Goal: Task Accomplishment & Management: Use online tool/utility

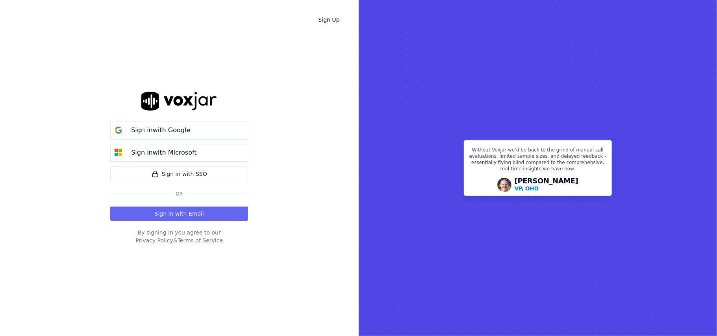
click at [179, 213] on button "Sign in with Email" at bounding box center [179, 214] width 138 height 14
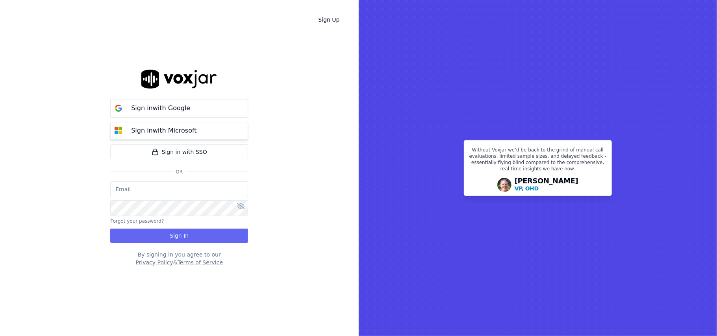
type input "[PERSON_NAME]"
click at [196, 108] on button "Sign in with Google" at bounding box center [179, 109] width 138 height 18
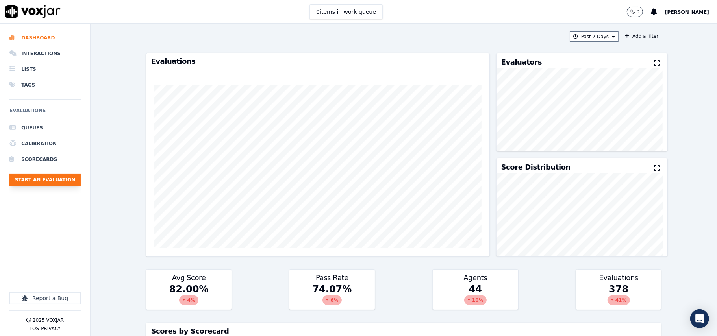
click at [54, 182] on button "Start an Evaluation" at bounding box center [44, 180] width 71 height 13
click at [56, 185] on button "Start an Evaluation" at bounding box center [44, 180] width 71 height 13
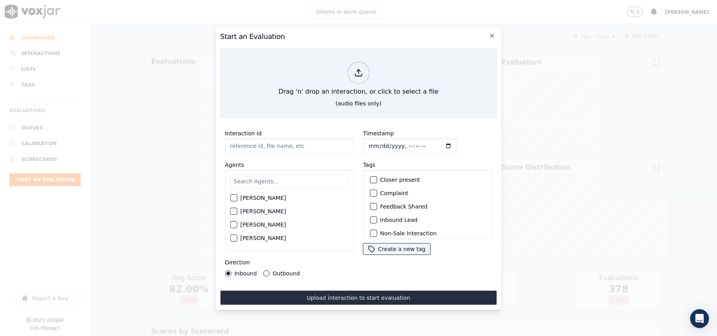
click at [253, 143] on input "Interaction Id" at bounding box center [289, 146] width 129 height 16
paste input "4192580379"
type input "4192580379"
click at [378, 142] on input "Timestamp" at bounding box center [410, 146] width 94 height 16
type input "2025-08-08T18:55"
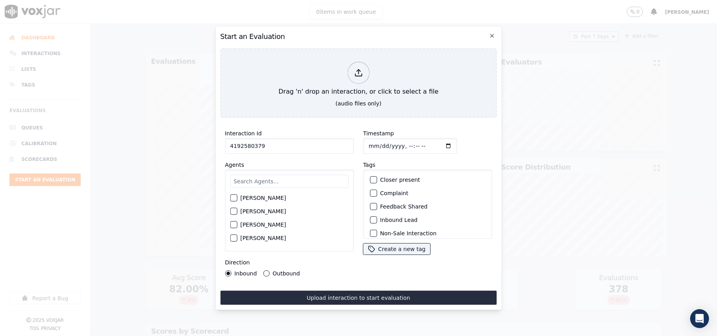
click at [391, 217] on label "Inbound Lead" at bounding box center [398, 220] width 37 height 6
click at [377, 217] on button "Inbound Lead" at bounding box center [373, 219] width 7 height 7
click at [378, 142] on input "Timestamp" at bounding box center [410, 146] width 94 height 16
type input "2025-08-07T18:55"
click at [250, 181] on input "text" at bounding box center [289, 181] width 118 height 13
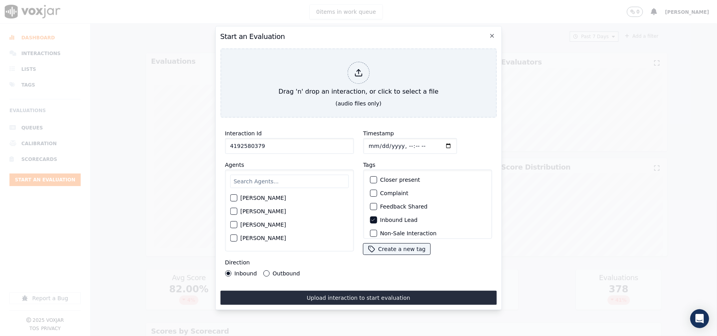
click at [277, 178] on input "text" at bounding box center [289, 181] width 118 height 13
type input "Max"
click at [250, 198] on label "[PERSON_NAME]" at bounding box center [263, 201] width 46 height 6
click at [237, 197] on button "[PERSON_NAME]" at bounding box center [233, 200] width 7 height 7
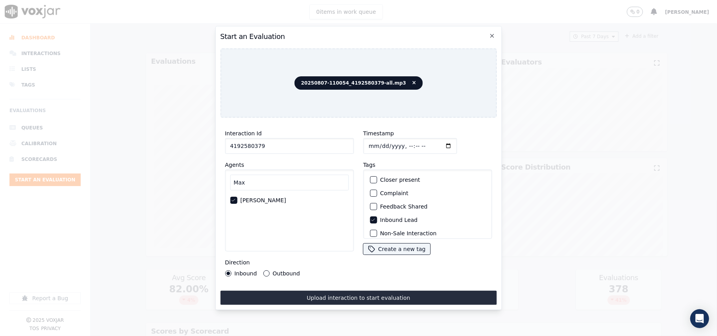
click at [342, 94] on div "20250807-110054_4192580379-all.mp3" at bounding box center [358, 82] width 276 height 69
click at [262, 145] on input "4192580379" at bounding box center [289, 146] width 129 height 16
type input "4192580379"
click at [372, 218] on button "Inbound Lead" at bounding box center [373, 219] width 7 height 7
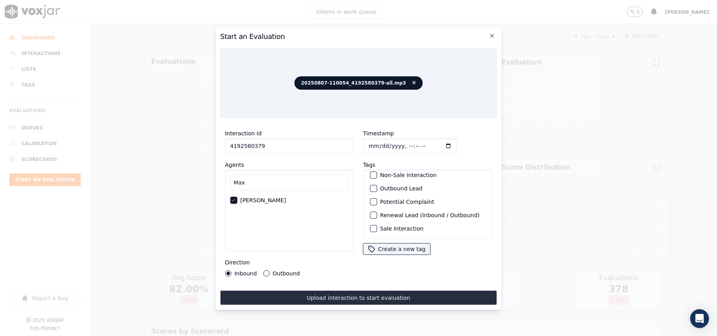
click at [397, 186] on label "Outbound Lead" at bounding box center [401, 189] width 43 height 6
click at [377, 185] on button "Outbound Lead" at bounding box center [373, 188] width 7 height 7
click at [388, 226] on label "Sale Interaction" at bounding box center [401, 229] width 43 height 6
click at [377, 225] on button "Sale Interaction" at bounding box center [373, 228] width 7 height 7
click at [276, 271] on label "Outbound" at bounding box center [285, 274] width 27 height 6
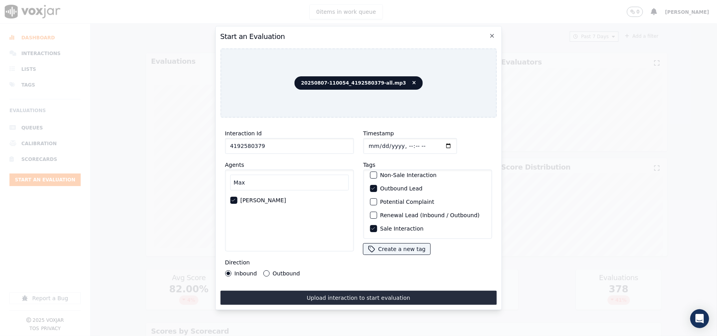
click at [269, 270] on button "Outbound" at bounding box center [266, 273] width 6 height 6
click at [391, 226] on label "Sale Interaction" at bounding box center [401, 229] width 43 height 6
click at [377, 225] on button "Sale Interaction" at bounding box center [373, 228] width 7 height 7
click at [405, 80] on span "20250807-110054_4192580379-all.mp3" at bounding box center [358, 82] width 128 height 13
click at [412, 81] on icon at bounding box center [414, 83] width 4 height 5
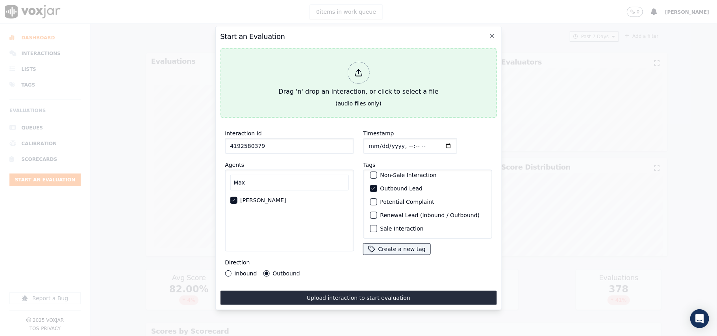
click at [335, 73] on div "Drag 'n' drop an interaction, or click to select a file" at bounding box center [358, 79] width 166 height 41
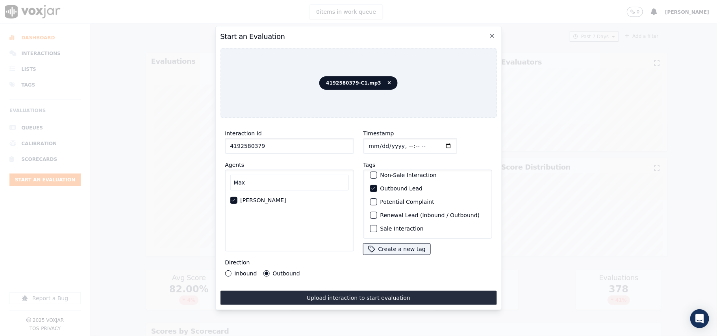
click at [272, 140] on input "4192580379" at bounding box center [289, 146] width 129 height 16
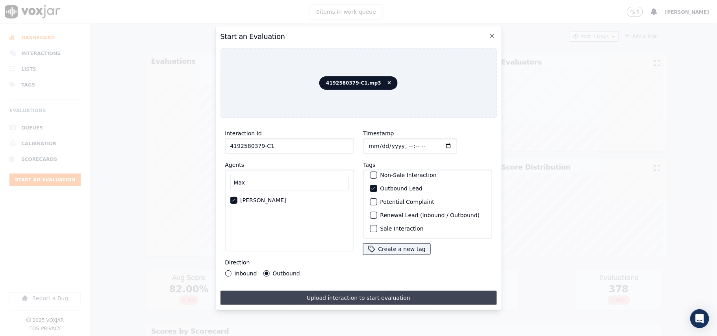
type input "4192580379-C1"
click at [356, 292] on button "Upload interaction to start evaluation" at bounding box center [358, 298] width 276 height 14
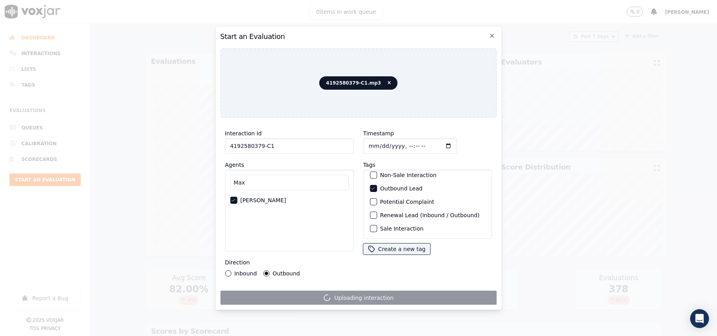
drag, startPoint x: 259, startPoint y: 142, endPoint x: 229, endPoint y: 146, distance: 29.8
click at [229, 146] on input "4192580379-C1" at bounding box center [289, 146] width 129 height 16
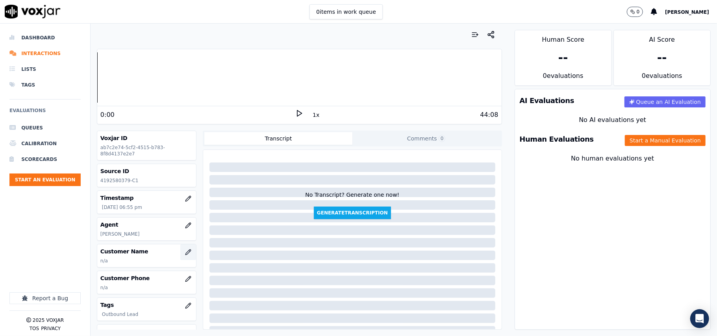
click at [185, 255] on icon "button" at bounding box center [187, 252] width 5 height 5
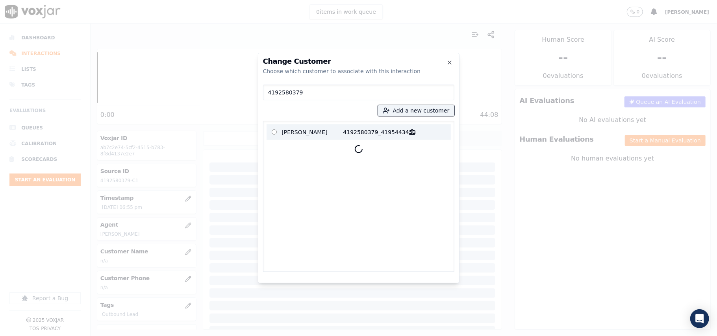
type input "4192580379"
click at [306, 128] on p "LEVELLE BOOTH" at bounding box center [312, 132] width 61 height 12
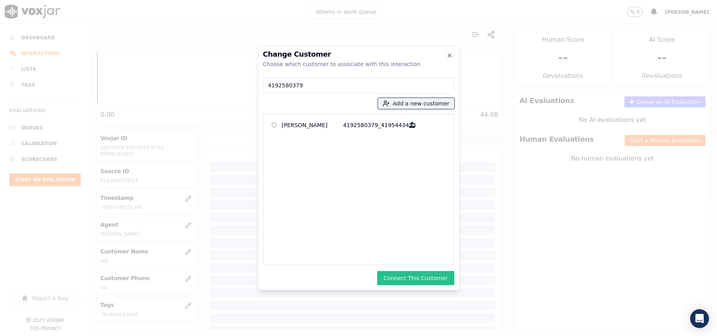
click at [427, 279] on button "Connect This Customer" at bounding box center [415, 278] width 77 height 14
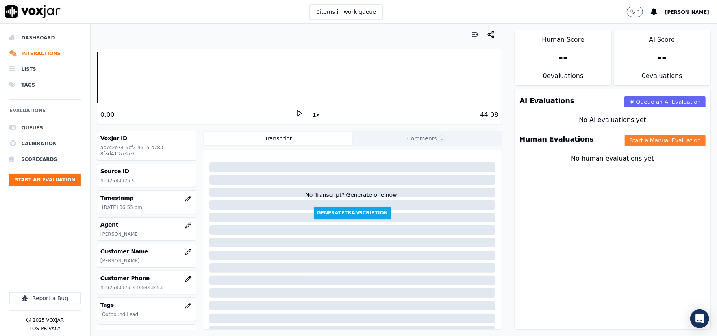
click at [654, 141] on button "Start a Manual Evaluation" at bounding box center [665, 140] width 81 height 11
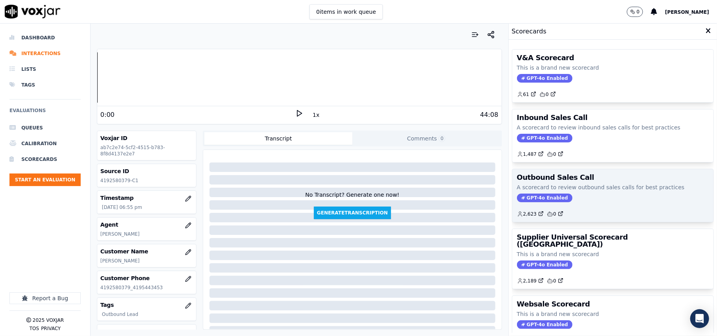
click at [564, 196] on div "GPT-4o Enabled" at bounding box center [613, 198] width 192 height 9
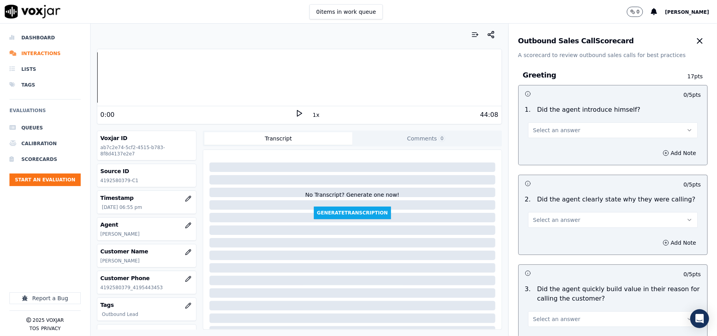
click at [549, 132] on span "Select an answer" at bounding box center [556, 130] width 47 height 8
click at [542, 151] on div "Yes" at bounding box center [596, 148] width 152 height 13
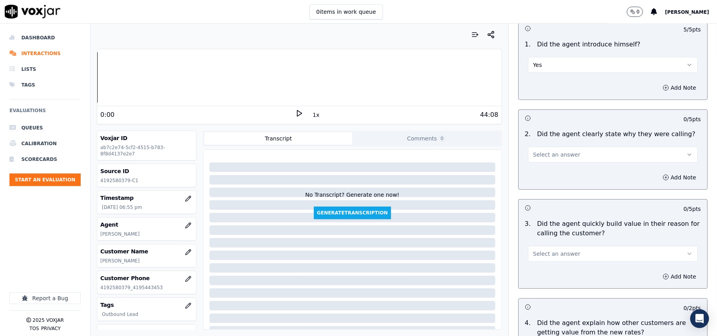
scroll to position [87, 0]
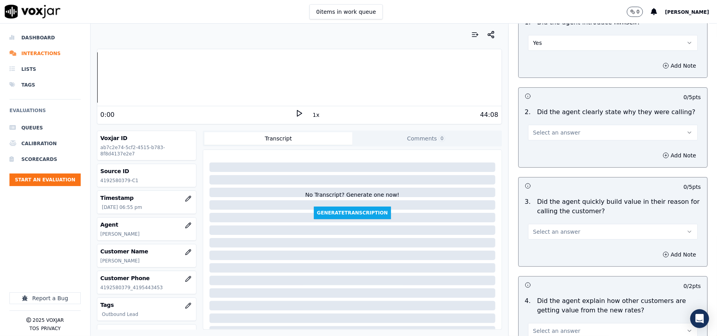
click at [297, 115] on polygon at bounding box center [299, 114] width 5 height 6
click at [311, 116] on button "1x" at bounding box center [316, 114] width 10 height 11
click at [550, 131] on span "Select an answer" at bounding box center [556, 133] width 47 height 8
click at [549, 154] on div "Yes" at bounding box center [596, 150] width 152 height 13
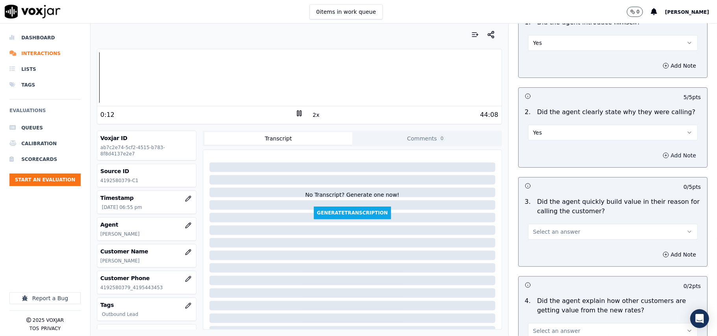
click at [663, 154] on button "Add Note" at bounding box center [679, 155] width 43 height 11
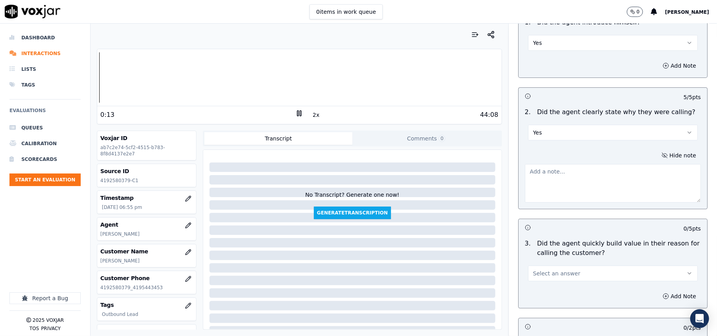
click at [575, 174] on textarea at bounding box center [613, 183] width 176 height 39
paste textarea "Max called the customer and asked if they had checked the notice sent to them l…"
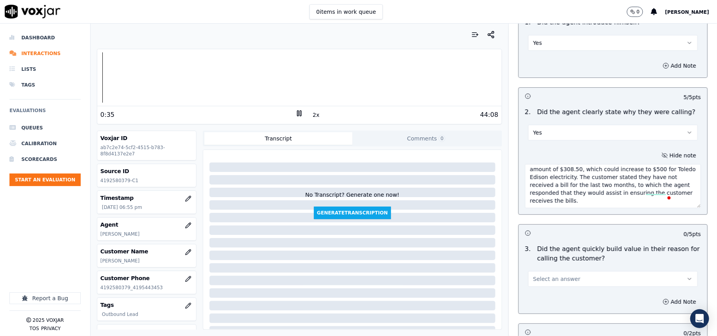
scroll to position [0, 0]
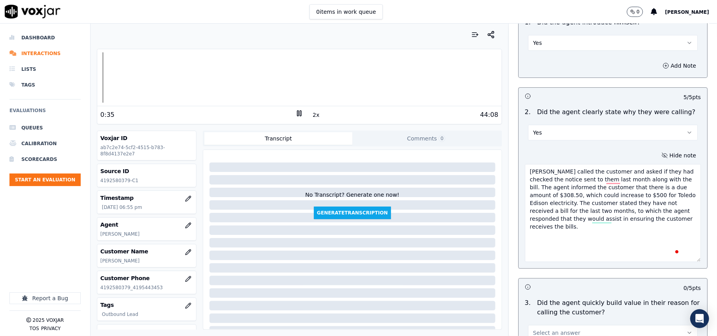
drag, startPoint x: 673, startPoint y: 201, endPoint x: 671, endPoint y: 264, distance: 63.0
click at [671, 262] on textarea "Max called the customer and asked if they had checked the notice sent to them l…" at bounding box center [613, 213] width 176 height 98
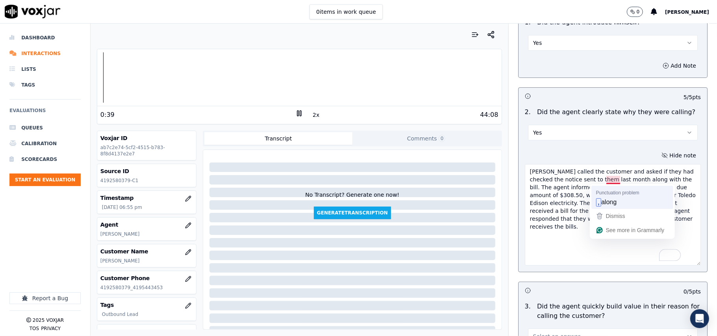
type textarea "Max called the customer and asked if they had checked the notice sent to them l…"
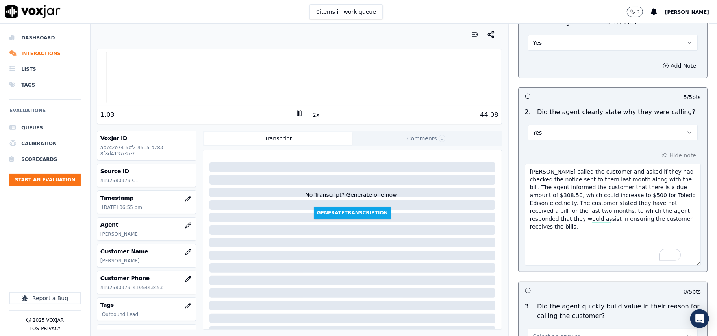
click at [525, 243] on textarea "Max called the customer and asked if they had checked the notice sent to them l…" at bounding box center [613, 215] width 176 height 102
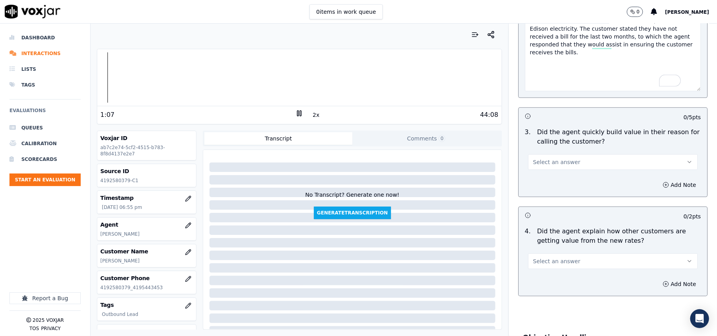
scroll to position [262, 0]
click at [297, 114] on rect at bounding box center [297, 113] width 1 height 5
click at [566, 164] on button "Select an answer" at bounding box center [613, 162] width 170 height 16
click at [553, 181] on div "Yes" at bounding box center [596, 180] width 152 height 13
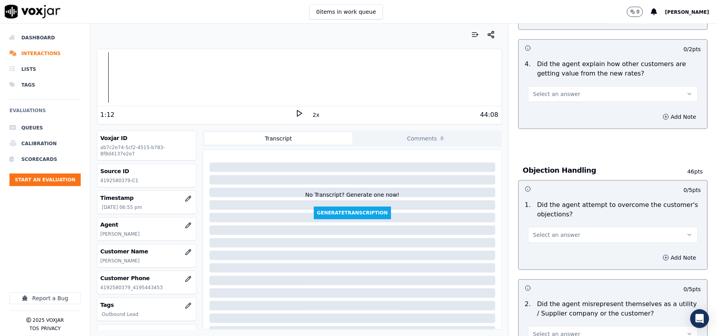
scroll to position [437, 0]
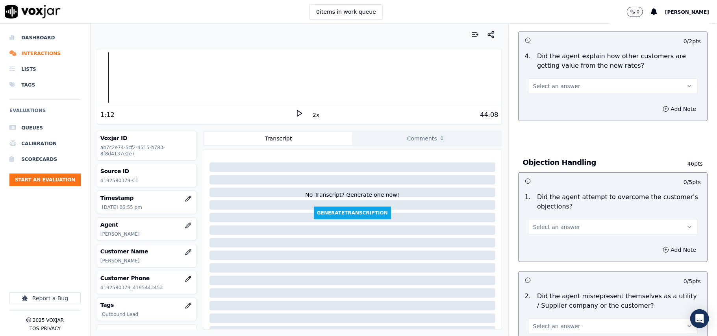
click at [582, 85] on button "Select an answer" at bounding box center [613, 86] width 170 height 16
click at [548, 105] on div "Yes" at bounding box center [596, 104] width 152 height 13
click at [658, 111] on button "Add Note" at bounding box center [679, 109] width 43 height 11
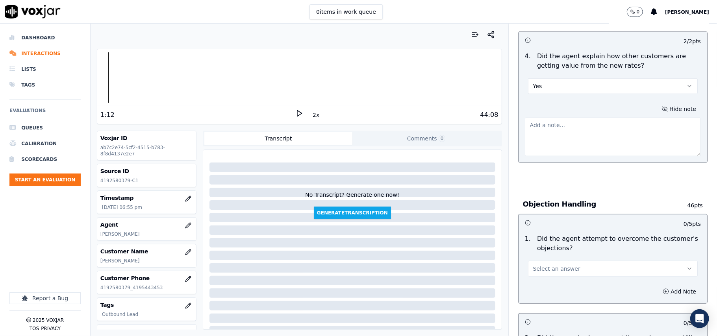
click at [546, 132] on textarea at bounding box center [613, 137] width 176 height 39
type textarea "Agent"
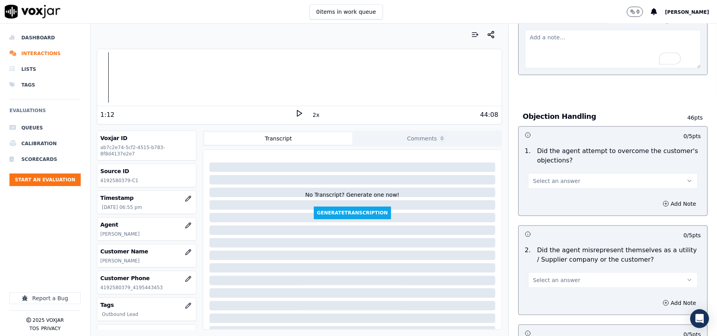
click at [533, 46] on textarea "To enrich screen reader interactions, please activate Accessibility in Grammarl…" at bounding box center [613, 49] width 176 height 39
type textarea "Agent"
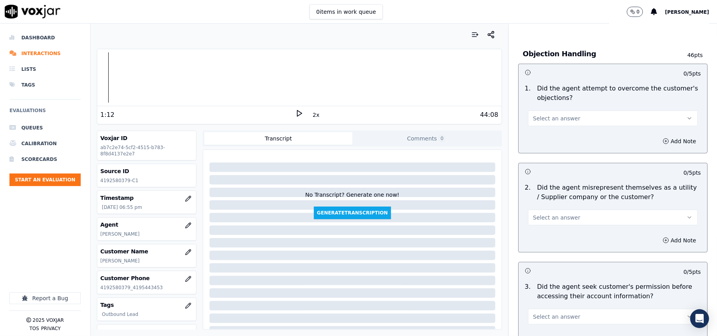
scroll to position [612, 0]
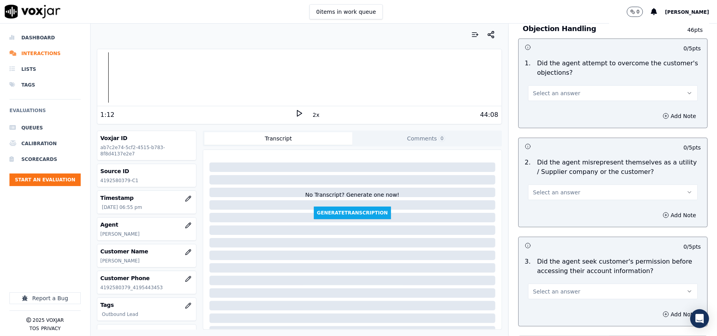
click at [557, 96] on span "Select an answer" at bounding box center [556, 93] width 47 height 8
click at [557, 112] on div "Yes" at bounding box center [596, 112] width 152 height 13
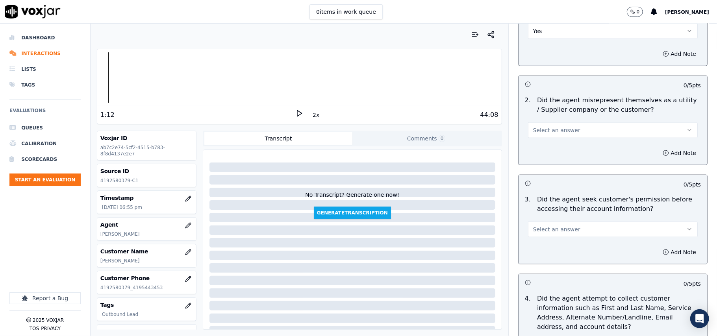
scroll to position [699, 0]
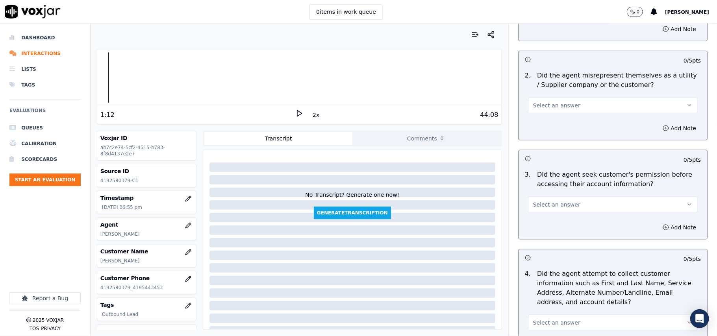
click at [551, 107] on span "Select an answer" at bounding box center [556, 106] width 47 height 8
click at [549, 137] on div "No" at bounding box center [596, 137] width 152 height 13
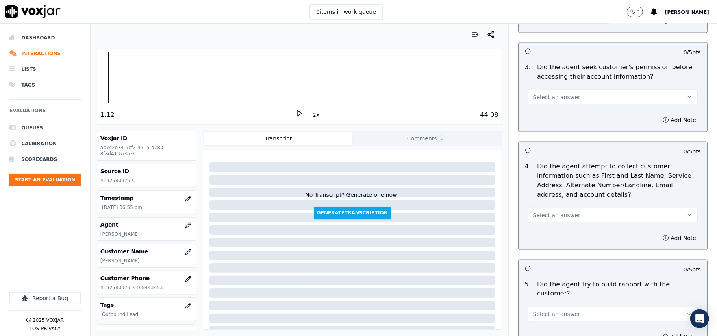
scroll to position [787, 0]
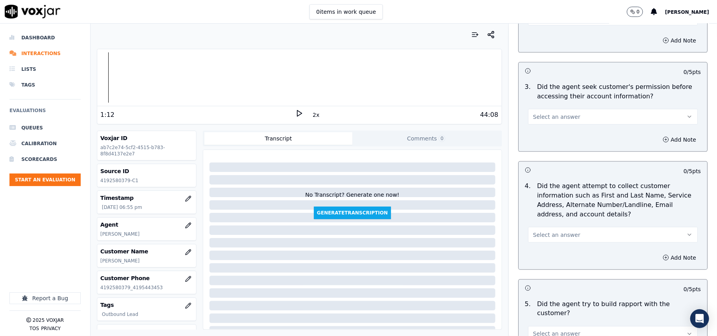
click at [553, 117] on span "Select an answer" at bounding box center [556, 117] width 47 height 8
click at [545, 137] on div "Yes" at bounding box center [596, 136] width 152 height 13
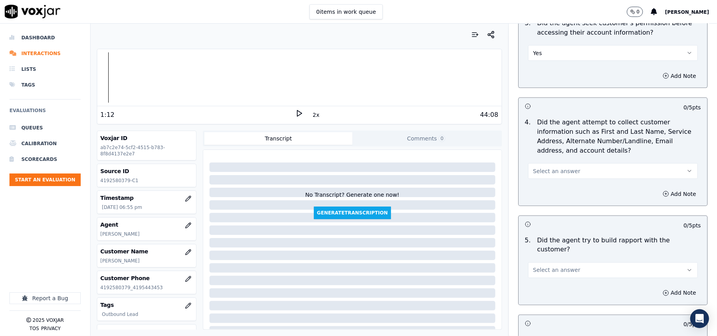
scroll to position [875, 0]
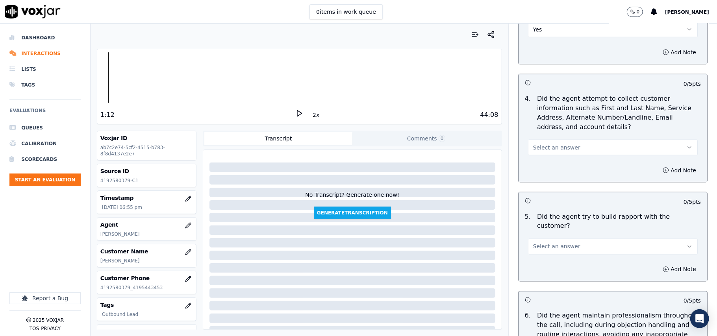
click at [548, 152] on span "Select an answer" at bounding box center [556, 148] width 47 height 8
click at [537, 181] on div "No" at bounding box center [596, 180] width 152 height 13
click at [560, 147] on button "No" at bounding box center [613, 148] width 170 height 16
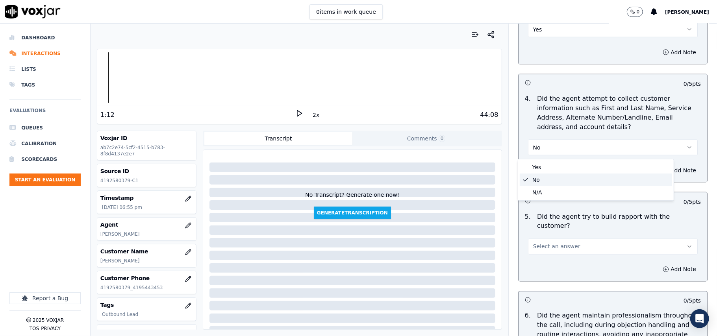
click at [539, 178] on div "No" at bounding box center [596, 180] width 152 height 13
click at [295, 114] on icon at bounding box center [299, 113] width 8 height 8
click at [658, 172] on button "Add Note" at bounding box center [679, 170] width 43 height 11
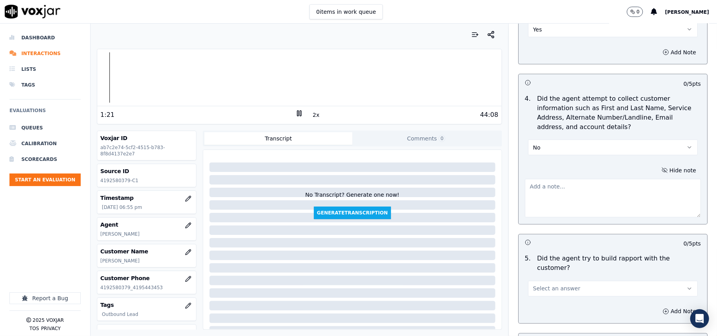
click at [542, 192] on textarea at bounding box center [613, 198] width 176 height 39
click at [311, 65] on div at bounding box center [299, 77] width 404 height 50
click at [268, 69] on div at bounding box center [299, 77] width 404 height 50
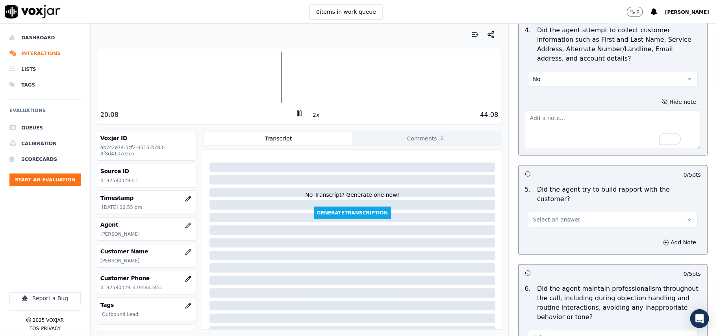
scroll to position [962, 0]
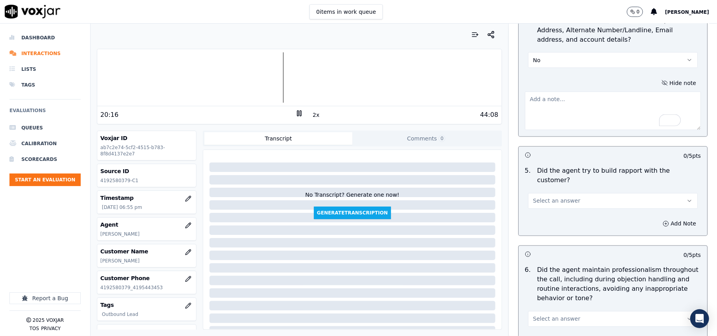
click at [593, 193] on button "Select an answer" at bounding box center [613, 201] width 170 height 16
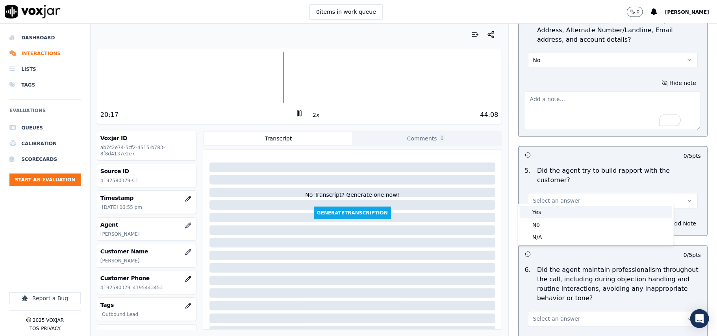
click at [530, 213] on div "Yes" at bounding box center [596, 212] width 152 height 13
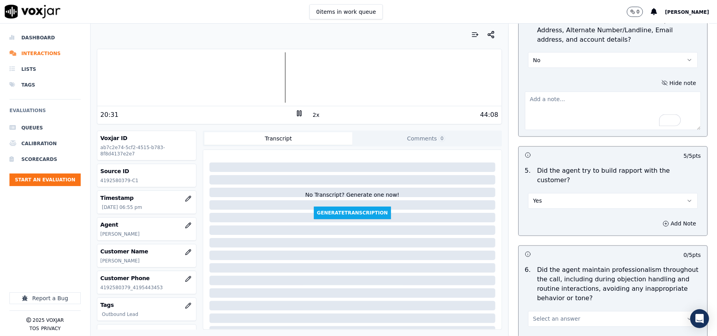
click at [183, 62] on div at bounding box center [299, 77] width 404 height 50
click at [161, 75] on div at bounding box center [299, 77] width 404 height 50
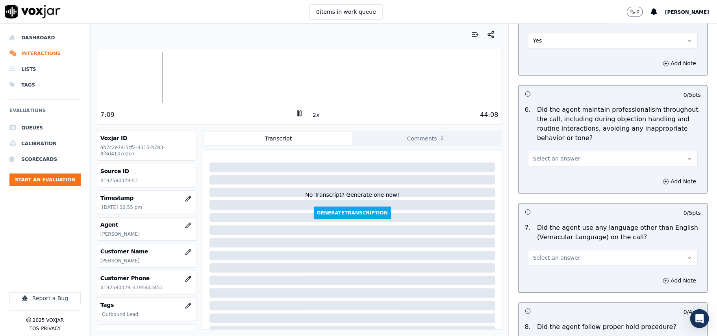
scroll to position [1137, 0]
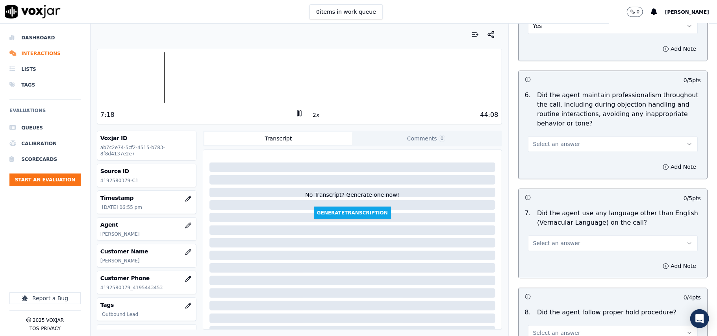
click at [573, 136] on button "Select an answer" at bounding box center [613, 144] width 170 height 16
click at [540, 154] on div "Yes" at bounding box center [596, 155] width 152 height 13
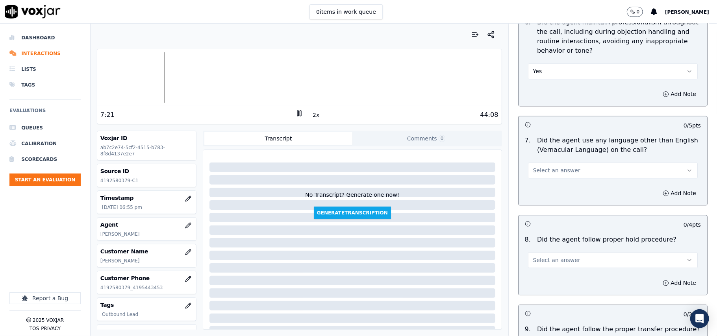
scroll to position [1224, 0]
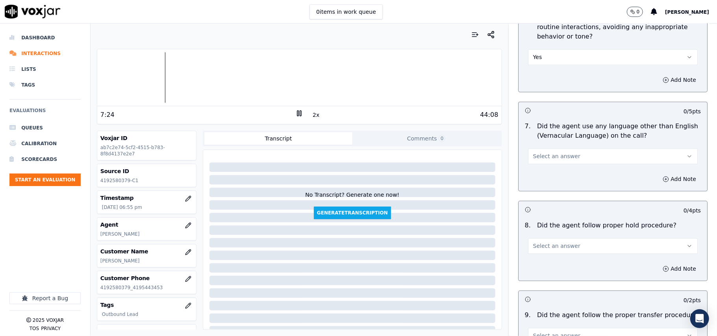
click at [551, 152] on span "Select an answer" at bounding box center [556, 156] width 47 height 8
click at [549, 178] on div "No" at bounding box center [596, 180] width 152 height 13
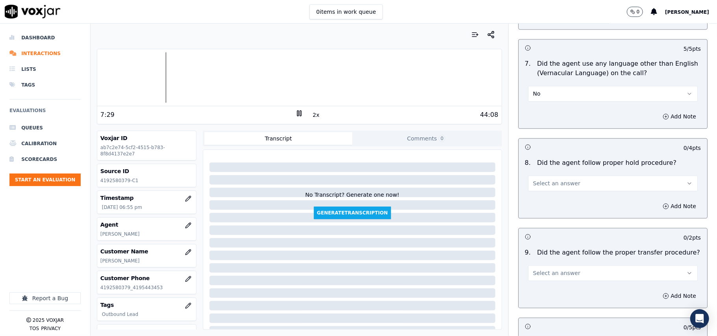
scroll to position [1312, 0]
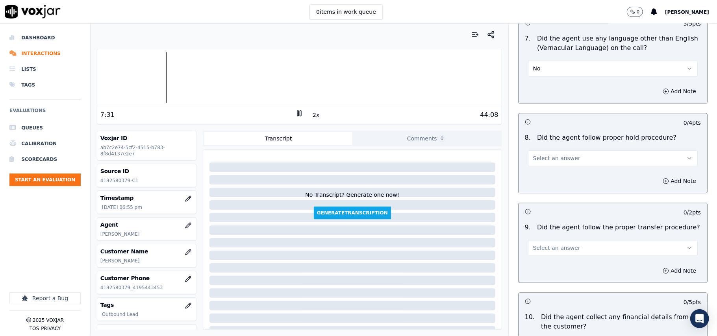
click at [553, 154] on span "Select an answer" at bounding box center [556, 158] width 47 height 8
click at [546, 158] on button "Select an answer" at bounding box center [613, 158] width 170 height 16
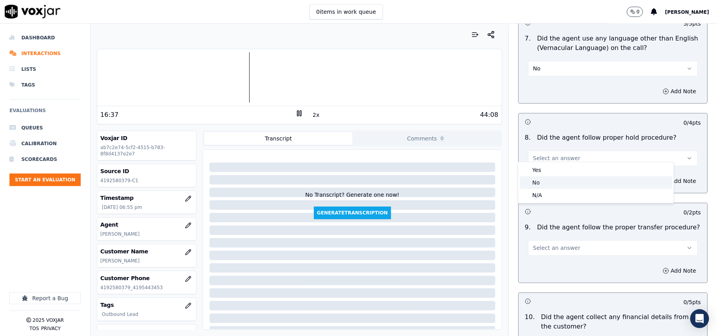
click at [538, 167] on div "Yes" at bounding box center [596, 170] width 152 height 13
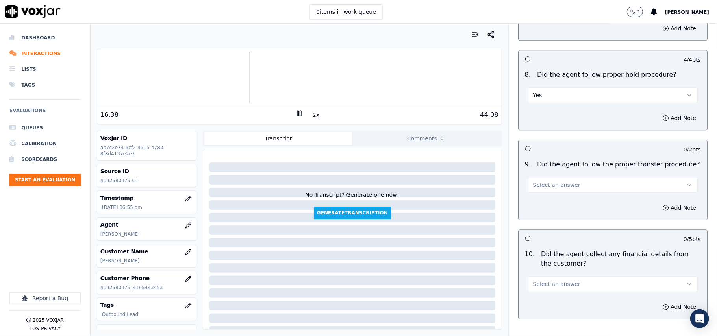
scroll to position [1400, 0]
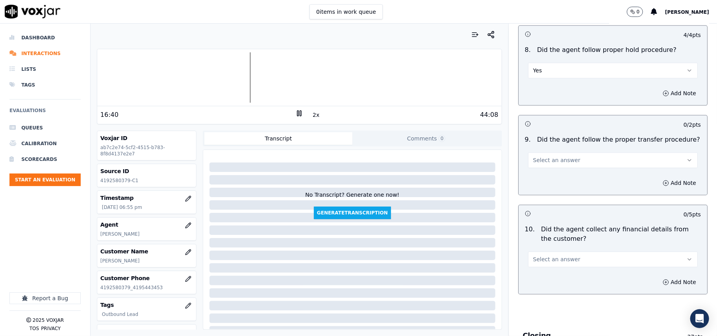
click at [548, 158] on span "Select an answer" at bounding box center [556, 160] width 47 height 8
click at [553, 172] on div "Yes" at bounding box center [596, 172] width 152 height 13
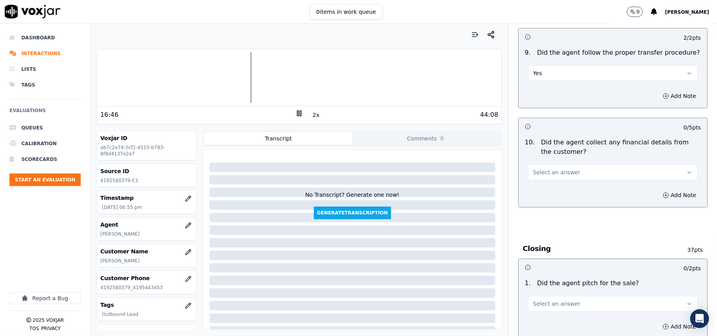
click at [549, 168] on span "Select an answer" at bounding box center [556, 172] width 47 height 8
click at [542, 198] on div "No" at bounding box center [596, 197] width 152 height 13
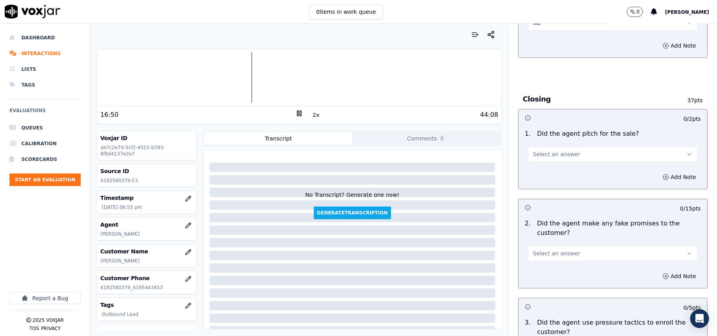
scroll to position [1662, 0]
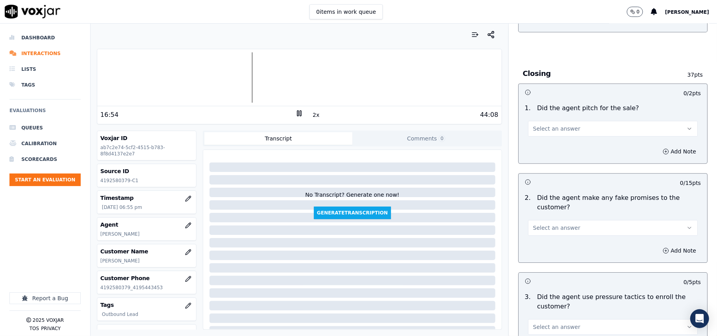
click at [560, 125] on span "Select an answer" at bounding box center [556, 129] width 47 height 8
click at [556, 139] on div "Yes" at bounding box center [596, 141] width 152 height 13
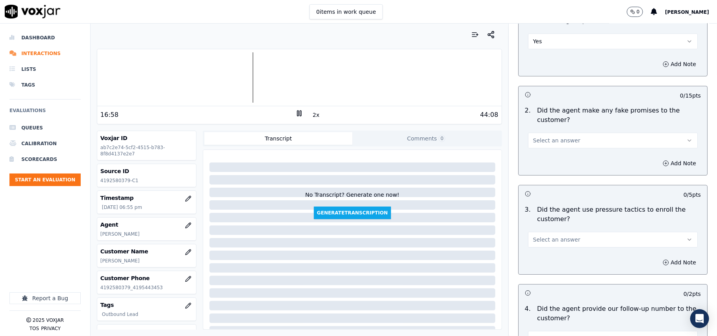
click at [561, 137] on span "Select an answer" at bounding box center [556, 141] width 47 height 8
click at [548, 164] on div "No" at bounding box center [596, 166] width 152 height 13
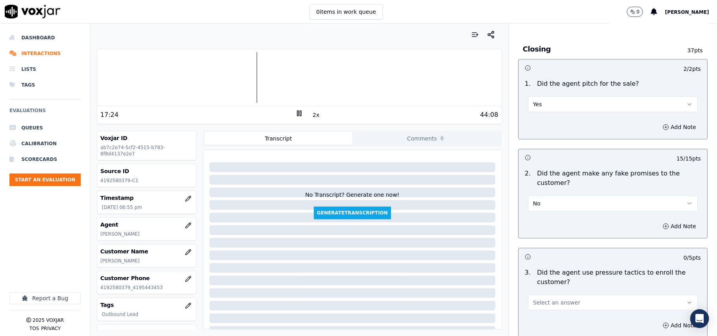
scroll to position [1662, 0]
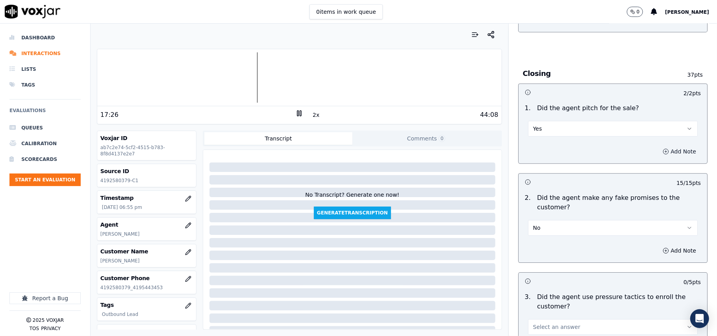
click at [660, 146] on button "Add Note" at bounding box center [679, 151] width 43 height 11
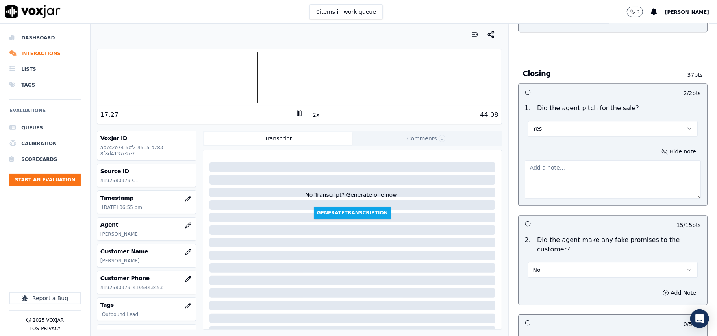
click at [546, 183] on textarea at bounding box center [613, 179] width 176 height 39
paste textarea "@38.50 after CX paid for the Payment plan agent informed the CX that there is a…"
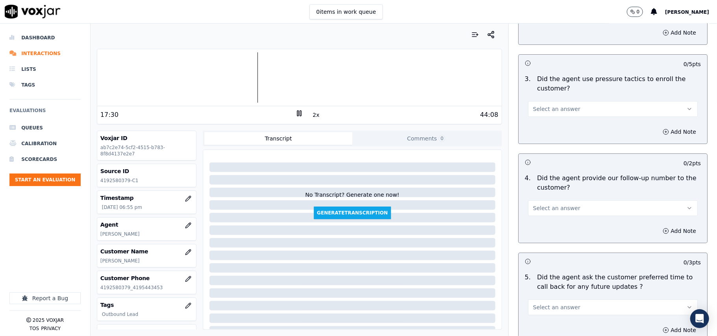
scroll to position [1924, 0]
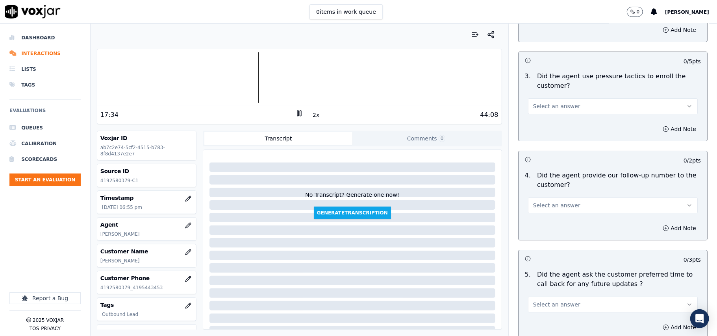
type textarea "@38.50 after CX paid for the Payment plan agent informed the CX that there is a…"
click at [564, 103] on button "Select an answer" at bounding box center [613, 106] width 170 height 16
click at [535, 134] on div "No" at bounding box center [596, 132] width 152 height 13
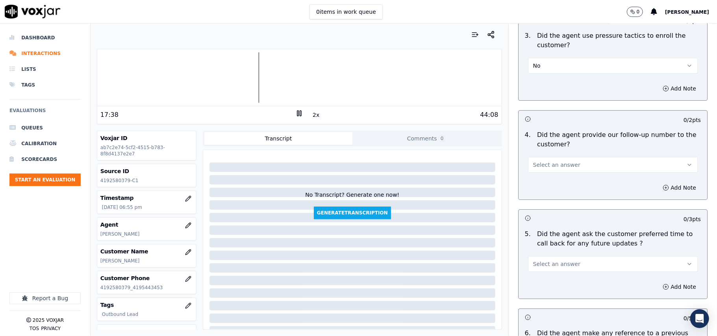
scroll to position [2011, 0]
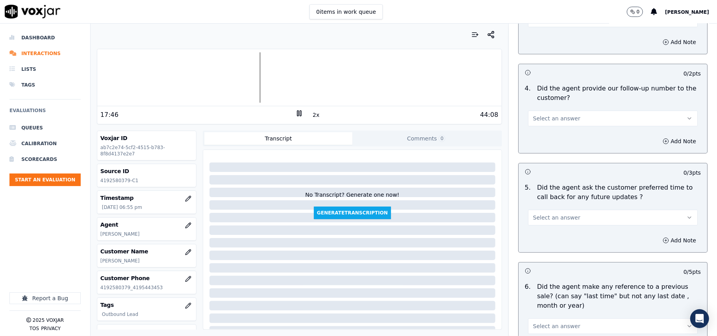
click at [300, 116] on rect at bounding box center [300, 113] width 1 height 5
click at [556, 119] on button "Select an answer" at bounding box center [613, 119] width 170 height 16
click at [546, 128] on div "Yes" at bounding box center [596, 132] width 152 height 13
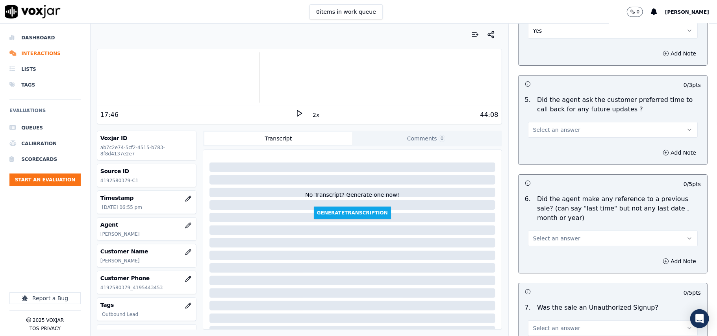
click at [564, 124] on button "Select an answer" at bounding box center [613, 130] width 170 height 16
click at [545, 154] on div "No" at bounding box center [596, 156] width 152 height 13
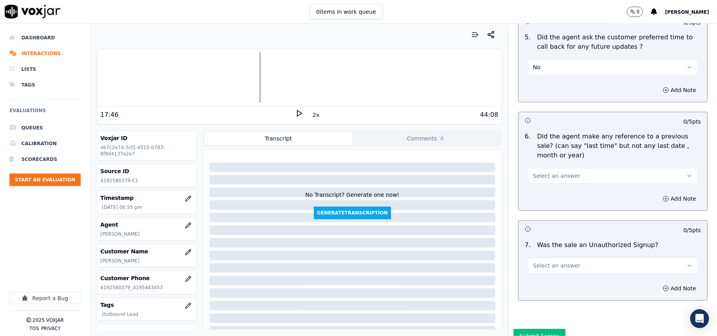
scroll to position [2187, 0]
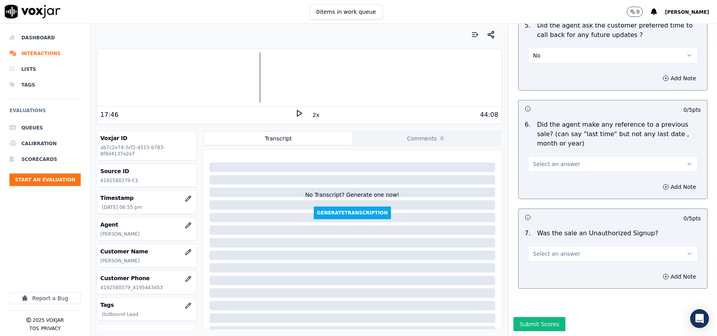
click at [562, 160] on span "Select an answer" at bounding box center [556, 164] width 47 height 8
click at [542, 174] on div "No" at bounding box center [596, 177] width 152 height 13
click at [559, 156] on button "No" at bounding box center [613, 164] width 170 height 16
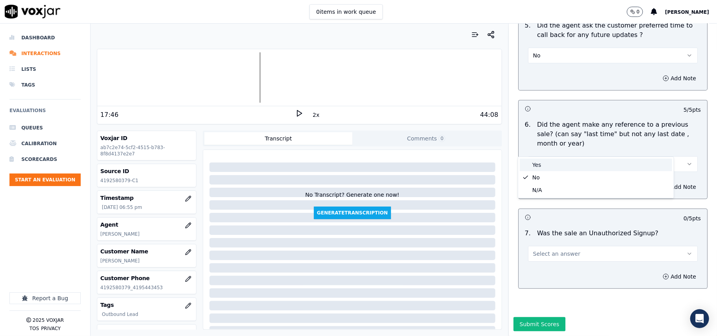
click at [539, 167] on div "Yes" at bounding box center [596, 165] width 152 height 13
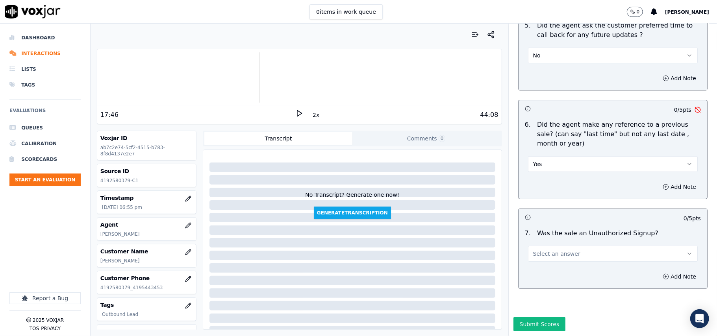
click at [560, 156] on button "Yes" at bounding box center [613, 164] width 170 height 16
click at [548, 171] on div "No" at bounding box center [596, 177] width 152 height 13
click at [549, 250] on span "Select an answer" at bounding box center [556, 254] width 47 height 8
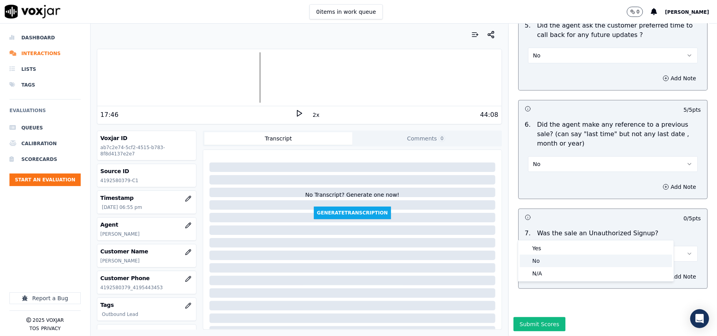
click at [547, 256] on div "No" at bounding box center [596, 261] width 152 height 13
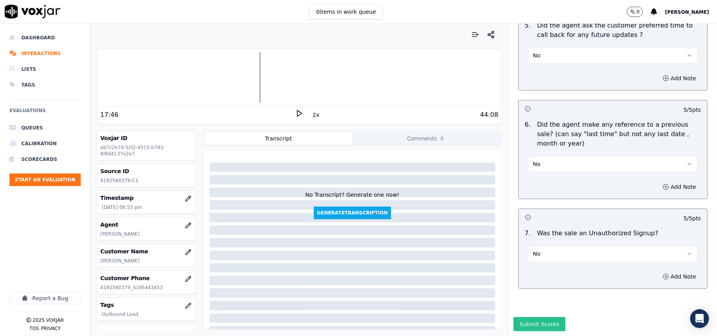
click at [520, 317] on button "Submit Scores" at bounding box center [539, 324] width 52 height 14
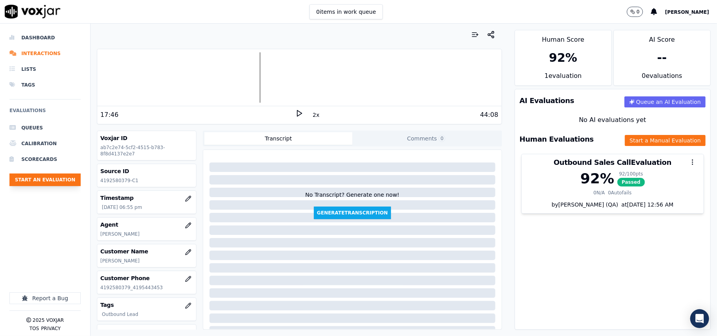
click at [54, 183] on button "Start an Evaluation" at bounding box center [44, 180] width 71 height 13
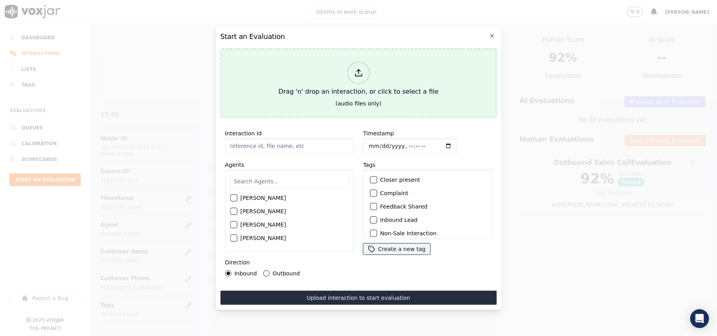
click at [326, 52] on button "Drag 'n' drop an interaction, or click to select a file (audio files only)" at bounding box center [358, 82] width 276 height 69
click at [331, 89] on div "Drag 'n' drop an interaction, or click to select a file" at bounding box center [358, 79] width 166 height 41
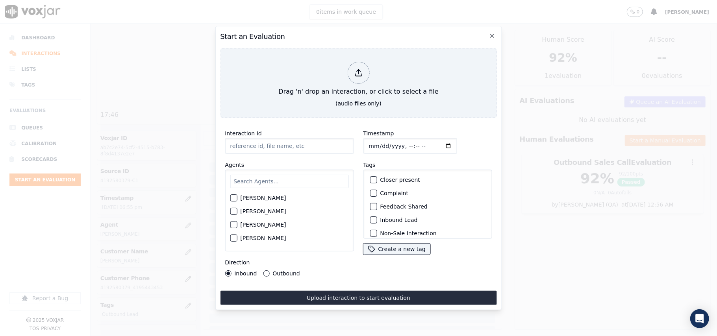
type input "4192580379-C2.mp3"
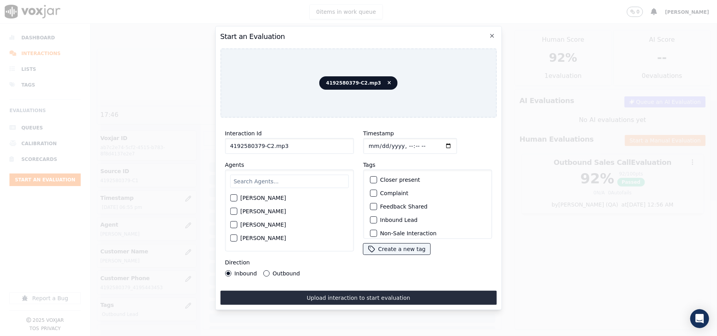
click at [257, 179] on input "text" at bounding box center [289, 181] width 118 height 13
type input "Max"
drag, startPoint x: 252, startPoint y: 196, endPoint x: 365, endPoint y: 161, distance: 118.3
click at [253, 198] on label "[PERSON_NAME]" at bounding box center [263, 201] width 46 height 6
click at [237, 197] on button "[PERSON_NAME]" at bounding box center [233, 200] width 7 height 7
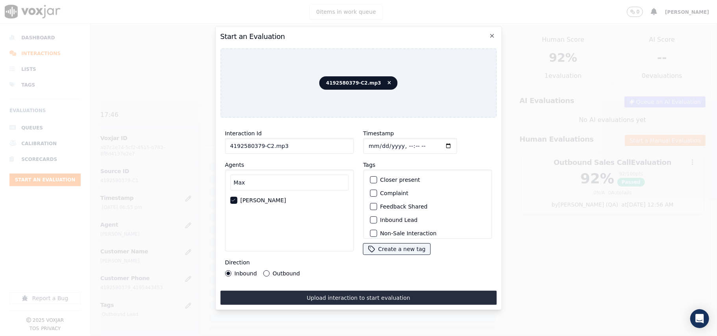
click at [379, 141] on input "Timestamp" at bounding box center [410, 146] width 94 height 16
type input "2025-08-07T19:26"
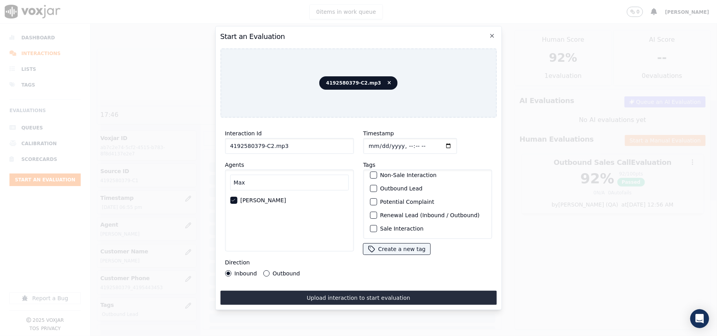
click at [391, 186] on label "Outbound Lead" at bounding box center [401, 189] width 43 height 6
click at [377, 185] on button "Outbound Lead" at bounding box center [373, 188] width 7 height 7
click at [272, 271] on label "Outbound" at bounding box center [285, 274] width 27 height 6
click at [269, 270] on button "Outbound" at bounding box center [266, 273] width 6 height 6
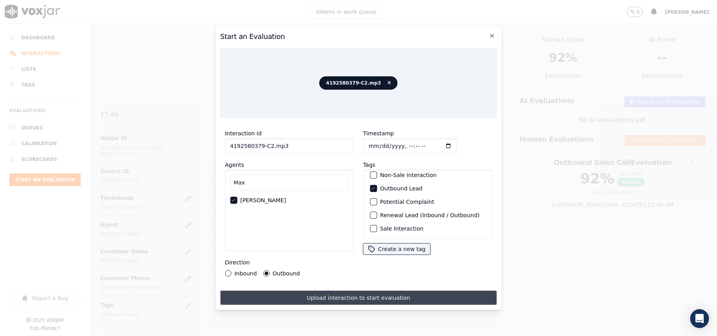
click at [368, 291] on button "Upload interaction to start evaluation" at bounding box center [358, 298] width 276 height 14
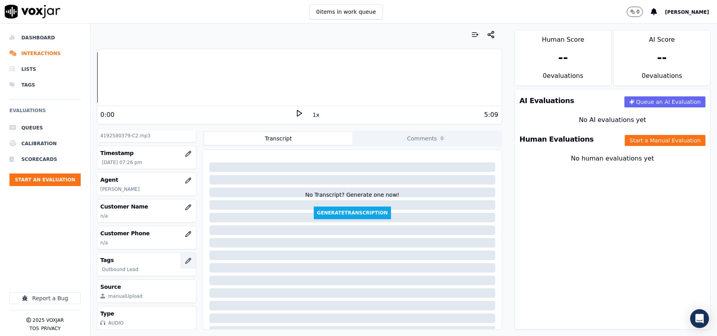
scroll to position [71, 0]
click at [180, 226] on button "button" at bounding box center [188, 234] width 16 height 16
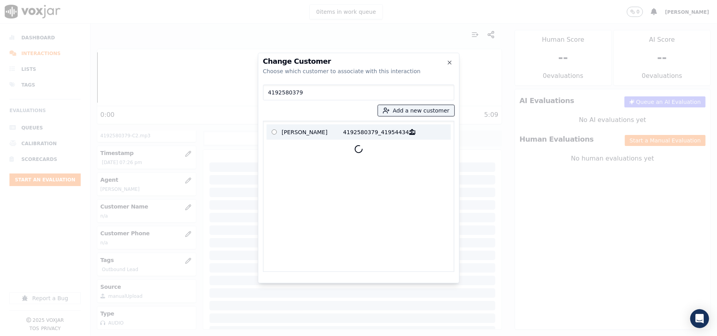
type input "4192580379"
click at [302, 129] on p "LEVELLE BOOTH" at bounding box center [312, 132] width 61 height 12
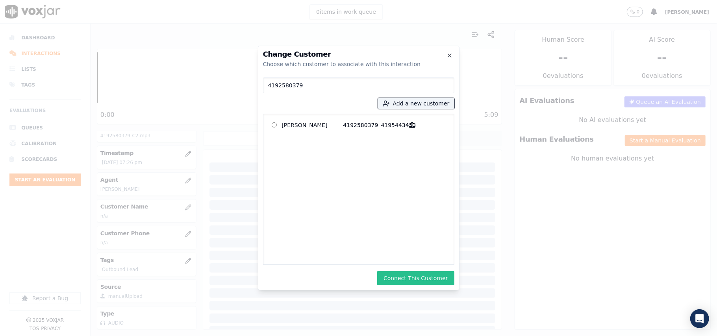
click at [412, 281] on button "Connect This Customer" at bounding box center [415, 278] width 77 height 14
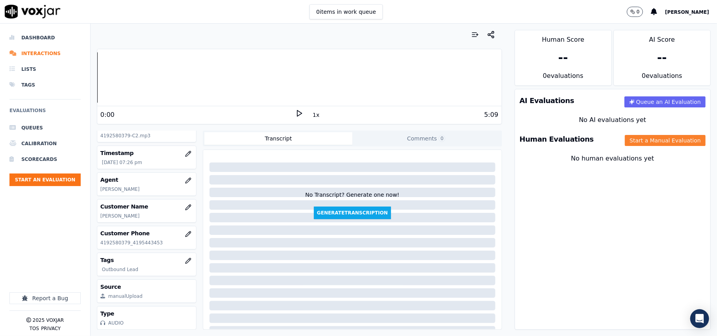
drag, startPoint x: 637, startPoint y: 139, endPoint x: 637, endPoint y: 133, distance: 5.5
click at [637, 137] on button "Start a Manual Evaluation" at bounding box center [665, 140] width 81 height 11
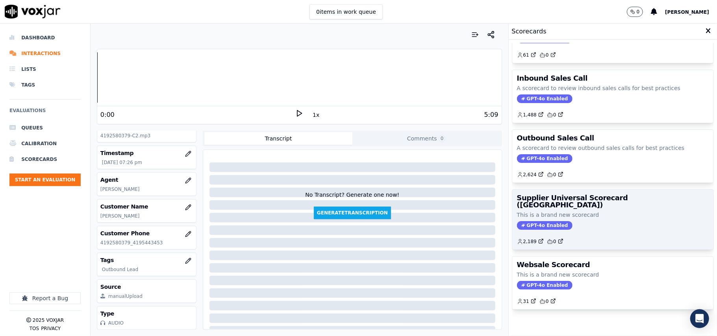
scroll to position [60, 0]
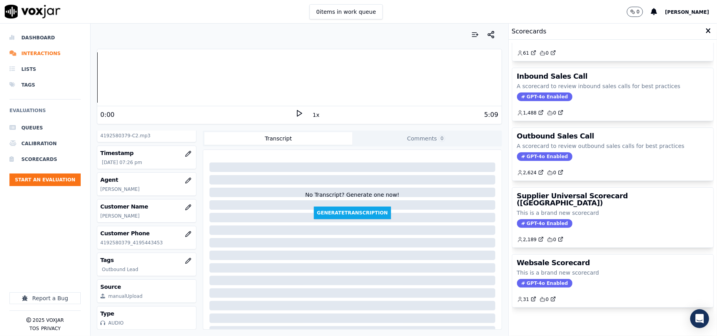
drag, startPoint x: 616, startPoint y: 190, endPoint x: 479, endPoint y: 209, distance: 137.6
click at [616, 209] on p "This is a brand new scorecard" at bounding box center [613, 213] width 192 height 8
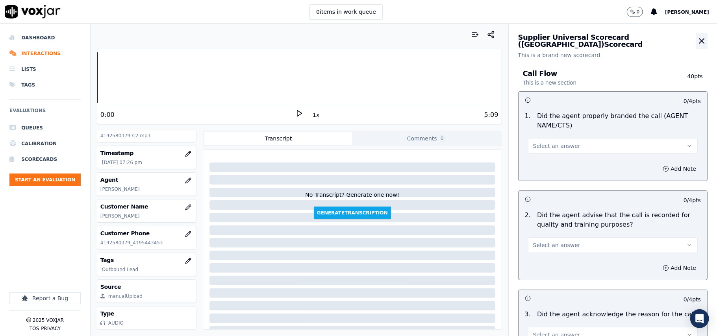
click at [695, 35] on button "button" at bounding box center [701, 41] width 12 height 16
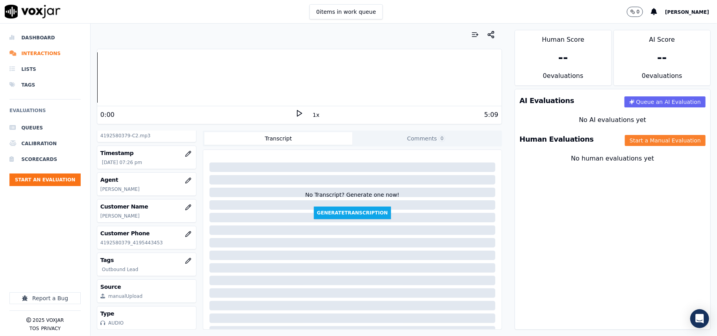
click at [638, 142] on button "Start a Manual Evaluation" at bounding box center [665, 140] width 81 height 11
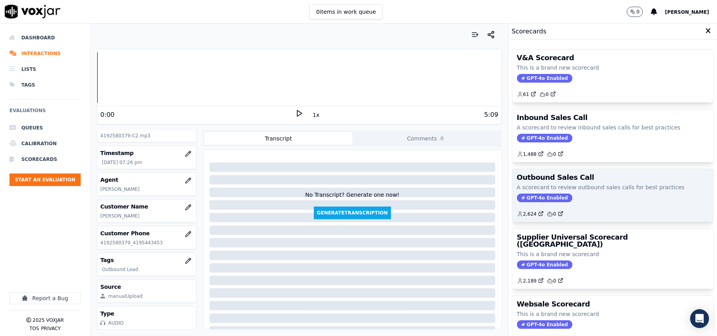
click at [584, 184] on div "Outbound Sales Call A scorecard to review outbound sales calls for best practic…" at bounding box center [612, 195] width 201 height 53
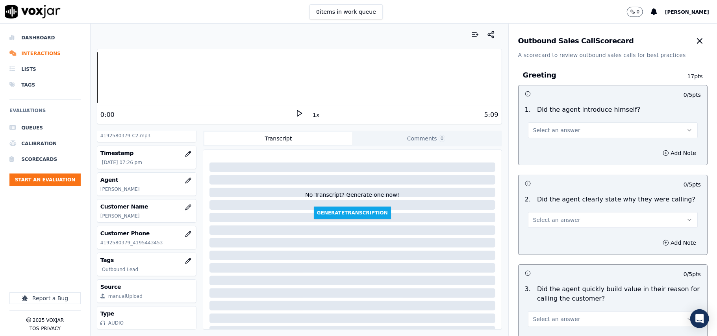
click at [556, 128] on span "Select an answer" at bounding box center [556, 130] width 47 height 8
click at [551, 149] on div "Yes" at bounding box center [596, 148] width 152 height 13
click at [292, 107] on div "0:00 1x 5:09" at bounding box center [299, 114] width 404 height 17
click at [295, 111] on icon at bounding box center [299, 113] width 8 height 8
click at [311, 115] on button "1x" at bounding box center [316, 114] width 10 height 11
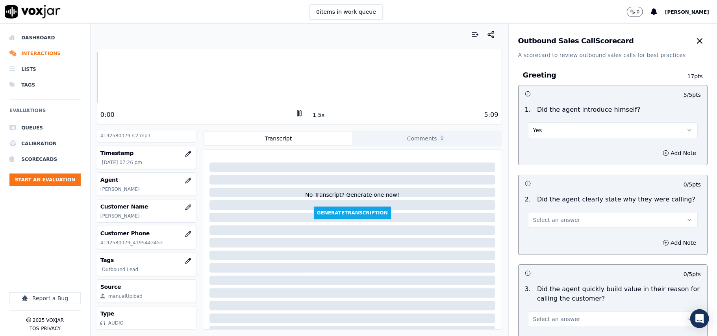
click at [311, 115] on button "1.5x" at bounding box center [318, 114] width 15 height 11
click at [562, 132] on button "Yes" at bounding box center [613, 130] width 170 height 16
click at [545, 159] on div "No" at bounding box center [596, 161] width 152 height 13
click at [533, 133] on button "No" at bounding box center [613, 130] width 170 height 16
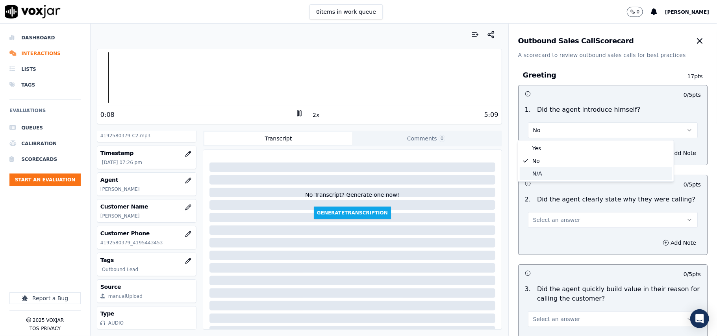
click at [550, 175] on div "N/A" at bounding box center [596, 173] width 152 height 13
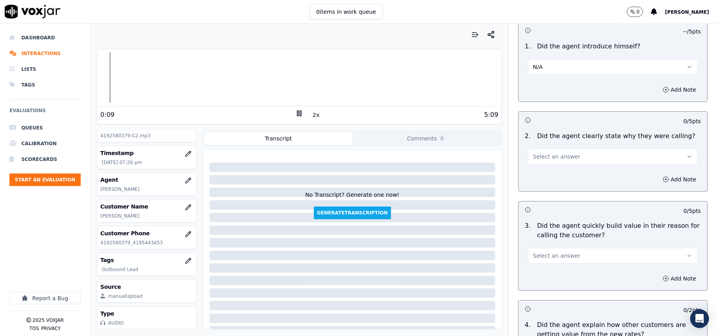
scroll to position [87, 0]
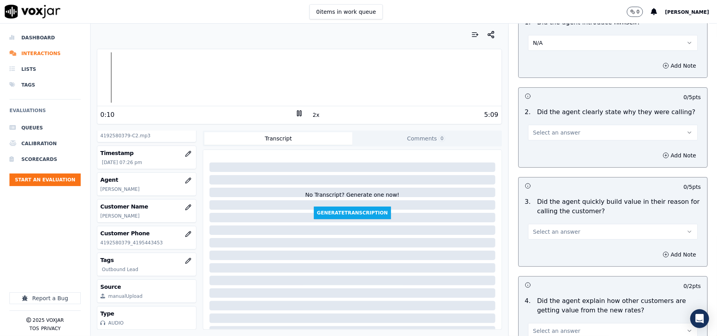
click at [543, 128] on button "Select an answer" at bounding box center [613, 133] width 170 height 16
click at [550, 172] on div "N/A" at bounding box center [596, 176] width 152 height 13
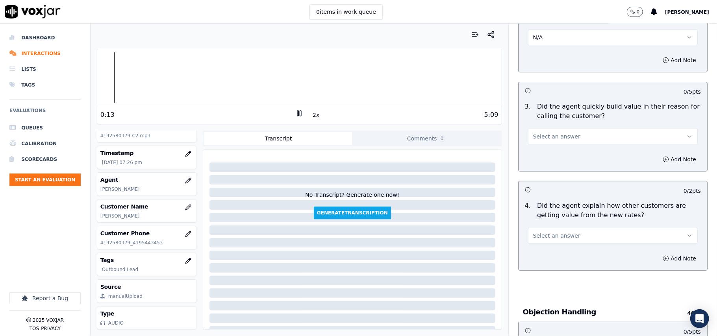
scroll to position [262, 0]
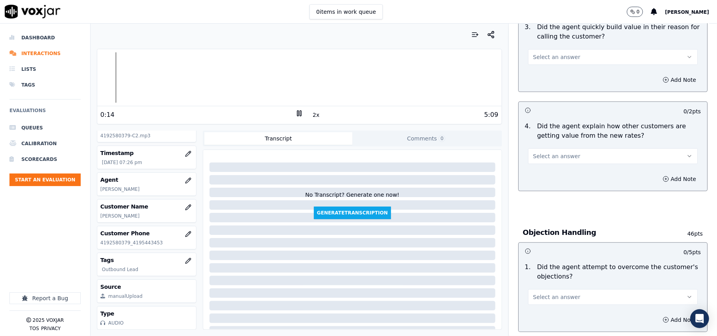
click at [545, 65] on button "Select an answer" at bounding box center [613, 57] width 170 height 16
click at [542, 100] on div "N/A" at bounding box center [596, 100] width 152 height 13
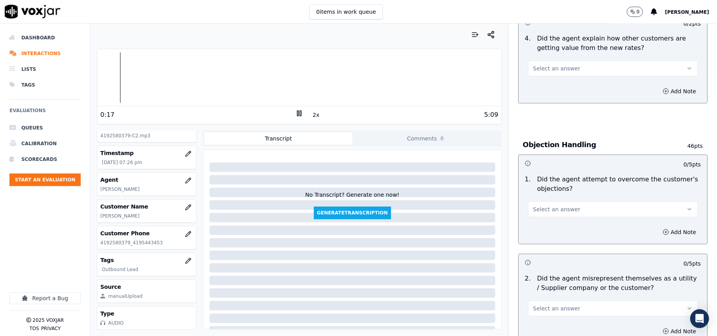
click at [557, 74] on button "Select an answer" at bounding box center [613, 69] width 170 height 16
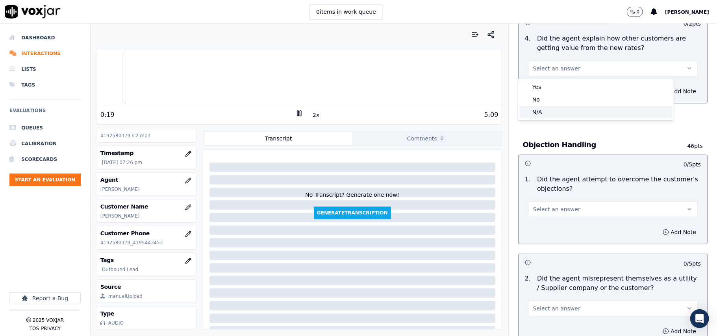
click at [546, 113] on div "N/A" at bounding box center [596, 112] width 152 height 13
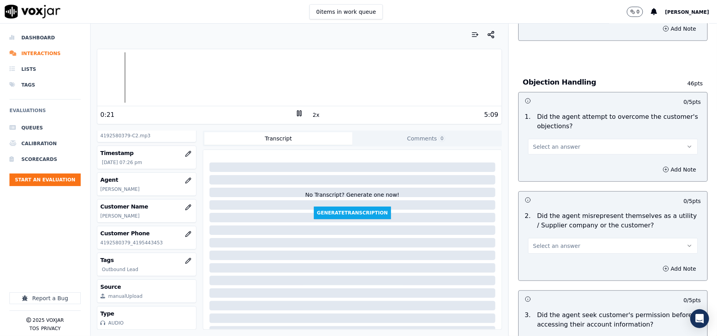
scroll to position [437, 0]
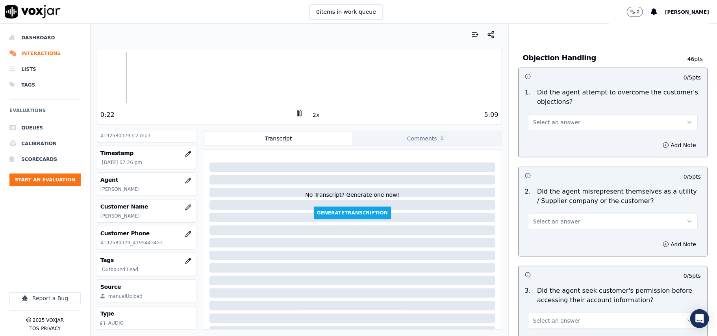
click at [544, 124] on span "Select an answer" at bounding box center [556, 122] width 47 height 8
click at [544, 163] on div "N/A" at bounding box center [596, 166] width 152 height 13
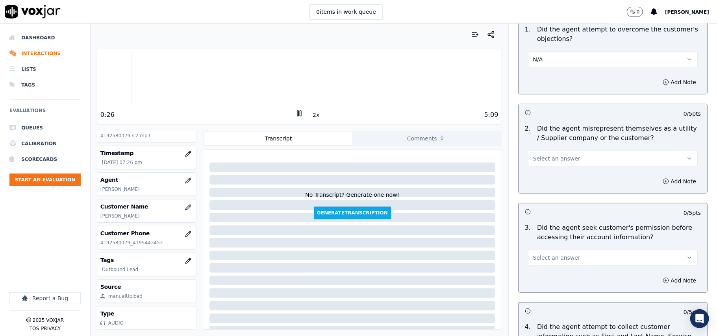
scroll to position [525, 0]
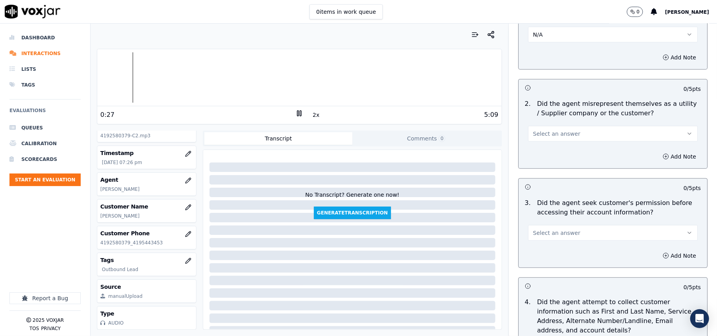
click at [540, 131] on span "Select an answer" at bounding box center [556, 134] width 47 height 8
click at [531, 178] on div "N/A" at bounding box center [596, 178] width 152 height 13
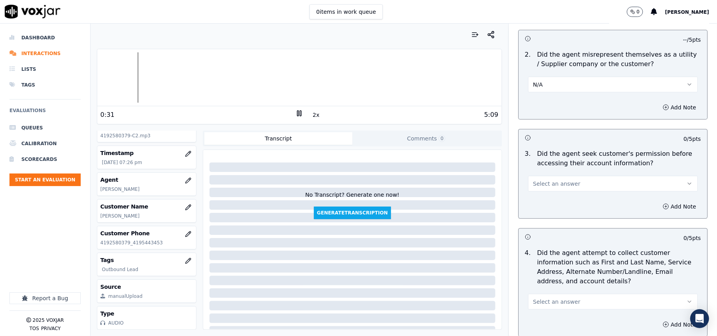
scroll to position [612, 0]
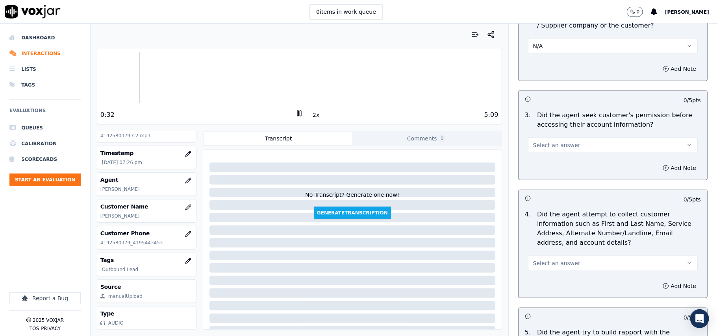
click at [550, 143] on span "Select an answer" at bounding box center [556, 145] width 47 height 8
click at [541, 194] on div "N/A" at bounding box center [596, 190] width 152 height 13
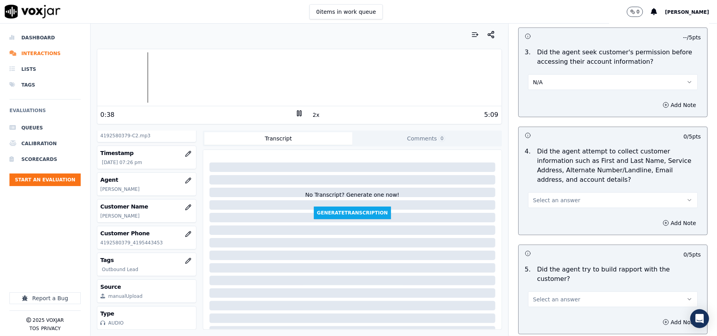
scroll to position [699, 0]
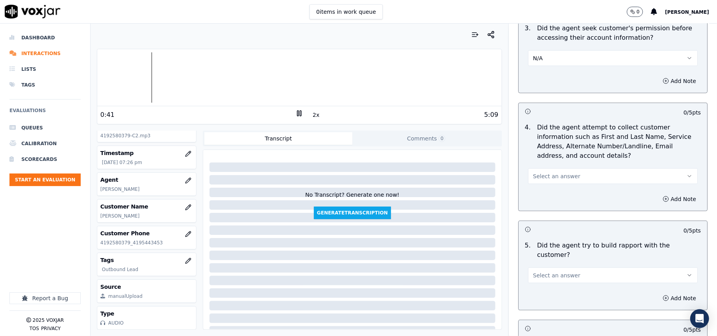
click at [559, 176] on span "Select an answer" at bounding box center [556, 176] width 47 height 8
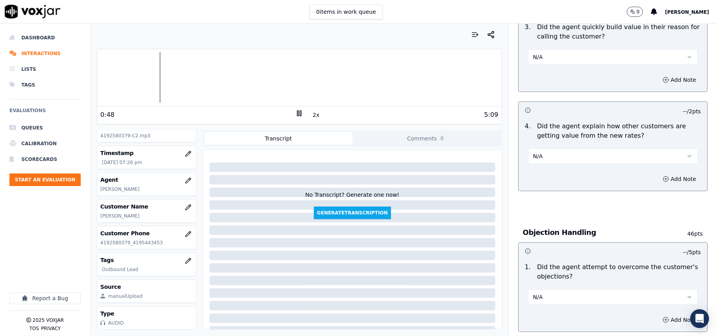
scroll to position [0, 0]
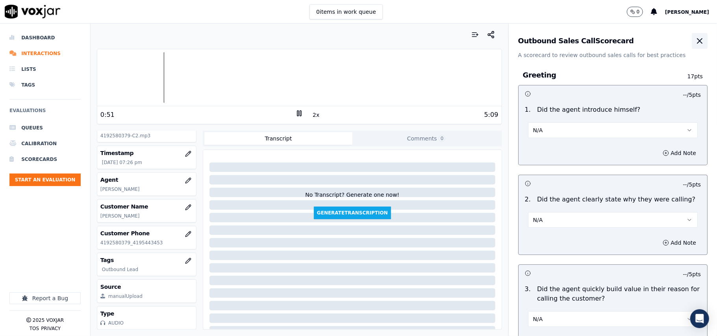
click at [697, 41] on icon "button" at bounding box center [699, 41] width 5 height 5
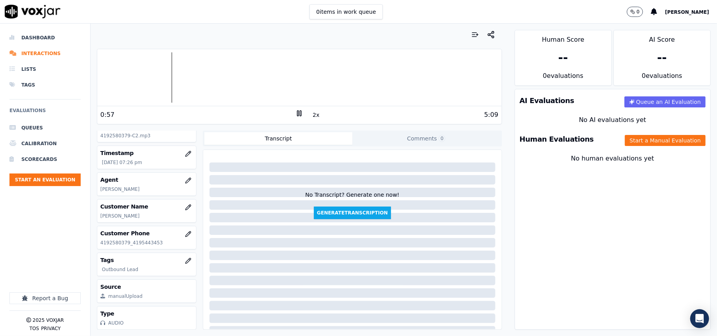
click at [300, 115] on rect at bounding box center [300, 113] width 1 height 5
click at [62, 185] on button "Start an Evaluation" at bounding box center [44, 180] width 71 height 13
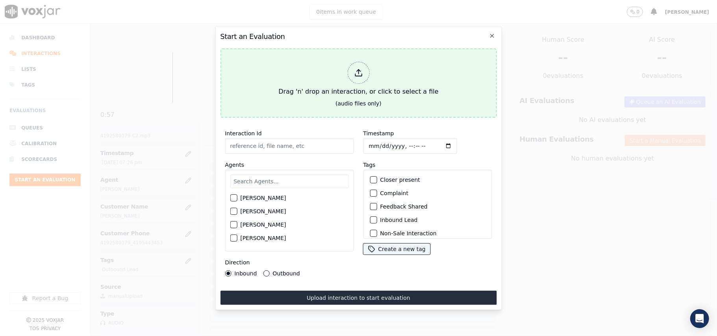
click at [366, 84] on div "Drag 'n' drop an interaction, or click to select a file" at bounding box center [358, 79] width 166 height 41
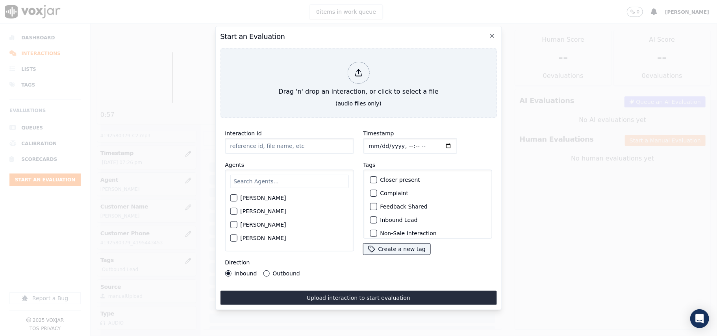
type input "4402259206-C1.mp3"
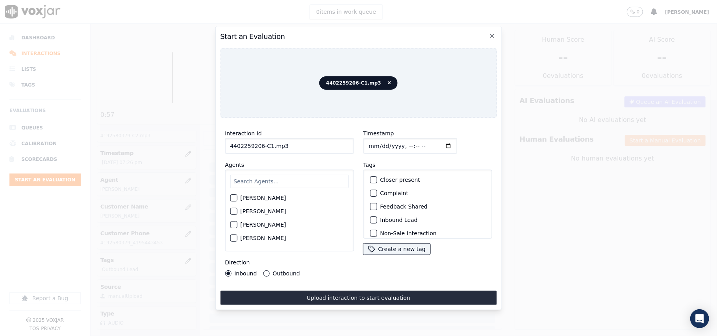
click at [375, 139] on input "Timestamp" at bounding box center [410, 146] width 94 height 16
type input "2025-08-07T19:29"
click at [265, 183] on input "text" at bounding box center [289, 181] width 118 height 13
type input "stuart"
drag, startPoint x: 262, startPoint y: 197, endPoint x: 471, endPoint y: 194, distance: 209.0
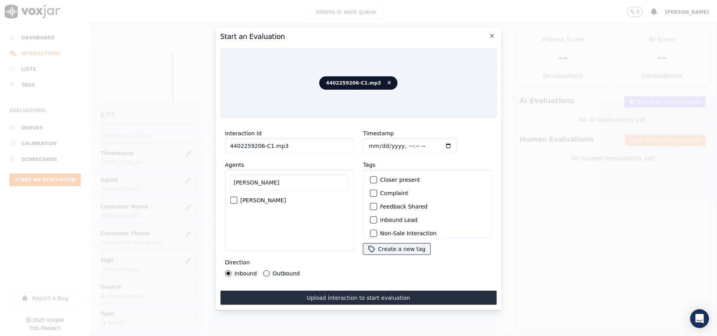
click at [263, 198] on label "[PERSON_NAME]" at bounding box center [263, 201] width 46 height 6
click at [237, 197] on button "[PERSON_NAME]" at bounding box center [233, 200] width 7 height 7
drag, startPoint x: 392, startPoint y: 198, endPoint x: 398, endPoint y: 191, distance: 8.6
click at [395, 217] on label "Inbound Lead" at bounding box center [398, 220] width 37 height 6
click at [377, 216] on button "Inbound Lead" at bounding box center [373, 219] width 7 height 7
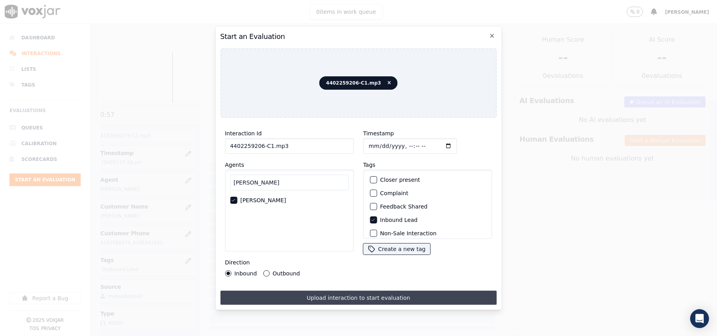
click at [364, 297] on button "Upload interaction to start evaluation" at bounding box center [358, 298] width 276 height 14
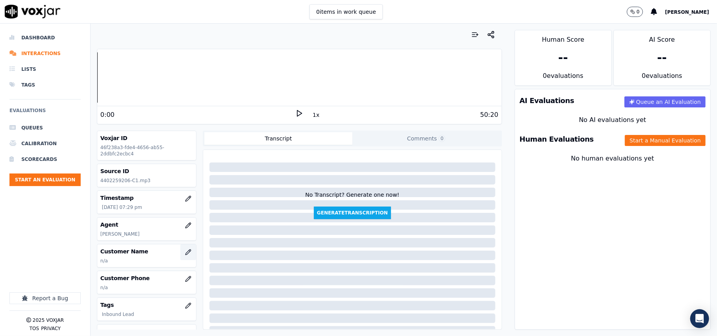
click at [185, 253] on icon "button" at bounding box center [188, 252] width 6 height 6
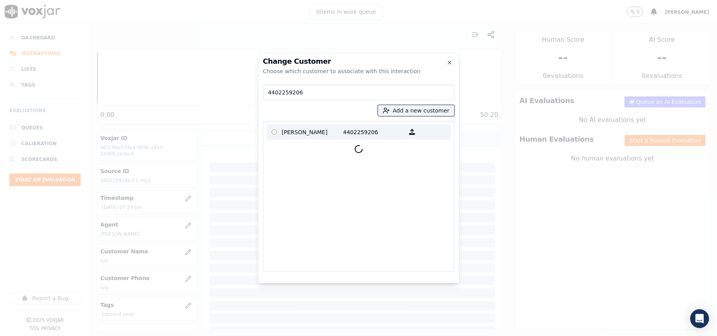
type input "4402259206"
click at [324, 137] on p "Guy Gammel" at bounding box center [312, 132] width 61 height 12
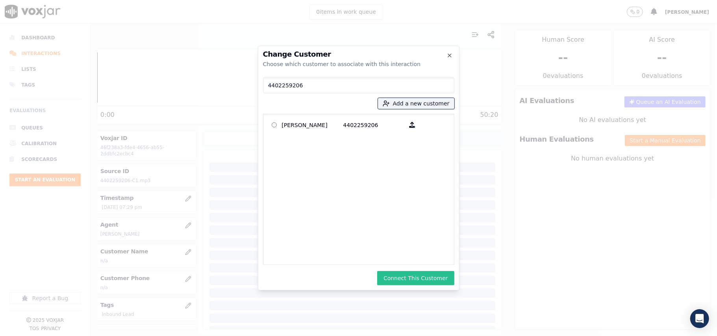
click at [420, 277] on button "Connect This Customer" at bounding box center [415, 278] width 77 height 14
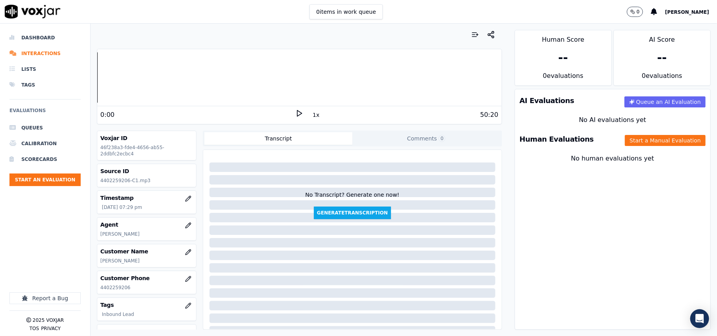
click at [648, 131] on div "Human Evaluations Start a Manual Evaluation" at bounding box center [612, 139] width 195 height 23
click at [646, 143] on button "Start a Manual Evaluation" at bounding box center [665, 140] width 81 height 11
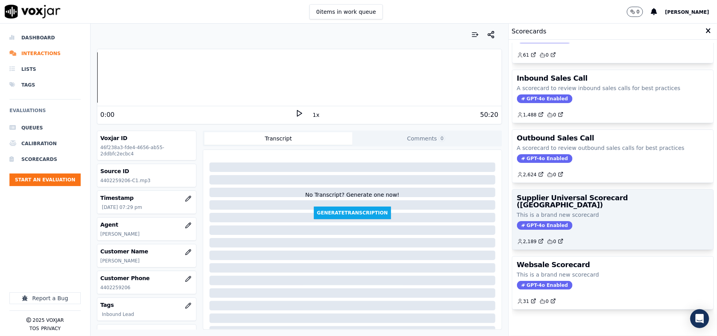
scroll to position [60, 0]
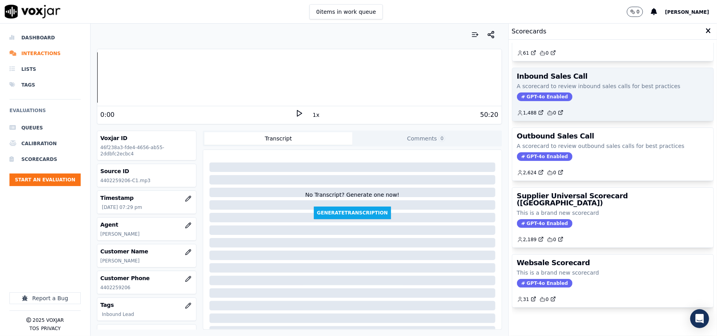
click at [560, 92] on div "GPT-4o Enabled" at bounding box center [613, 96] width 192 height 9
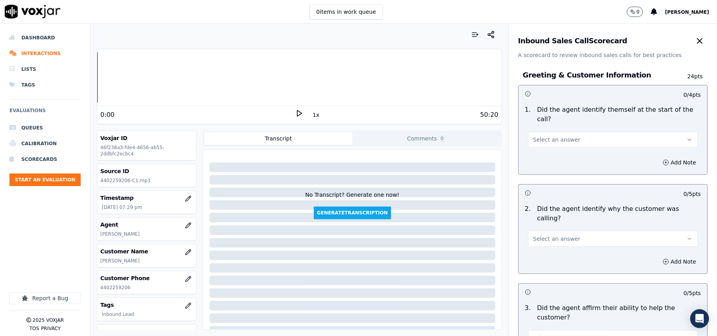
click at [567, 135] on button "Select an answer" at bounding box center [613, 140] width 170 height 16
click at [557, 155] on div "No" at bounding box center [596, 161] width 152 height 13
click at [549, 135] on button "No" at bounding box center [613, 140] width 170 height 16
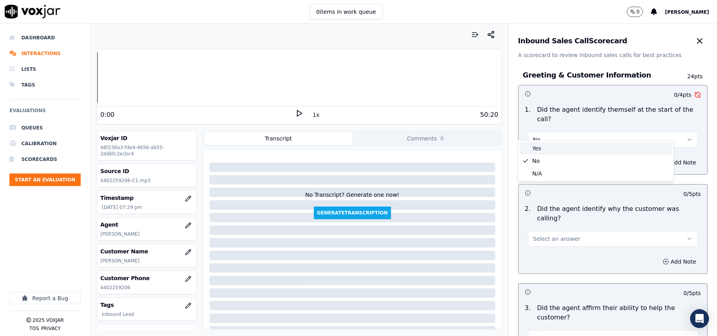
click at [537, 143] on div "Yes" at bounding box center [596, 148] width 152 height 13
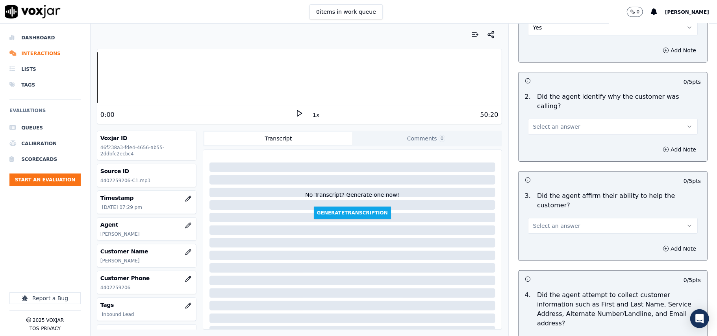
scroll to position [87, 0]
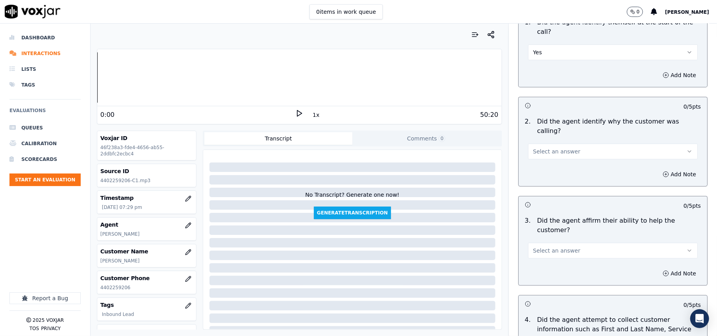
click at [556, 148] on span "Select an answer" at bounding box center [556, 152] width 47 height 8
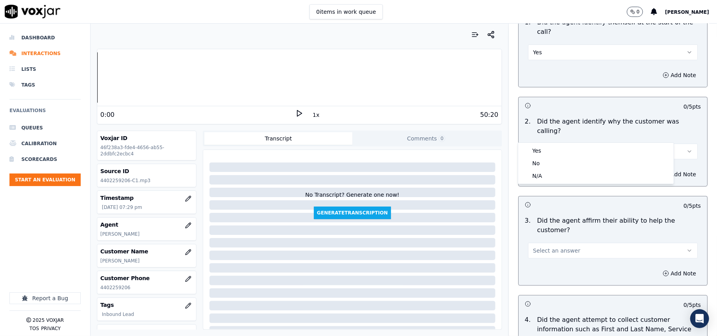
click at [633, 114] on div "2 . Did the agent identify why the customer was calling? Select an answer" at bounding box center [612, 138] width 189 height 49
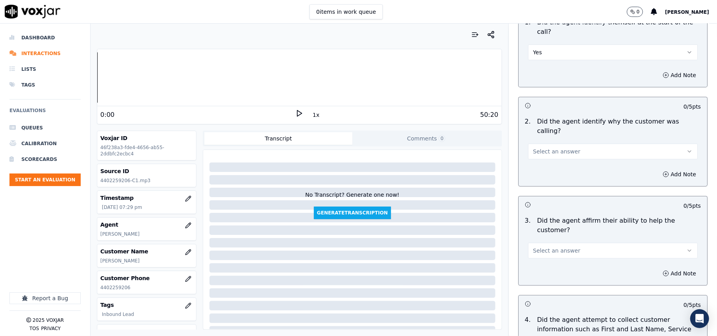
click at [550, 148] on span "Select an answer" at bounding box center [556, 152] width 47 height 8
click at [540, 153] on div "Yes" at bounding box center [596, 150] width 152 height 13
click at [658, 169] on button "Add Note" at bounding box center [679, 174] width 43 height 11
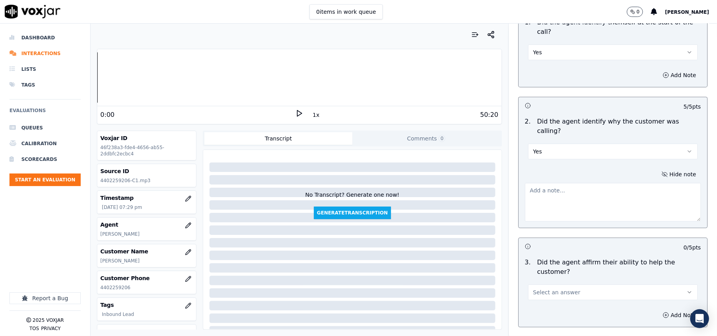
click at [542, 183] on textarea at bounding box center [613, 202] width 176 height 39
paste textarea "CX called in to change from IGS energy to something better"
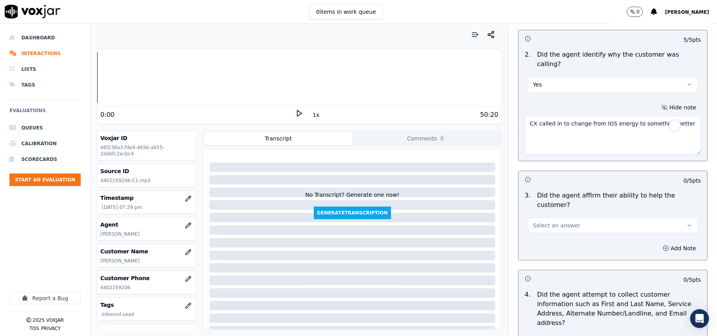
scroll to position [175, 0]
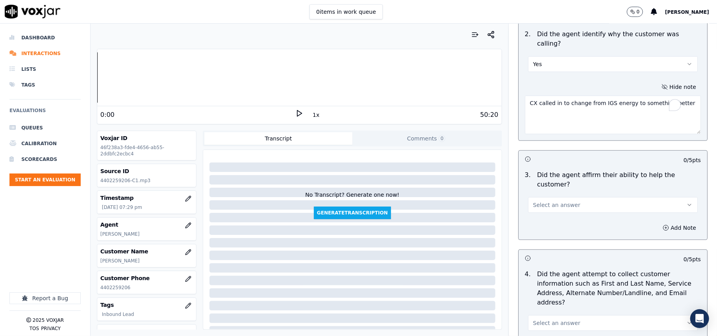
type textarea "CX called in to change from IGS energy to something better"
click at [546, 201] on span "Select an answer" at bounding box center [556, 205] width 47 height 8
click at [548, 196] on div "Yes" at bounding box center [596, 195] width 152 height 13
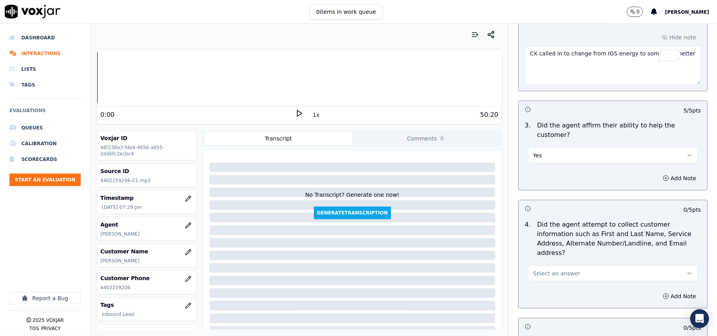
scroll to position [262, 0]
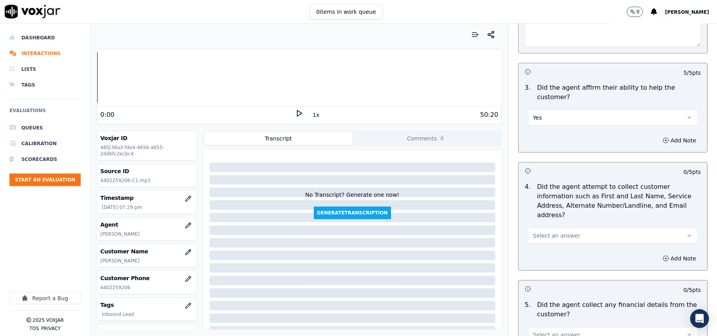
click at [540, 232] on span "Select an answer" at bounding box center [556, 236] width 47 height 8
click at [541, 212] on div "Yes" at bounding box center [596, 217] width 152 height 13
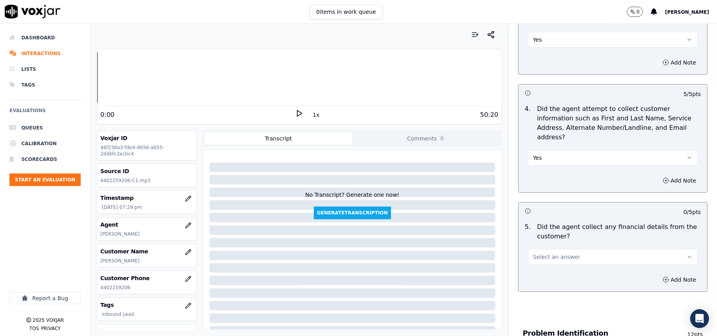
scroll to position [437, 0]
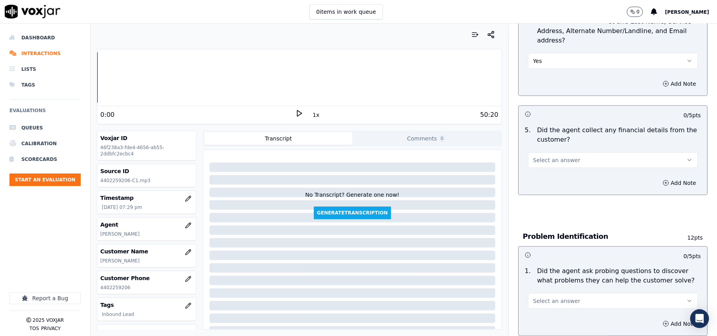
click at [553, 156] on span "Select an answer" at bounding box center [556, 160] width 47 height 8
click at [544, 155] on div "No" at bounding box center [596, 154] width 152 height 13
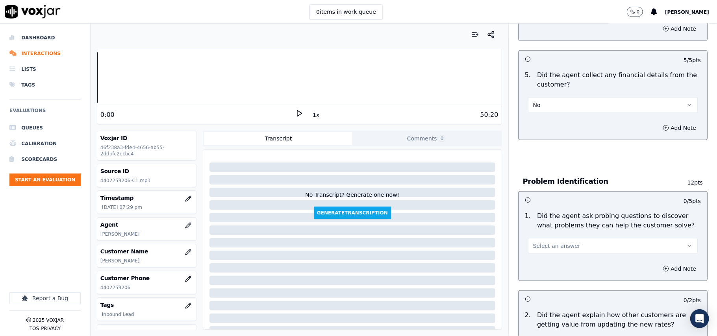
scroll to position [525, 0]
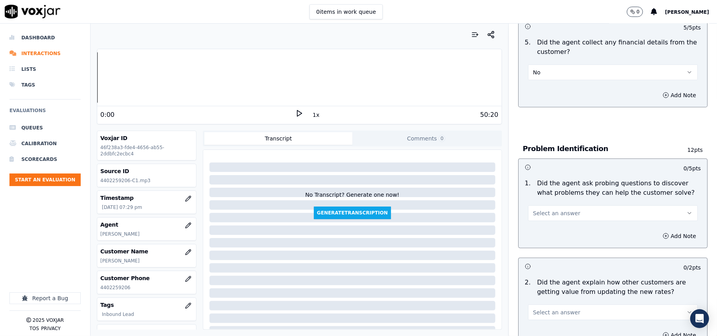
click at [571, 205] on button "Select an answer" at bounding box center [613, 213] width 170 height 16
click at [538, 196] on div "Yes" at bounding box center [596, 195] width 152 height 13
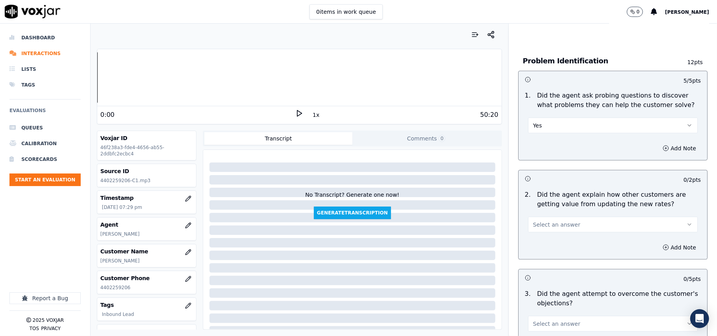
click at [565, 217] on button "Select an answer" at bounding box center [613, 225] width 170 height 16
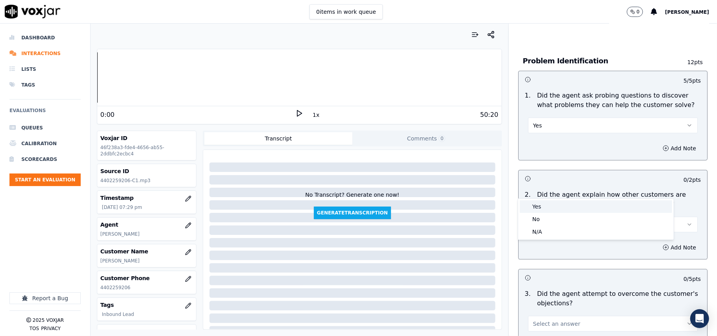
click at [555, 205] on div "Yes" at bounding box center [596, 206] width 152 height 13
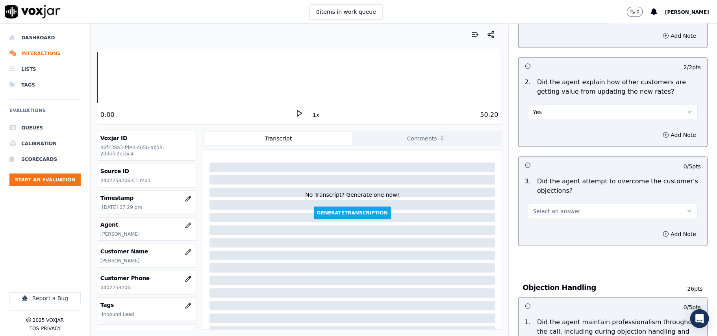
scroll to position [787, 0]
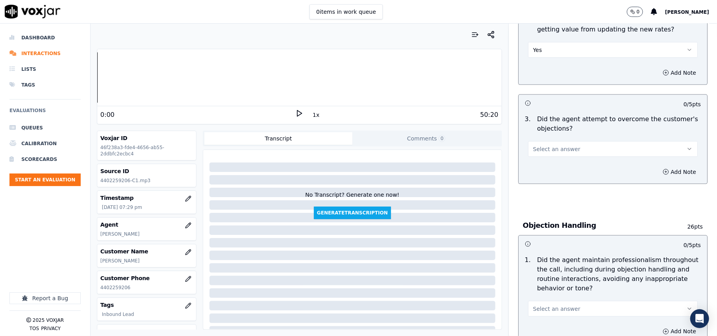
click at [556, 145] on span "Select an answer" at bounding box center [556, 149] width 47 height 8
click at [538, 140] on div "No" at bounding box center [596, 144] width 152 height 13
click at [538, 141] on button "No" at bounding box center [613, 149] width 170 height 16
click at [542, 153] on div "N/A" at bounding box center [596, 156] width 152 height 13
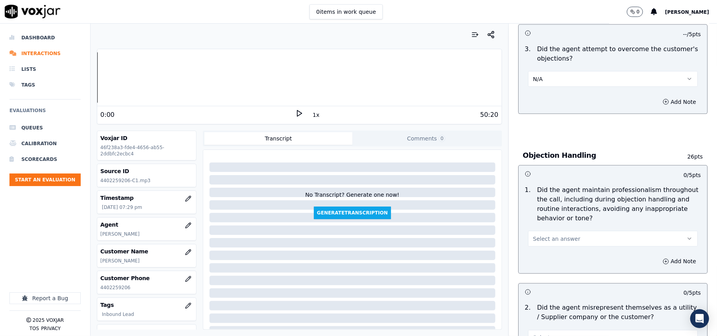
scroll to position [962, 0]
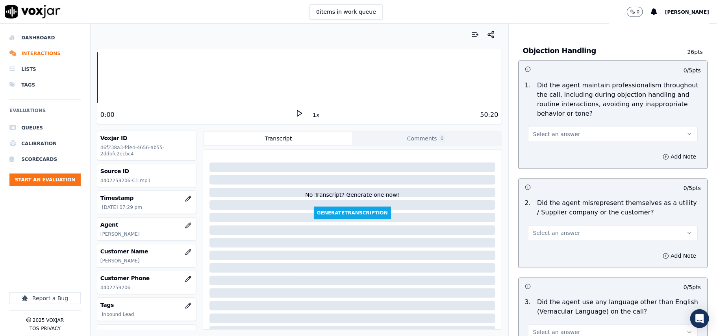
click at [555, 229] on span "Select an answer" at bounding box center [556, 233] width 47 height 8
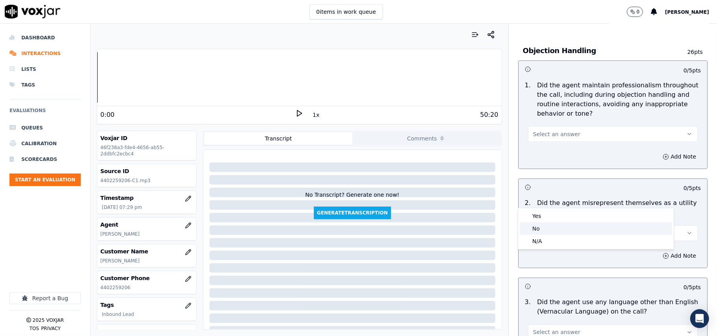
click at [537, 230] on div "No" at bounding box center [596, 228] width 152 height 13
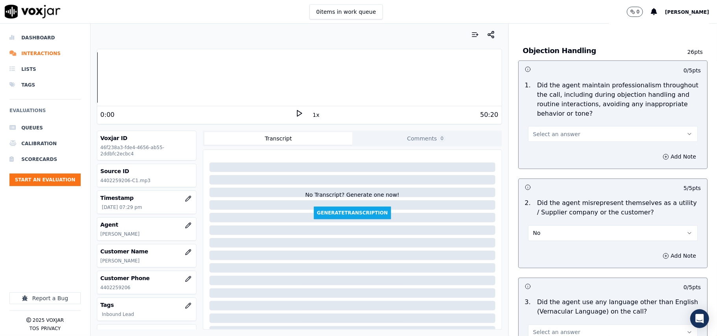
scroll to position [875, 0]
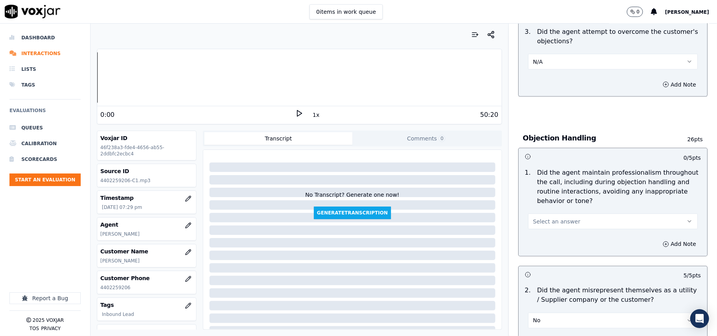
click at [551, 218] on span "Select an answer" at bounding box center [556, 222] width 47 height 8
click at [546, 198] on div "Yes" at bounding box center [596, 204] width 152 height 13
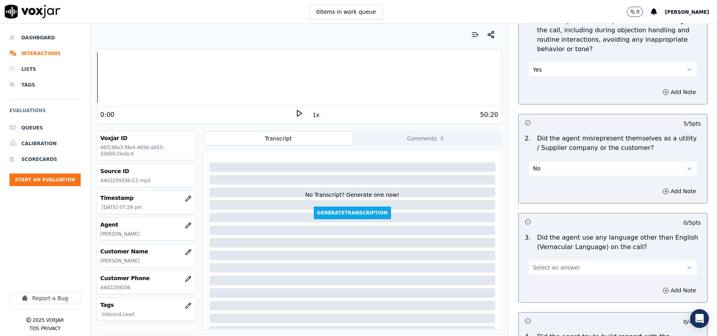
scroll to position [1049, 0]
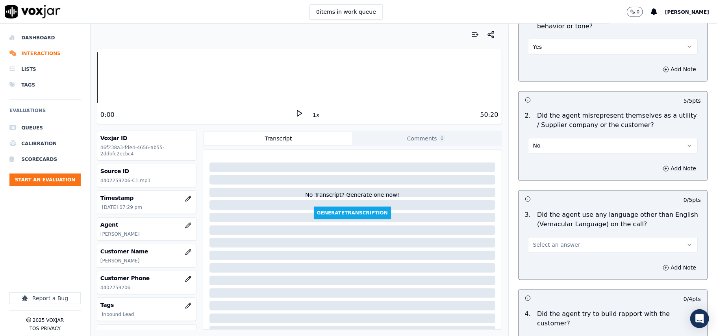
click at [550, 241] on span "Select an answer" at bounding box center [556, 245] width 47 height 8
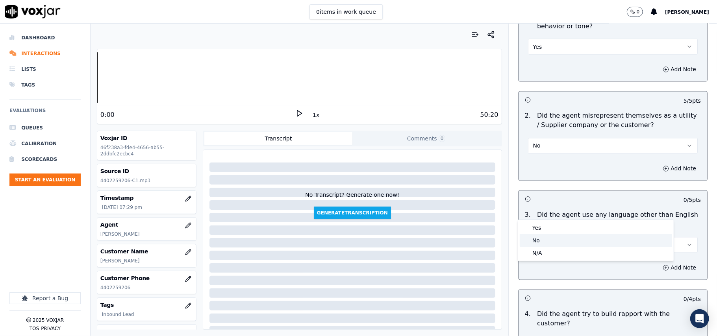
click at [549, 239] on div "No" at bounding box center [596, 240] width 152 height 13
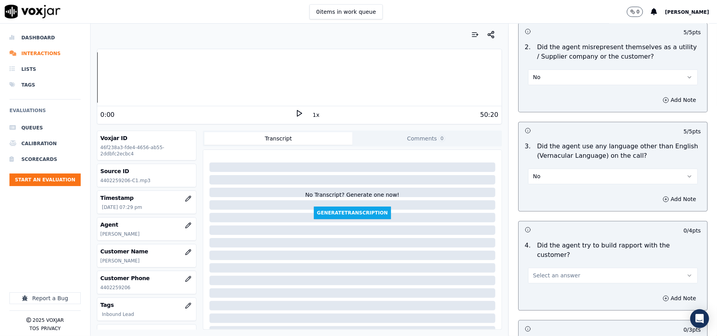
scroll to position [1224, 0]
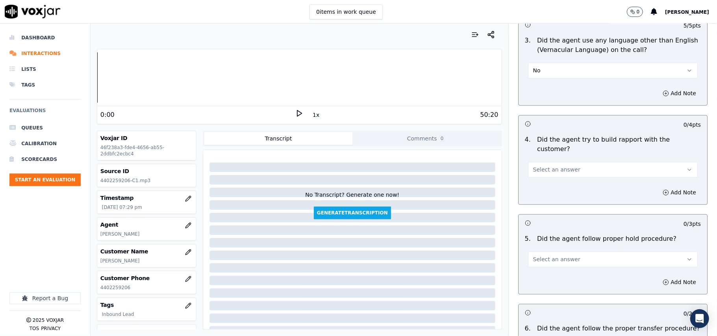
click at [556, 166] on span "Select an answer" at bounding box center [556, 170] width 47 height 8
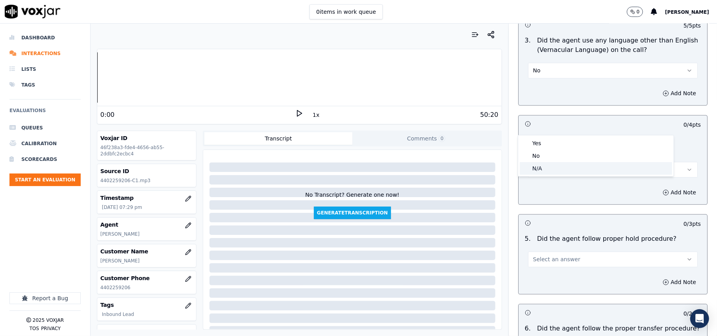
click at [551, 164] on div "N/A" at bounding box center [596, 168] width 152 height 13
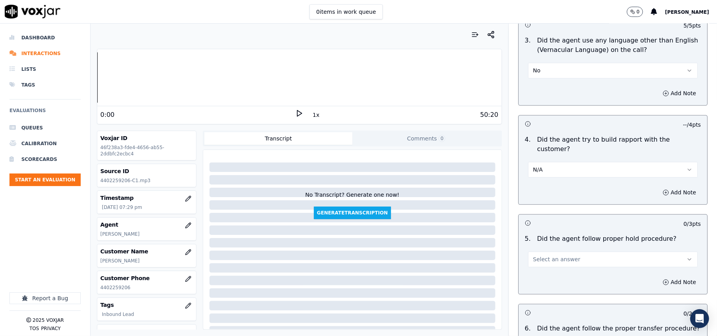
scroll to position [1312, 0]
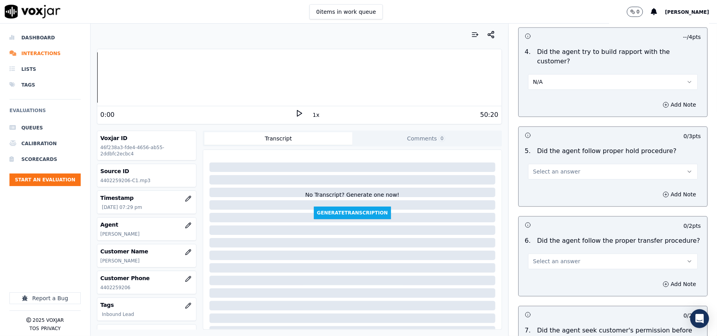
click at [560, 164] on button "Select an answer" at bounding box center [613, 172] width 170 height 16
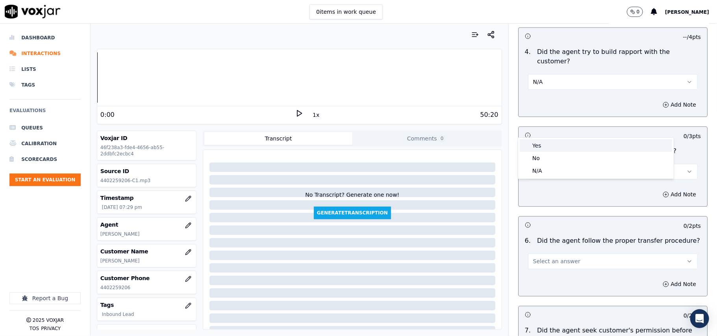
click at [544, 145] on div "Yes" at bounding box center [596, 145] width 152 height 13
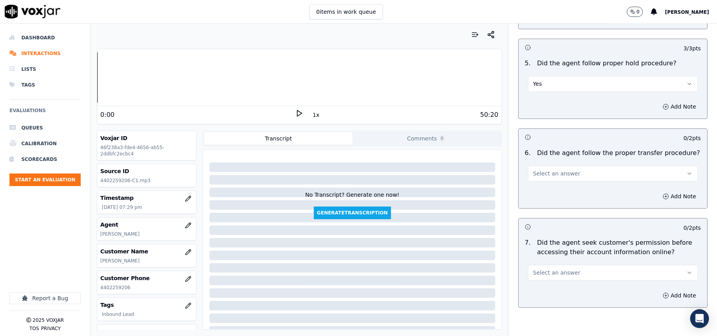
click at [568, 185] on div "Add Note" at bounding box center [612, 197] width 189 height 24
click at [553, 170] on span "Select an answer" at bounding box center [556, 174] width 47 height 8
click at [546, 146] on div "Yes" at bounding box center [596, 148] width 152 height 13
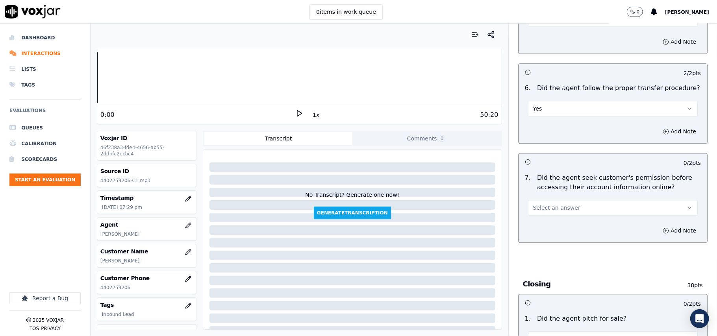
scroll to position [1487, 0]
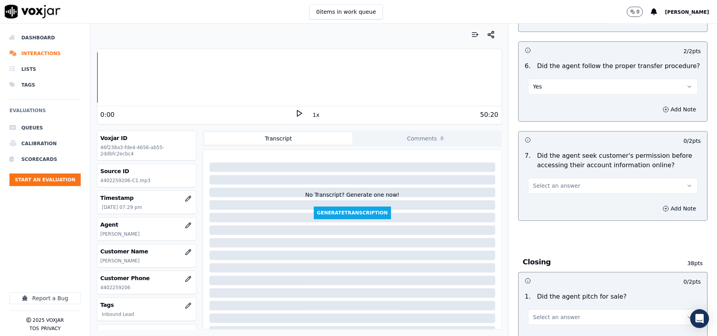
click at [554, 182] on span "Select an answer" at bounding box center [556, 186] width 47 height 8
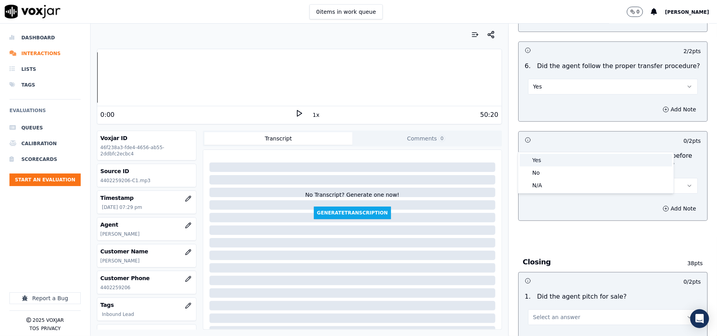
drag, startPoint x: 542, startPoint y: 160, endPoint x: 544, endPoint y: 153, distance: 7.0
click at [542, 160] on div "Yes" at bounding box center [596, 160] width 152 height 13
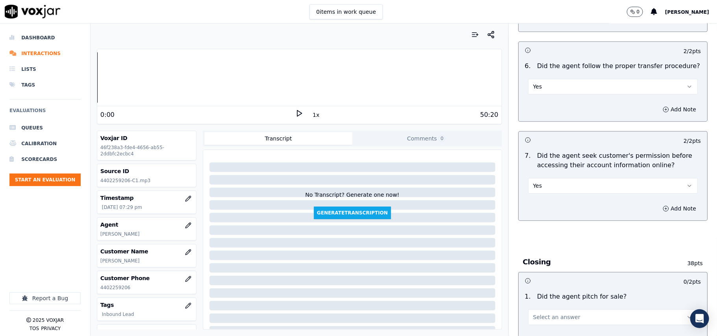
click at [556, 178] on button "Yes" at bounding box center [613, 186] width 170 height 16
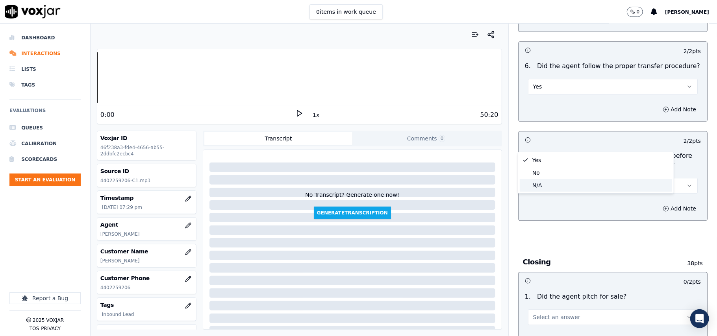
click at [542, 181] on div "N/A" at bounding box center [596, 185] width 152 height 13
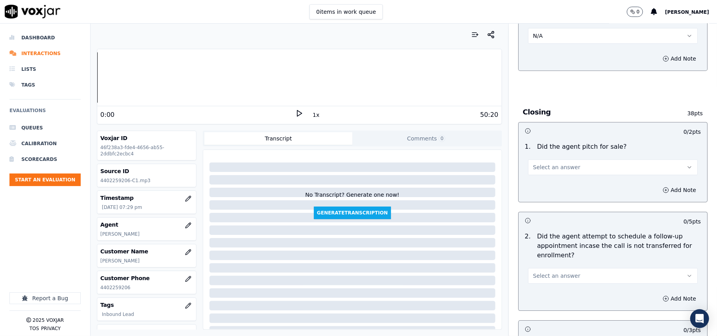
scroll to position [1662, 0]
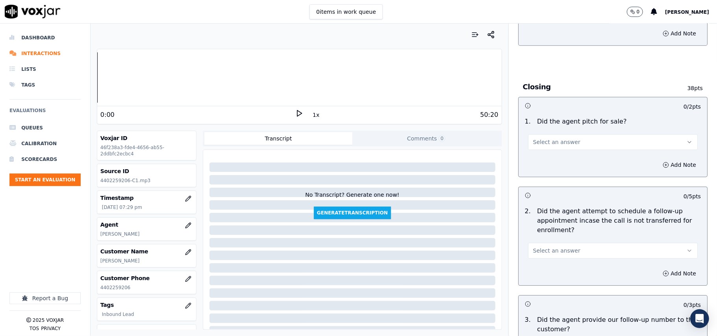
click at [563, 138] on span "Select an answer" at bounding box center [556, 142] width 47 height 8
click at [561, 114] on div "Yes" at bounding box center [596, 117] width 152 height 13
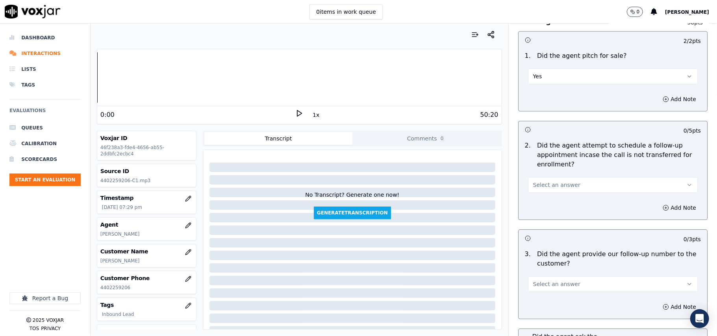
scroll to position [1749, 0]
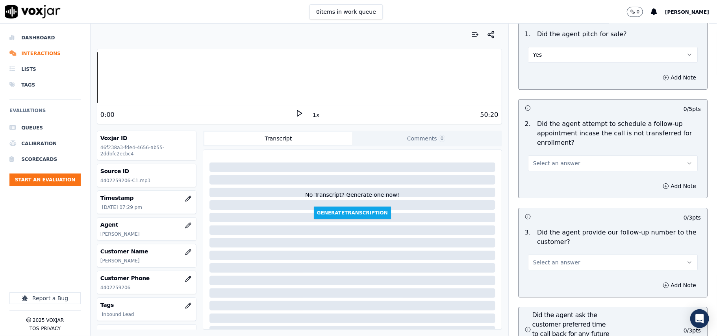
click at [560, 159] on span "Select an answer" at bounding box center [556, 163] width 47 height 8
click at [552, 150] on div "No" at bounding box center [596, 151] width 152 height 13
click at [553, 155] on button "No" at bounding box center [613, 163] width 170 height 16
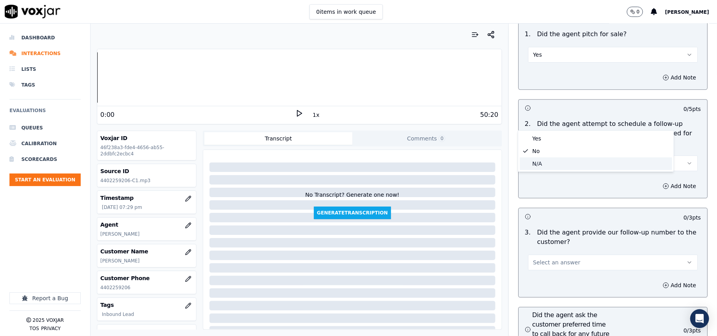
click at [553, 162] on div "N/A" at bounding box center [596, 163] width 152 height 13
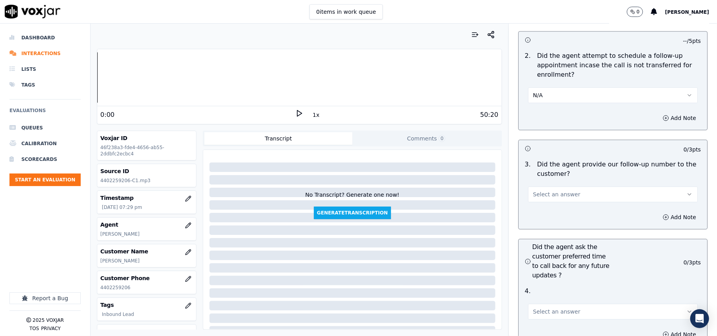
scroll to position [1837, 0]
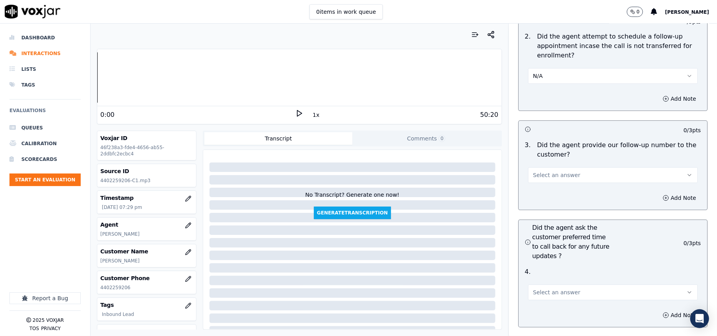
click at [558, 171] on span "Select an answer" at bounding box center [556, 175] width 47 height 8
click at [551, 150] on div "Yes" at bounding box center [596, 150] width 152 height 13
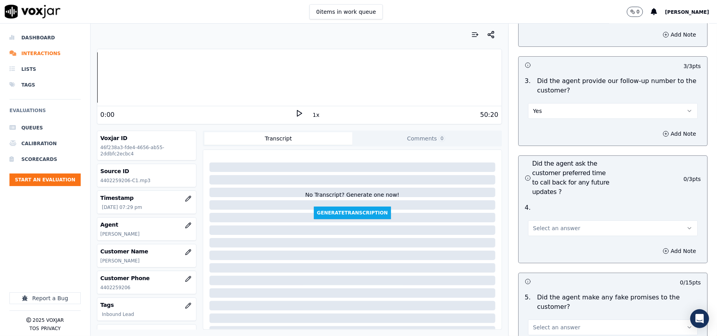
scroll to position [1924, 0]
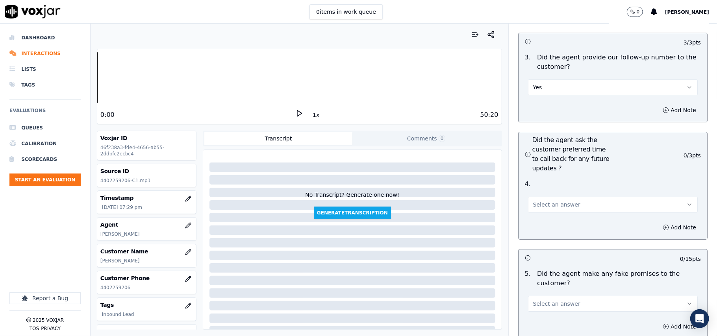
click at [564, 197] on button "Select an answer" at bounding box center [613, 205] width 170 height 16
click at [551, 194] on div "No" at bounding box center [596, 193] width 152 height 13
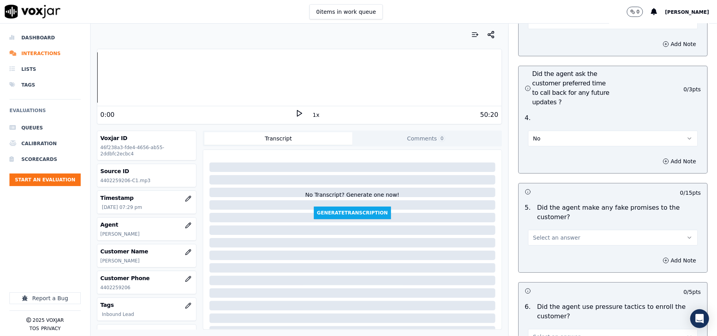
scroll to position [2011, 0]
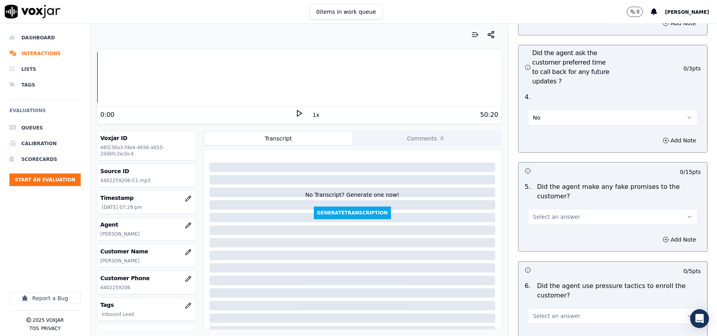
click at [566, 209] on button "Select an answer" at bounding box center [613, 217] width 170 height 16
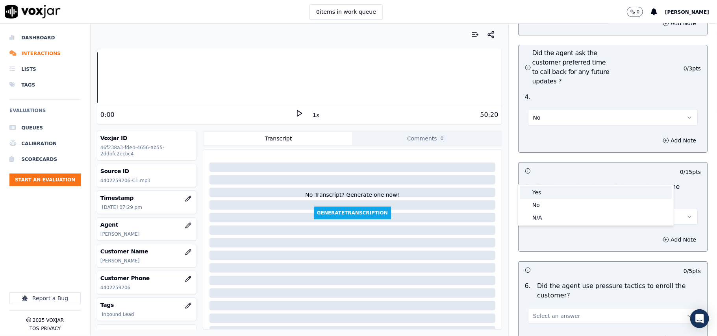
click at [556, 189] on div "Yes" at bounding box center [596, 192] width 152 height 13
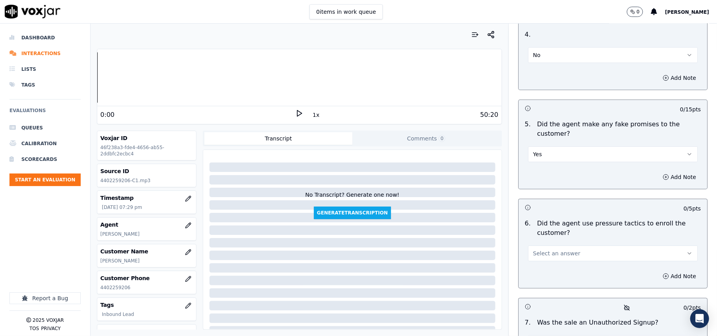
scroll to position [2099, 0]
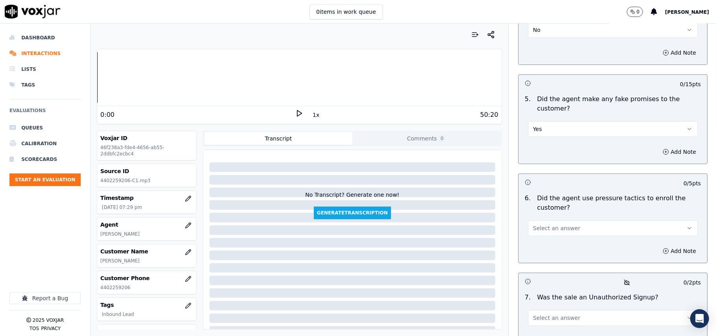
click at [538, 121] on button "Yes" at bounding box center [613, 129] width 170 height 16
click at [536, 122] on div "No" at bounding box center [596, 117] width 152 height 13
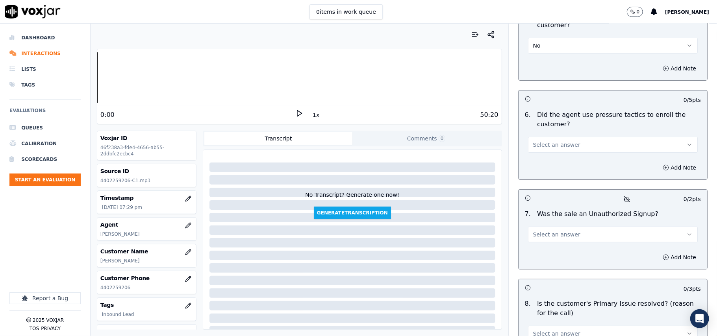
scroll to position [2157, 0]
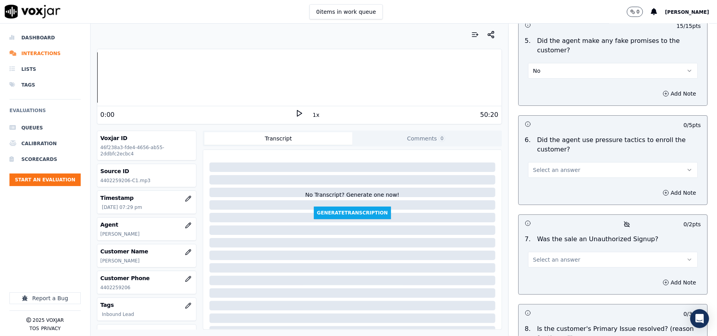
click at [576, 162] on button "Select an answer" at bounding box center [613, 170] width 170 height 16
click at [555, 158] on div "No" at bounding box center [596, 158] width 152 height 13
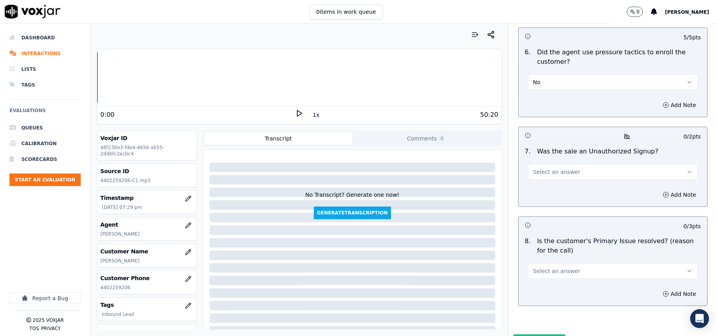
click at [548, 168] on span "Select an answer" at bounding box center [556, 172] width 47 height 8
click at [550, 161] on div "No" at bounding box center [596, 161] width 152 height 13
drag, startPoint x: 572, startPoint y: 231, endPoint x: 564, endPoint y: 238, distance: 9.8
click at [572, 263] on button "Select an answer" at bounding box center [613, 271] width 170 height 16
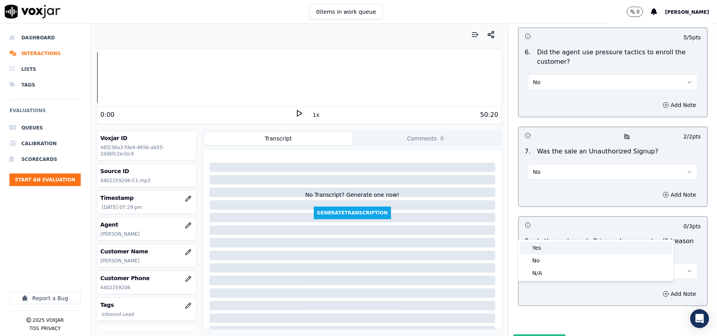
click at [549, 248] on div "Yes" at bounding box center [596, 248] width 152 height 13
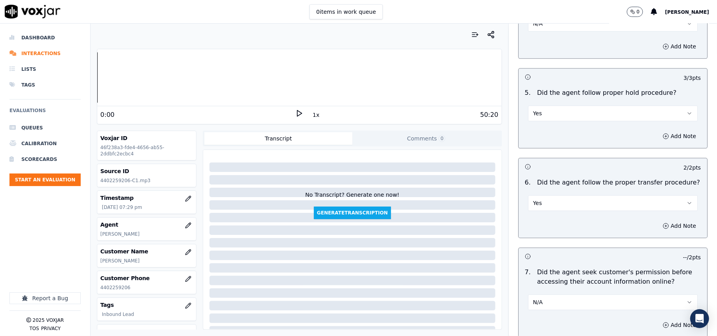
scroll to position [1283, 0]
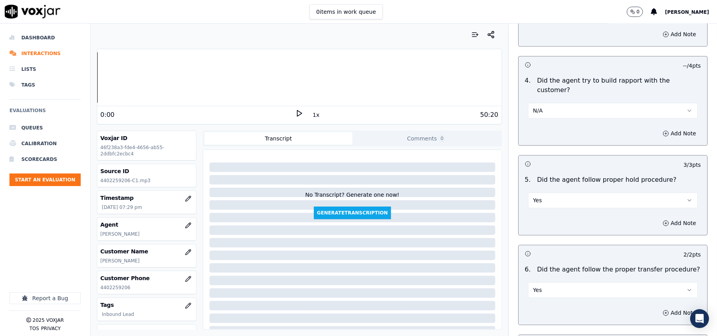
click at [591, 192] on button "Yes" at bounding box center [613, 200] width 170 height 16
click at [594, 192] on button "Yes" at bounding box center [613, 200] width 170 height 16
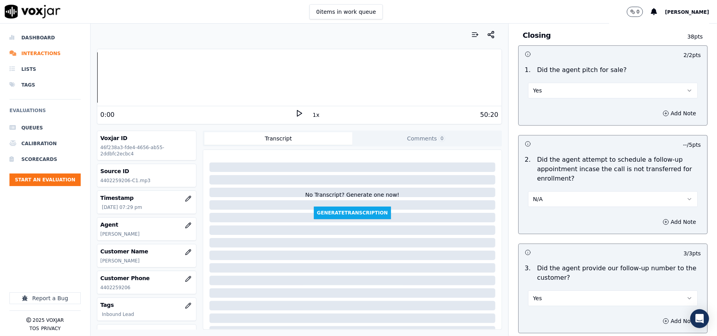
scroll to position [1749, 0]
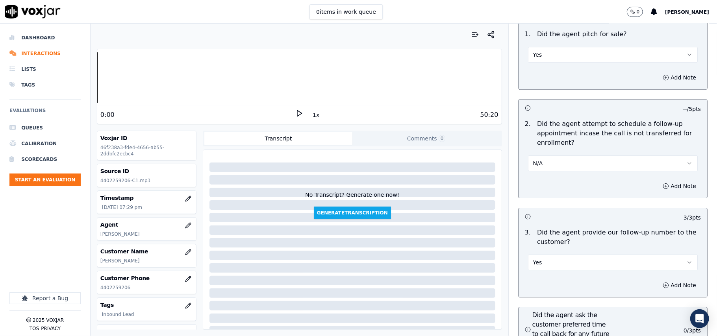
click at [549, 155] on button "N/A" at bounding box center [613, 163] width 170 height 16
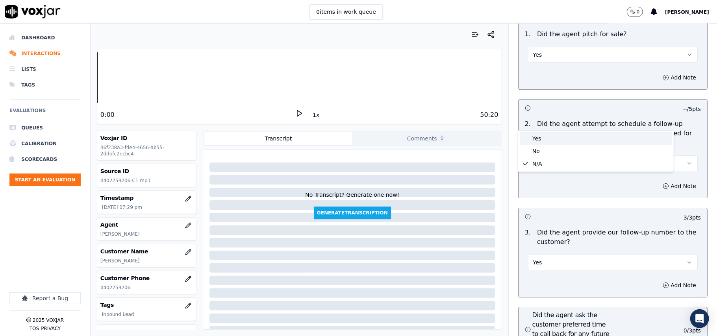
click at [541, 133] on div "Yes" at bounding box center [596, 138] width 152 height 13
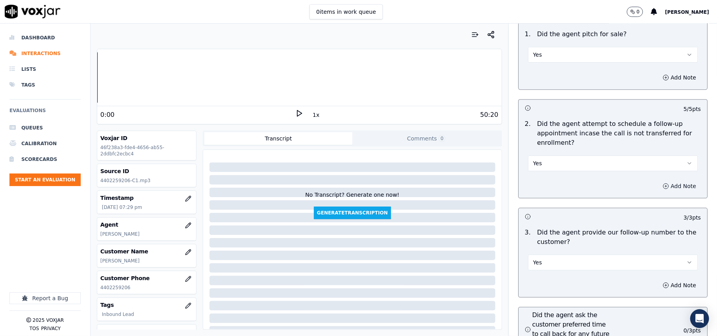
click at [658, 181] on button "Add Note" at bounding box center [679, 186] width 43 height 11
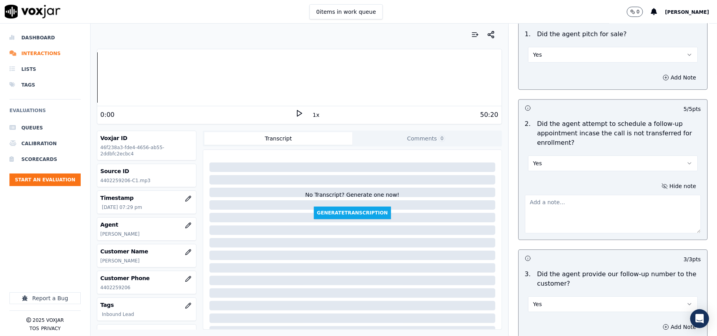
click at [558, 195] on textarea at bounding box center [613, 214] width 176 height 39
type textarea "aghrnt"
drag, startPoint x: 548, startPoint y: 81, endPoint x: 654, endPoint y: 83, distance: 105.5
click at [654, 119] on p "Did the agent attempt to schedule a follow-up appointment incase the call is no…" at bounding box center [619, 133] width 164 height 28
click at [549, 195] on textarea "To enrich screen reader interactions, please activate Accessibility in Grammarl…" at bounding box center [613, 214] width 176 height 39
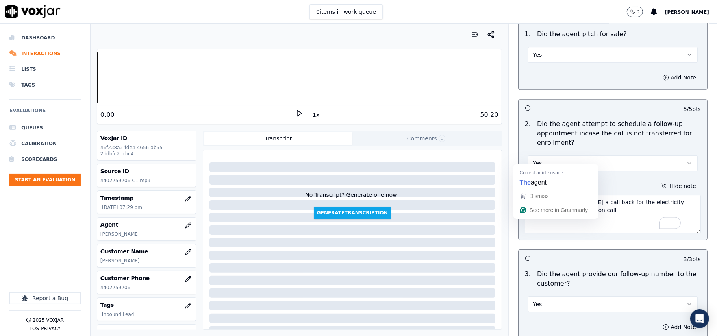
click at [616, 195] on textarea "agent did schdule a call back for the electricity account as CX was busy on call" at bounding box center [613, 214] width 176 height 39
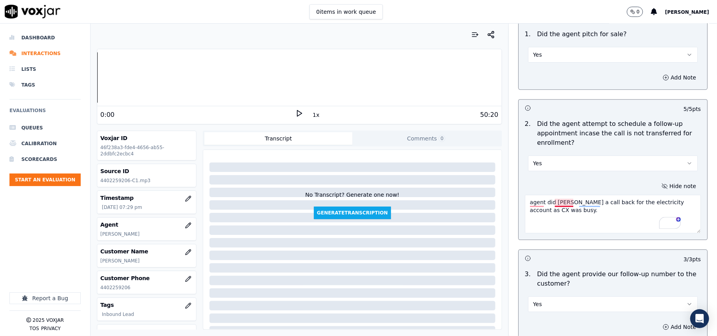
click at [553, 195] on textarea "agent did schdule a call back for the electricity account as CX was busy." at bounding box center [613, 214] width 176 height 39
click at [560, 195] on textarea "The agent did schdule a call back for the electricity account as CX was busy." at bounding box center [613, 214] width 176 height 39
click at [594, 195] on textarea "The agent scheduled a callbackfor the electricity account as CX was busy." at bounding box center [613, 214] width 176 height 39
click at [586, 195] on textarea "The agent scheduled a callback for the electricity account as CX was busy." at bounding box center [613, 214] width 176 height 39
type textarea "The agent scheduled a callback for the electricity account as CX was busy."
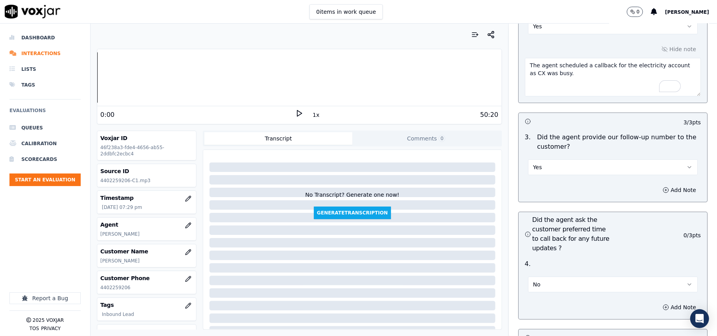
scroll to position [1924, 0]
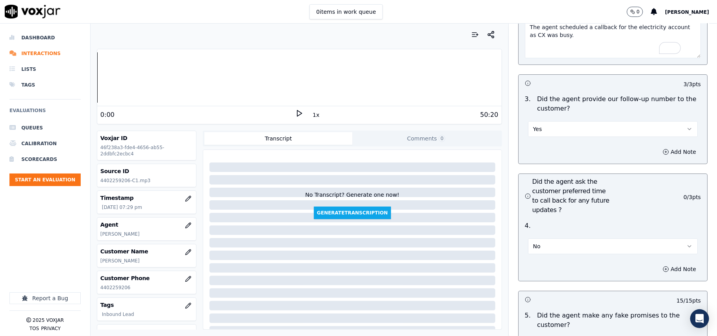
click at [531, 239] on button "No" at bounding box center [613, 247] width 170 height 16
click at [531, 227] on div "Yes" at bounding box center [596, 222] width 152 height 13
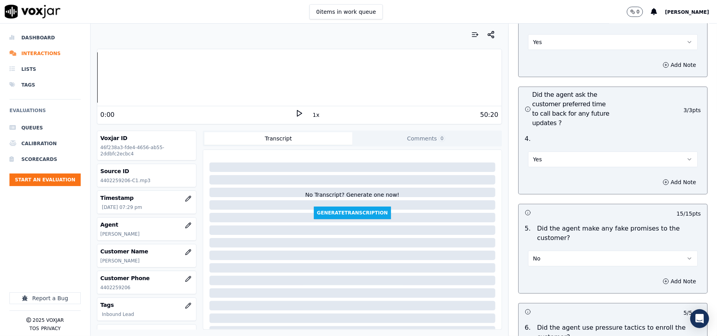
scroll to position [2287, 0]
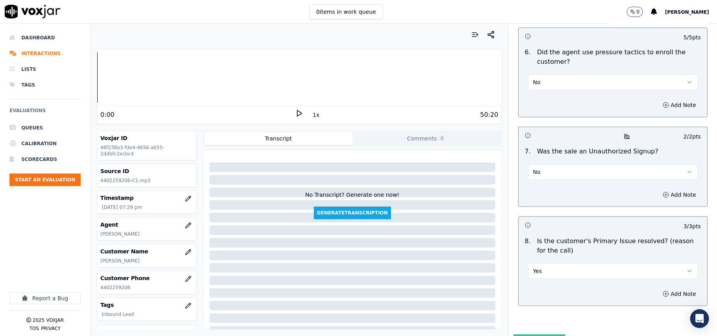
click at [525, 335] on button "Submit Scores" at bounding box center [539, 342] width 52 height 14
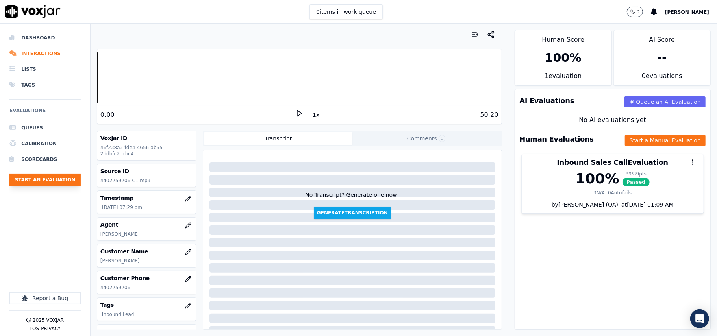
click at [48, 176] on button "Start an Evaluation" at bounding box center [44, 180] width 71 height 13
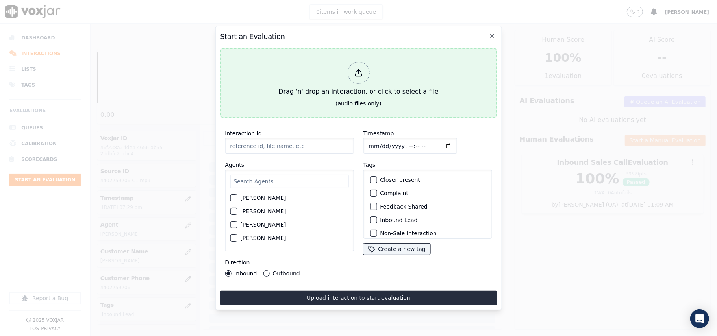
click at [338, 78] on div "Drag 'n' drop an interaction, or click to select a file" at bounding box center [358, 79] width 166 height 41
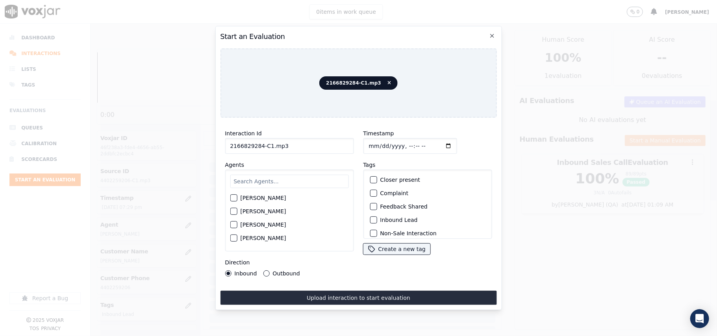
click at [270, 145] on input "2166829284-C1.mp3" at bounding box center [289, 146] width 129 height 16
paste input "2166829284-C1"
paste input
type input "2166829284-C1"
click at [377, 141] on input "Timestamp" at bounding box center [410, 146] width 94 height 16
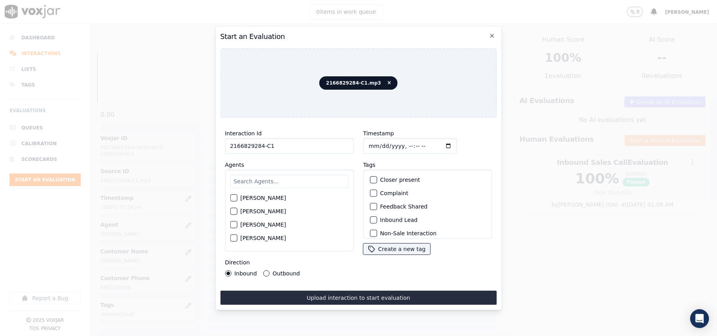
type input "2025-08-07T19:41"
click at [257, 180] on input "text" at bounding box center [289, 181] width 118 height 13
type input "James"
click at [271, 198] on label "[PERSON_NAME]" at bounding box center [263, 201] width 46 height 6
click at [237, 197] on button "[PERSON_NAME]" at bounding box center [233, 200] width 7 height 7
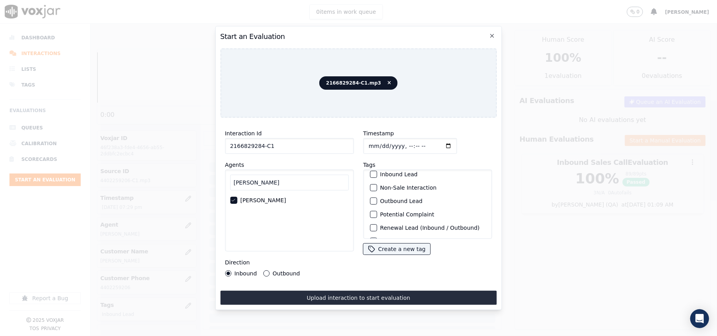
scroll to position [68, 0]
click at [389, 182] on div "Outbound Lead" at bounding box center [427, 188] width 122 height 13
click at [390, 186] on label "Outbound Lead" at bounding box center [401, 189] width 43 height 6
click at [377, 185] on button "Outbound Lead" at bounding box center [373, 188] width 7 height 7
click at [266, 270] on button "Outbound" at bounding box center [266, 273] width 6 height 6
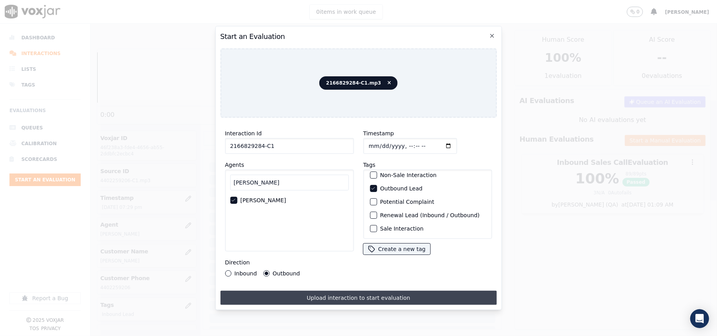
click at [283, 292] on button "Upload interaction to start evaluation" at bounding box center [358, 298] width 276 height 14
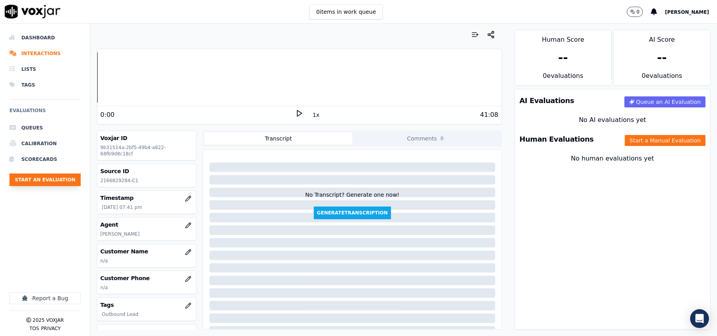
click at [40, 179] on button "Start an Evaluation" at bounding box center [44, 180] width 71 height 13
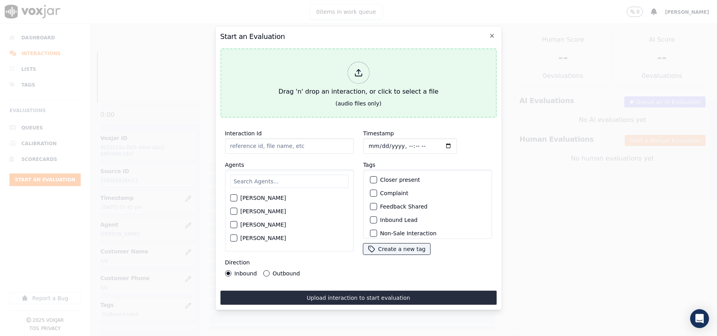
click at [370, 80] on div "Drag 'n' drop an interaction, or click to select a file" at bounding box center [358, 79] width 166 height 41
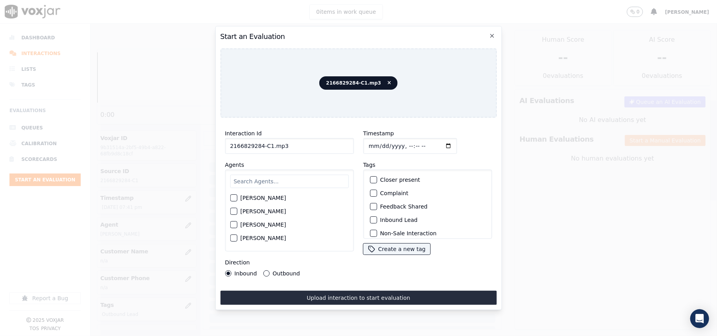
click at [293, 143] on input "2166829284-C1.mp3" at bounding box center [289, 146] width 129 height 16
type input "2166829284-C1"
click at [377, 142] on input "Timestamp" at bounding box center [410, 146] width 94 height 16
type input "2025-08-07T19:42"
click at [279, 175] on input "text" at bounding box center [289, 181] width 118 height 13
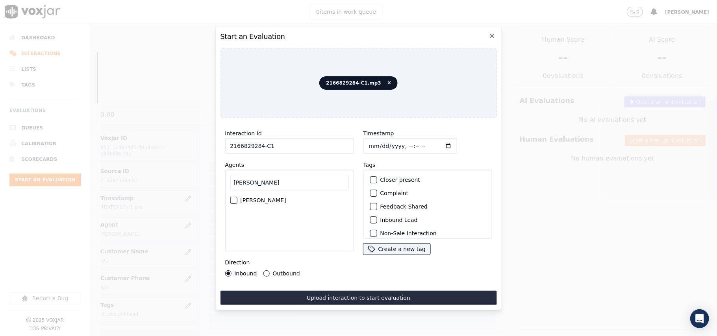
type input "James"
click at [257, 198] on label "[PERSON_NAME]" at bounding box center [263, 201] width 46 height 6
click at [237, 198] on button "[PERSON_NAME]" at bounding box center [233, 200] width 7 height 7
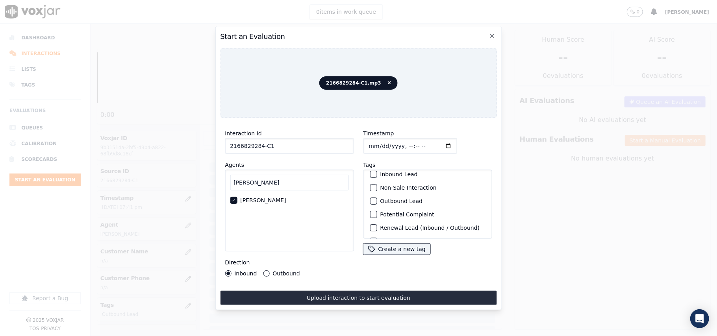
scroll to position [68, 0]
click at [389, 186] on label "Outbound Lead" at bounding box center [401, 189] width 43 height 6
click at [377, 185] on button "Outbound Lead" at bounding box center [373, 188] width 7 height 7
click at [266, 265] on div "Direction Inbound Outbound" at bounding box center [289, 267] width 129 height 19
click at [267, 270] on button "Outbound" at bounding box center [266, 273] width 6 height 6
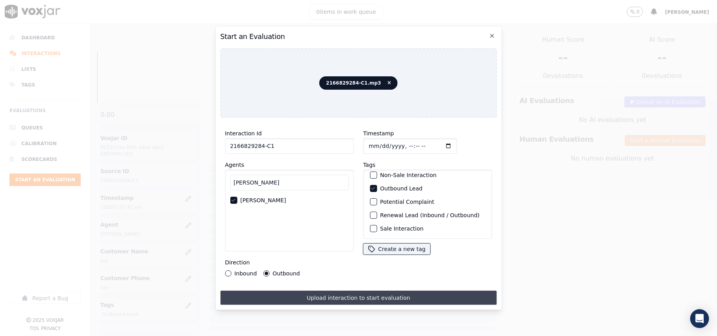
click at [313, 291] on button "Upload interaction to start evaluation" at bounding box center [358, 298] width 276 height 14
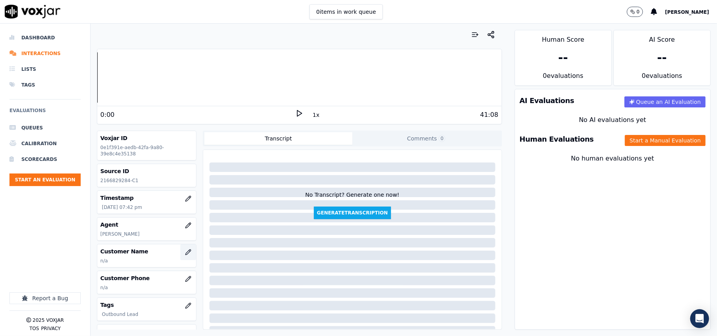
click at [180, 257] on button "button" at bounding box center [188, 252] width 16 height 16
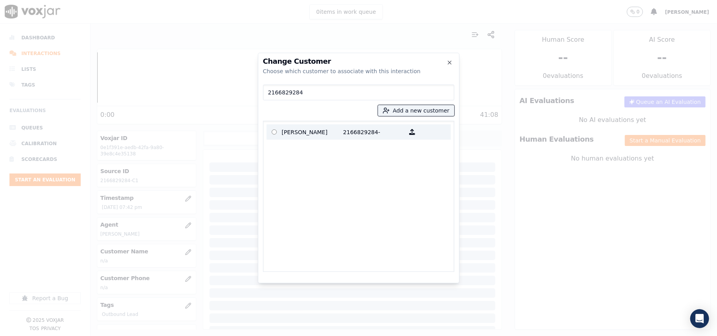
type input "2166829284"
click at [343, 126] on p "2166829284-" at bounding box center [373, 132] width 61 height 12
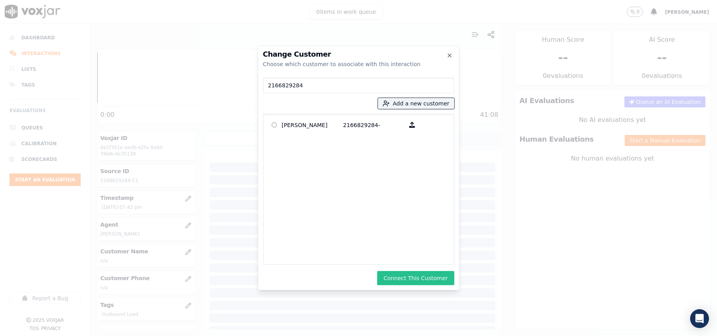
click at [420, 277] on button "Connect This Customer" at bounding box center [415, 278] width 77 height 14
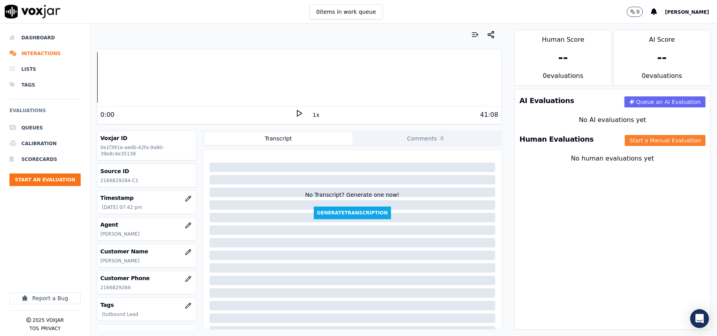
click at [655, 141] on button "Start a Manual Evaluation" at bounding box center [665, 140] width 81 height 11
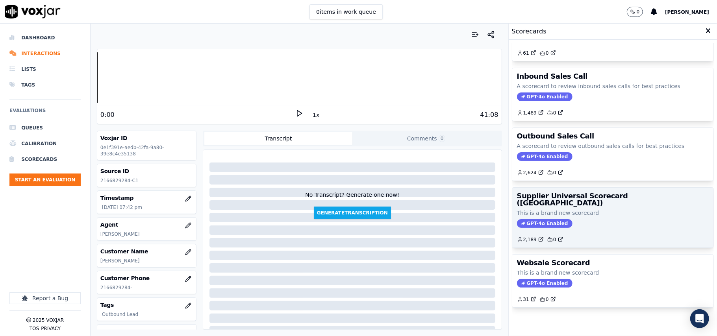
scroll to position [60, 0]
click at [573, 193] on div "Supplier Universal Scorecard (Colombia) This is a brand new scorecard GPT-4o En…" at bounding box center [612, 218] width 201 height 60
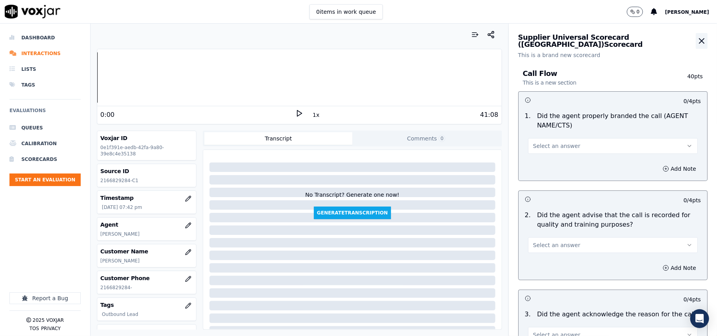
click at [697, 36] on icon "button" at bounding box center [701, 40] width 9 height 9
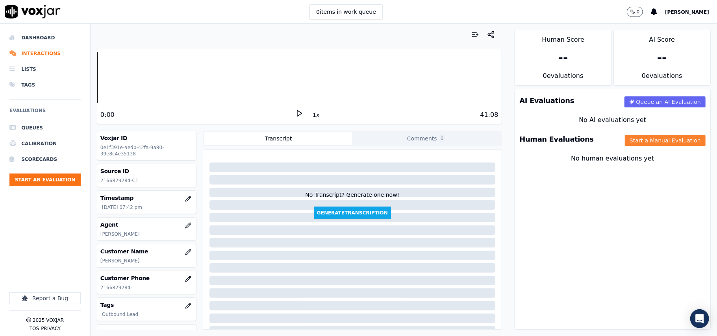
click at [631, 141] on button "Start a Manual Evaluation" at bounding box center [665, 140] width 81 height 11
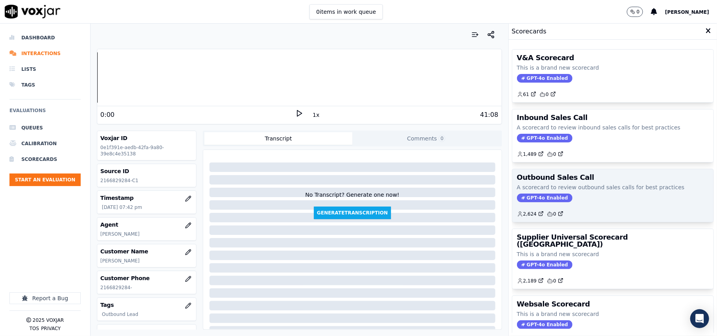
click at [583, 188] on p "A scorecard to review outbound sales calls for best practices" at bounding box center [613, 187] width 192 height 8
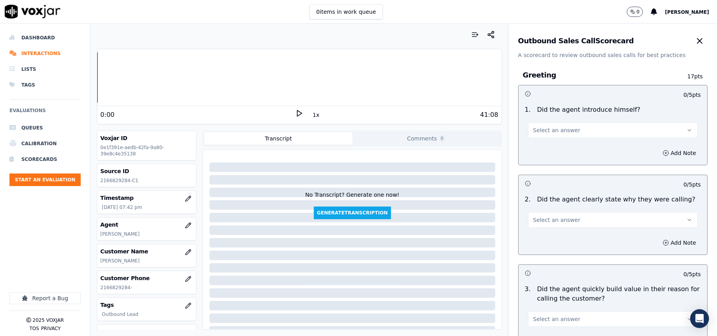
click at [552, 132] on span "Select an answer" at bounding box center [556, 130] width 47 height 8
click at [535, 147] on div "Yes" at bounding box center [596, 148] width 152 height 13
click at [549, 221] on span "Select an answer" at bounding box center [556, 220] width 47 height 8
click at [546, 235] on div "Yes" at bounding box center [596, 238] width 152 height 13
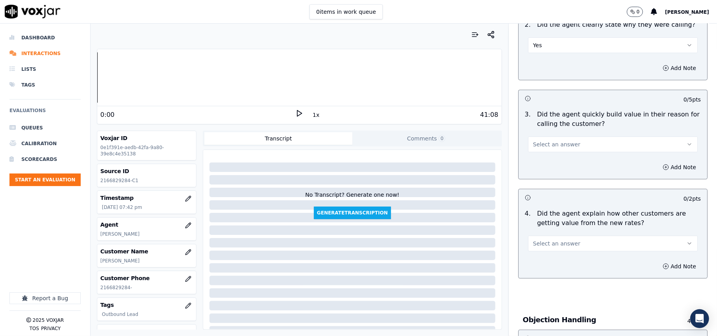
click at [551, 138] on button "Select an answer" at bounding box center [613, 145] width 170 height 16
click at [551, 161] on div "Yes" at bounding box center [596, 163] width 152 height 13
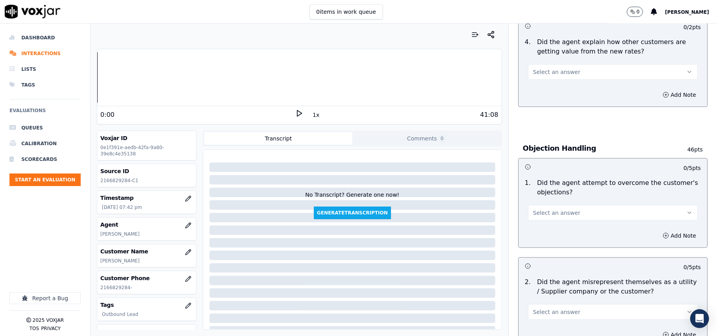
scroll to position [350, 0]
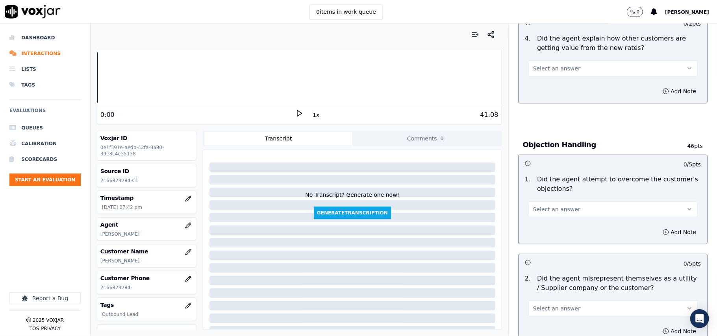
click at [581, 67] on button "Select an answer" at bounding box center [613, 69] width 170 height 16
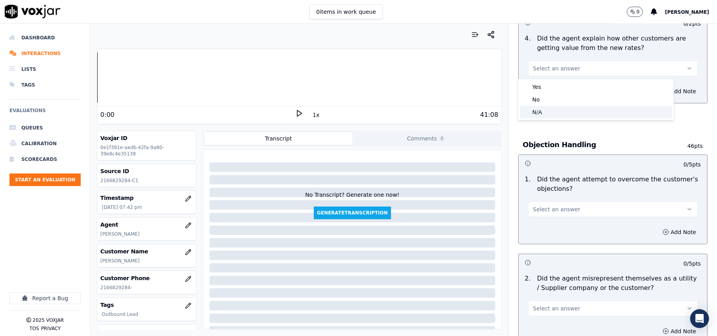
click at [553, 113] on div "N/A" at bounding box center [596, 112] width 152 height 13
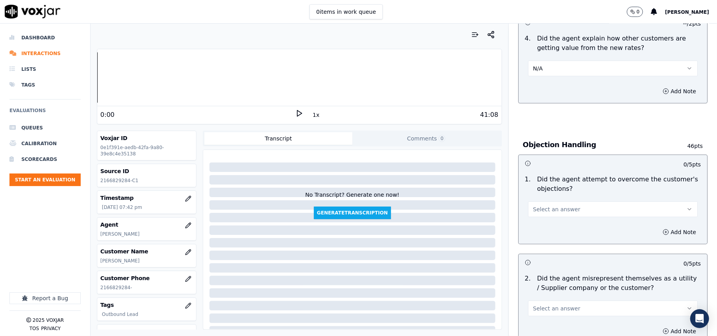
scroll to position [437, 0]
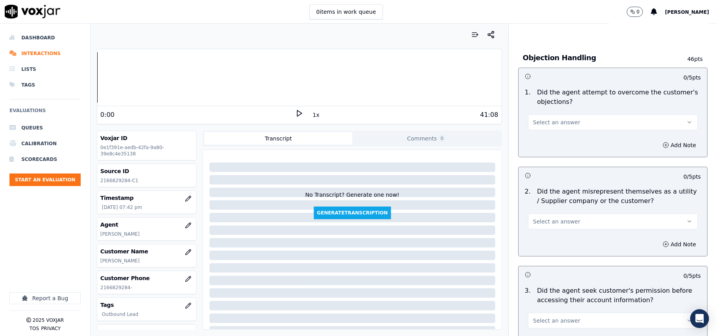
drag, startPoint x: 563, startPoint y: 123, endPoint x: 556, endPoint y: 129, distance: 9.2
click at [562, 123] on span "Select an answer" at bounding box center [556, 122] width 47 height 8
click at [540, 139] on div "Yes" at bounding box center [596, 141] width 152 height 13
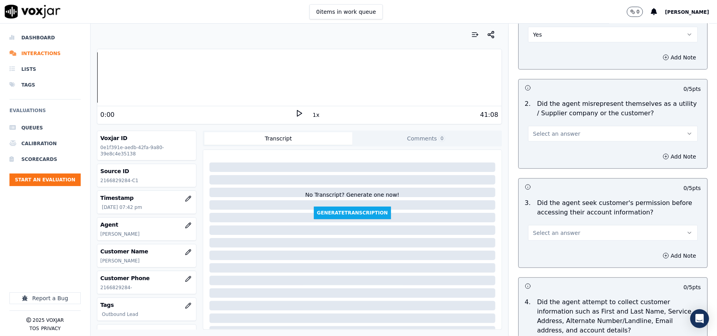
click at [550, 136] on span "Select an answer" at bounding box center [556, 134] width 47 height 8
click at [547, 161] on div "No" at bounding box center [596, 165] width 152 height 13
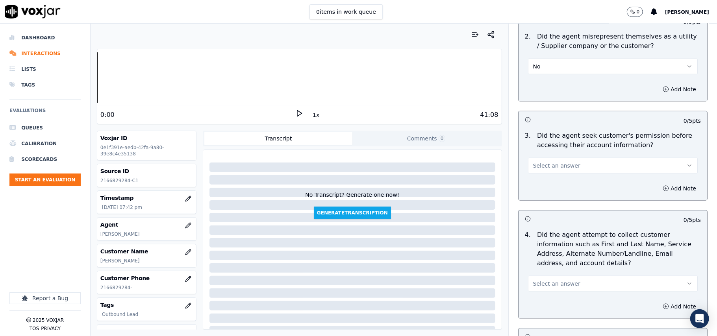
scroll to position [612, 0]
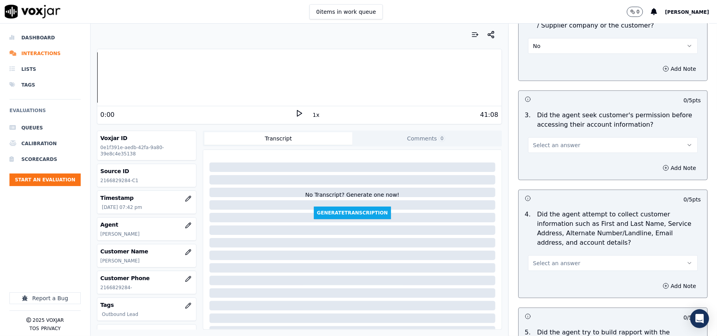
click at [561, 142] on span "Select an answer" at bounding box center [556, 145] width 47 height 8
click at [546, 193] on div "N/A" at bounding box center [596, 190] width 152 height 13
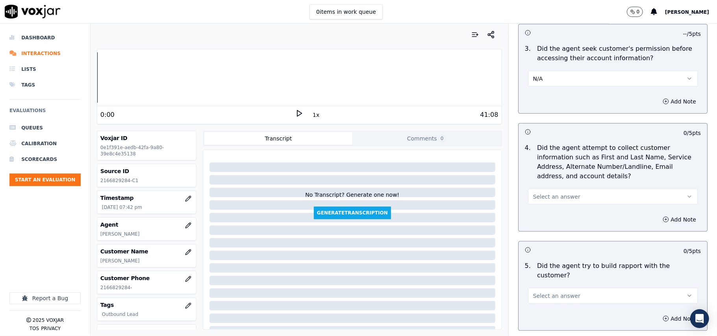
scroll to position [699, 0]
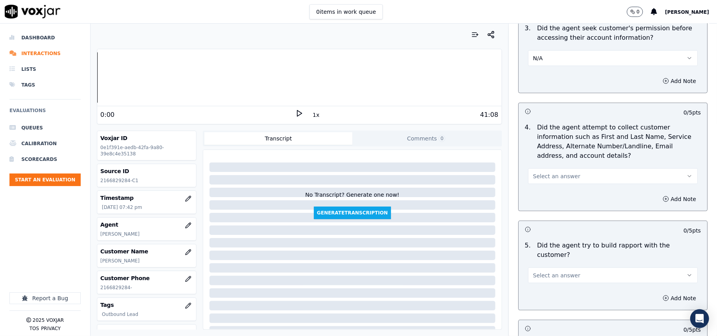
click at [558, 166] on div "Select an answer" at bounding box center [613, 173] width 182 height 24
click at [557, 180] on span "Select an answer" at bounding box center [556, 176] width 47 height 8
click at [546, 203] on div "No" at bounding box center [596, 208] width 152 height 13
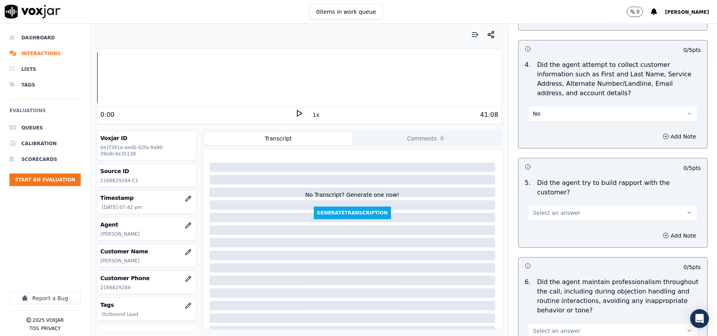
scroll to position [787, 0]
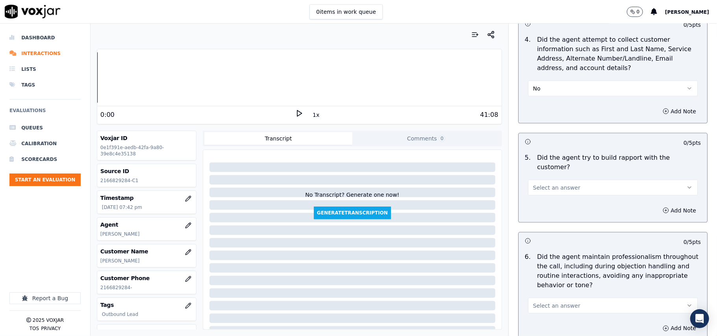
click at [557, 90] on button "No" at bounding box center [613, 89] width 170 height 16
click at [546, 130] on div "N/A" at bounding box center [596, 133] width 152 height 13
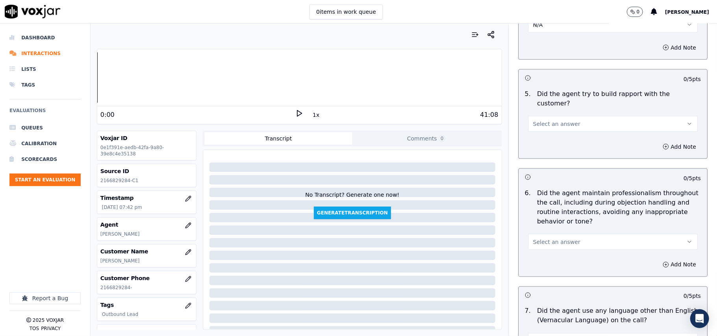
scroll to position [875, 0]
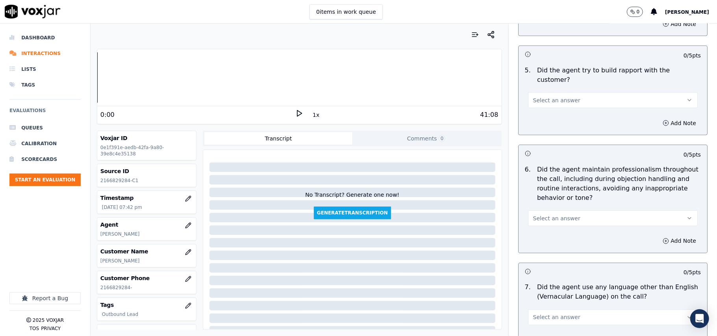
click at [548, 99] on button "Select an answer" at bounding box center [613, 100] width 170 height 16
click at [555, 136] on div "N/A" at bounding box center [596, 135] width 152 height 13
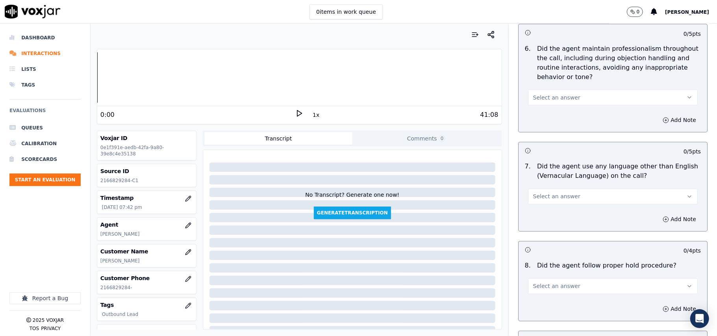
scroll to position [962, 0]
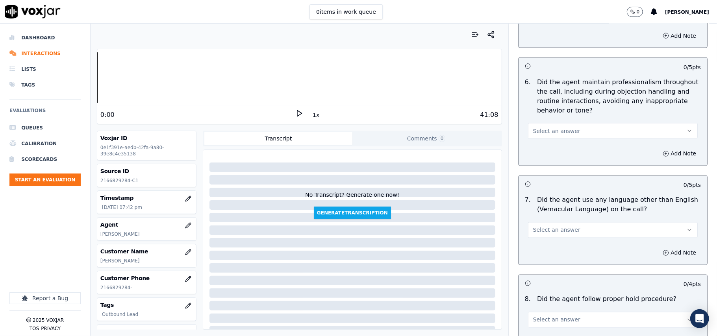
click at [561, 127] on span "Select an answer" at bounding box center [556, 131] width 47 height 8
click at [555, 141] on div "Yes" at bounding box center [596, 142] width 152 height 13
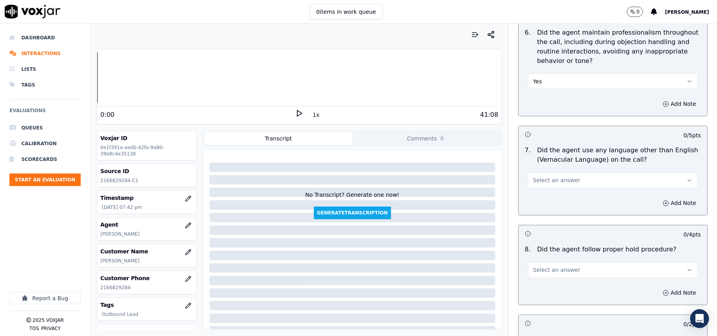
scroll to position [1049, 0]
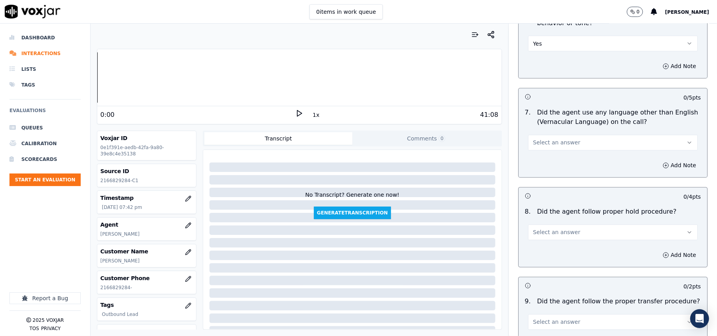
click at [545, 139] on span "Select an answer" at bounding box center [556, 143] width 47 height 8
click at [542, 169] on div "No" at bounding box center [596, 166] width 152 height 13
click at [533, 230] on button "Select an answer" at bounding box center [613, 233] width 170 height 16
click at [535, 242] on div "Yes" at bounding box center [596, 243] width 152 height 13
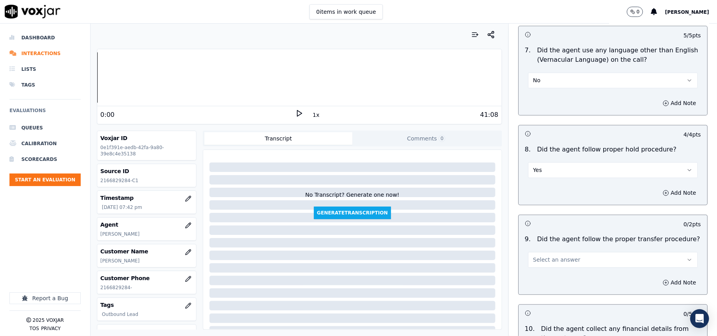
scroll to position [1137, 0]
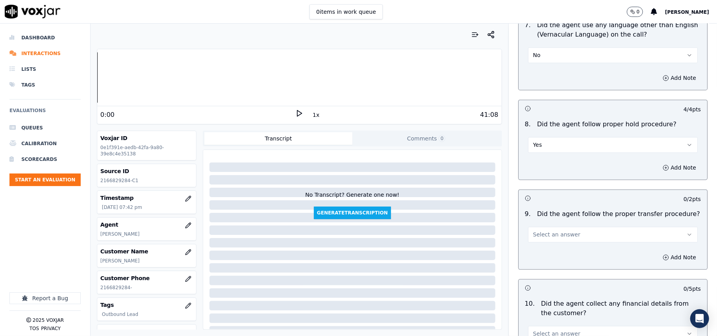
click at [536, 139] on button "Yes" at bounding box center [613, 145] width 170 height 16
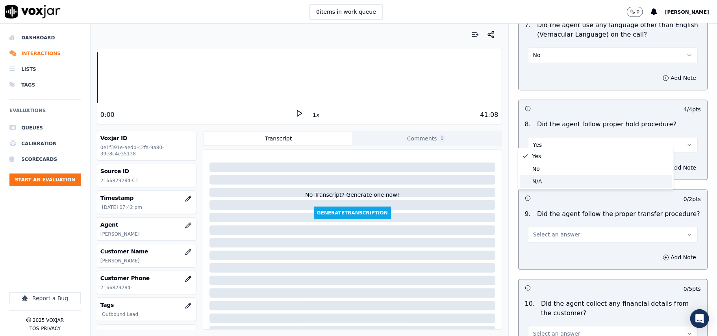
click at [534, 177] on div "N/A" at bounding box center [596, 181] width 152 height 13
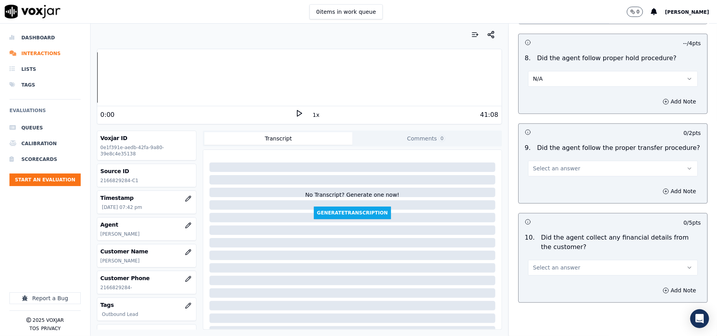
scroll to position [1224, 0]
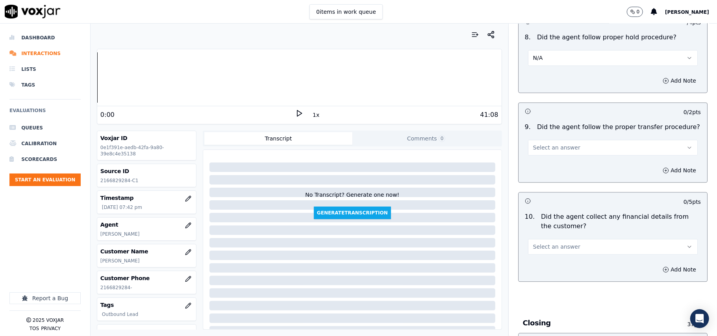
click at [560, 144] on span "Select an answer" at bounding box center [556, 148] width 47 height 8
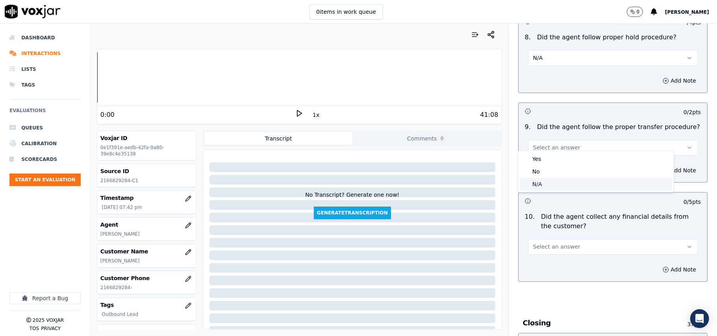
click at [553, 180] on div "N/A" at bounding box center [596, 184] width 152 height 13
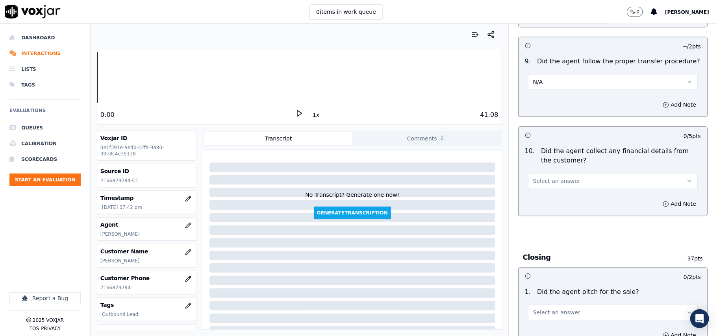
scroll to position [1312, 0]
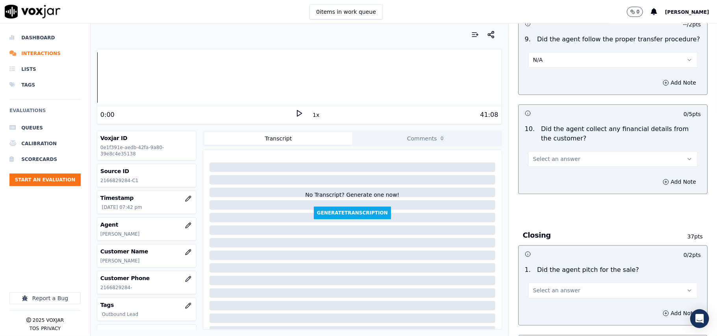
click at [558, 155] on span "Select an answer" at bounding box center [556, 159] width 47 height 8
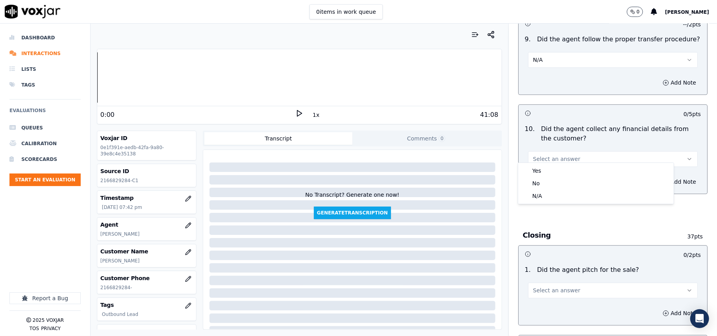
click at [548, 158] on button "Select an answer" at bounding box center [613, 159] width 170 height 16
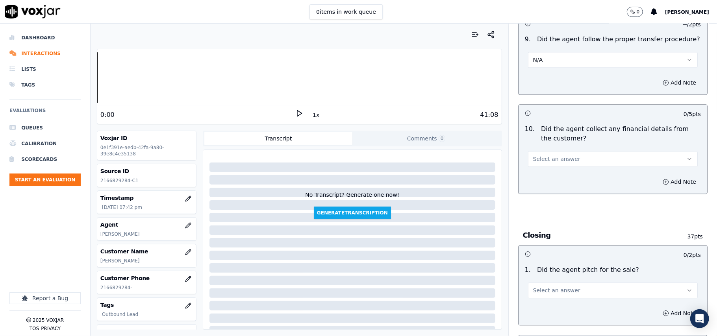
click at [545, 151] on button "Select an answer" at bounding box center [613, 159] width 170 height 16
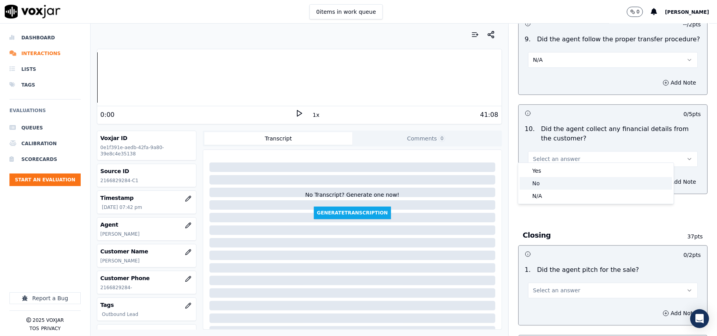
click at [540, 182] on div "No" at bounding box center [596, 183] width 152 height 13
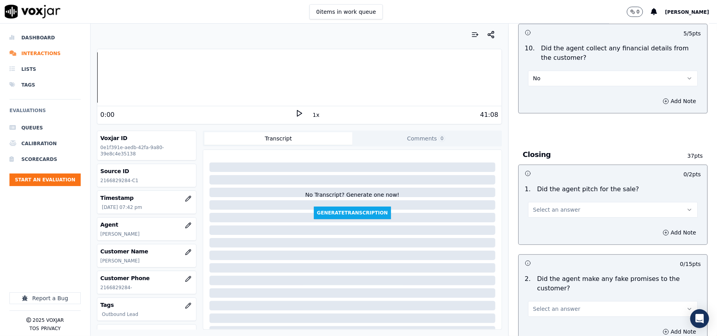
scroll to position [1487, 0]
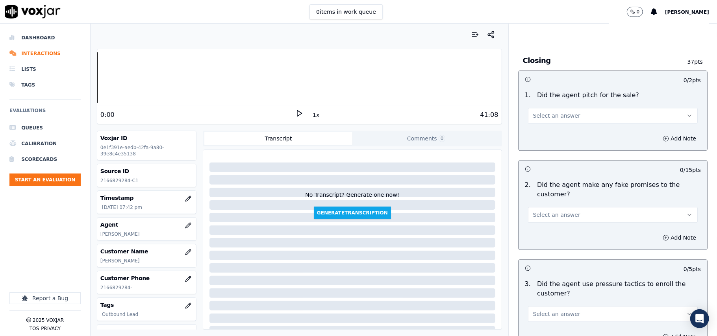
click at [559, 112] on span "Select an answer" at bounding box center [556, 116] width 47 height 8
click at [547, 128] on div "Yes" at bounding box center [596, 128] width 152 height 13
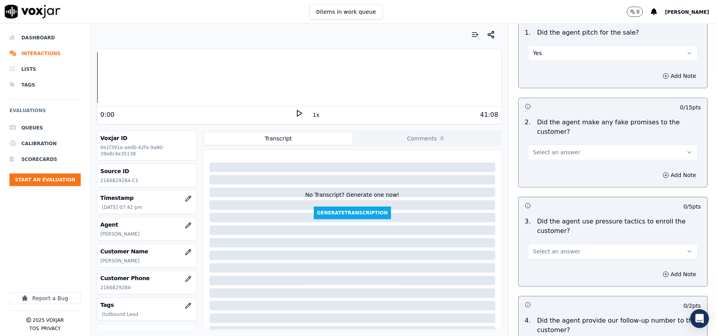
scroll to position [1574, 0]
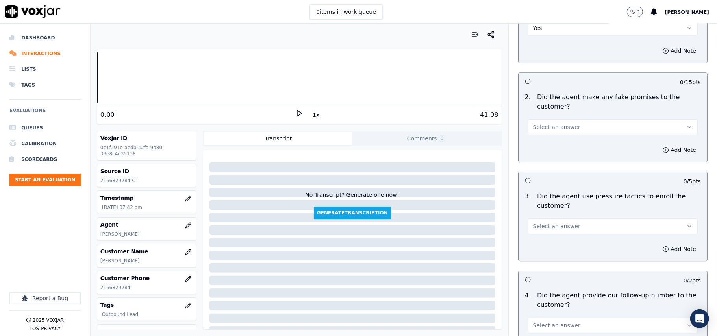
click at [555, 123] on span "Select an answer" at bounding box center [556, 127] width 47 height 8
click at [555, 150] on div "No" at bounding box center [596, 152] width 152 height 13
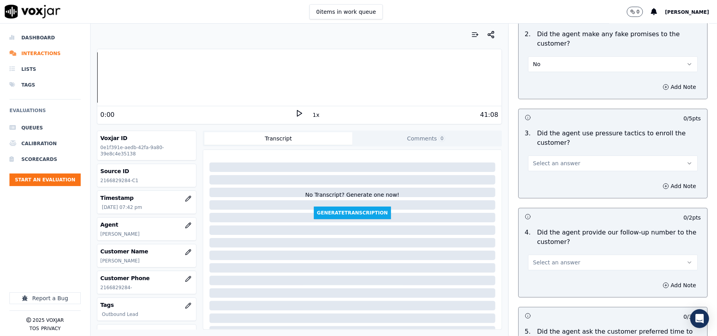
scroll to position [1662, 0]
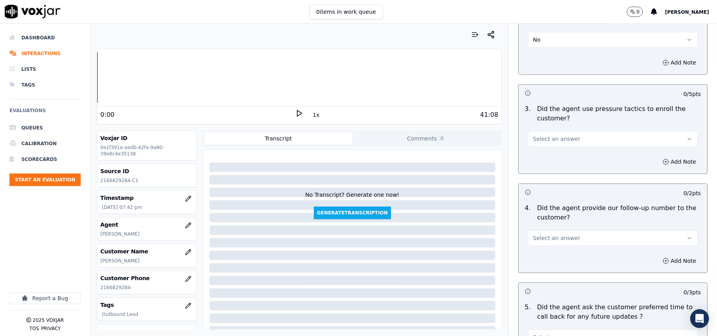
drag, startPoint x: 556, startPoint y: 133, endPoint x: 553, endPoint y: 138, distance: 6.0
click at [556, 135] on span "Select an answer" at bounding box center [556, 139] width 47 height 8
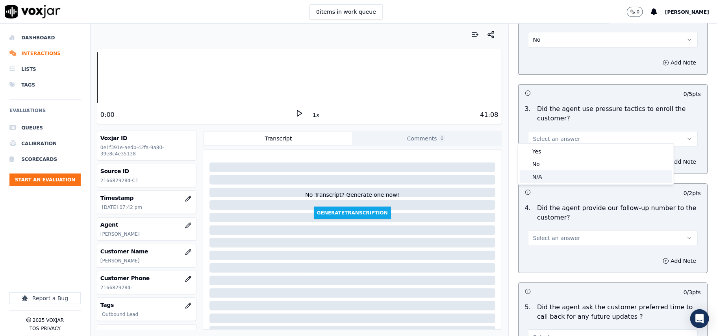
click at [546, 174] on div "N/A" at bounding box center [596, 176] width 152 height 13
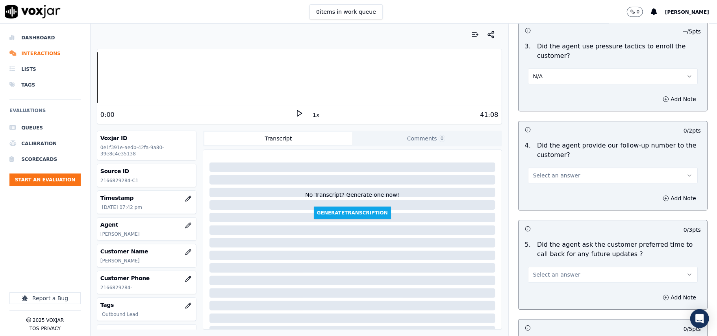
scroll to position [1749, 0]
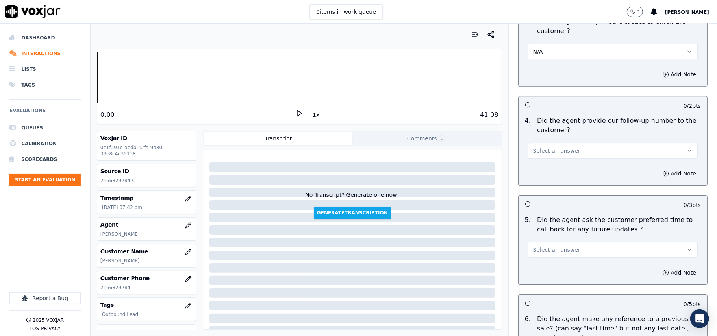
click at [551, 147] on span "Select an answer" at bounding box center [556, 151] width 47 height 8
click at [546, 167] on div "Yes" at bounding box center [596, 163] width 152 height 13
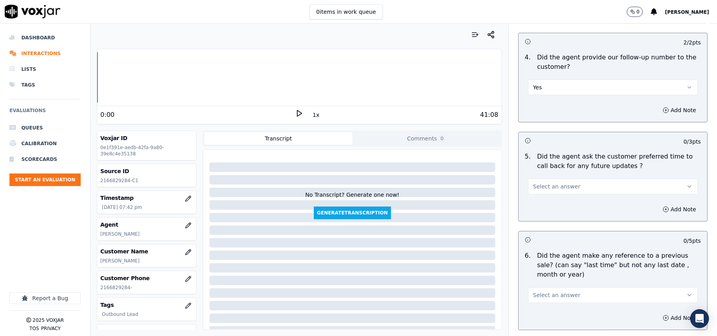
scroll to position [1837, 0]
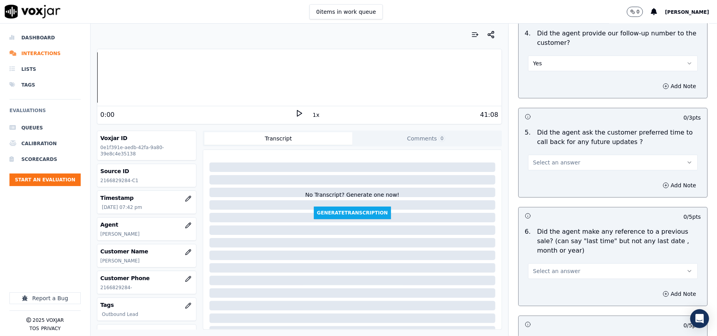
click at [533, 61] on button "Yes" at bounding box center [613, 63] width 170 height 16
click at [531, 89] on div "No" at bounding box center [596, 88] width 152 height 13
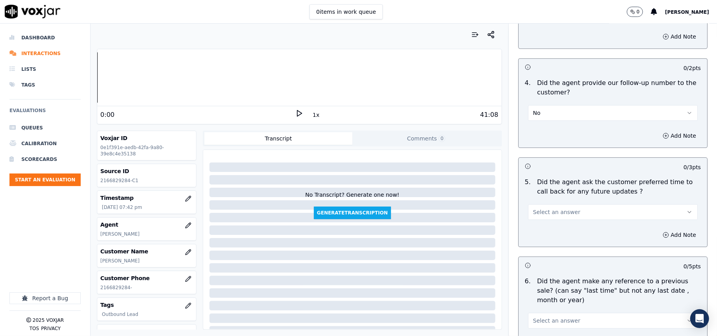
scroll to position [1749, 0]
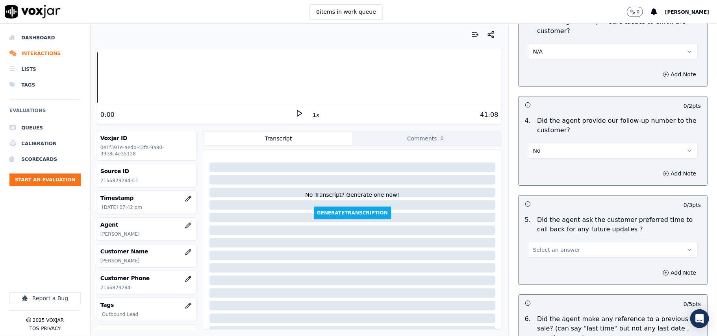
click at [295, 111] on icon at bounding box center [299, 113] width 8 height 8
click at [311, 117] on button "1x" at bounding box center [316, 114] width 10 height 11
click at [311, 117] on button "1.5x" at bounding box center [318, 114] width 15 height 11
click at [295, 115] on icon at bounding box center [299, 113] width 8 height 8
click at [35, 181] on button "Start an Evaluation" at bounding box center [44, 180] width 71 height 13
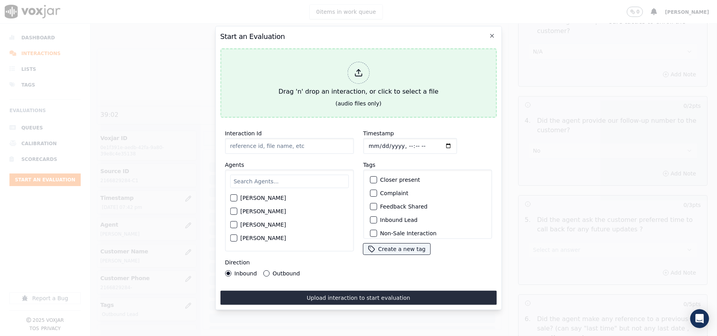
click at [392, 59] on div "Drag 'n' drop an interaction, or click to select a file" at bounding box center [358, 79] width 166 height 41
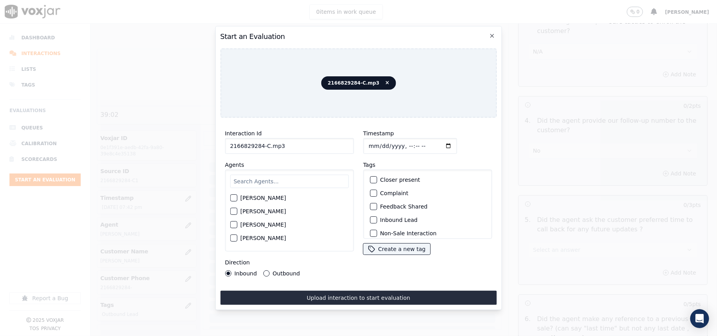
click at [285, 141] on input "2166829284-C.mp3" at bounding box center [289, 146] width 129 height 16
click at [265, 142] on input "2166829284-C.mp3" at bounding box center [289, 146] width 129 height 16
type input "2166829284-C1.mp3"
click at [271, 161] on div "Agents Harry Roy Aaron Biswas Alex Akhtar Allen Alam Andrew Anwar Anna Das Anni…" at bounding box center [289, 205] width 129 height 91
click at [380, 142] on input "Timestamp" at bounding box center [410, 146] width 94 height 16
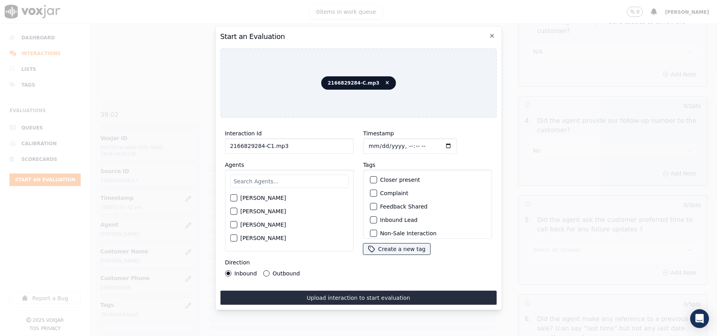
type input "2025-08-07T19:45"
click at [275, 175] on input "text" at bounding box center [289, 181] width 118 height 13
type input "james"
click at [275, 198] on label "James Murtuza" at bounding box center [263, 201] width 46 height 6
click at [237, 197] on button "James Murtuza" at bounding box center [233, 200] width 7 height 7
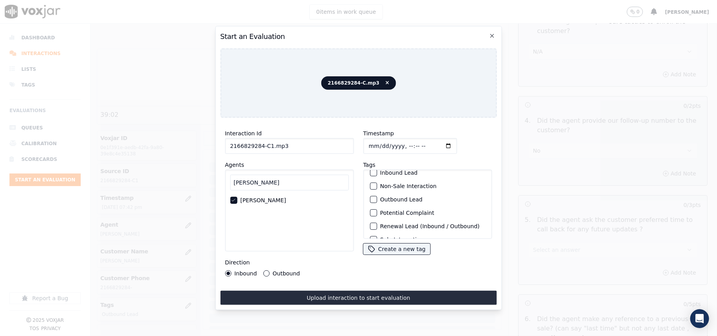
scroll to position [68, 0]
click at [382, 226] on label "Sale Interaction" at bounding box center [401, 229] width 43 height 6
click at [377, 225] on button "Sale Interaction" at bounding box center [373, 228] width 7 height 7
click at [266, 270] on button "Outbound" at bounding box center [266, 273] width 6 height 6
click at [380, 226] on label "Sale Interaction" at bounding box center [401, 229] width 43 height 6
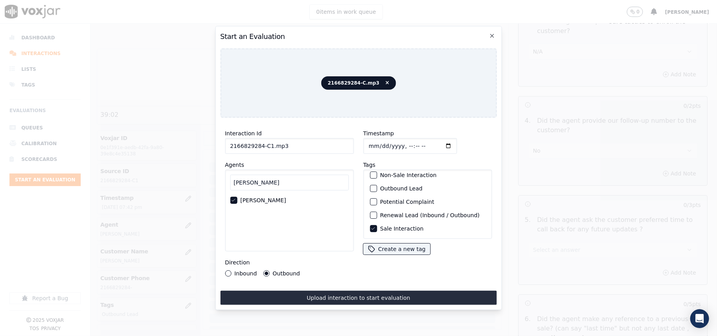
click at [377, 225] on button "Sale Interaction" at bounding box center [373, 228] width 7 height 7
click at [380, 186] on label "Outbound Lead" at bounding box center [401, 189] width 43 height 6
click at [377, 185] on button "Outbound Lead" at bounding box center [373, 188] width 7 height 7
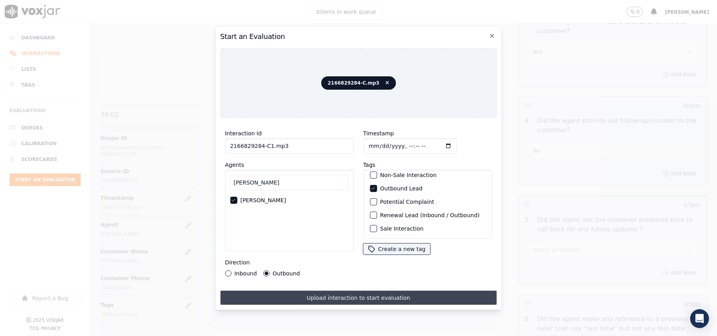
click at [381, 294] on button "Upload interaction to start evaluation" at bounding box center [358, 298] width 276 height 14
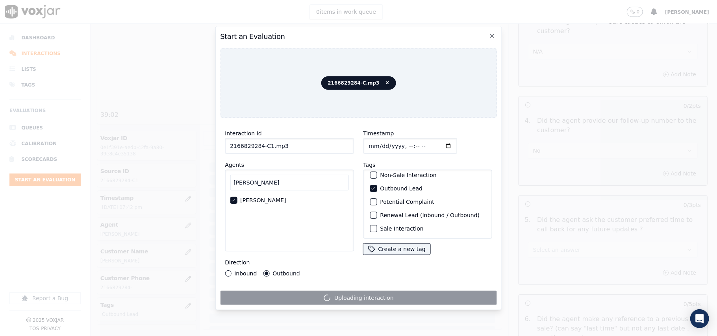
drag, startPoint x: 259, startPoint y: 144, endPoint x: 215, endPoint y: 144, distance: 44.1
click at [215, 144] on div "Start an Evaluation 2166829284-C.mp3 Interaction Id 2166829284-C1.mp3 Agents ja…" at bounding box center [358, 168] width 287 height 284
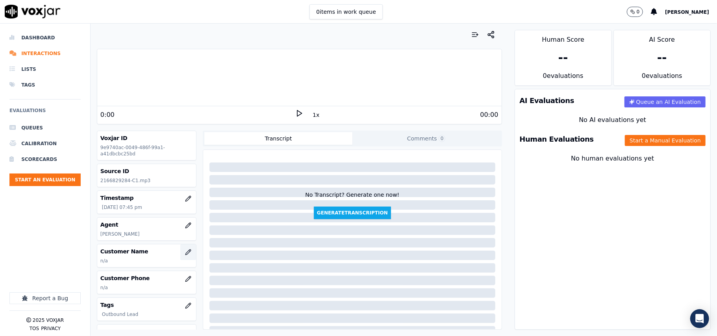
click at [185, 250] on icon "button" at bounding box center [188, 252] width 6 height 6
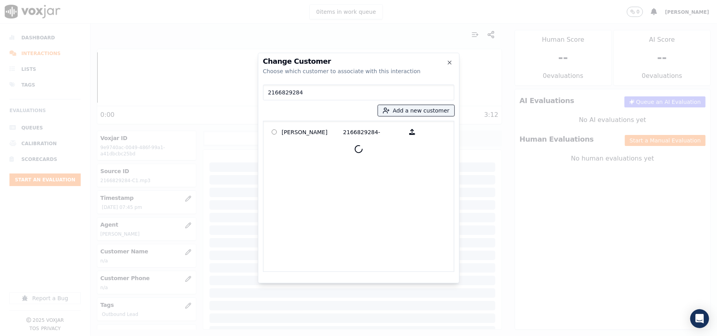
type input "2166829284"
click at [311, 129] on p "ROBERT ROBERSON" at bounding box center [312, 132] width 61 height 12
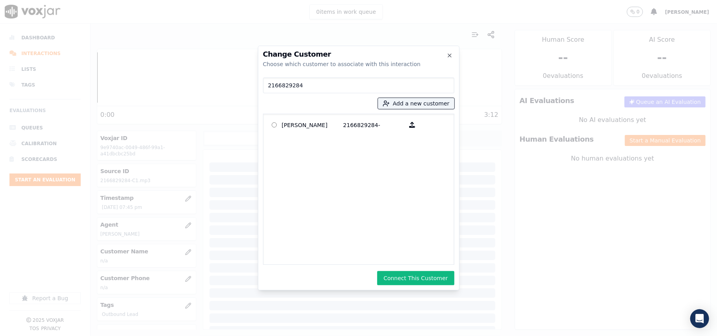
drag, startPoint x: 416, startPoint y: 281, endPoint x: 537, endPoint y: 215, distance: 137.9
click at [416, 281] on button "Connect This Customer" at bounding box center [415, 278] width 77 height 14
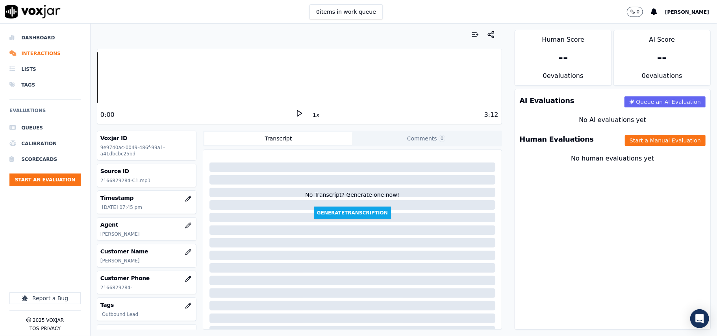
click at [645, 143] on button "Start a Manual Evaluation" at bounding box center [665, 140] width 81 height 11
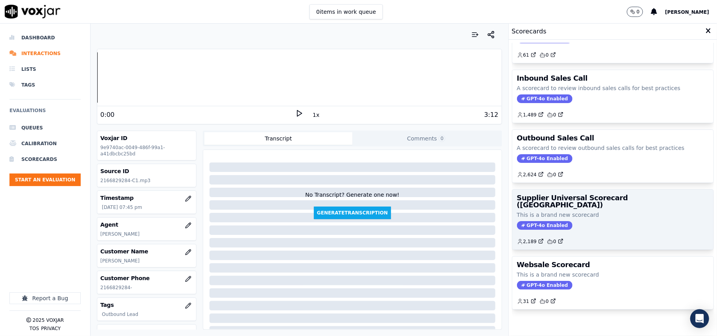
scroll to position [60, 0]
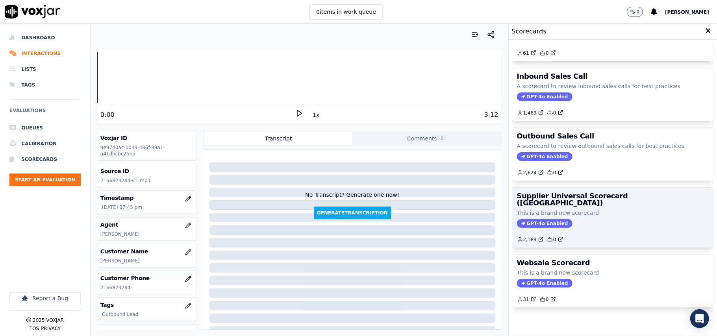
click at [595, 209] on p "This is a brand new scorecard" at bounding box center [613, 213] width 192 height 8
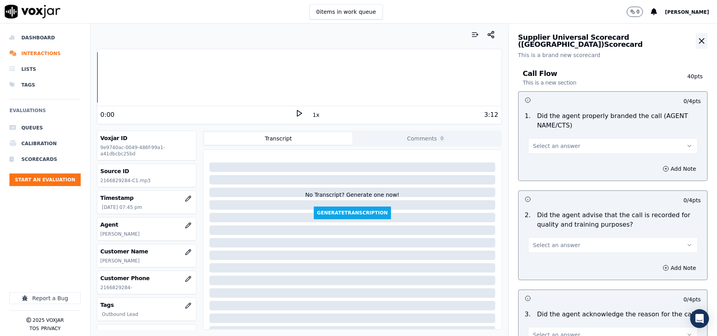
click at [697, 38] on icon "button" at bounding box center [701, 40] width 9 height 9
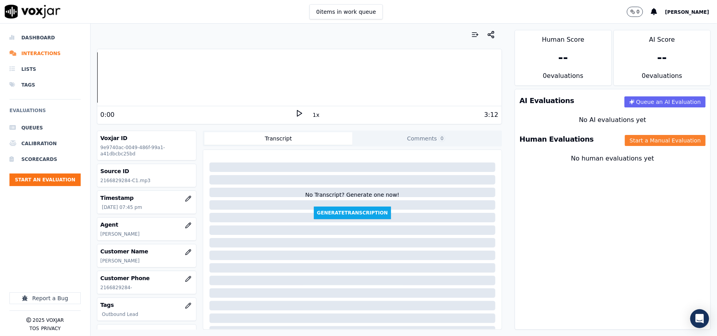
click at [634, 144] on button "Start a Manual Evaluation" at bounding box center [665, 140] width 81 height 11
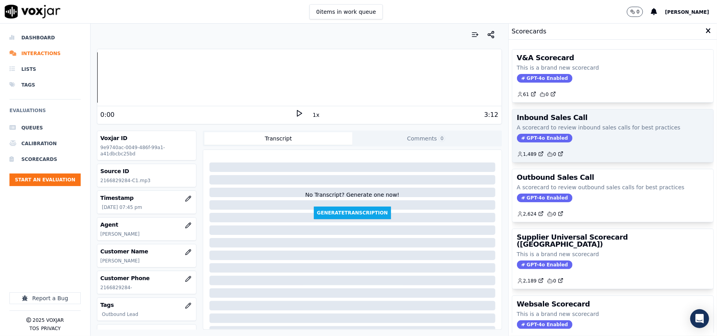
click at [572, 137] on div "GPT-4o Enabled" at bounding box center [613, 138] width 192 height 9
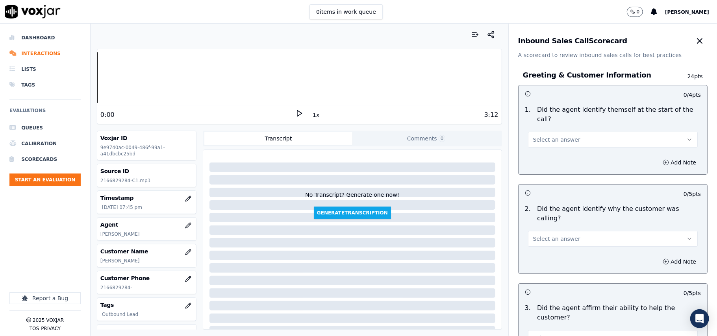
click at [563, 135] on button "Select an answer" at bounding box center [613, 140] width 170 height 16
click at [539, 146] on div "Yes" at bounding box center [596, 148] width 152 height 13
click at [546, 235] on span "Select an answer" at bounding box center [556, 239] width 47 height 8
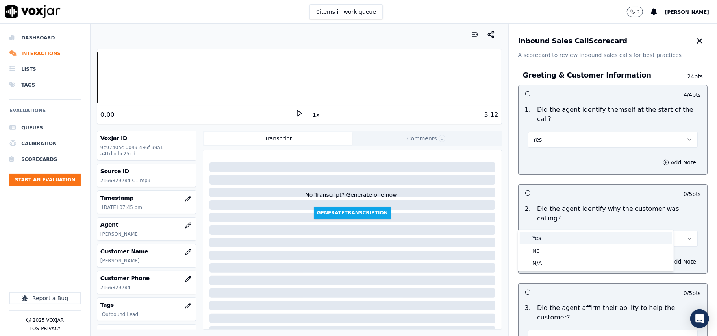
click at [542, 238] on div "Yes" at bounding box center [596, 238] width 152 height 13
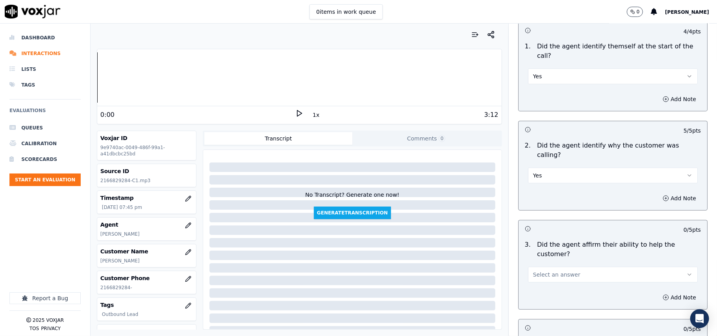
scroll to position [87, 0]
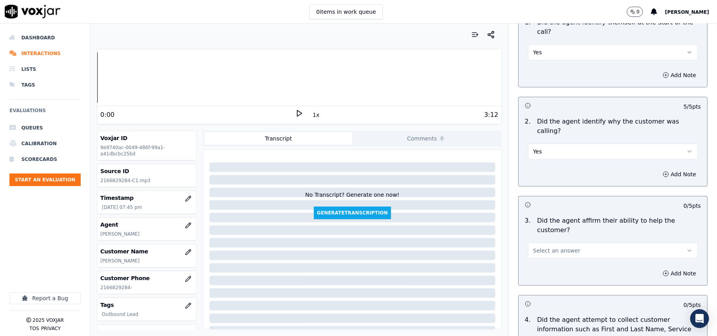
click at [542, 247] on span "Select an answer" at bounding box center [556, 251] width 47 height 8
click at [539, 242] on div "Yes" at bounding box center [596, 240] width 152 height 13
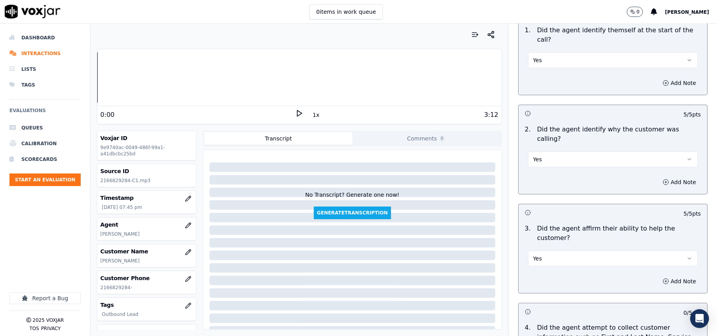
scroll to position [0, 0]
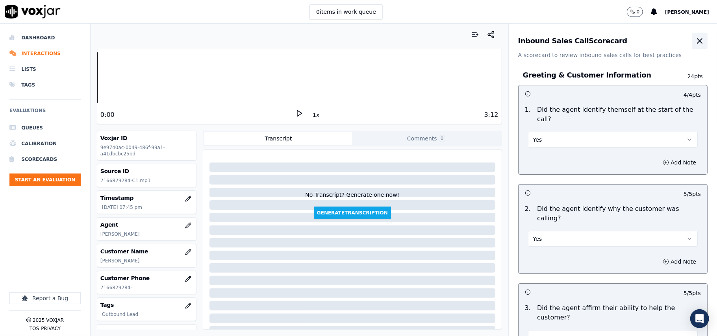
click at [695, 41] on icon "button" at bounding box center [699, 40] width 9 height 9
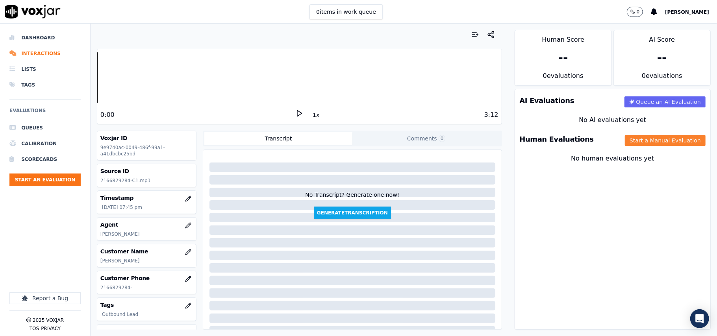
click at [629, 138] on button "Start a Manual Evaluation" at bounding box center [665, 140] width 81 height 11
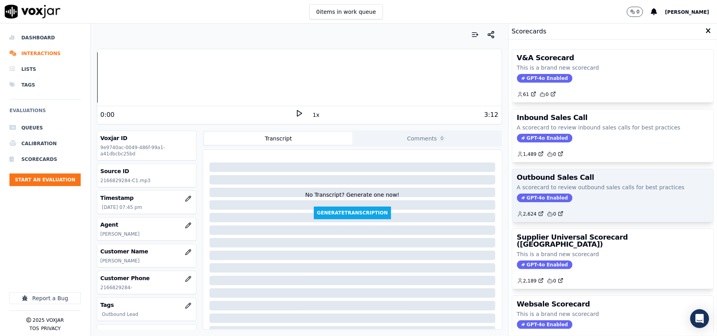
click at [561, 178] on h3 "Outbound Sales Call" at bounding box center [613, 177] width 192 height 7
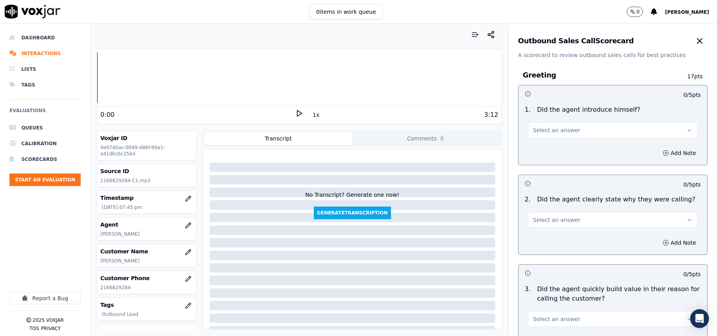
click at [572, 136] on button "Select an answer" at bounding box center [613, 130] width 170 height 16
click at [560, 152] on div "Yes" at bounding box center [596, 148] width 152 height 13
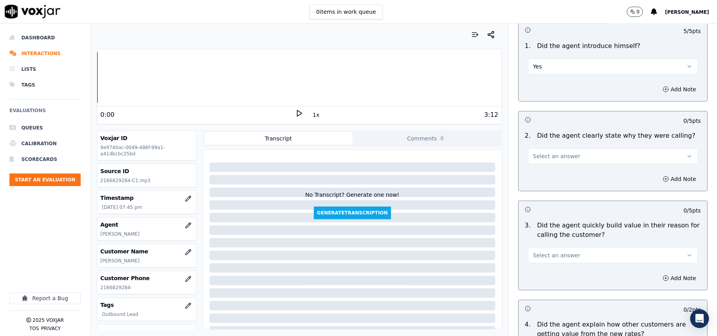
scroll to position [87, 0]
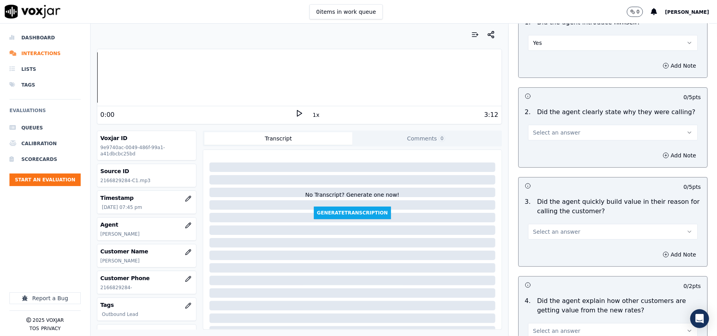
click at [553, 134] on span "Select an answer" at bounding box center [556, 133] width 47 height 8
click at [551, 152] on div "Yes" at bounding box center [596, 150] width 152 height 13
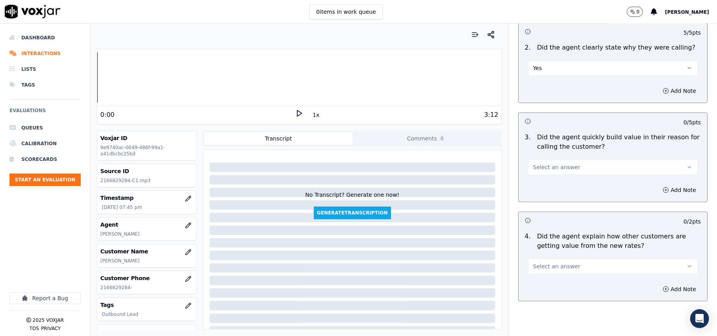
scroll to position [175, 0]
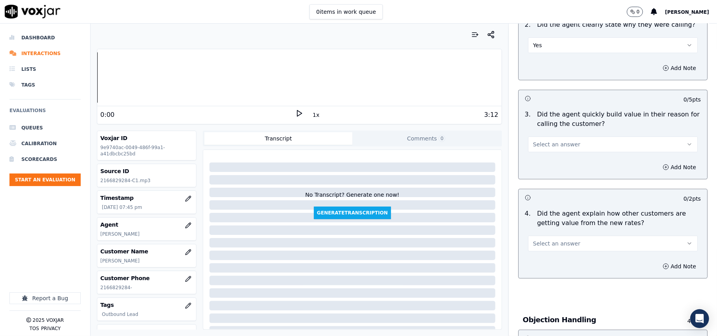
click at [556, 147] on span "Select an answer" at bounding box center [556, 145] width 47 height 8
click at [544, 162] on div "Yes" at bounding box center [596, 163] width 152 height 13
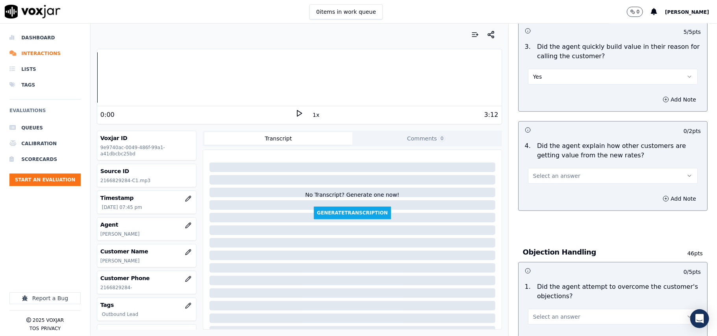
scroll to position [262, 0]
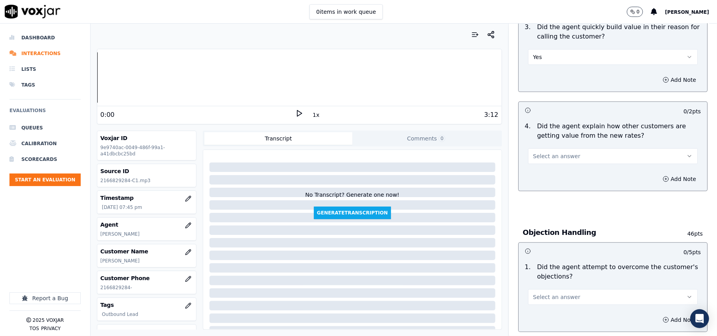
click at [548, 158] on span "Select an answer" at bounding box center [556, 156] width 47 height 8
click at [547, 176] on div "Yes" at bounding box center [596, 174] width 152 height 13
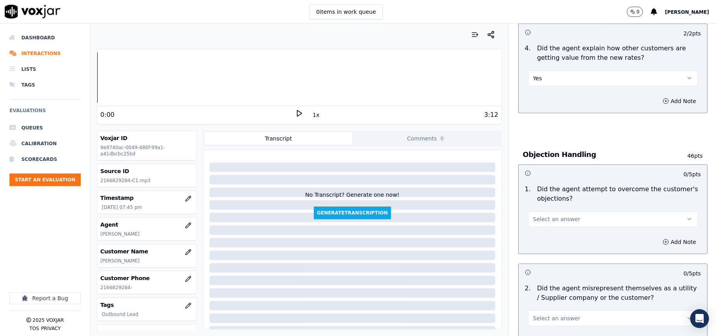
scroll to position [437, 0]
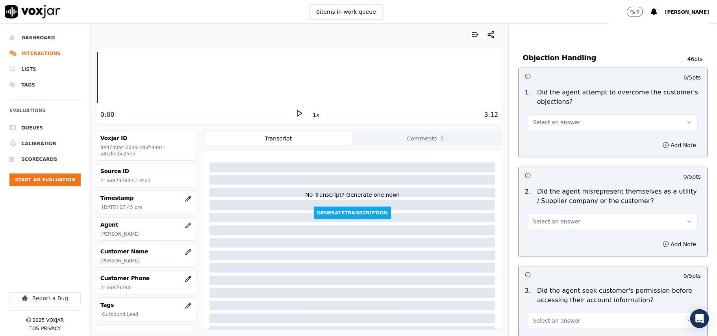
click at [544, 131] on div "1 . Did the agent attempt to overcome the customer's objections? Select an answ…" at bounding box center [612, 109] width 189 height 49
click at [547, 128] on button "Select an answer" at bounding box center [613, 123] width 170 height 16
click at [546, 148] on div "No" at bounding box center [596, 154] width 152 height 13
click at [540, 126] on button "No" at bounding box center [613, 123] width 170 height 16
click at [539, 140] on div "Yes" at bounding box center [596, 141] width 152 height 13
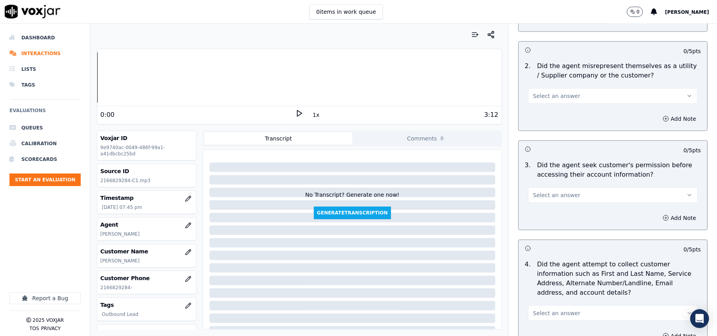
scroll to position [525, 0]
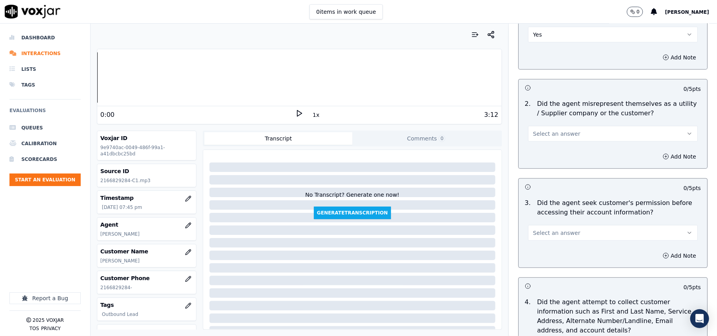
click at [570, 137] on button "Select an answer" at bounding box center [613, 134] width 170 height 16
click at [564, 165] on div "No" at bounding box center [596, 165] width 152 height 13
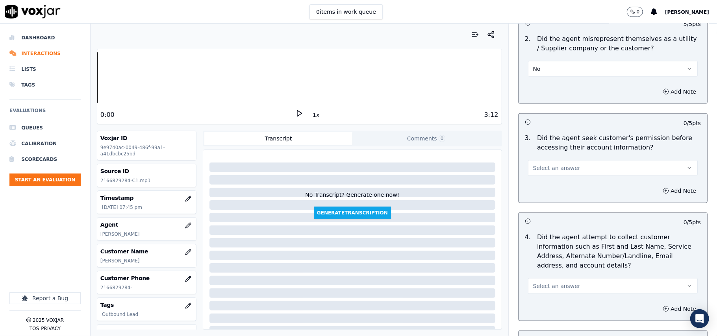
scroll to position [612, 0]
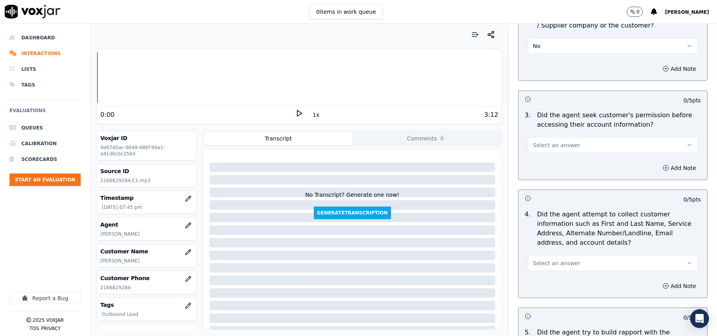
click at [567, 142] on button "Select an answer" at bounding box center [613, 145] width 170 height 16
drag, startPoint x: 551, startPoint y: 190, endPoint x: 555, endPoint y: 175, distance: 15.5
click at [551, 191] on div "N/A" at bounding box center [596, 190] width 152 height 13
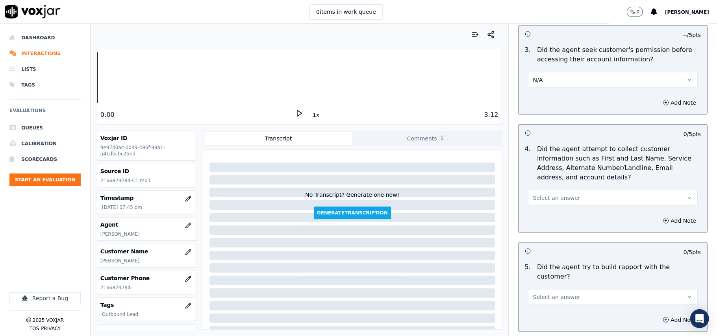
scroll to position [699, 0]
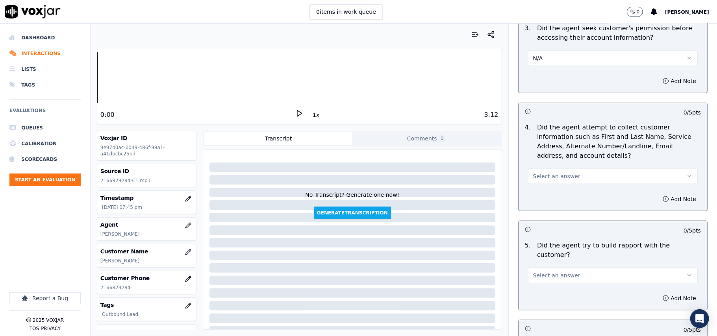
click at [544, 179] on span "Select an answer" at bounding box center [556, 176] width 47 height 8
click at [542, 220] on div "N/A" at bounding box center [596, 221] width 152 height 13
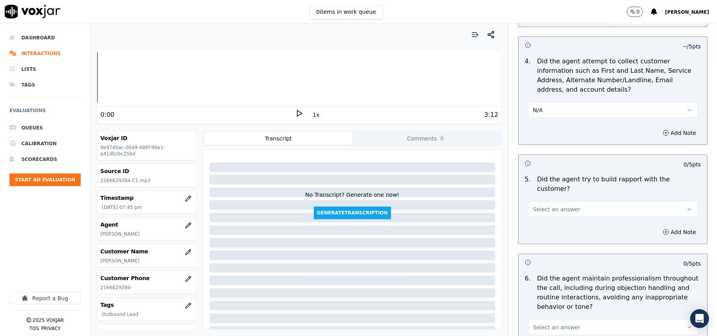
scroll to position [787, 0]
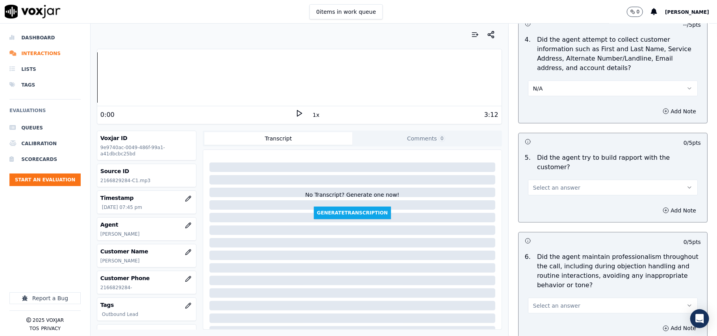
click at [551, 184] on span "Select an answer" at bounding box center [556, 188] width 47 height 8
click at [552, 200] on div "Yes" at bounding box center [596, 198] width 152 height 13
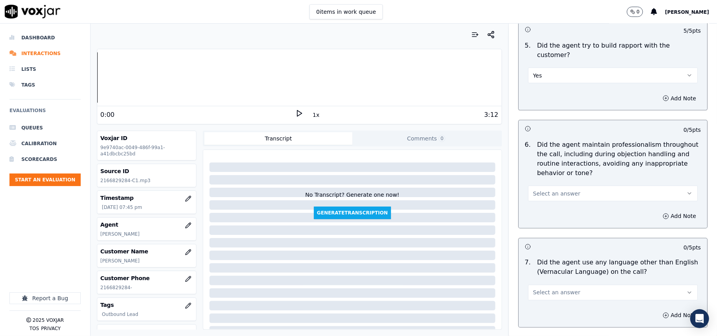
scroll to position [875, 0]
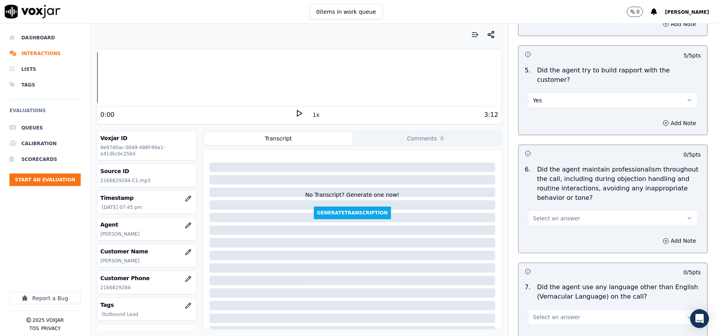
click at [542, 94] on button "Yes" at bounding box center [613, 100] width 170 height 16
click at [542, 134] on div "N/A" at bounding box center [596, 135] width 152 height 13
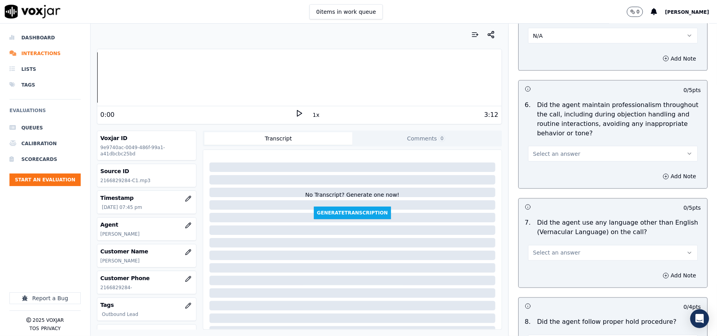
scroll to position [962, 0]
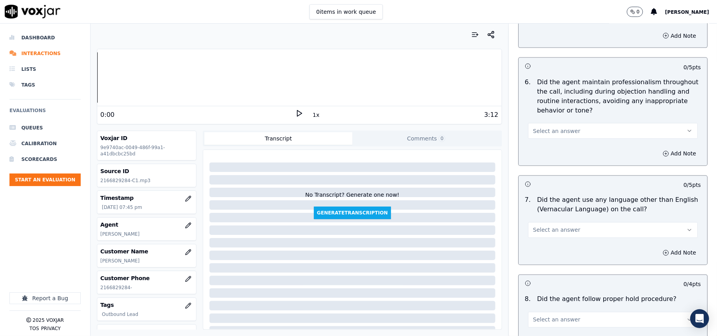
click at [564, 122] on div "Select an answer" at bounding box center [613, 130] width 170 height 17
click at [559, 127] on span "Select an answer" at bounding box center [556, 131] width 47 height 8
click at [553, 144] on div "Yes" at bounding box center [596, 142] width 152 height 13
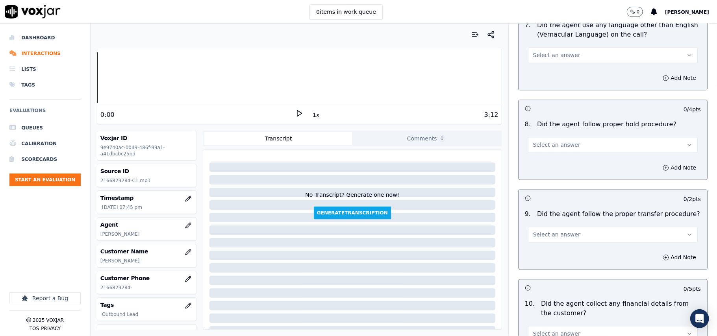
scroll to position [1049, 0]
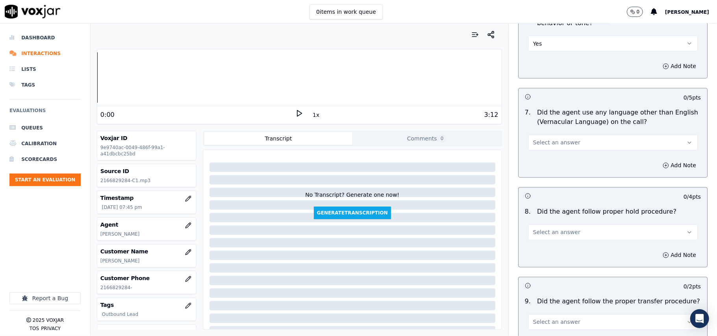
click at [544, 144] on button "Select an answer" at bounding box center [613, 143] width 170 height 16
click at [542, 165] on div "No" at bounding box center [596, 166] width 152 height 13
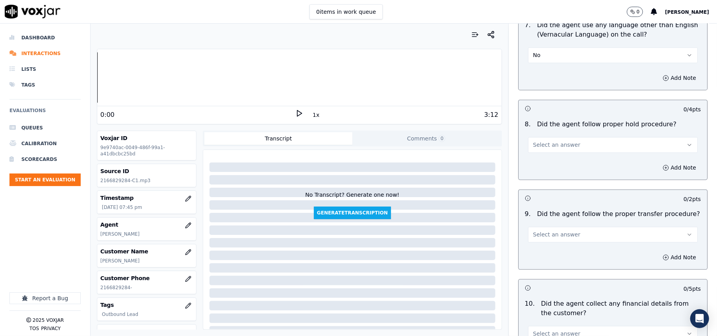
click at [557, 142] on button "Select an answer" at bounding box center [613, 145] width 170 height 16
click at [553, 167] on div "No" at bounding box center [596, 169] width 152 height 13
drag, startPoint x: 553, startPoint y: 138, endPoint x: 552, endPoint y: 142, distance: 4.6
click at [554, 138] on button "No" at bounding box center [613, 145] width 170 height 16
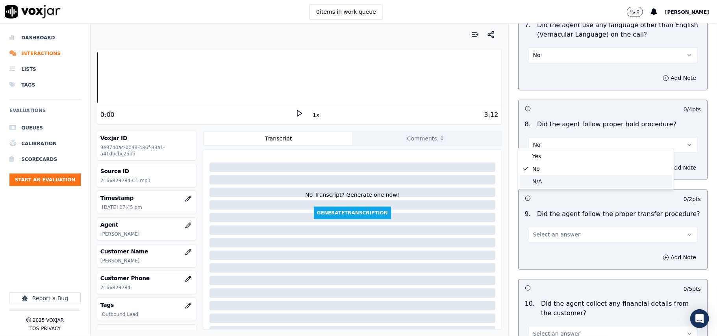
click at [544, 182] on div "N/A" at bounding box center [596, 181] width 152 height 13
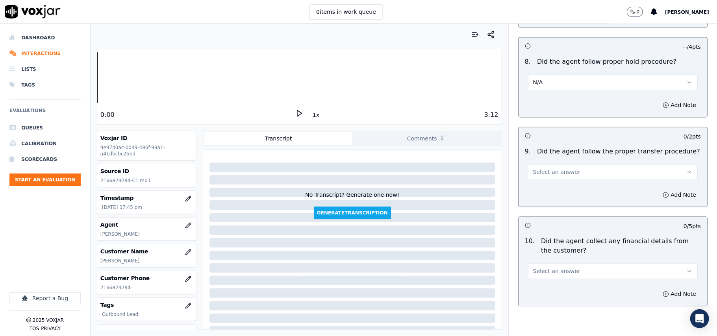
scroll to position [1224, 0]
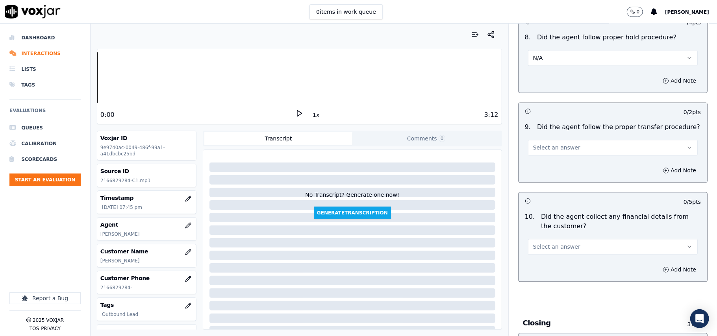
click at [564, 140] on button "Select an answer" at bounding box center [613, 148] width 170 height 16
click at [549, 159] on div "Yes" at bounding box center [596, 159] width 152 height 13
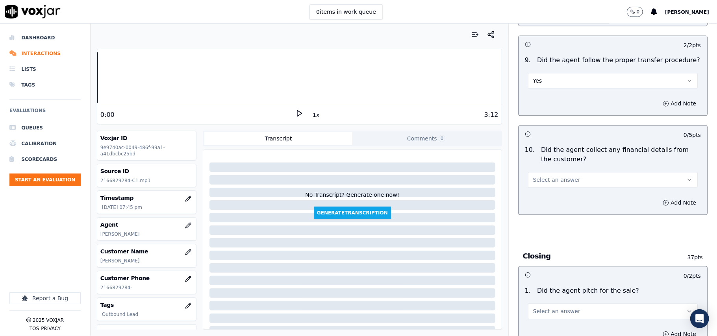
scroll to position [1312, 0]
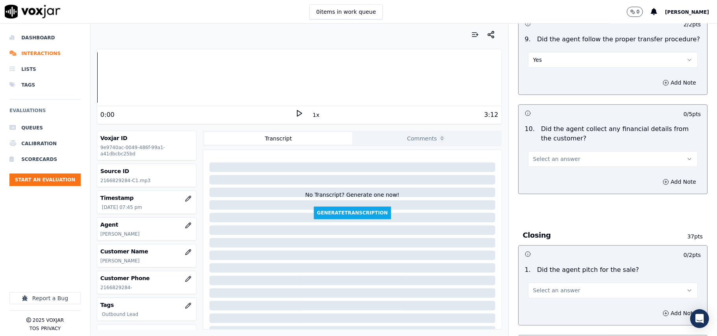
click at [542, 52] on button "Yes" at bounding box center [613, 60] width 170 height 16
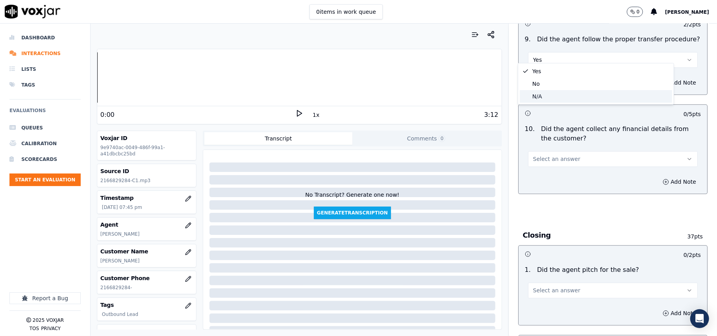
click at [544, 95] on div "N/A" at bounding box center [596, 96] width 152 height 13
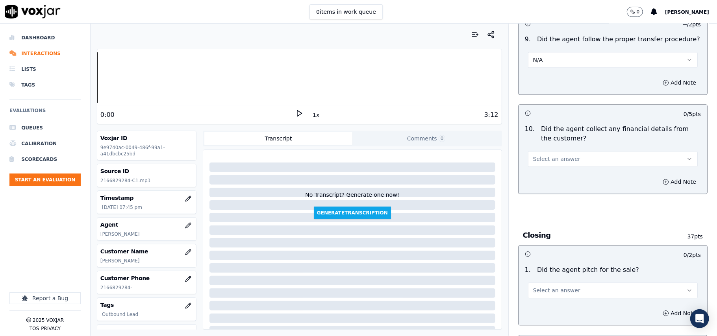
click at [558, 155] on span "Select an answer" at bounding box center [556, 159] width 47 height 8
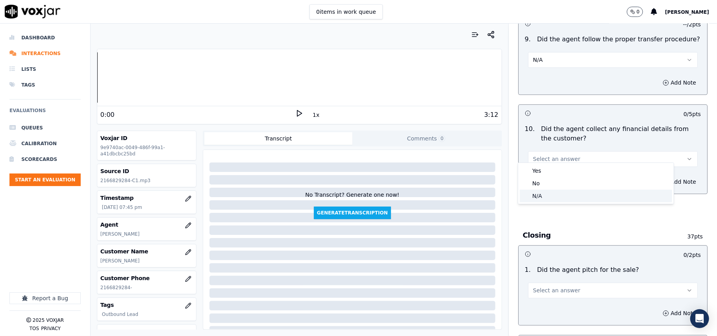
click at [551, 193] on div "N/A" at bounding box center [596, 196] width 152 height 13
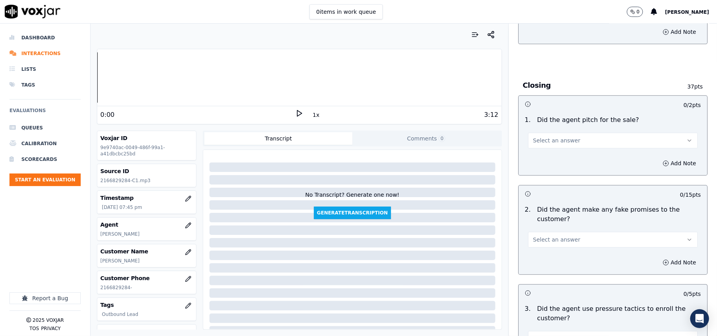
scroll to position [1487, 0]
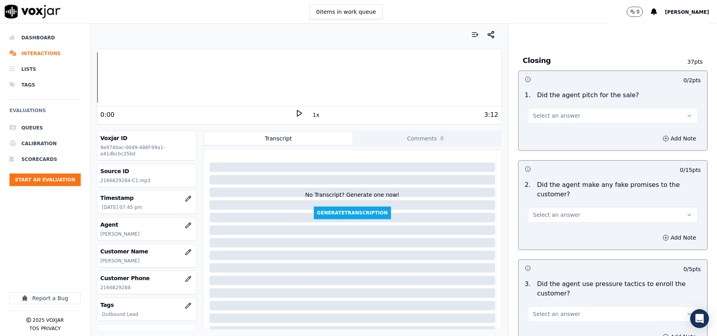
click at [568, 108] on button "Select an answer" at bounding box center [613, 116] width 170 height 16
click at [556, 126] on div "Yes" at bounding box center [596, 128] width 152 height 13
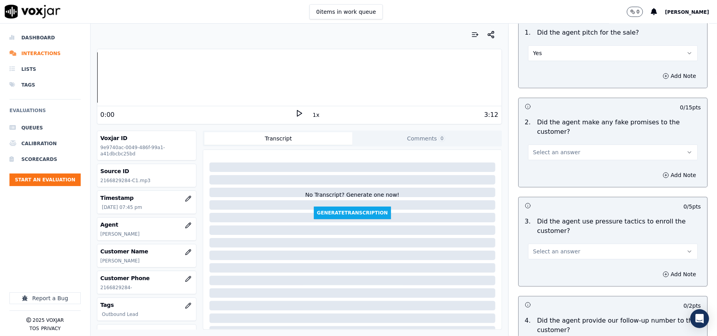
scroll to position [1574, 0]
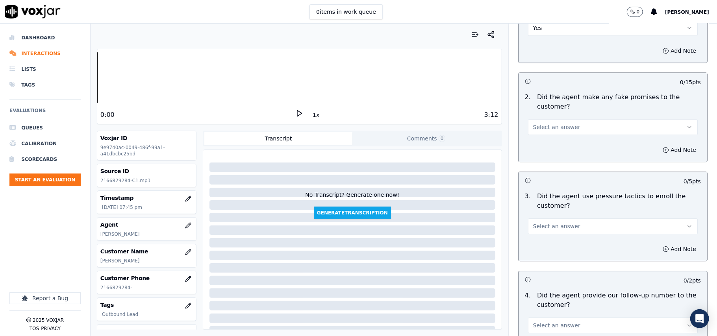
click at [556, 123] on span "Select an answer" at bounding box center [556, 127] width 47 height 8
click at [554, 151] on div "No" at bounding box center [596, 152] width 152 height 13
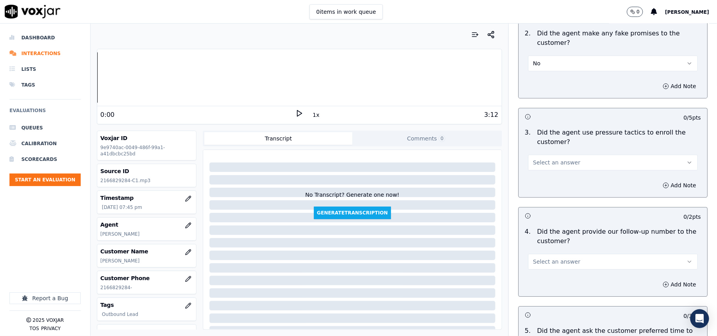
scroll to position [1662, 0]
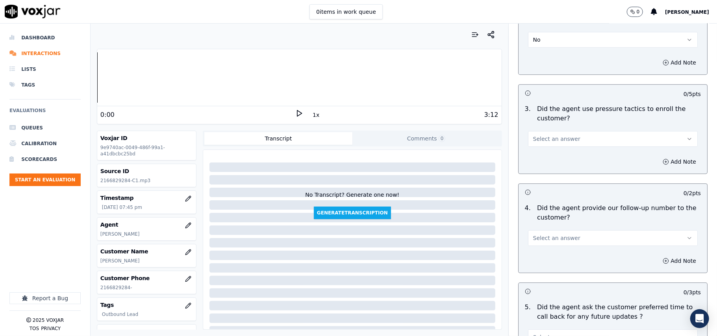
click at [555, 135] on span "Select an answer" at bounding box center [556, 139] width 47 height 8
click at [547, 165] on div "No" at bounding box center [596, 164] width 152 height 13
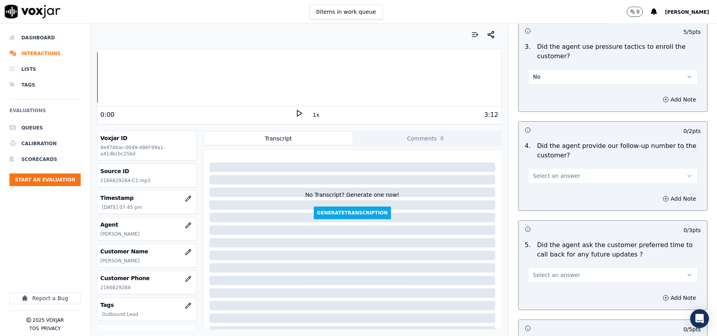
scroll to position [1749, 0]
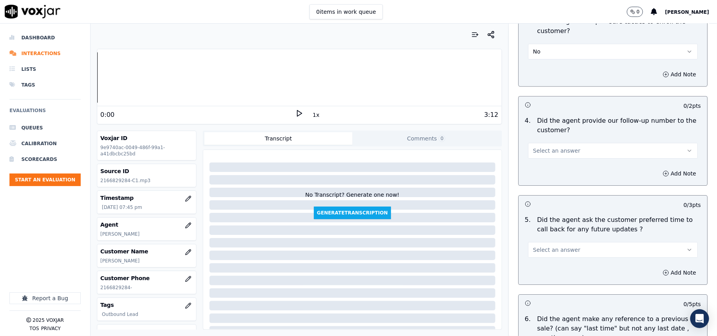
click at [534, 148] on span "Select an answer" at bounding box center [556, 151] width 47 height 8
click at [540, 175] on div "No" at bounding box center [596, 176] width 152 height 13
click at [288, 115] on div "2:45" at bounding box center [197, 114] width 195 height 9
click at [295, 115] on icon at bounding box center [299, 113] width 8 height 8
click at [303, 116] on div "3:12" at bounding box center [400, 114] width 195 height 9
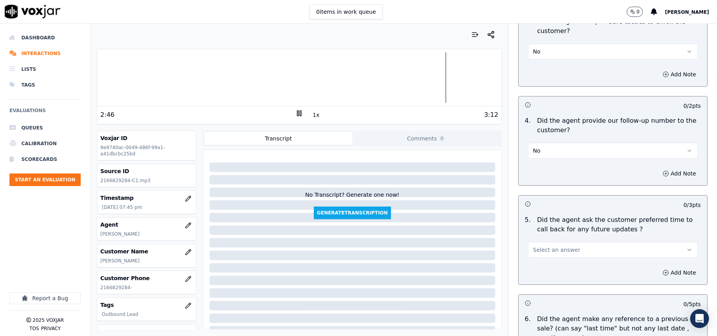
click at [311, 117] on button "1x" at bounding box center [316, 114] width 10 height 11
click at [311, 117] on button "1.5x" at bounding box center [318, 114] width 15 height 11
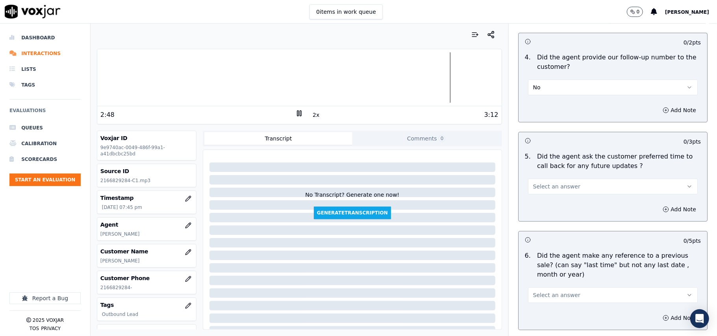
scroll to position [1837, 0]
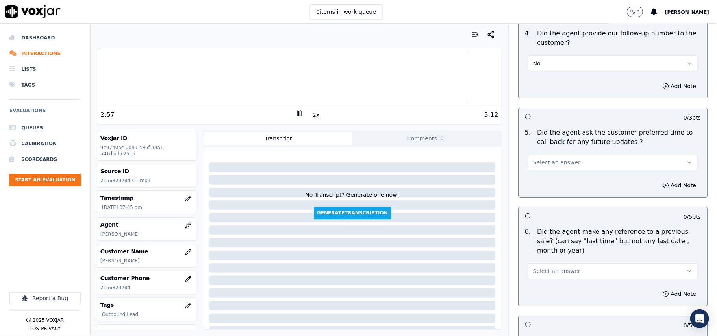
click at [420, 81] on div at bounding box center [299, 77] width 404 height 50
click at [408, 73] on div at bounding box center [299, 77] width 404 height 50
click at [383, 68] on div at bounding box center [299, 77] width 404 height 50
click at [561, 161] on span "Select an answer" at bounding box center [556, 163] width 47 height 8
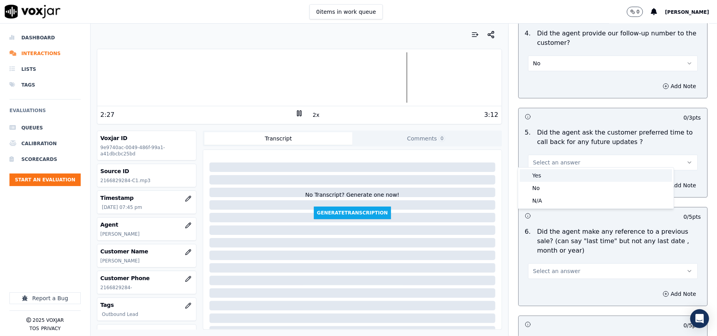
click at [545, 177] on div "Yes" at bounding box center [596, 175] width 152 height 13
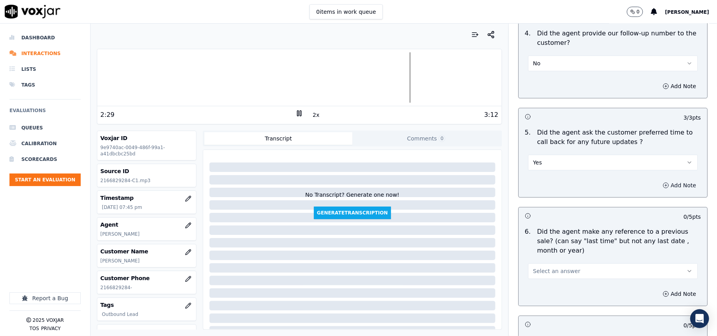
click at [663, 180] on button "Add Note" at bounding box center [679, 185] width 43 height 11
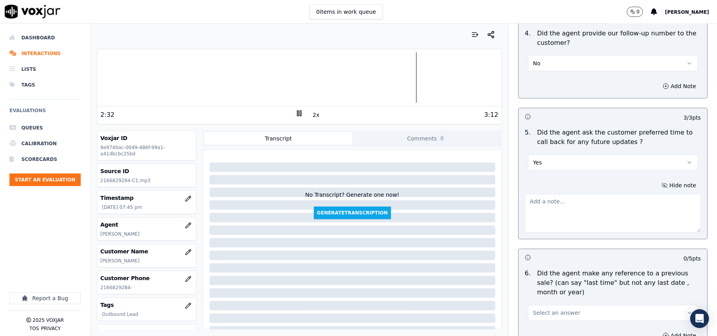
click at [539, 220] on textarea at bounding box center [613, 213] width 176 height 39
type textarea "Cx was Busy and as"
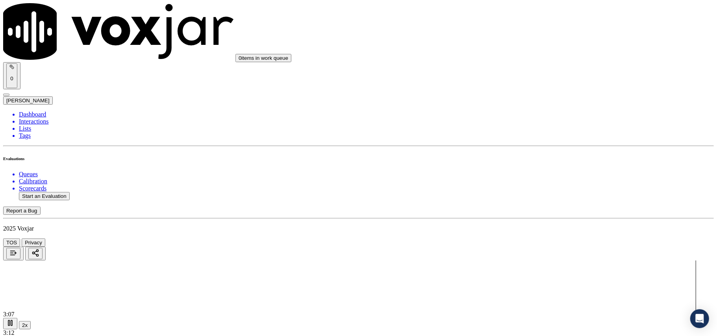
scroll to position [1924, 0]
type textarea "Cx was Busy and asked for a call back after an hour"
click at [550, 245] on div "No" at bounding box center [596, 241] width 156 height 7
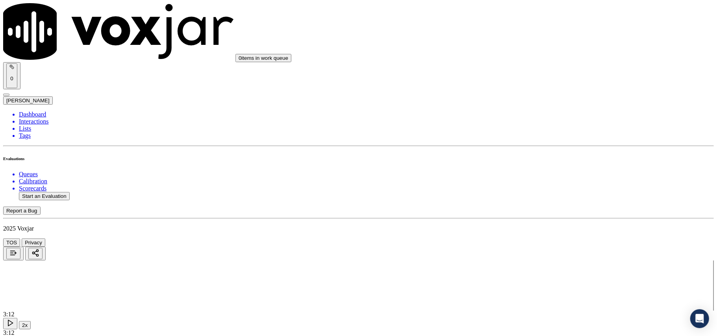
click at [547, 254] on div "No" at bounding box center [596, 250] width 156 height 7
click at [542, 272] on div "N/A" at bounding box center [596, 268] width 156 height 7
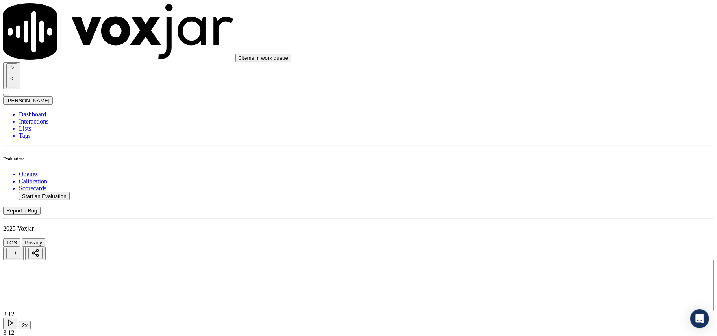
click at [69, 192] on button "Start an Evaluation" at bounding box center [44, 196] width 51 height 8
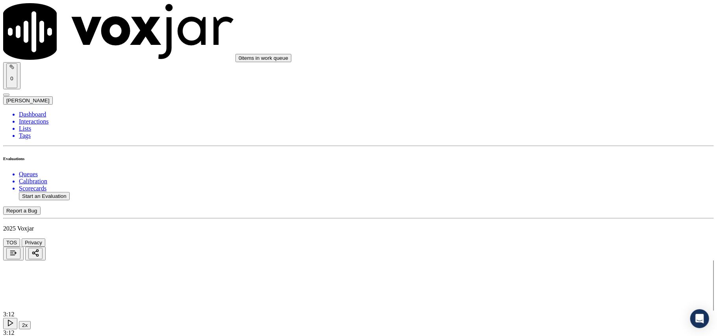
drag, startPoint x: 266, startPoint y: 144, endPoint x: 267, endPoint y: 148, distance: 4.0
drag, startPoint x: 260, startPoint y: 142, endPoint x: 205, endPoint y: 146, distance: 54.4
type input "2166829284-C2.mp3"
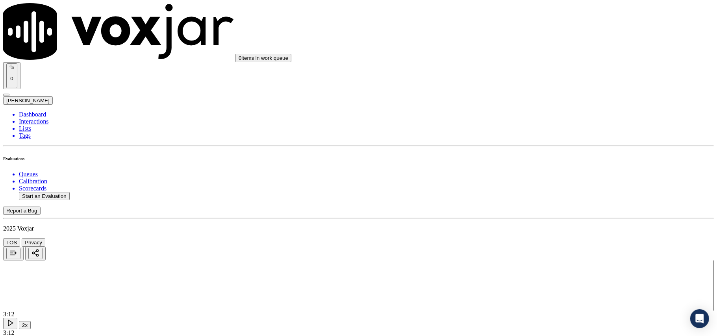
type input "Jame"
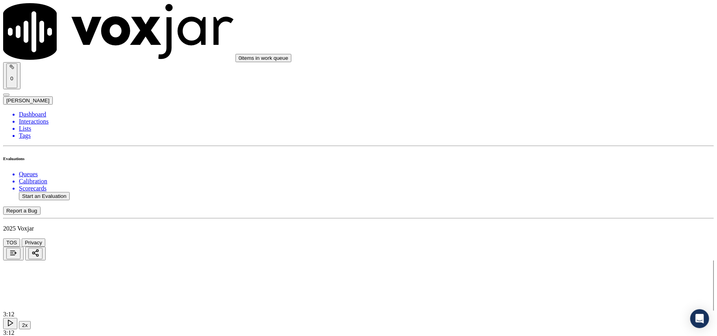
type input "2025-08-07T19:48"
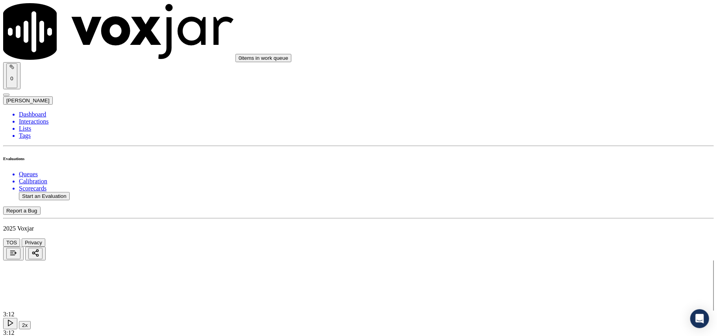
type input "Allen"
paste input "2166829284"
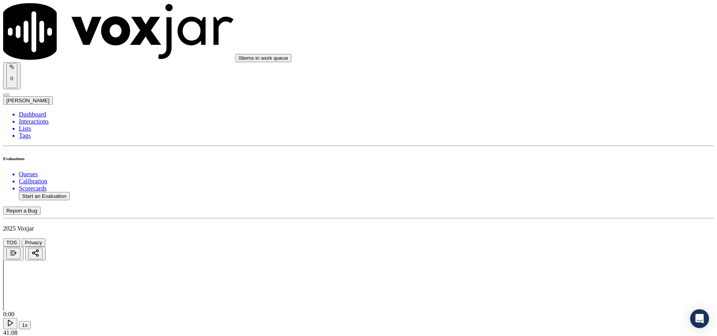
type input "2166829284"
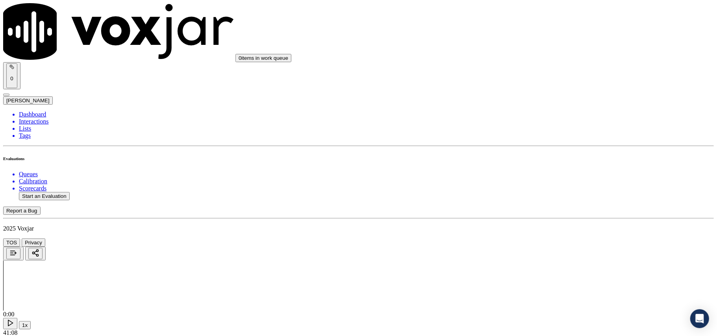
click at [558, 154] on div "No" at bounding box center [596, 150] width 156 height 7
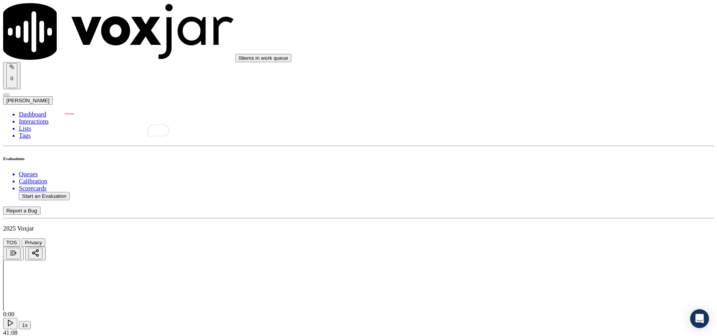
scroll to position [87, 0]
type textarea "Agent callback the CX , failed to introduce himself and took the reference for …"
click at [527, 198] on div "No" at bounding box center [596, 194] width 156 height 7
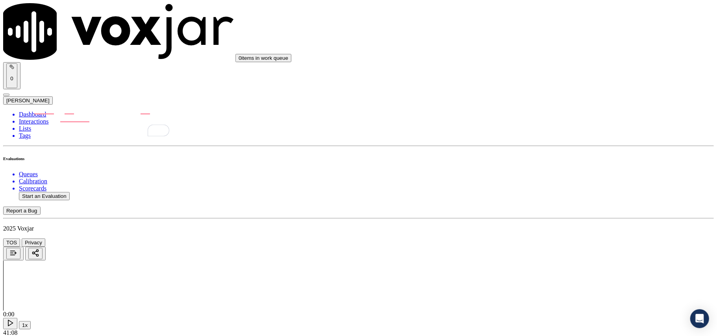
paste textarea "Agent callback the CX , failed to introduce himself and took the reference for …"
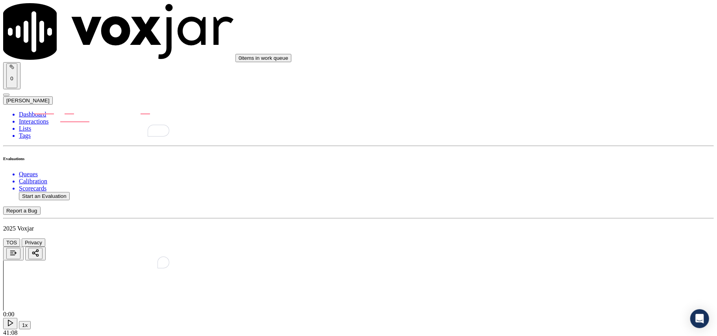
type textarea "Agent callback the CX , failed to introduce himself and took the reference for …"
click at [536, 253] on div "No" at bounding box center [596, 249] width 156 height 7
drag, startPoint x: 657, startPoint y: 247, endPoint x: 656, endPoint y: 252, distance: 4.9
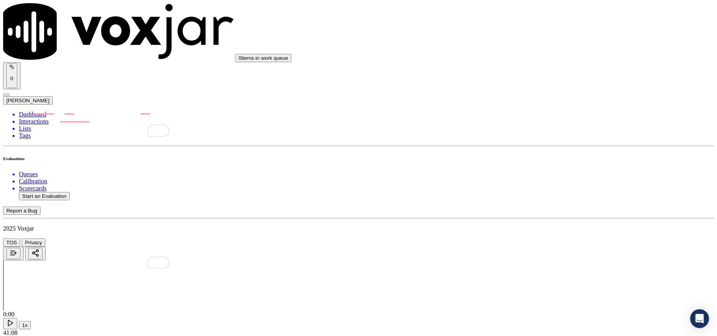
paste textarea "Agent callback the CX , failed to introduce himself and took the reference for …"
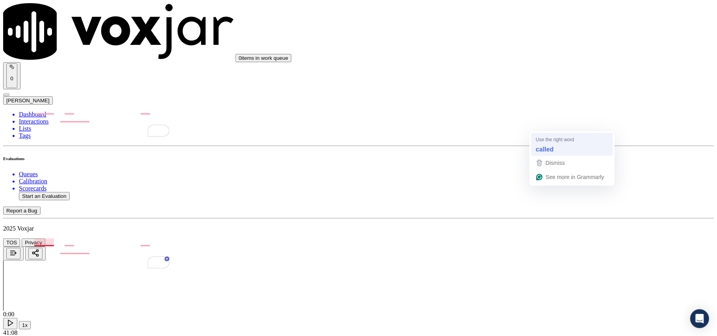
type textarea "Agent callback the CX , failed to introduce himself and took the reference for …"
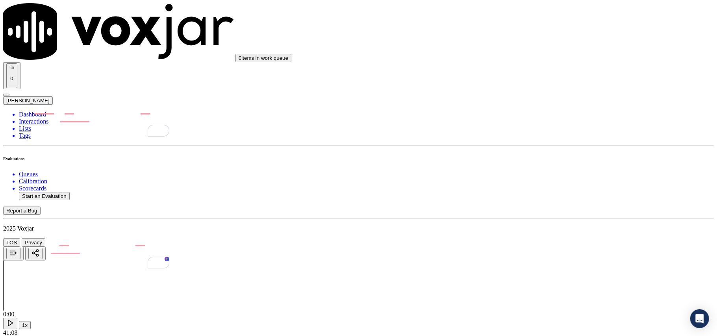
drag, startPoint x: 517, startPoint y: 125, endPoint x: 646, endPoint y: 134, distance: 129.8
type textarea "Agent called back the CX , failed to introduce himself and took the reference f…"
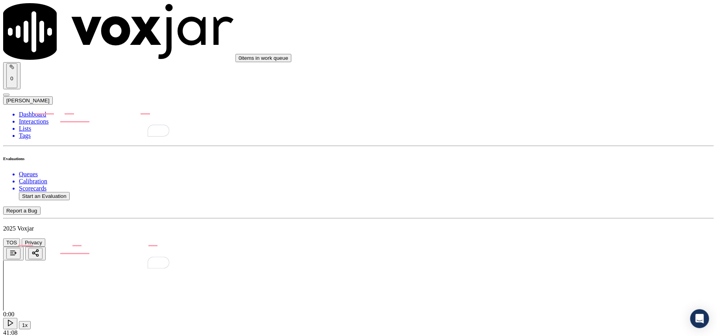
paste textarea "ed"
type textarea "Agent called back the CX , failed to introduce himself and took the reference f…"
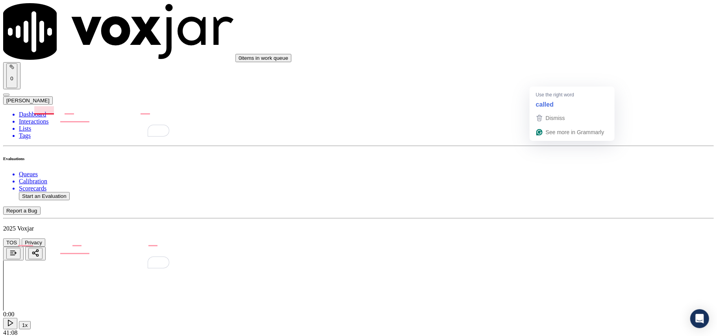
paste textarea "ed"
type textarea "Agent called back the CX , failed to introduce himself and took the reference f…"
paste textarea "e"
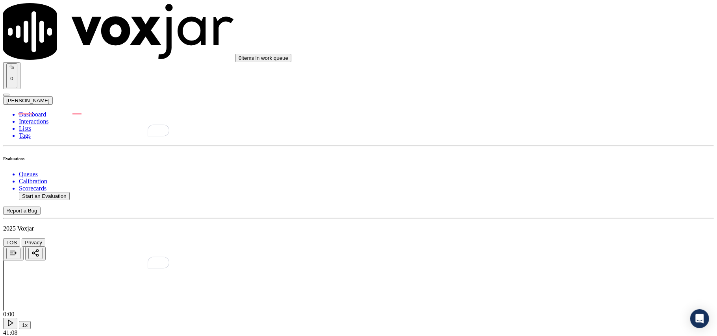
scroll to position [175, 0]
type textarea "Agent called back the CX , failed to introduce himself and took the reference f…"
paste textarea "e"
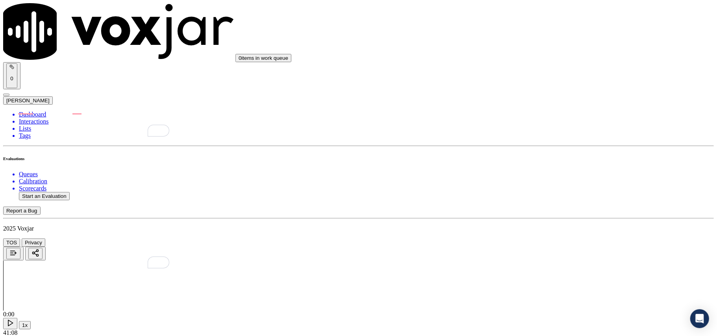
type textarea "Agent called back the CX , failed to introduce himself and took the reference f…"
drag, startPoint x: 586, startPoint y: 218, endPoint x: 642, endPoint y: 215, distance: 56.8
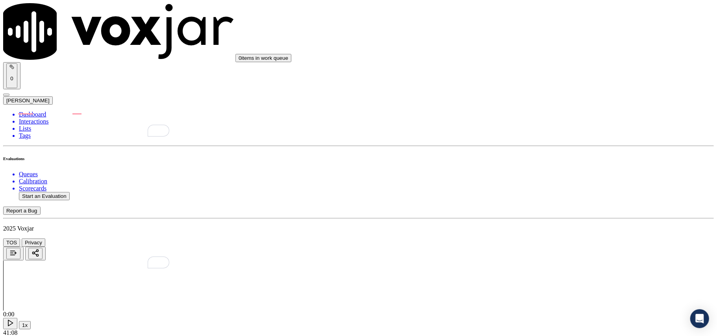
drag, startPoint x: 583, startPoint y: 215, endPoint x: 649, endPoint y: 213, distance: 65.8
type textarea "Agent called back the CX , and took the reference for the previous conversation"
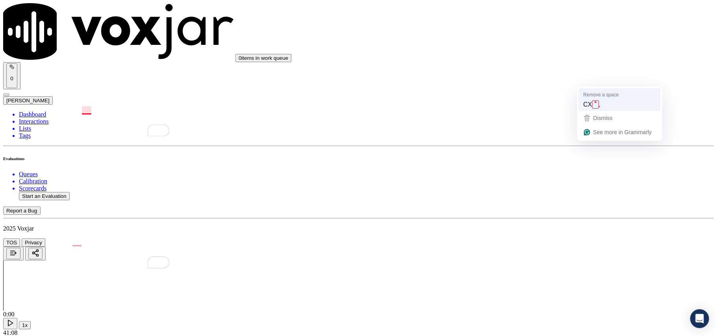
type textarea "The agent called back the CX , failed to introduce himself and took the referen…"
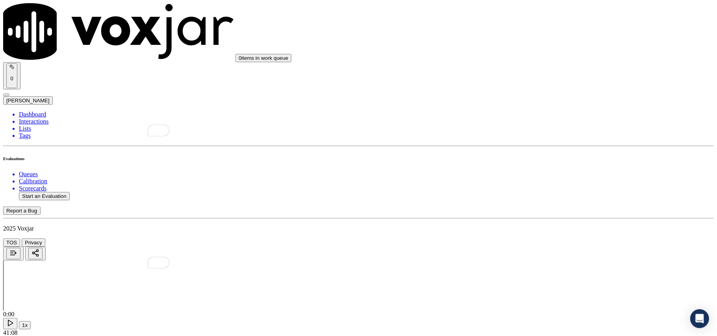
scroll to position [262, 0]
type textarea "Agent called back the CX and took the reference for the previous conversation"
click at [552, 83] on div "N/A" at bounding box center [596, 81] width 156 height 7
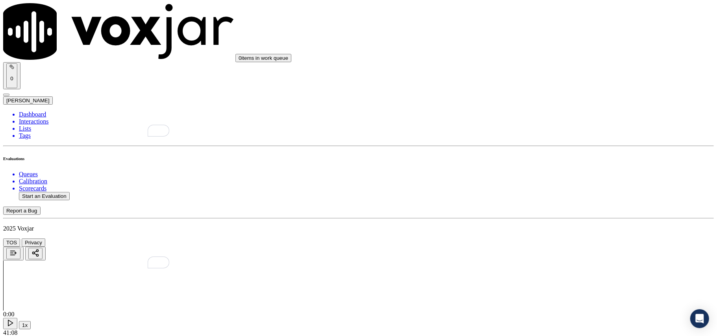
click at [536, 216] on div "N/A" at bounding box center [596, 212] width 156 height 7
click at [537, 268] on div "N/A" at bounding box center [596, 267] width 156 height 7
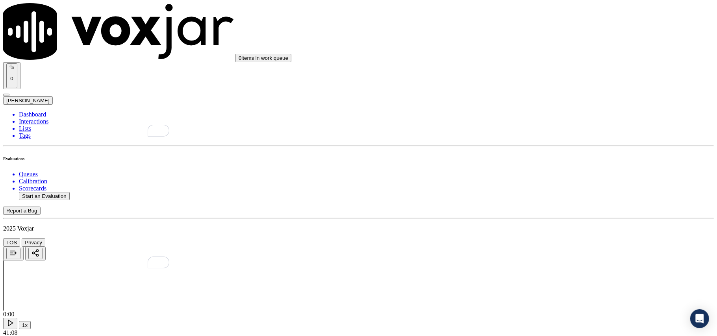
scroll to position [262, 0]
drag, startPoint x: 520, startPoint y: 181, endPoint x: 716, endPoint y: 197, distance: 196.6
click at [546, 182] on div "N/A" at bounding box center [596, 174] width 156 height 18
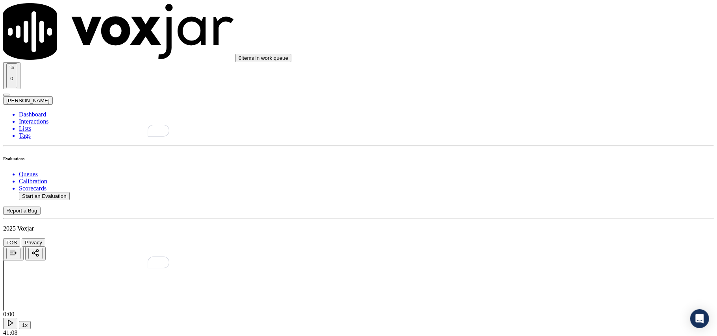
scroll to position [350, 0]
click at [546, 219] on div "No" at bounding box center [596, 215] width 156 height 7
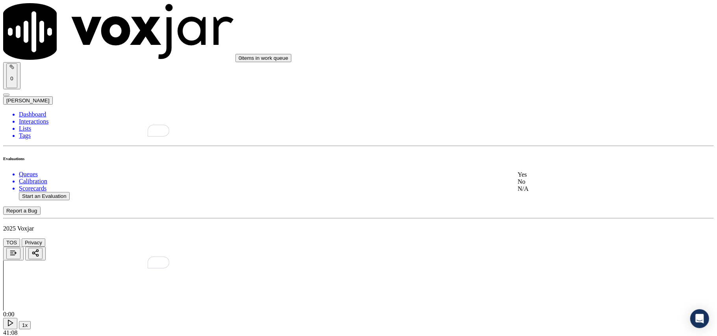
click at [558, 178] on div "Yes" at bounding box center [596, 174] width 156 height 7
click at [550, 190] on div "Yes" at bounding box center [596, 186] width 156 height 7
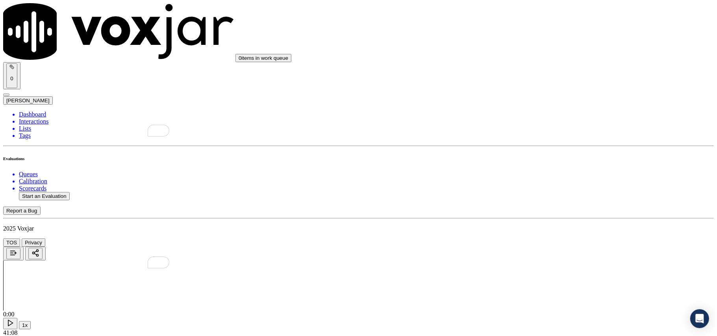
click at [540, 209] on div "No" at bounding box center [596, 205] width 156 height 7
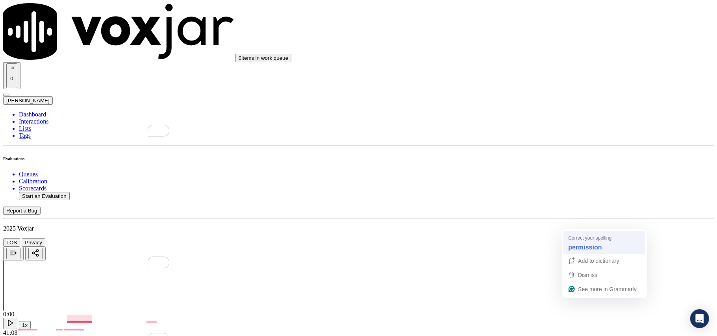
type textarea "agent failed to take permisson from the CX and sent CX's accoutn details on the…"
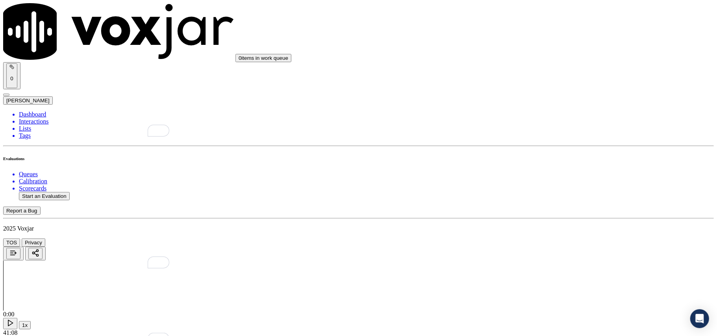
paste textarea "Agent failed to obtain permission from the customer before sending the customer…"
click at [536, 202] on div "No" at bounding box center [596, 204] width 156 height 7
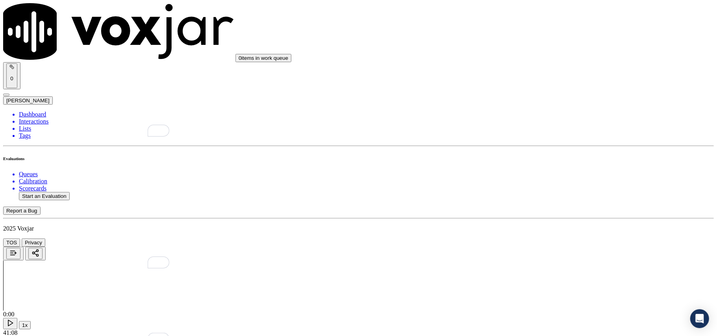
type textarea "The agent failed to obtain permission from the customer before sending the cust…"
click at [551, 194] on div "No" at bounding box center [596, 190] width 156 height 7
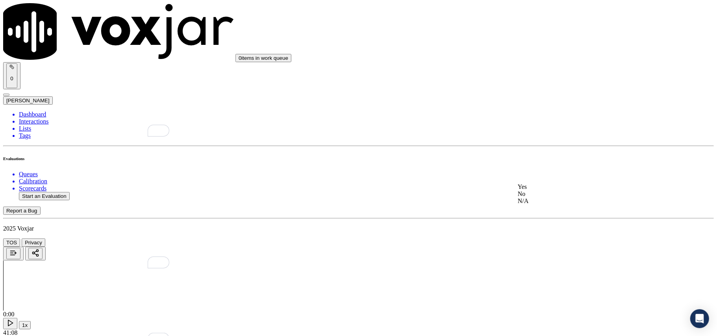
click at [542, 198] on div "No" at bounding box center [596, 194] width 156 height 7
click at [539, 221] on div "Yes" at bounding box center [596, 217] width 156 height 7
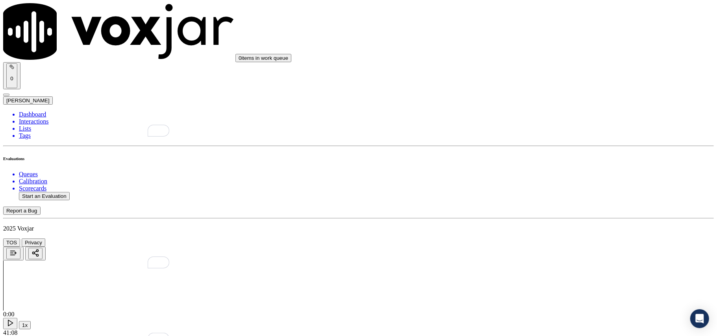
click at [542, 153] on div "No" at bounding box center [596, 149] width 156 height 7
click at [546, 162] on div "N/A" at bounding box center [596, 158] width 156 height 7
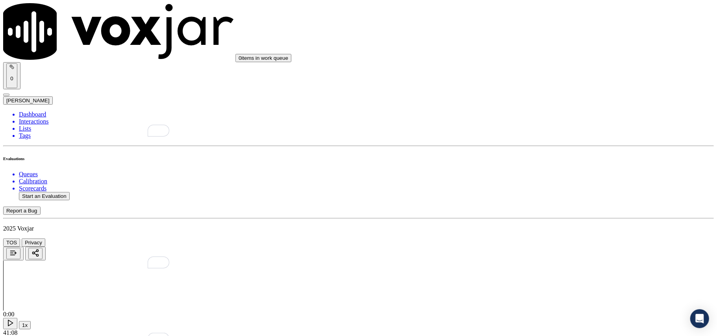
scroll to position [1400, 0]
click at [539, 157] on div "No" at bounding box center [596, 153] width 156 height 7
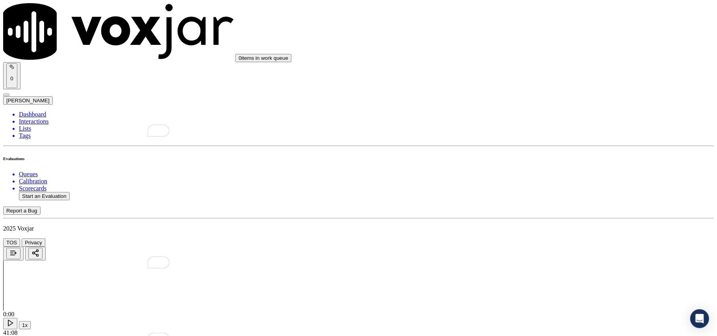
scroll to position [1487, 0]
click at [553, 212] on div "No" at bounding box center [596, 208] width 156 height 7
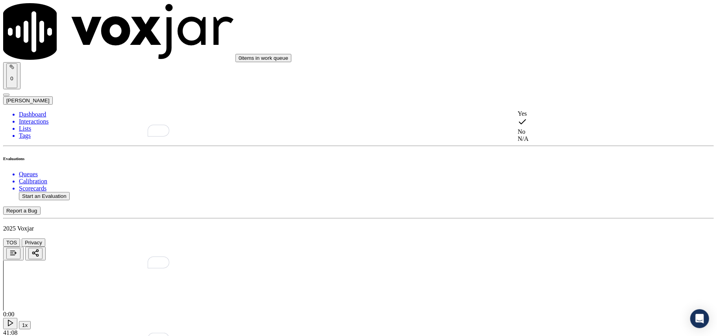
click at [551, 142] on div "N/A" at bounding box center [596, 138] width 156 height 7
click at [561, 161] on div "Yes" at bounding box center [596, 157] width 156 height 7
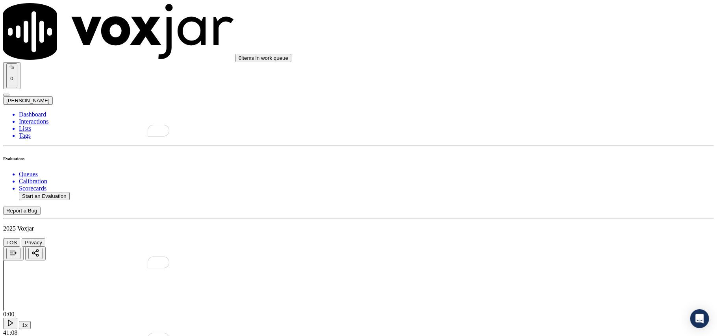
click at [557, 181] on div "No" at bounding box center [596, 177] width 156 height 7
click at [555, 185] on div "Yes" at bounding box center [596, 181] width 156 height 7
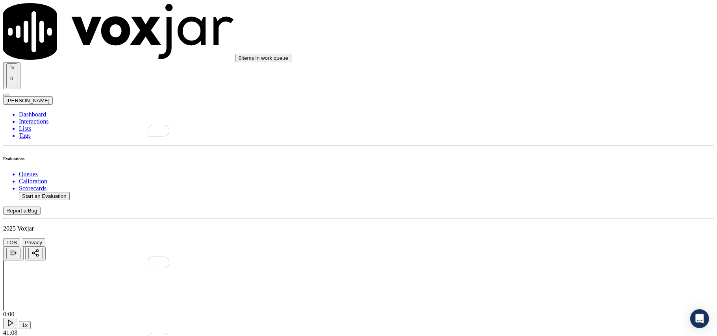
click at [538, 196] on div "No" at bounding box center [596, 199] width 156 height 7
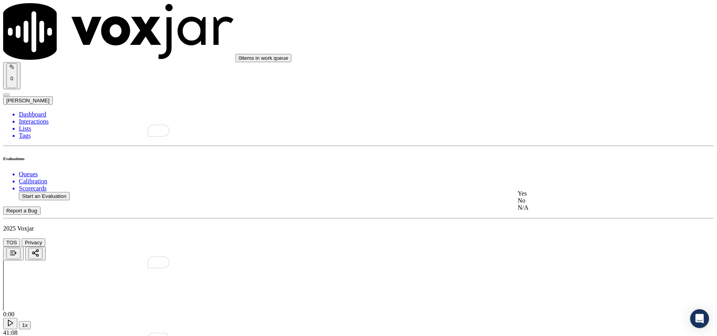
click at [560, 197] on div "Yes" at bounding box center [596, 193] width 156 height 7
click at [547, 211] on div "No" at bounding box center [596, 211] width 156 height 7
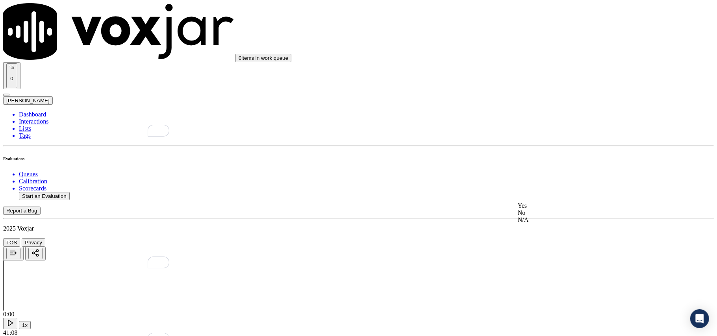
click at [548, 216] on div "No" at bounding box center [596, 212] width 156 height 7
click at [551, 238] on div "No" at bounding box center [596, 234] width 156 height 7
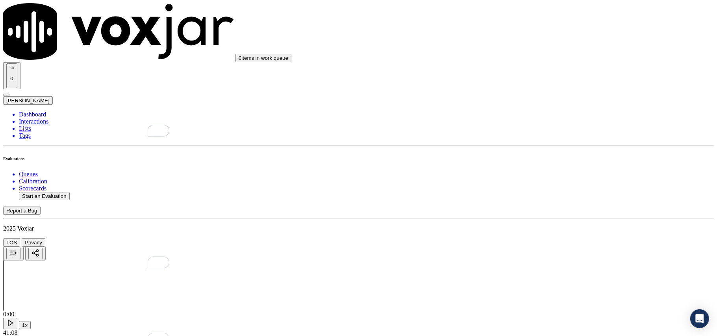
click at [536, 254] on div "No" at bounding box center [596, 250] width 156 height 7
drag, startPoint x: 519, startPoint y: 95, endPoint x: 599, endPoint y: 112, distance: 81.6
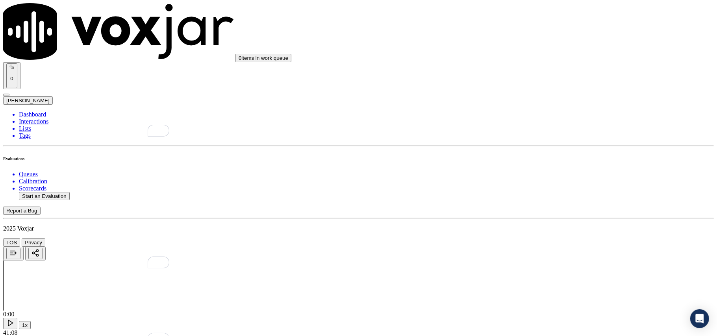
drag, startPoint x: 520, startPoint y: 96, endPoint x: 577, endPoint y: 121, distance: 62.4
paste textarea "gent transferred the call to Allen without informing the customer, and later th…"
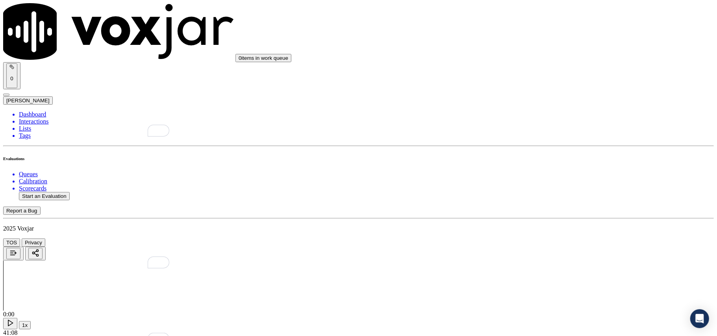
type textarea "gent transferred the call to Allen without informing the customer, and later th…"
type textarea "gent transferred the call to [PERSON_NAME] without informing the customer, and …"
click at [546, 154] on div "No" at bounding box center [596, 150] width 156 height 7
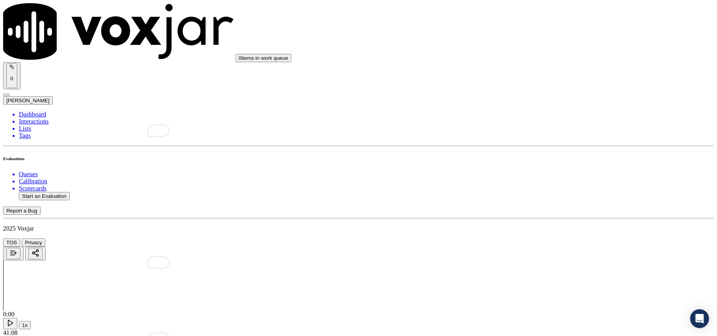
click at [55, 192] on button "Start an Evaluation" at bounding box center [44, 196] width 51 height 8
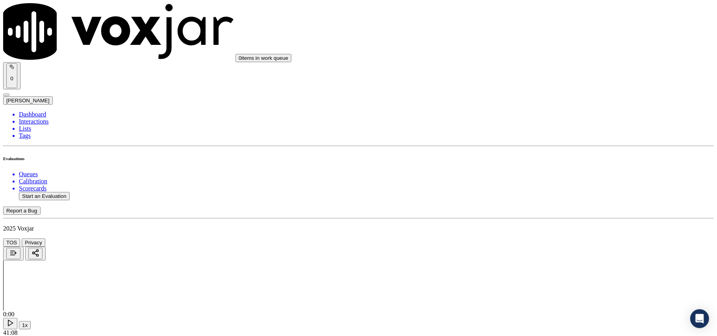
paste input
type input "4405229539-C1"
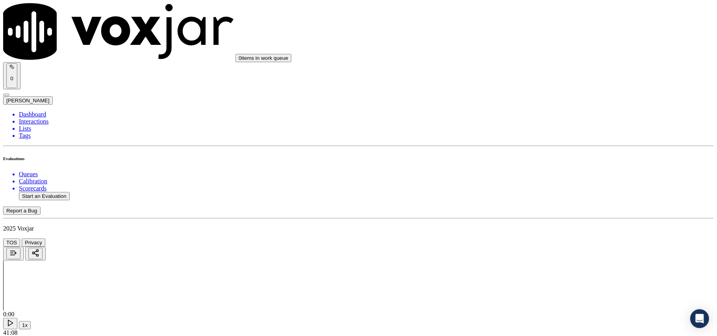
type input "2025-08-08T20:03"
type input "Stuart"
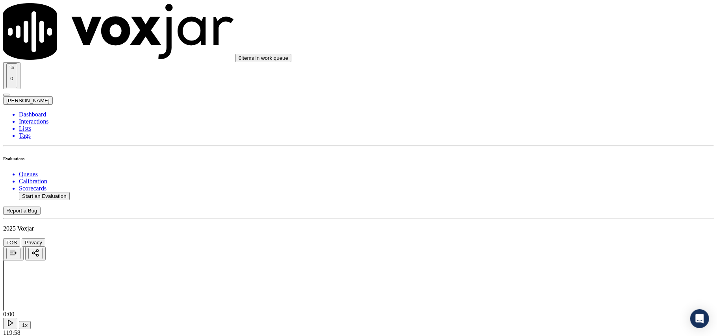
type input "4405229539"
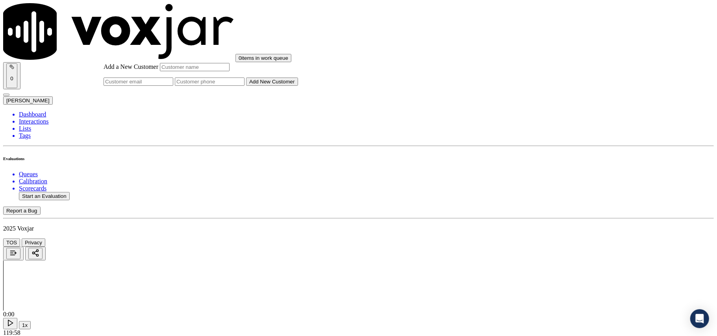
click at [244, 86] on input "Add a New Customer" at bounding box center [210, 82] width 70 height 8
paste input "4405229539-C1"
type input "4405229539"
click at [229, 71] on input "Add a New Customer" at bounding box center [195, 67] width 70 height 8
click at [244, 86] on input "4405229539" at bounding box center [210, 82] width 70 height 8
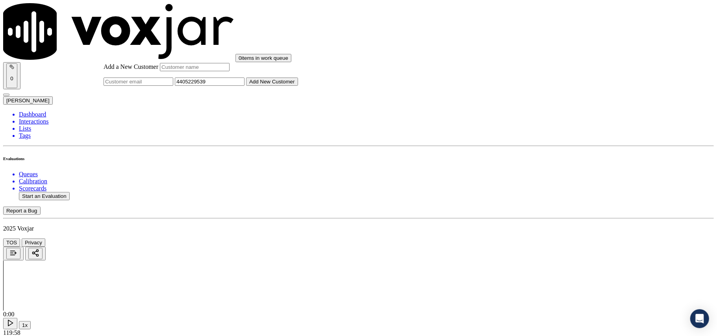
click at [229, 71] on input "Add a New Customer" at bounding box center [195, 67] width 70 height 8
paste input "[PERSON_NAME]"
type input "John"
click at [229, 71] on input "Add a New Customer" at bounding box center [195, 67] width 70 height 8
paste input "MADALAINE K THORNSBERRY"
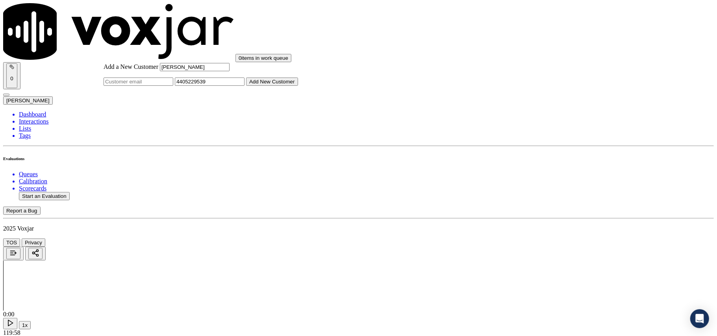
type input "MADALAINE K THORNSBERRY"
click at [244, 86] on input "Add a New Customer" at bounding box center [210, 82] width 70 height 8
click at [244, 86] on input "4405229539" at bounding box center [210, 82] width 70 height 8
paste input "4405229540"
type input "4405229539_4405229540"
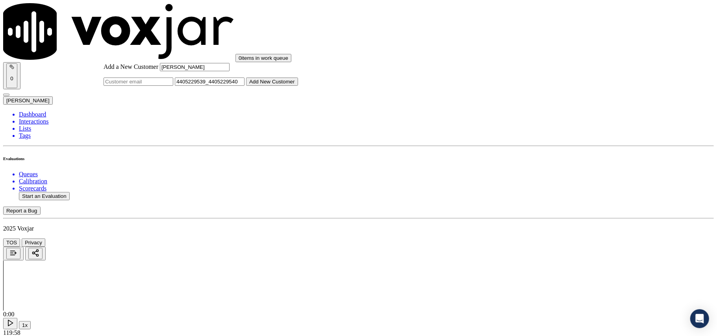
click at [298, 86] on button "Add New Customer" at bounding box center [272, 82] width 52 height 8
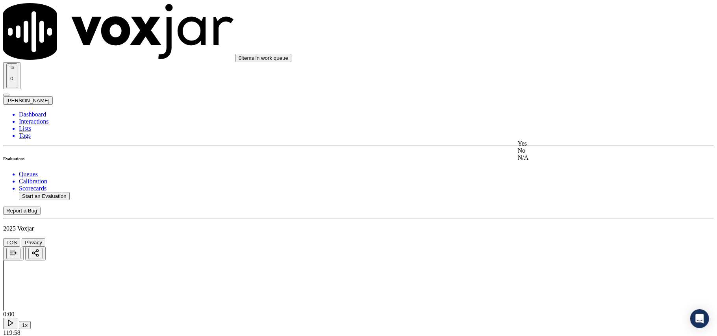
click at [547, 146] on div "Yes" at bounding box center [596, 143] width 156 height 7
click at [551, 150] on div "Yes" at bounding box center [596, 145] width 156 height 7
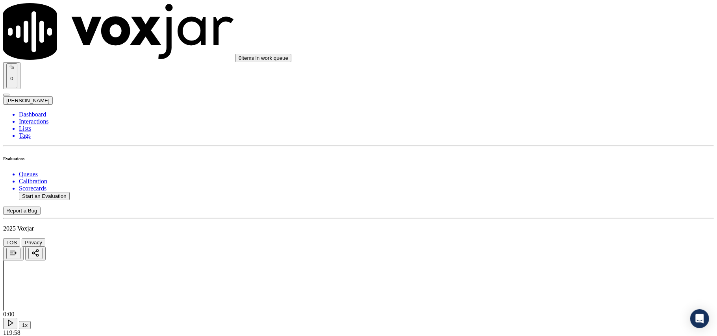
drag, startPoint x: 549, startPoint y: 156, endPoint x: 549, endPoint y: 152, distance: 4.0
click at [549, 152] on div "Yes" at bounding box center [596, 148] width 156 height 7
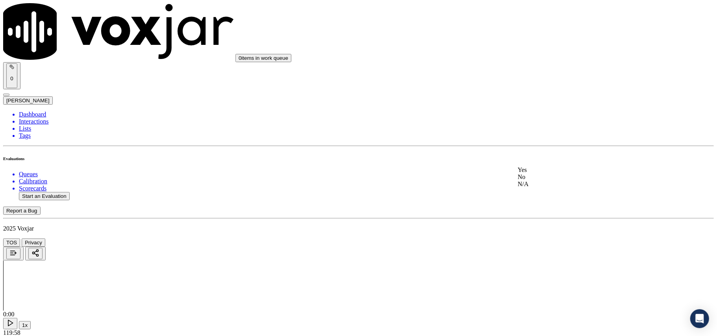
click at [539, 181] on div "No" at bounding box center [596, 177] width 156 height 7
click at [542, 183] on div "Yes" at bounding box center [596, 181] width 156 height 7
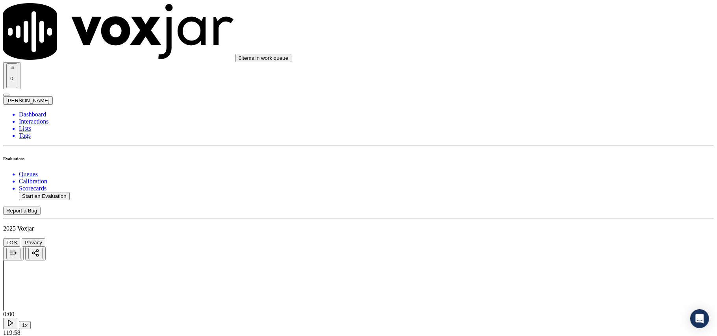
click at [540, 114] on div "No" at bounding box center [596, 112] width 156 height 7
click at [540, 123] on div "N/A" at bounding box center [596, 120] width 156 height 7
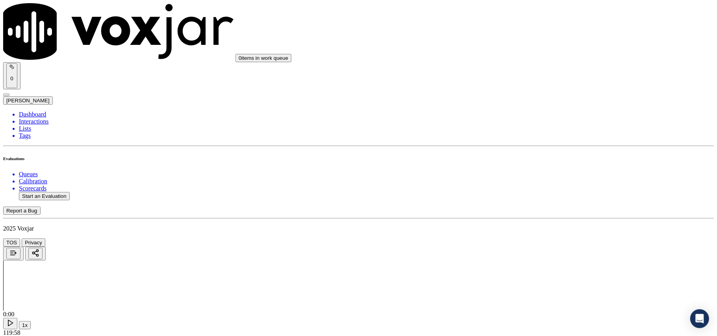
click at [539, 145] on div "Yes No N/A" at bounding box center [596, 155] width 156 height 21
click at [538, 152] on div "Yes" at bounding box center [596, 148] width 156 height 7
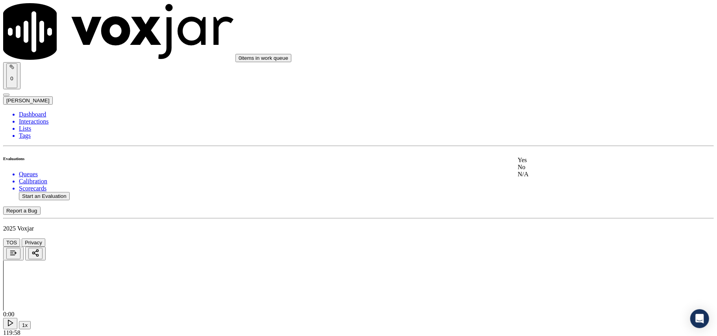
click at [550, 163] on div "Yes" at bounding box center [596, 160] width 156 height 7
click at [544, 98] on div "N/A" at bounding box center [596, 97] width 156 height 7
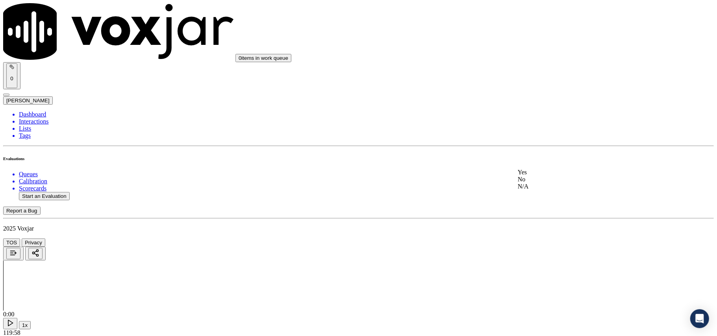
click at [537, 176] on div "Yes" at bounding box center [596, 172] width 156 height 7
click at [545, 161] on div "Yes" at bounding box center [596, 157] width 156 height 7
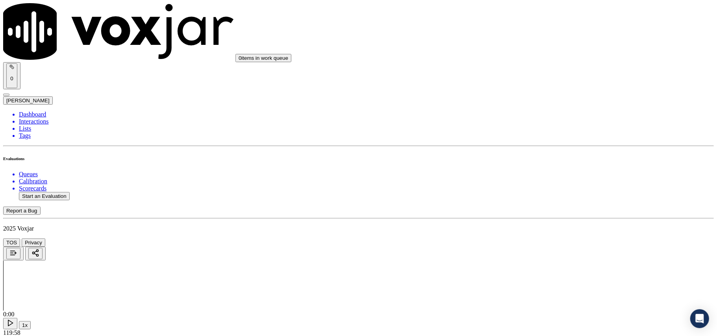
click at [540, 180] on div "No" at bounding box center [596, 176] width 156 height 7
drag, startPoint x: 547, startPoint y: 166, endPoint x: 542, endPoint y: 176, distance: 10.9
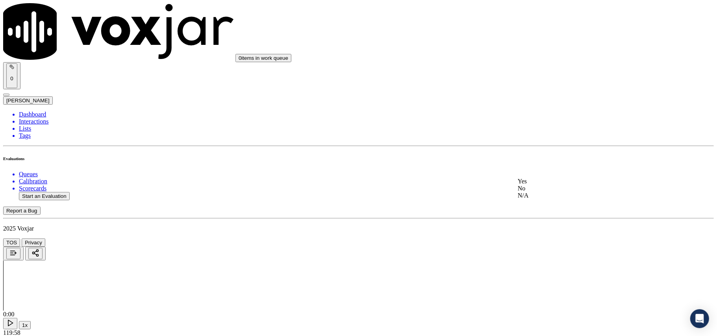
click at [540, 192] on div "No" at bounding box center [596, 188] width 156 height 7
click at [542, 100] on div "Yes" at bounding box center [596, 96] width 156 height 7
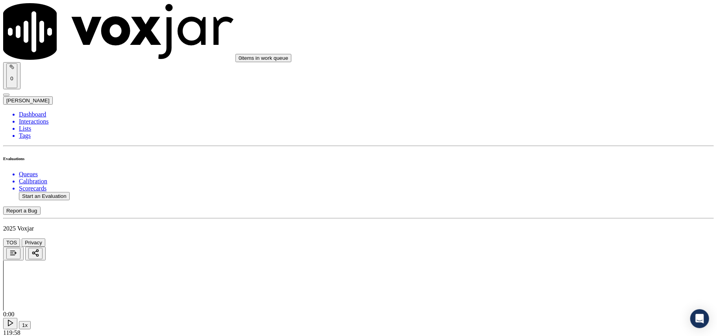
click at [540, 109] on div "No" at bounding box center [596, 105] width 156 height 7
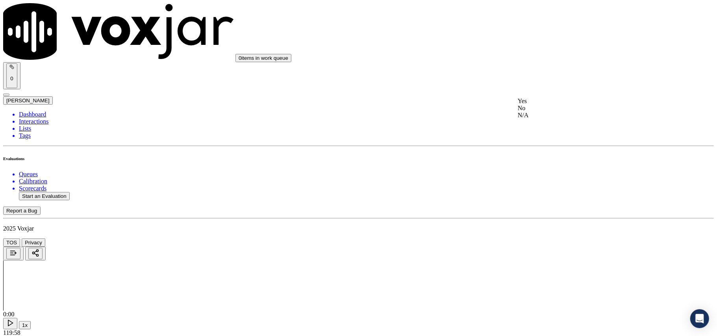
click at [544, 105] on div "Yes" at bounding box center [596, 101] width 156 height 7
click at [540, 127] on div "N/A" at bounding box center [596, 123] width 156 height 7
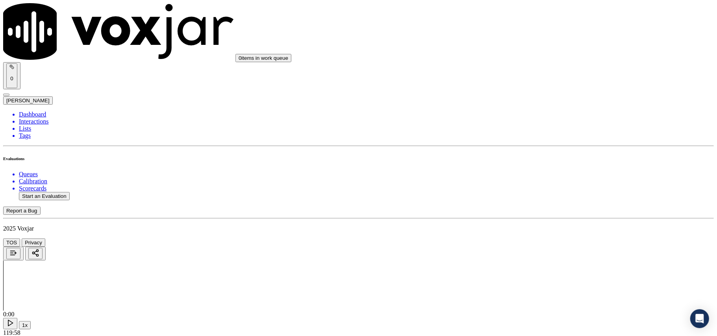
click at [542, 172] on div "Yes" at bounding box center [596, 169] width 156 height 7
click at [541, 211] on div "No" at bounding box center [596, 207] width 156 height 7
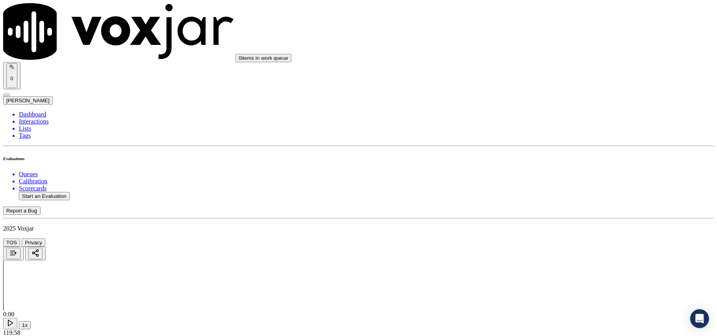
type textarea "agent failed to ask for the permission to access the accounts but did inform th…"
drag, startPoint x: 635, startPoint y: 183, endPoint x: 616, endPoint y: 195, distance: 23.0
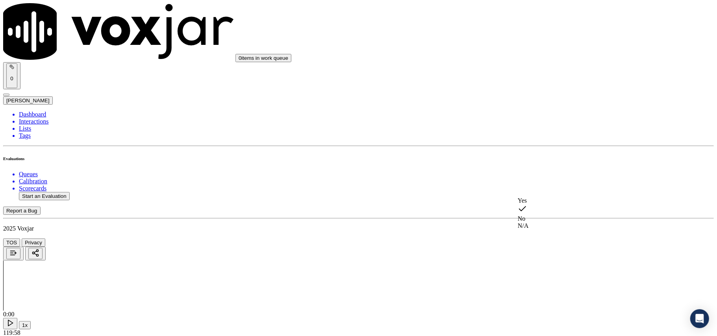
click at [546, 216] on div "No" at bounding box center [596, 213] width 156 height 18
paste textarea "Agent failed to obtain permission to access the accounts but informed the custo…"
type textarea "Agent failed to obtain permission to access the accounts but informed the custo…"
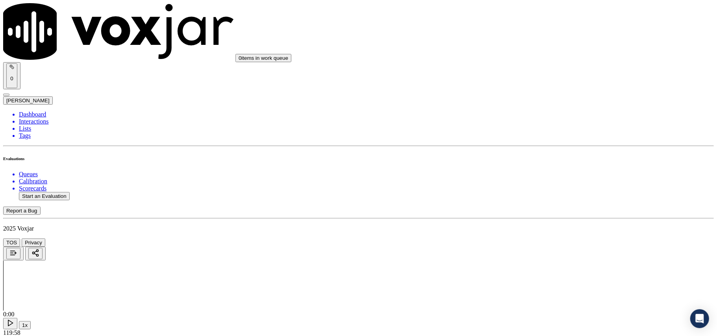
click at [540, 203] on div "Yes" at bounding box center [596, 199] width 156 height 7
click at [538, 231] on div "No" at bounding box center [596, 227] width 156 height 7
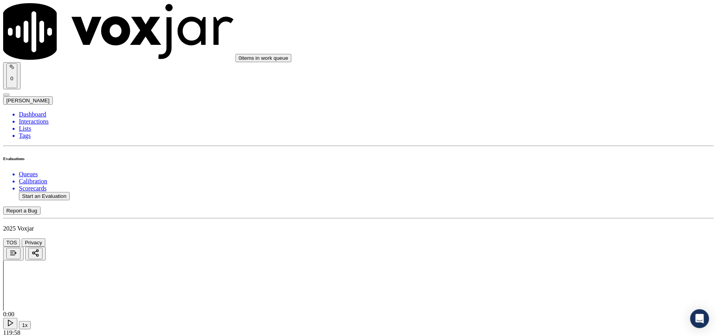
scroll to position [1837, 0]
click at [531, 156] on div "No" at bounding box center [596, 152] width 156 height 7
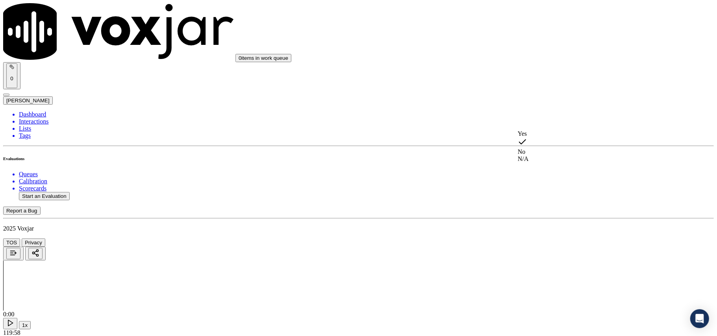
click at [542, 136] on div "Yes" at bounding box center [596, 133] width 156 height 7
click at [540, 74] on div "N/A" at bounding box center [596, 71] width 156 height 7
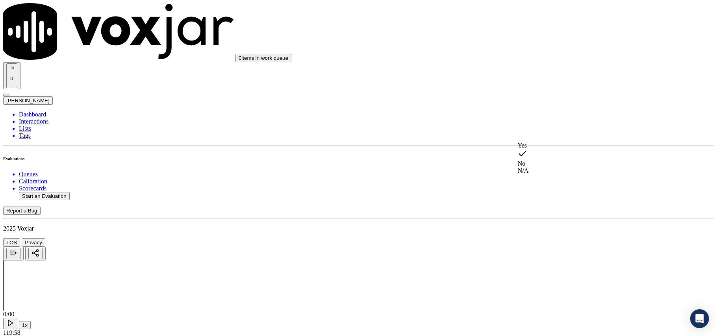
click at [534, 186] on div "No" at bounding box center [596, 182] width 156 height 7
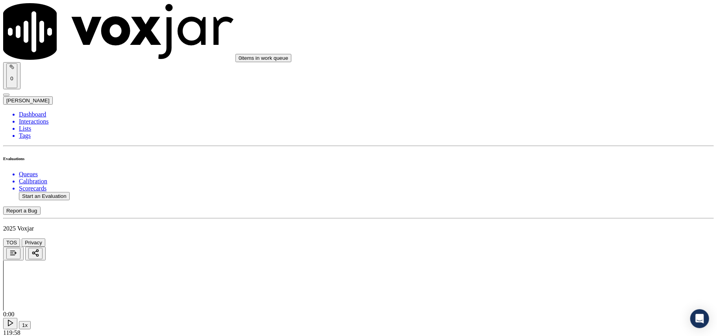
click at [547, 190] on div "Yes" at bounding box center [596, 187] width 156 height 7
drag, startPoint x: 545, startPoint y: 84, endPoint x: 545, endPoint y: 90, distance: 5.5
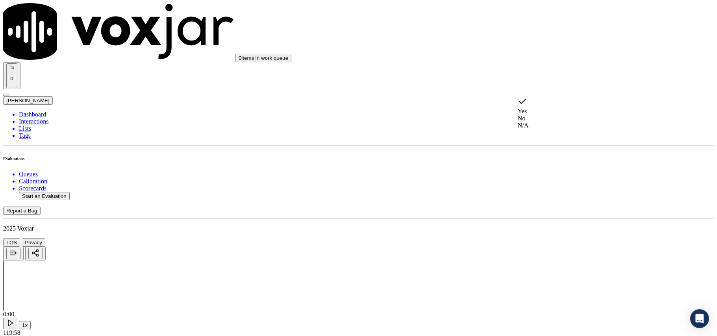
click at [545, 117] on div "No" at bounding box center [596, 118] width 156 height 7
click at [536, 123] on div "No" at bounding box center [596, 119] width 156 height 7
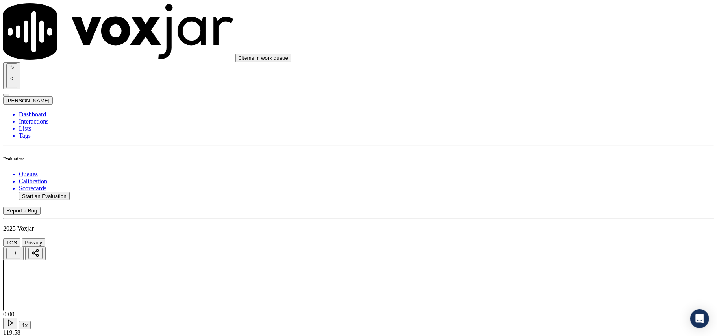
click at [542, 154] on div "No" at bounding box center [596, 150] width 156 height 7
click at [536, 247] on div "Yes" at bounding box center [596, 243] width 156 height 7
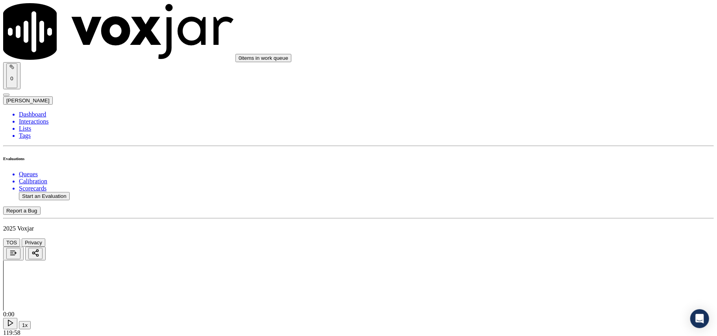
click at [549, 265] on div "Yes" at bounding box center [596, 262] width 156 height 7
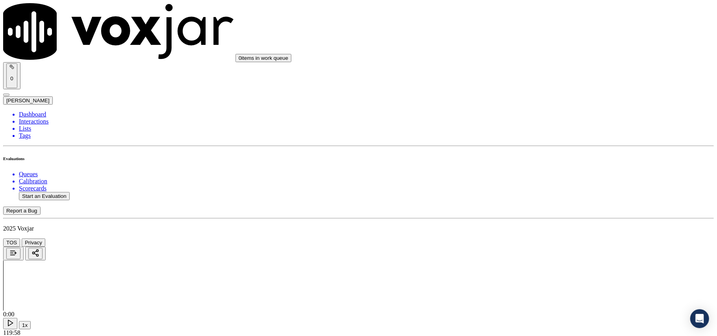
scroll to position [2178, 0]
click at [48, 192] on button "Start an Evaluation" at bounding box center [44, 196] width 51 height 8
type input "2163760306-C1.mp3"
type input "Mark"
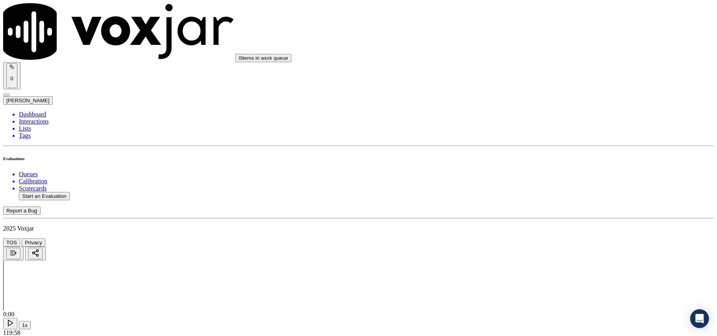
type input "2025-08-08T20:48"
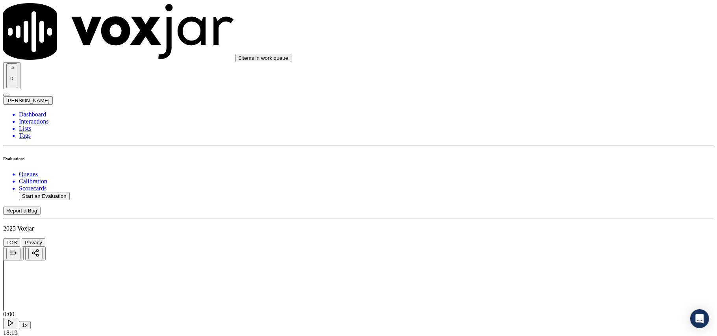
type input "[PERSON_NAME]"
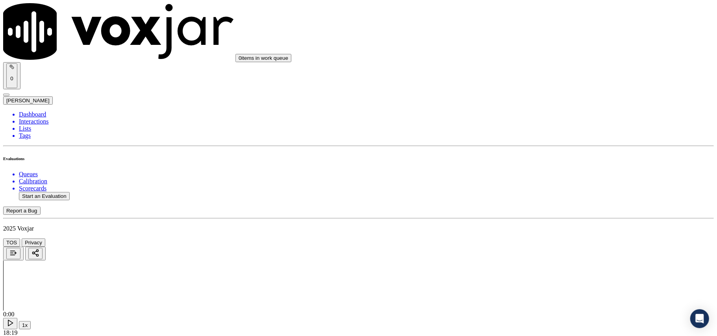
copy p "2163760306"
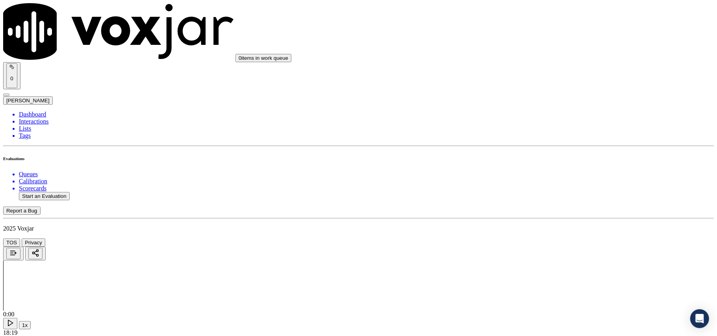
type input "2163760306"
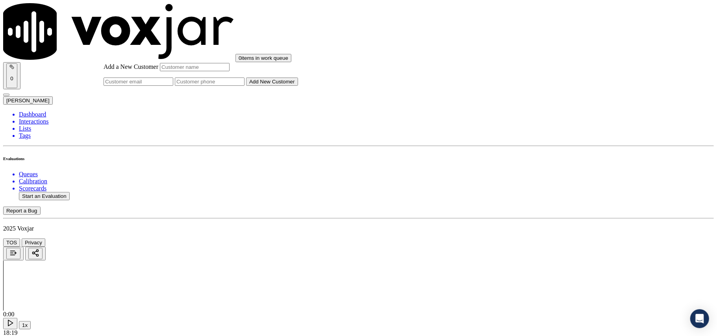
click at [244, 86] on input "Add a New Customer" at bounding box center [210, 82] width 70 height 8
paste input "2163760306"
type input "2163760306"
drag, startPoint x: 403, startPoint y: 142, endPoint x: 400, endPoint y: 159, distance: 16.8
click at [229, 71] on input "Add a New Customer" at bounding box center [195, 67] width 70 height 8
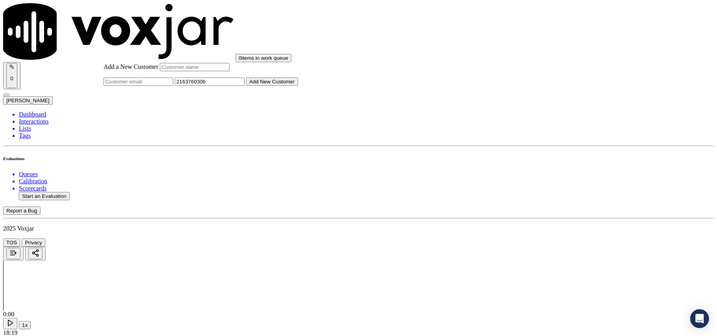
paste input "SHELIDA J GILLISPIE"
type input "SHELIDA J GILLISPIE"
click at [298, 86] on button "Add New Customer" at bounding box center [272, 82] width 52 height 8
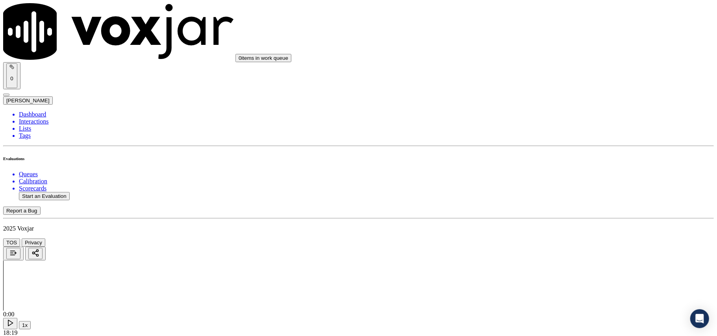
click at [547, 143] on div "Yes" at bounding box center [596, 143] width 156 height 7
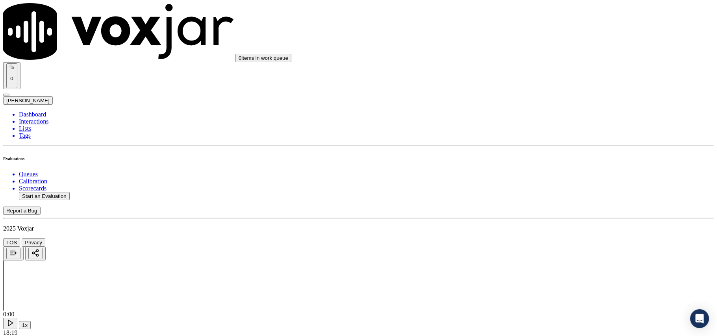
scroll to position [87, 0]
click at [544, 147] on div "Yes" at bounding box center [596, 145] width 156 height 7
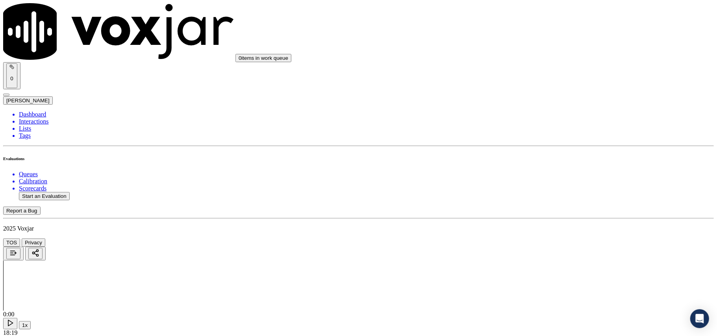
click at [544, 162] on div "Yes" at bounding box center [596, 158] width 156 height 7
click at [556, 181] on div "No" at bounding box center [596, 177] width 156 height 7
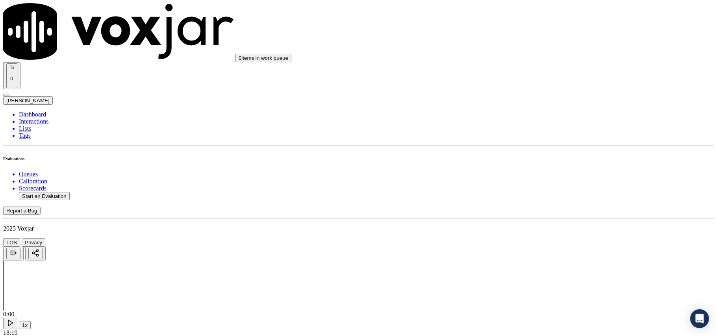
scroll to position [437, 0]
click at [544, 140] on div "Yes" at bounding box center [596, 136] width 156 height 7
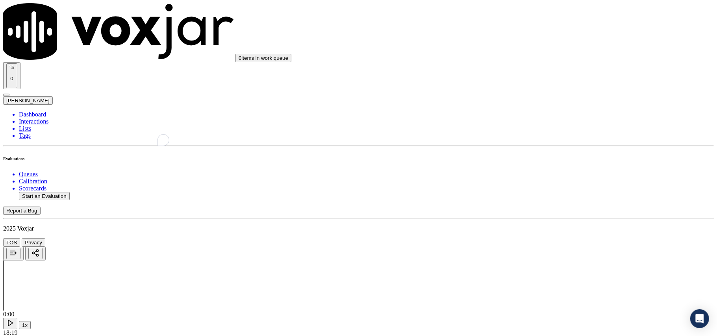
click at [547, 201] on div "No" at bounding box center [596, 197] width 156 height 7
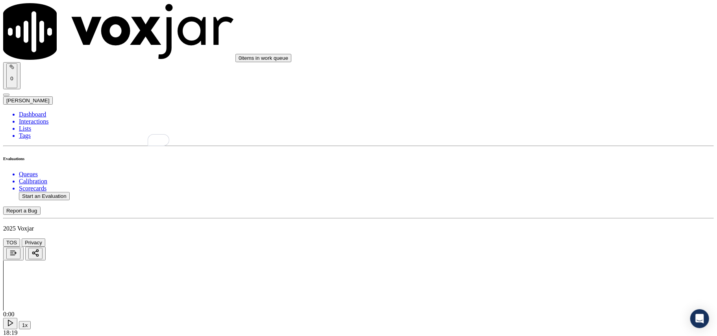
click at [544, 213] on div "No" at bounding box center [596, 208] width 156 height 7
click at [550, 156] on div "No" at bounding box center [596, 152] width 156 height 7
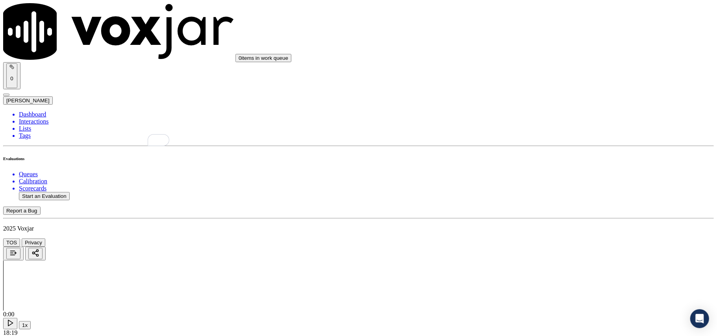
scroll to position [875, 0]
click at [554, 152] on div "Yes" at bounding box center [596, 147] width 156 height 7
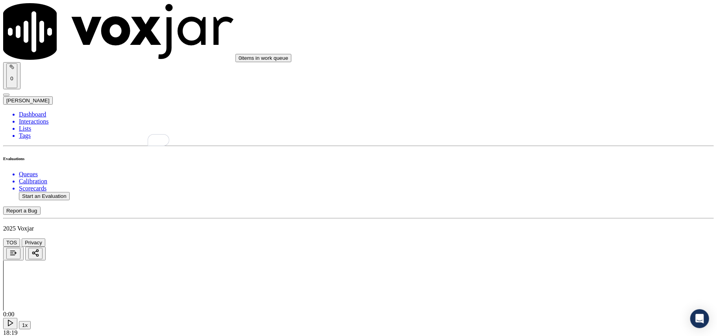
scroll to position [962, 0]
click at [547, 181] on div "Yes" at bounding box center [596, 179] width 156 height 7
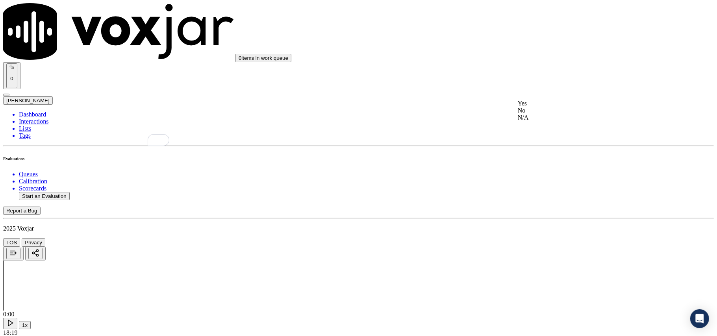
click at [548, 114] on div "No" at bounding box center [596, 110] width 156 height 7
click at [548, 117] on div "No" at bounding box center [596, 113] width 156 height 7
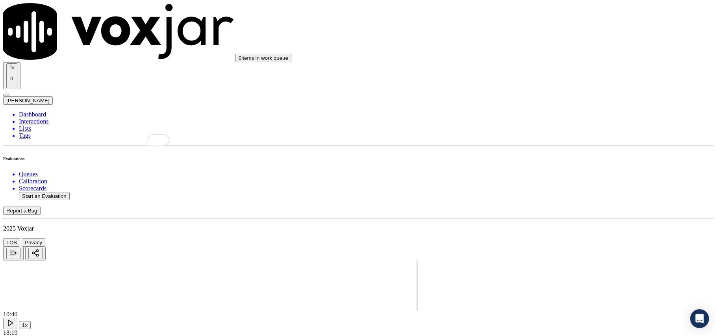
click at [14, 319] on icon at bounding box center [10, 323] width 8 height 8
click at [31, 321] on button "1x" at bounding box center [25, 325] width 12 height 8
click at [35, 321] on button "1.5x" at bounding box center [27, 325] width 16 height 8
click at [327, 261] on div at bounding box center [358, 286] width 710 height 50
click at [326, 261] on div at bounding box center [358, 286] width 710 height 50
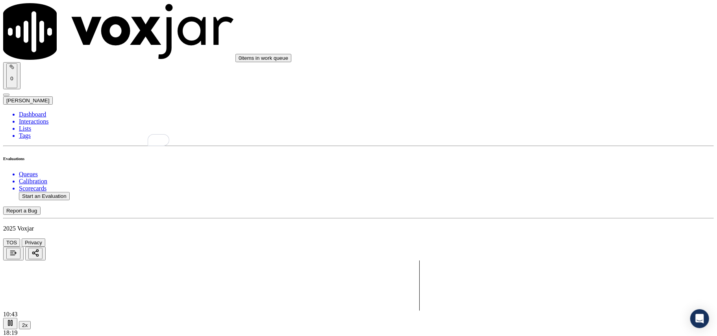
click at [235, 261] on div at bounding box center [358, 286] width 710 height 50
click at [237, 261] on div at bounding box center [358, 286] width 710 height 50
click at [325, 261] on div at bounding box center [358, 286] width 710 height 50
click at [555, 110] on div "Yes" at bounding box center [596, 106] width 156 height 7
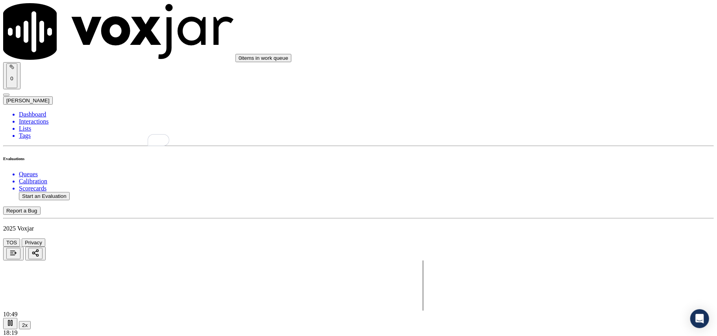
click at [549, 111] on div "Yes" at bounding box center [596, 112] width 156 height 18
click at [536, 112] on div "Yes" at bounding box center [596, 108] width 156 height 7
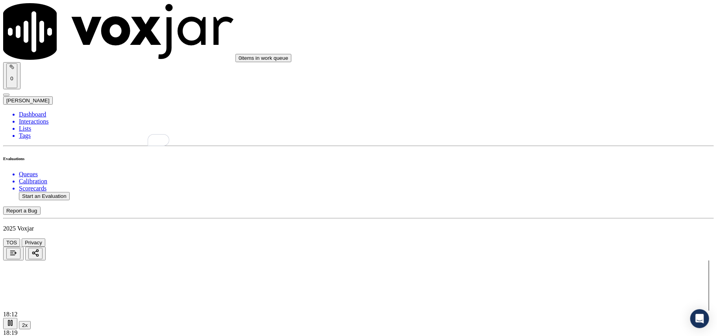
click at [540, 226] on div "N/A" at bounding box center [596, 222] width 156 height 7
click at [540, 81] on div "Yes" at bounding box center [596, 77] width 156 height 7
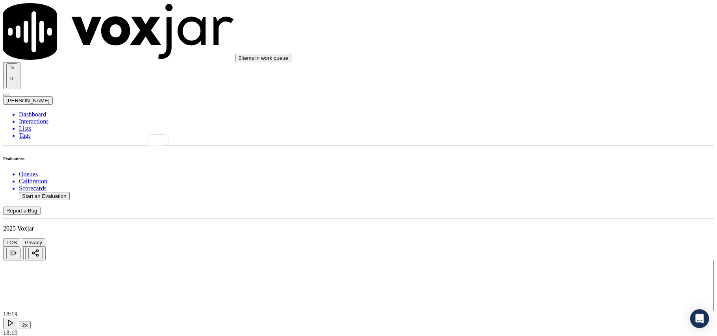
click at [548, 180] on div "Yes" at bounding box center [596, 176] width 156 height 7
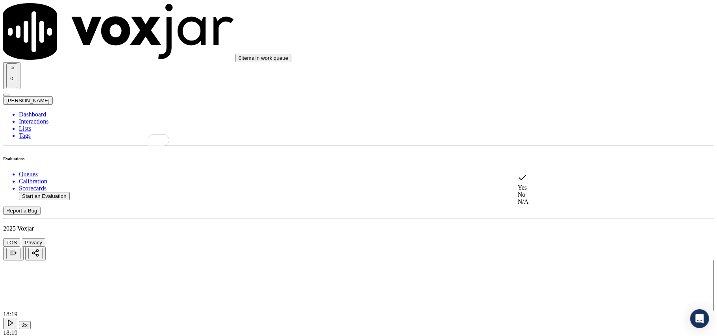
click at [548, 192] on div "No" at bounding box center [596, 194] width 156 height 7
click at [557, 112] on div "No" at bounding box center [596, 108] width 156 height 7
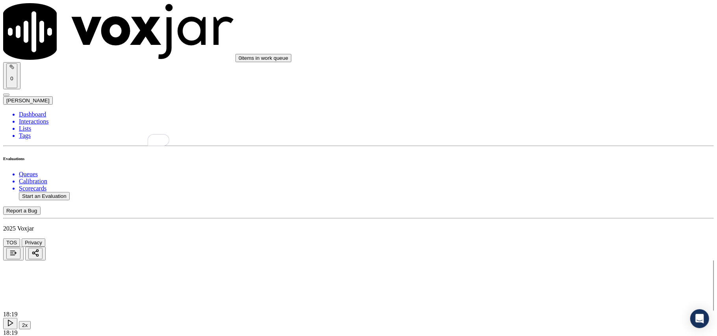
click at [554, 124] on div "No" at bounding box center [596, 120] width 156 height 7
click at [537, 136] on div "No" at bounding box center [596, 132] width 156 height 7
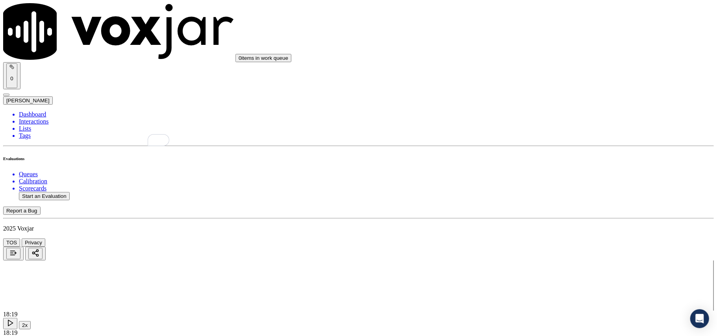
scroll to position [2005, 0]
click at [550, 164] on div "No" at bounding box center [596, 160] width 156 height 7
click at [548, 254] on div "No" at bounding box center [596, 250] width 156 height 7
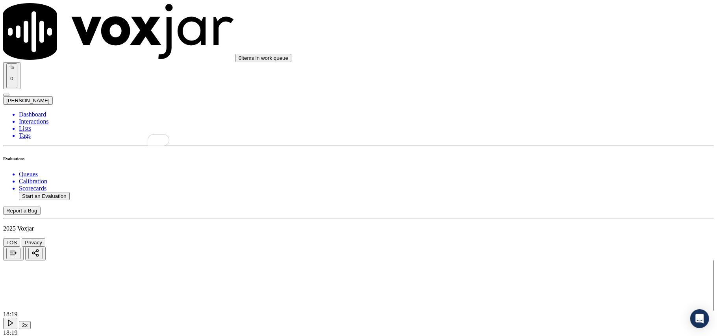
click at [54, 192] on button "Start an Evaluation" at bounding box center [44, 196] width 51 height 8
type input "2163760306-C2.mp3"
drag, startPoint x: 259, startPoint y: 142, endPoint x: 191, endPoint y: 147, distance: 68.3
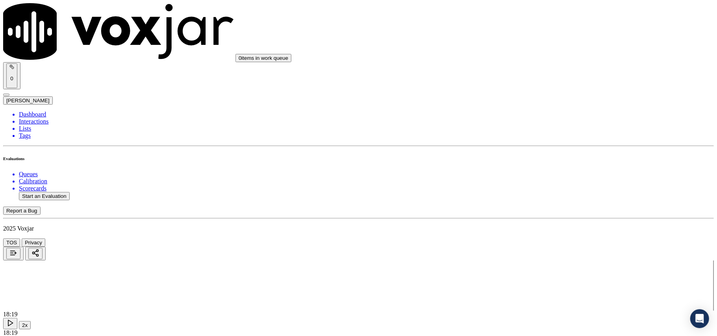
type input "Jack"
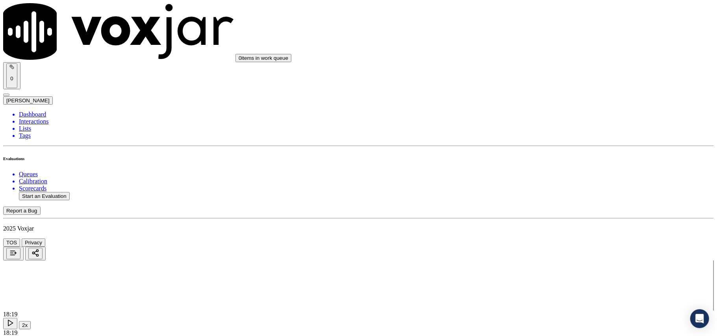
scroll to position [68, 0]
type input "2025-08-08T20:52"
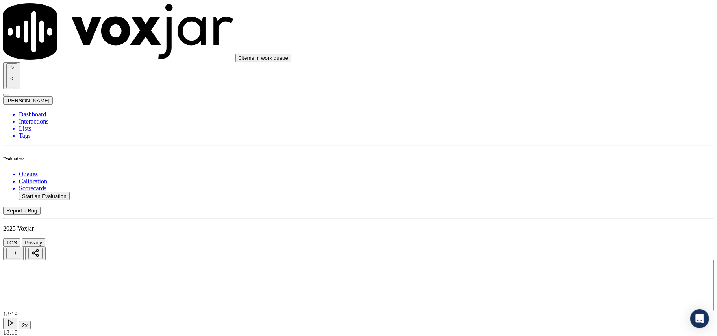
scroll to position [68, 0]
type input "2163760306"
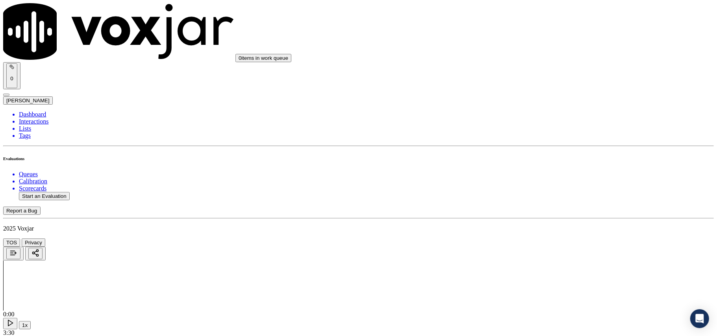
click at [14, 319] on icon at bounding box center [10, 323] width 8 height 8
click at [31, 321] on button "1x" at bounding box center [25, 325] width 12 height 8
click at [35, 321] on button "1.5x" at bounding box center [27, 325] width 16 height 8
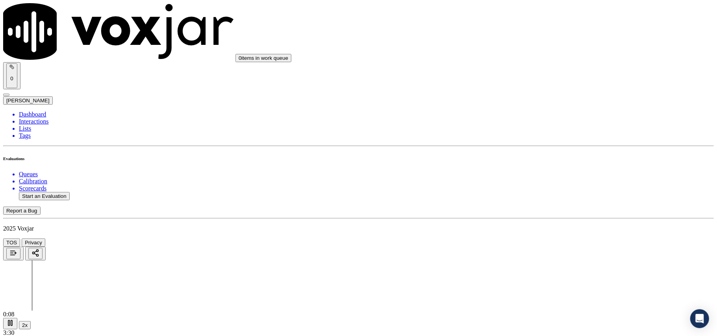
scroll to position [60, 0]
click at [541, 145] on div "Yes" at bounding box center [596, 143] width 156 height 7
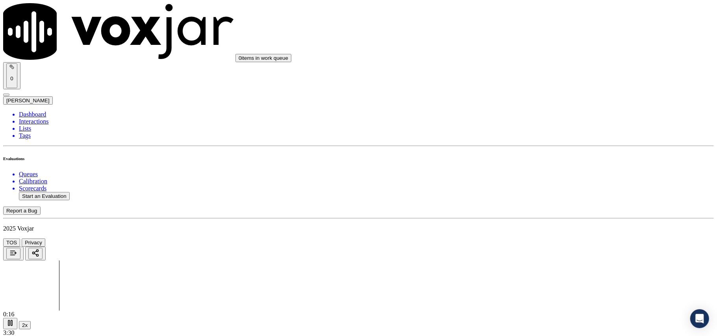
click at [557, 150] on div "Yes" at bounding box center [596, 145] width 156 height 7
click at [544, 248] on div "Yes" at bounding box center [596, 245] width 156 height 7
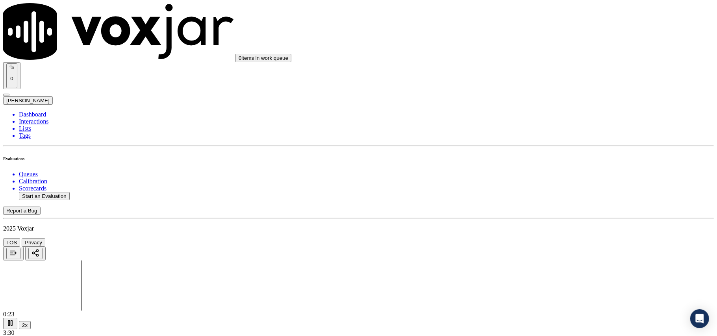
click at [542, 181] on div "No" at bounding box center [596, 177] width 156 height 7
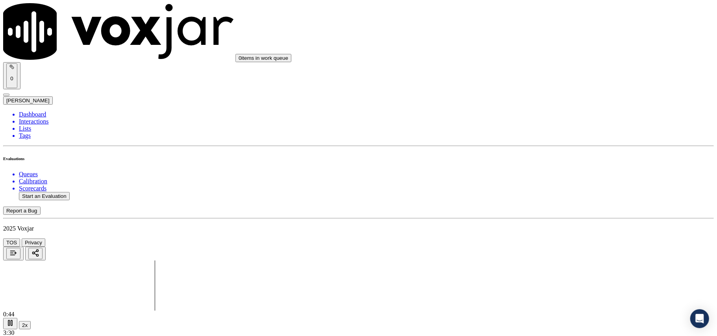
click at [550, 227] on div "Yes" at bounding box center [596, 223] width 156 height 7
click at [550, 159] on div "No" at bounding box center [596, 155] width 156 height 7
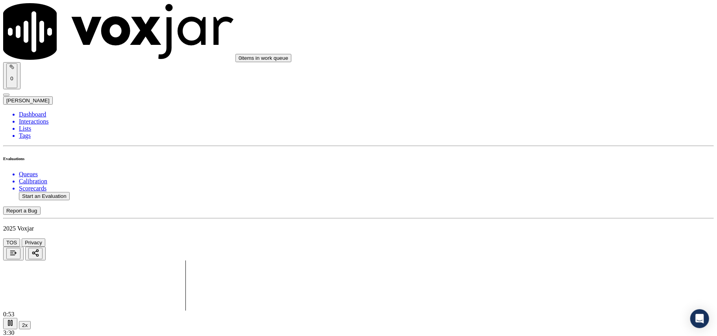
scroll to position [612, 0]
click at [553, 178] on div "N/A" at bounding box center [596, 174] width 156 height 7
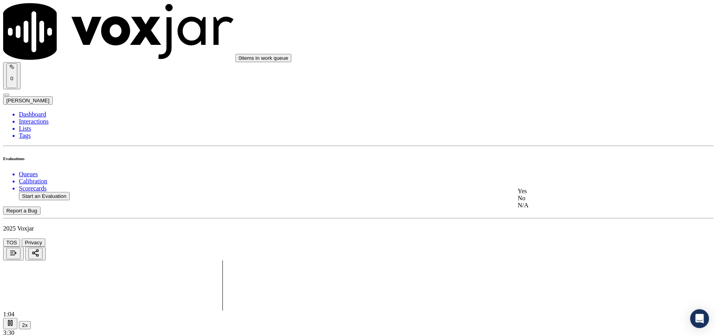
click at [550, 209] on div "N/A" at bounding box center [596, 205] width 156 height 7
click at [549, 124] on div "N/A" at bounding box center [596, 120] width 156 height 7
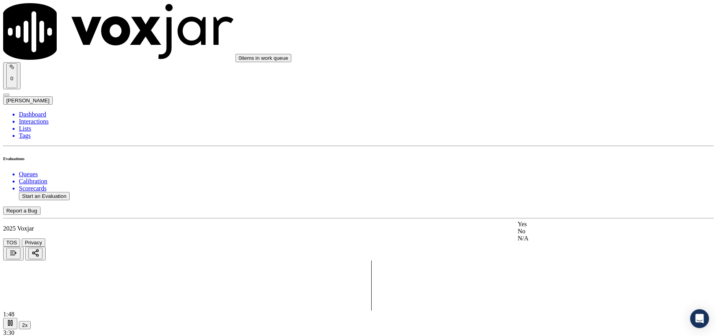
click at [556, 228] on div "Yes" at bounding box center [596, 224] width 156 height 7
click at [544, 160] on div "No" at bounding box center [596, 156] width 156 height 7
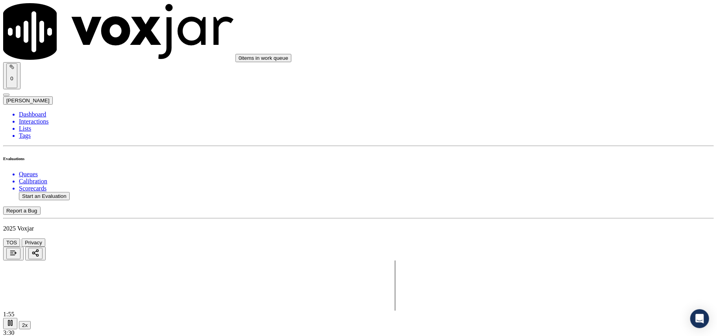
click at [550, 169] on div "N/A" at bounding box center [596, 165] width 156 height 7
click at [14, 319] on icon at bounding box center [10, 323] width 8 height 8
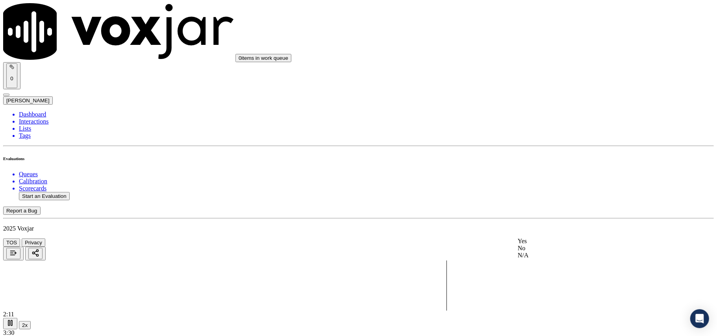
click at [565, 241] on div "Yes" at bounding box center [596, 241] width 156 height 7
click at [542, 257] on div "Yes" at bounding box center [596, 253] width 156 height 7
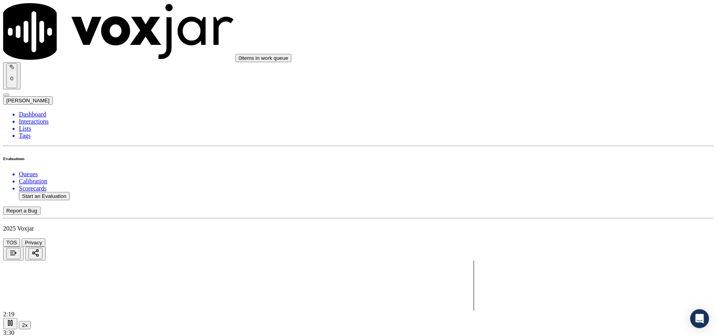
click at [539, 192] on div "N/A" at bounding box center [596, 191] width 156 height 7
click at [550, 127] on div "Yes" at bounding box center [596, 123] width 156 height 7
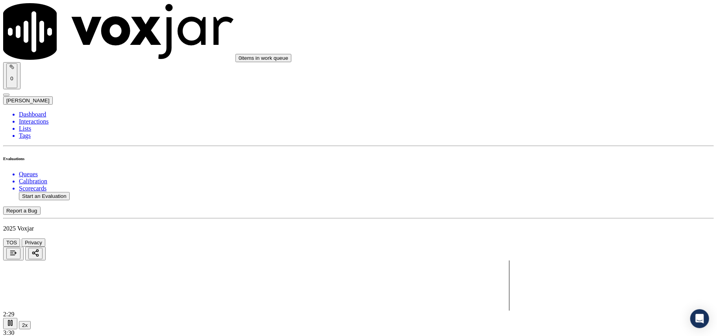
scroll to position [1574, 0]
click at [537, 146] on div "No" at bounding box center [596, 142] width 156 height 7
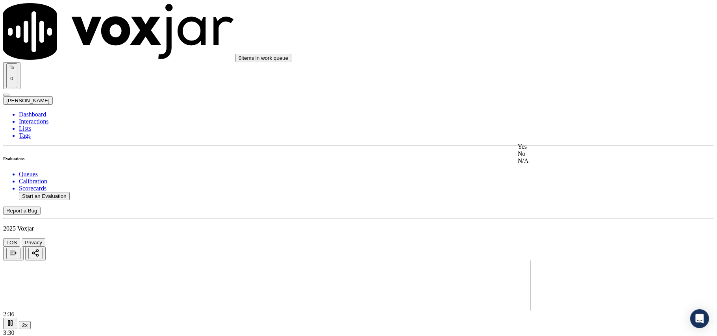
click at [551, 157] on div "No" at bounding box center [596, 153] width 156 height 7
click at [542, 177] on div "N/A" at bounding box center [596, 173] width 156 height 7
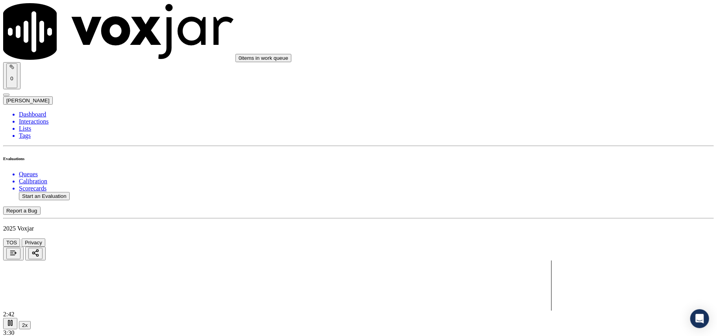
scroll to position [1837, 0]
click at [540, 189] on div "N/A" at bounding box center [596, 184] width 156 height 7
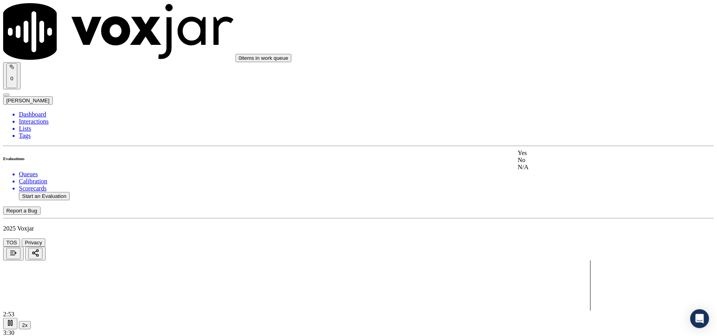
click at [547, 171] on div "N/A" at bounding box center [596, 167] width 156 height 7
click at [550, 164] on div "No" at bounding box center [596, 160] width 156 height 7
click at [541, 254] on div "No" at bounding box center [596, 250] width 156 height 7
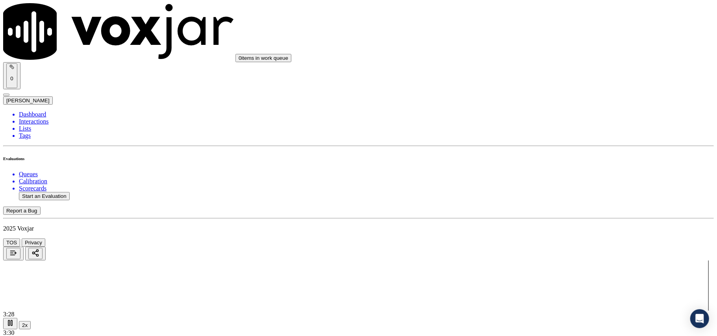
click at [59, 192] on button "Start an Evaluation" at bounding box center [44, 196] width 51 height 8
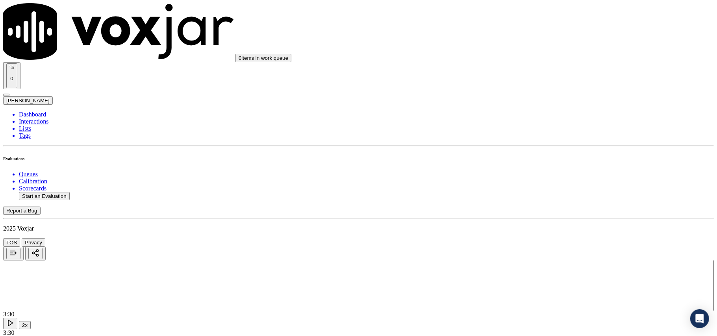
type input "2163760306-C3.mp3"
drag, startPoint x: 257, startPoint y: 180, endPoint x: 276, endPoint y: 167, distance: 22.4
type input "Jack"
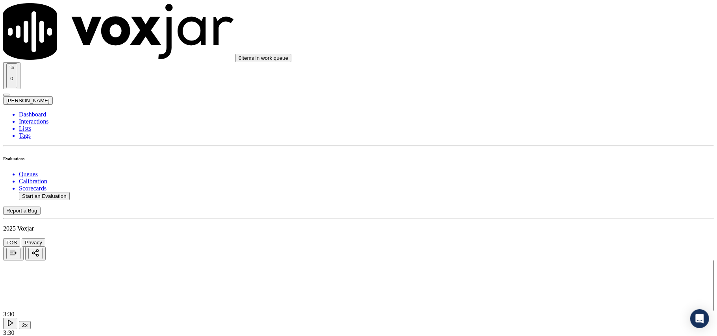
type input "2025-08-08T20:56"
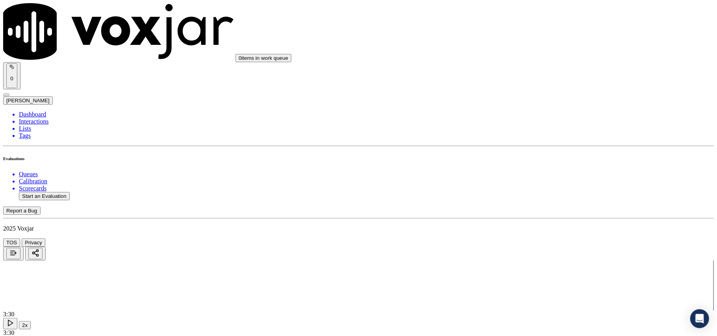
type input "2163760306"
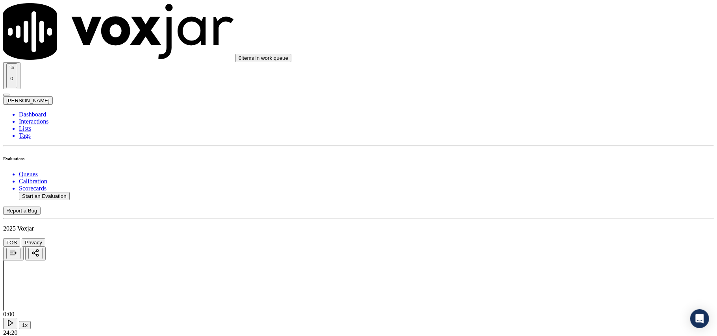
click at [543, 146] on div "Yes" at bounding box center [596, 143] width 156 height 7
click at [14, 319] on icon at bounding box center [10, 323] width 8 height 8
click at [31, 321] on button "1x" at bounding box center [25, 325] width 12 height 8
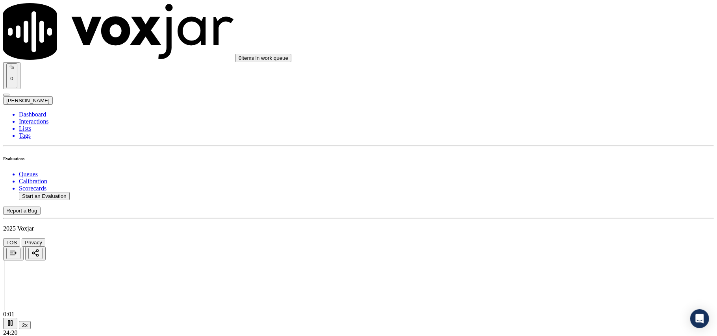
click at [555, 172] on div "N/A" at bounding box center [596, 168] width 156 height 7
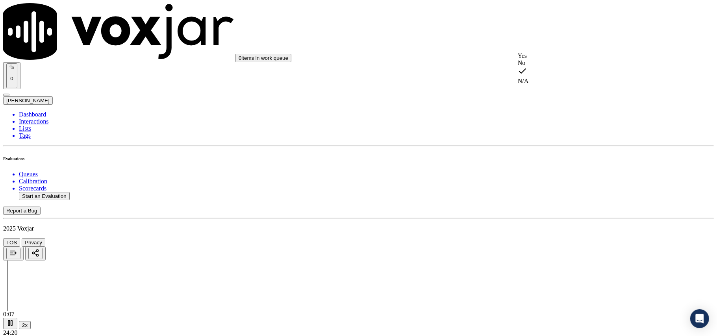
click at [546, 59] on div "Yes" at bounding box center [596, 55] width 156 height 7
click at [560, 148] on div "Yes" at bounding box center [596, 145] width 156 height 7
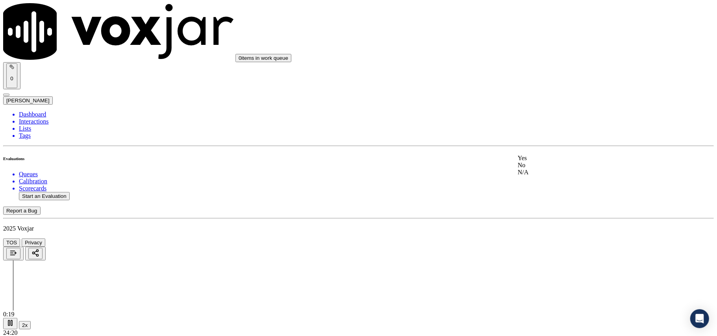
click at [549, 162] on div "Yes" at bounding box center [596, 158] width 156 height 7
click at [555, 183] on div "N/A" at bounding box center [596, 183] width 156 height 7
click at [555, 158] on div "Yes" at bounding box center [596, 158] width 156 height 7
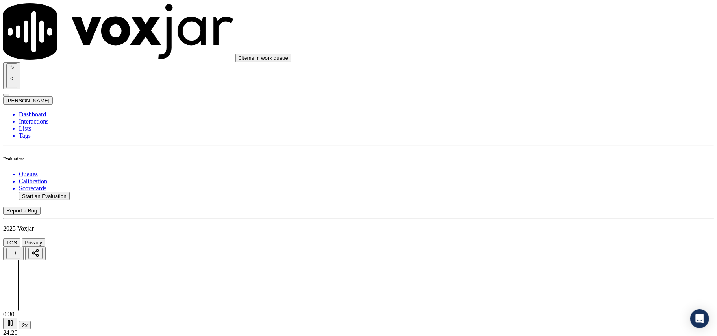
scroll to position [262, 0]
click at [566, 188] on div "N/A" at bounding box center [596, 184] width 156 height 7
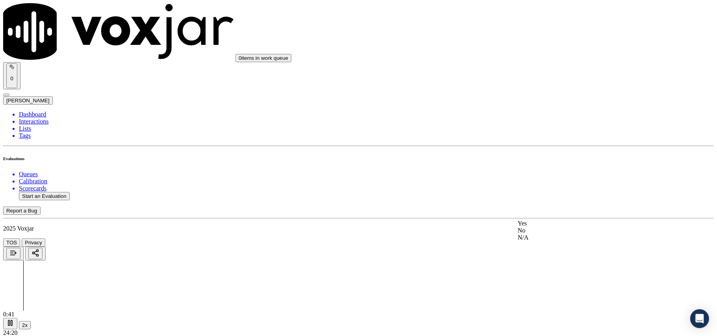
click at [555, 227] on div "Yes" at bounding box center [596, 223] width 156 height 7
click at [548, 166] on div "N/A" at bounding box center [596, 162] width 156 height 7
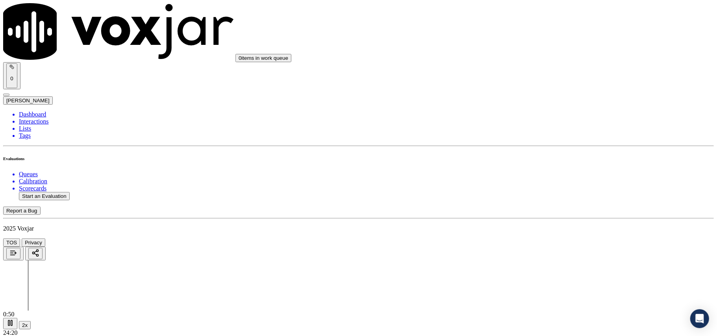
click at [549, 178] on div "N/A" at bounding box center [596, 174] width 156 height 7
click at [546, 209] on div "N/A" at bounding box center [596, 205] width 156 height 7
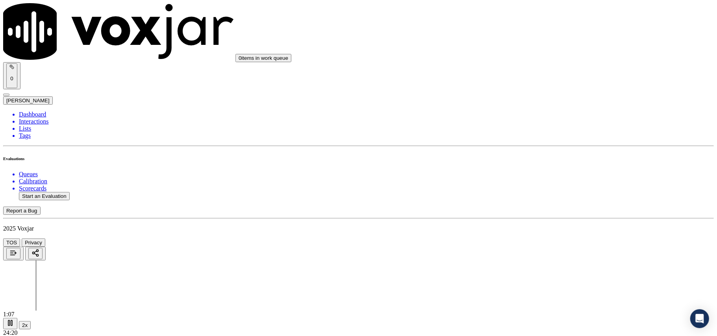
scroll to position [787, 0]
click at [556, 211] on div "N/A" at bounding box center [596, 207] width 156 height 7
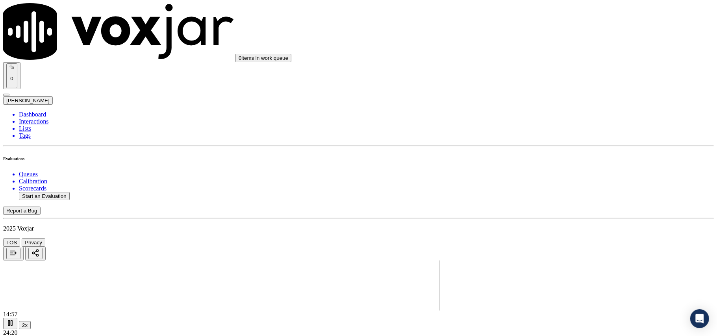
click at [319, 261] on div at bounding box center [358, 286] width 710 height 50
click at [306, 261] on div at bounding box center [358, 286] width 710 height 50
click at [545, 227] on div "Yes" at bounding box center [596, 224] width 156 height 7
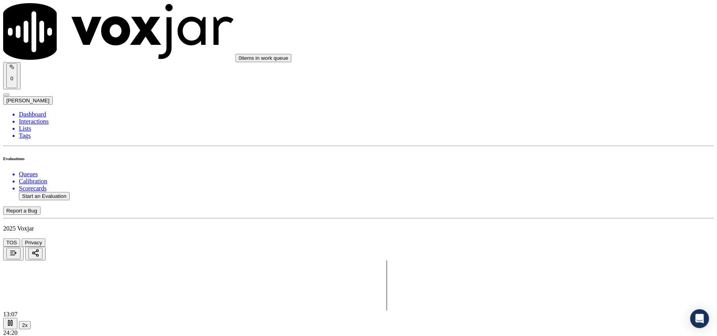
scroll to position [962, 0]
click at [551, 247] on div "No" at bounding box center [596, 243] width 156 height 7
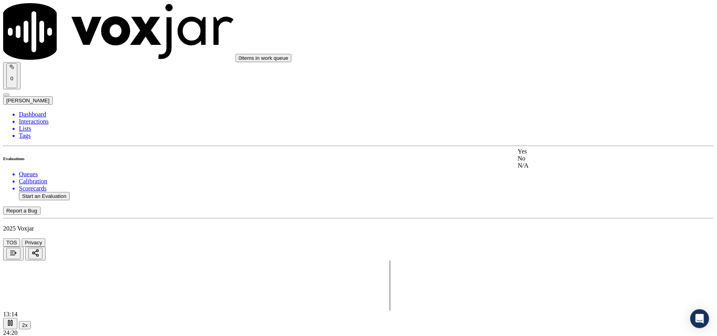
click at [545, 150] on div "Yes No N/A" at bounding box center [596, 158] width 156 height 21
click at [545, 155] on div "Yes" at bounding box center [596, 151] width 156 height 7
click at [550, 245] on div "Yes" at bounding box center [596, 241] width 156 height 7
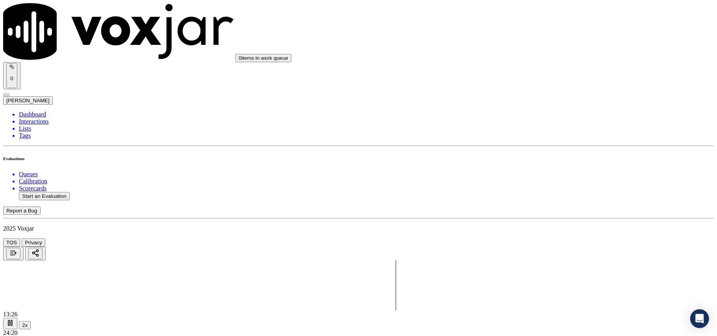
click at [558, 184] on div "N/A" at bounding box center [596, 180] width 156 height 7
click at [558, 126] on div "Yes" at bounding box center [596, 123] width 156 height 7
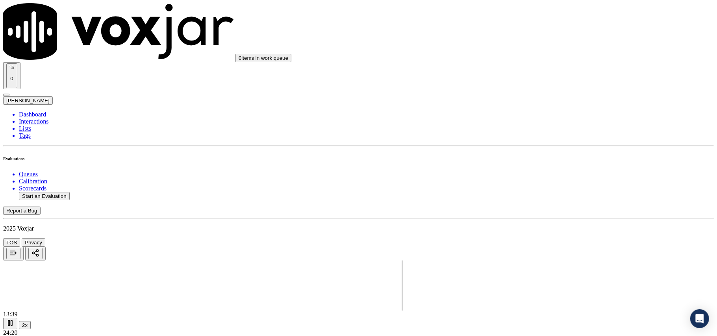
click at [547, 233] on div "No" at bounding box center [596, 229] width 156 height 7
click at [549, 148] on div "Yes" at bounding box center [596, 146] width 156 height 7
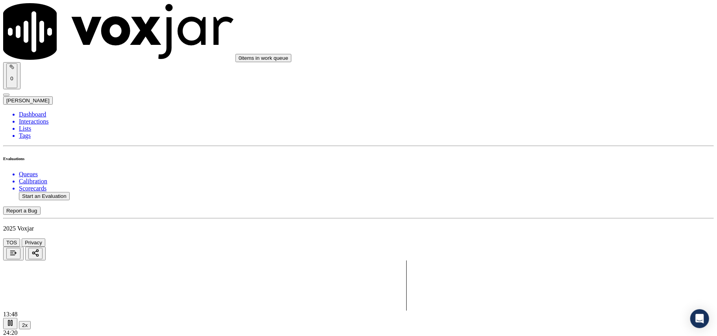
click at [549, 156] on div "Yes" at bounding box center [596, 152] width 156 height 18
click at [550, 155] on div "Yes" at bounding box center [596, 152] width 156 height 18
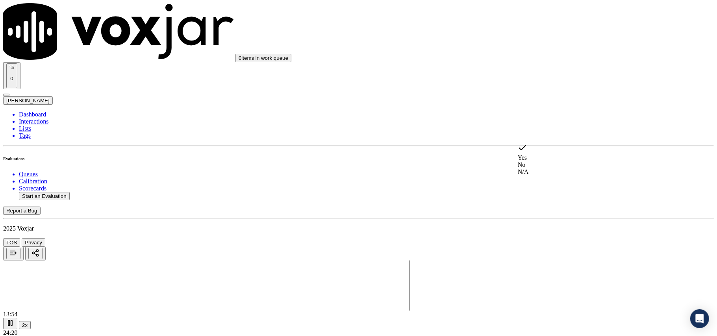
click at [548, 164] on div "No" at bounding box center [596, 164] width 156 height 7
click at [556, 75] on div "Yes" at bounding box center [596, 71] width 156 height 7
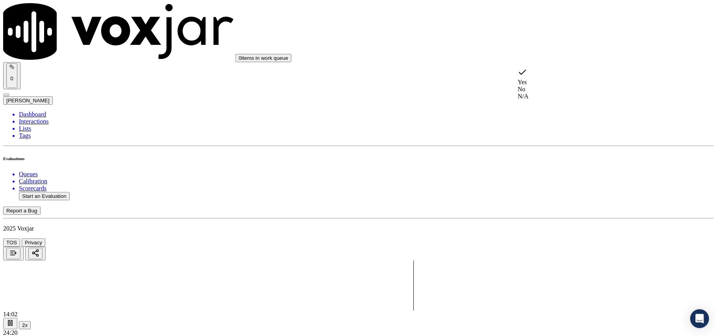
click at [548, 89] on div "No" at bounding box center [596, 89] width 156 height 7
click at [483, 261] on div at bounding box center [358, 286] width 710 height 50
click at [545, 181] on div "No" at bounding box center [596, 177] width 156 height 7
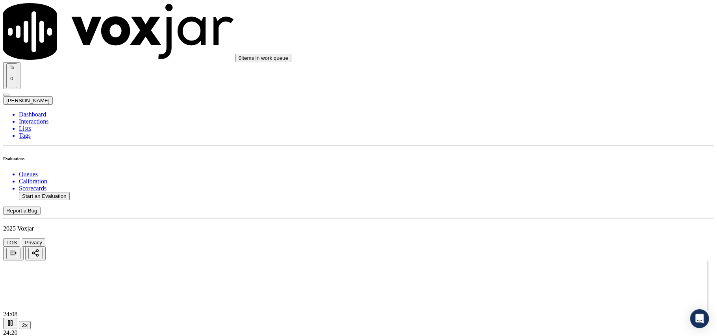
click at [552, 203] on div "No" at bounding box center [596, 199] width 156 height 7
click at [540, 254] on div "No" at bounding box center [596, 250] width 156 height 7
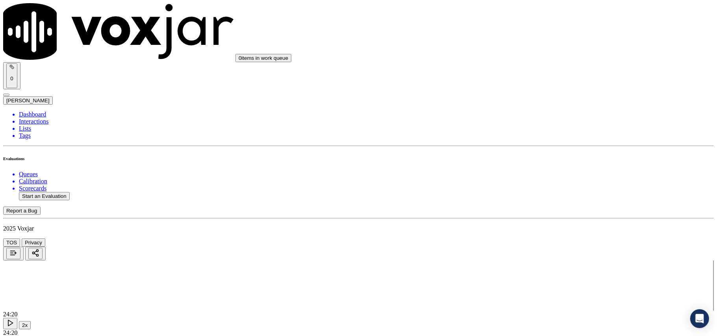
scroll to position [1701, 0]
click at [548, 236] on div "N/A" at bounding box center [596, 232] width 156 height 7
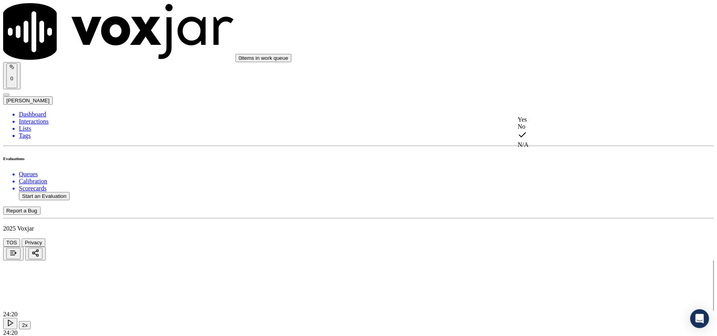
click at [536, 130] on div "No" at bounding box center [596, 126] width 156 height 7
click at [58, 192] on button "Start an Evaluation" at bounding box center [44, 196] width 51 height 8
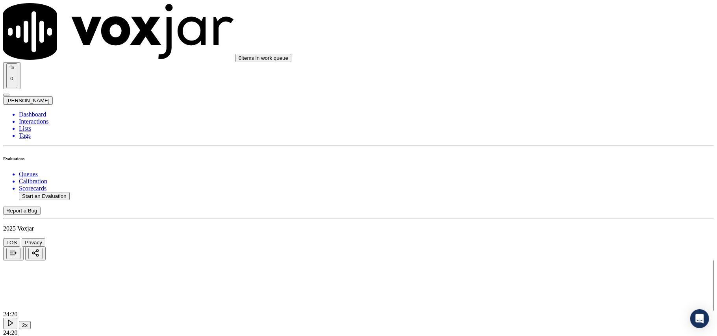
type input "9373003216-C1.mp3"
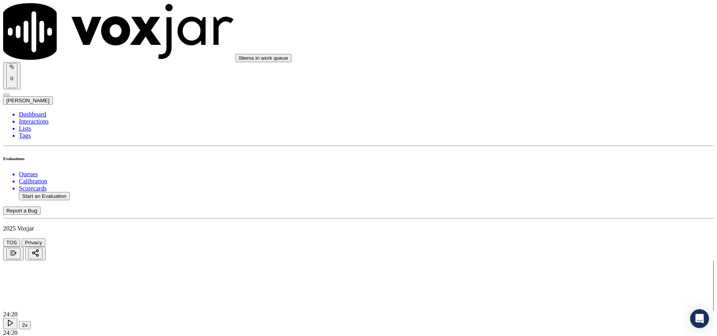
type input "2025-08-08T21:00"
type input "Shirl"
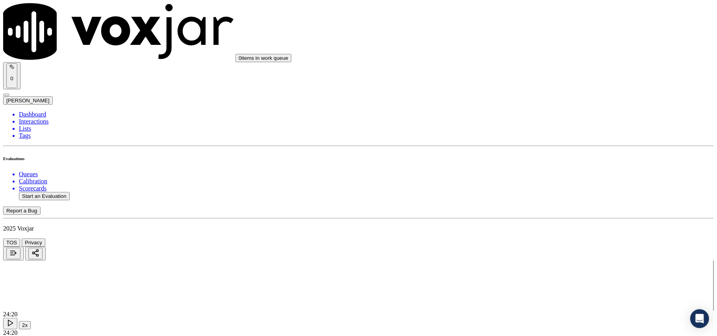
type input "ricky"
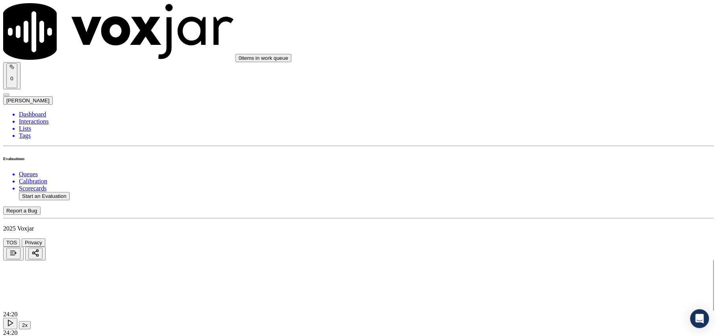
type input "9373003216"
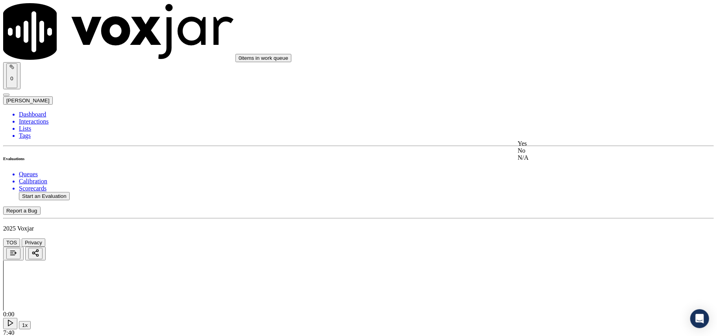
click at [537, 147] on div "Yes" at bounding box center [596, 143] width 156 height 7
click at [285, 311] on div "0:00" at bounding box center [358, 314] width 710 height 7
click at [14, 319] on icon at bounding box center [10, 323] width 8 height 8
click at [31, 321] on button "1x" at bounding box center [25, 325] width 12 height 8
click at [35, 321] on button "1.5x" at bounding box center [27, 325] width 16 height 8
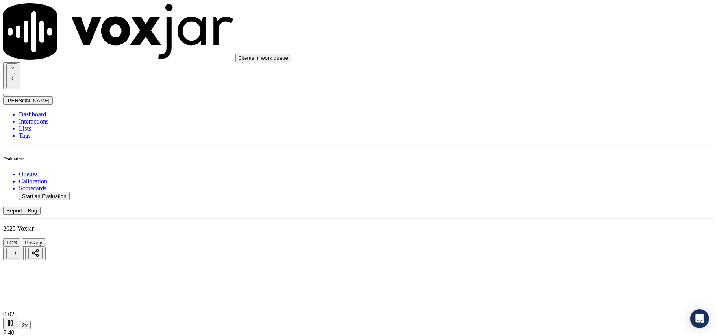
scroll to position [87, 0]
click at [546, 148] on div "Yes" at bounding box center [596, 145] width 156 height 7
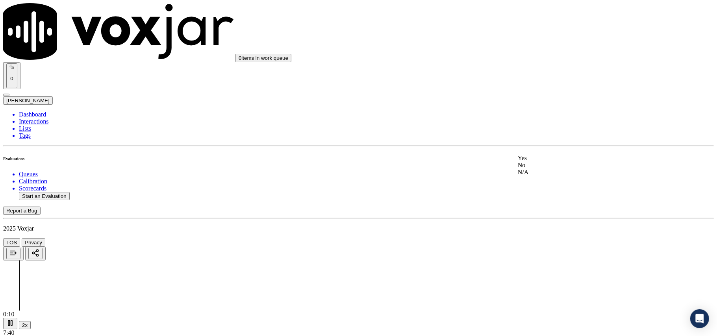
click at [547, 162] on div "Yes" at bounding box center [596, 158] width 156 height 7
click at [535, 276] on div "N/A" at bounding box center [596, 271] width 156 height 7
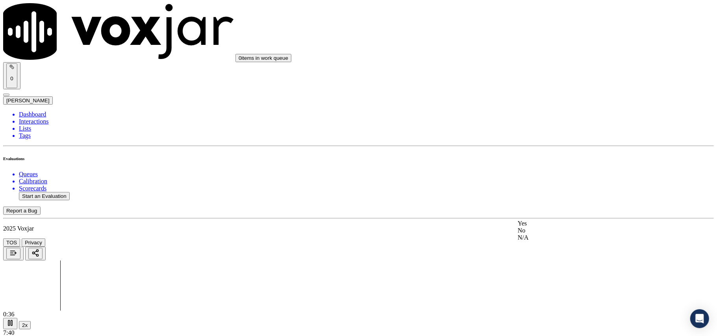
click at [537, 241] on div "N/A" at bounding box center [596, 237] width 156 height 7
click at [551, 159] on div "No" at bounding box center [596, 155] width 156 height 7
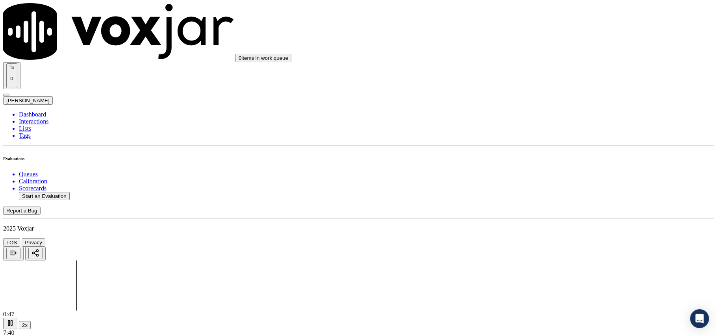
click at [549, 171] on div "No" at bounding box center [596, 167] width 156 height 7
click at [554, 114] on div "No" at bounding box center [596, 110] width 156 height 7
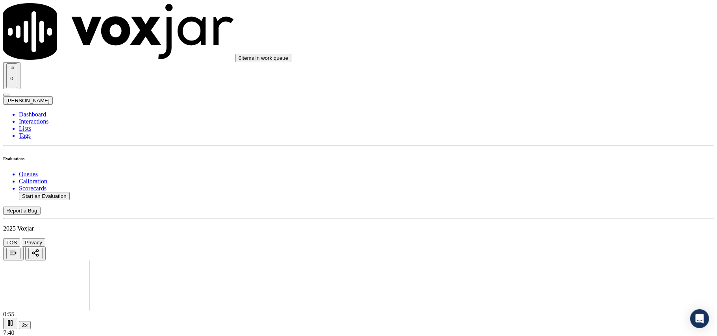
scroll to position [875, 0]
click at [548, 109] on div "Yes" at bounding box center [596, 105] width 156 height 7
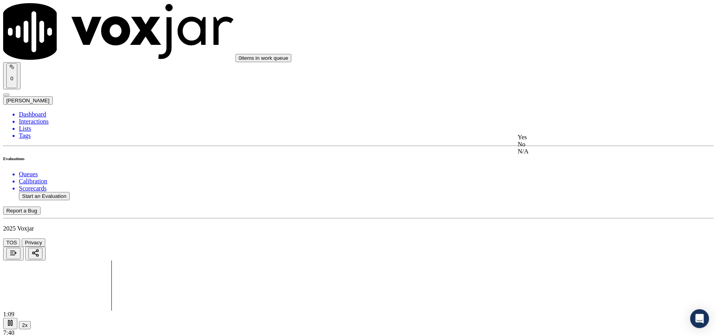
click at [542, 139] on div "Yes" at bounding box center [596, 137] width 156 height 7
click at [539, 160] on div "No" at bounding box center [596, 156] width 156 height 7
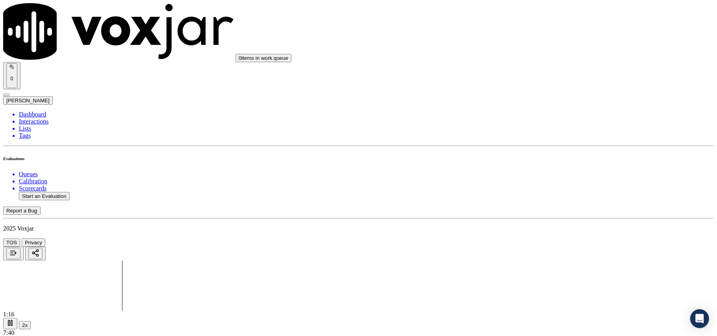
click at [540, 155] on div "Yes" at bounding box center [596, 151] width 156 height 7
click at [540, 158] on div "Yes" at bounding box center [596, 154] width 156 height 7
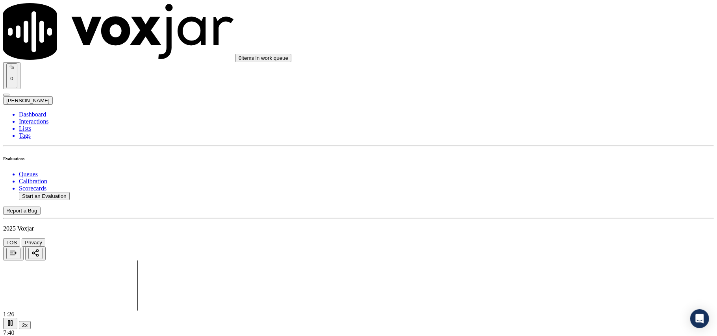
scroll to position [1312, 0]
click at [536, 184] on div "N/A" at bounding box center [596, 180] width 156 height 7
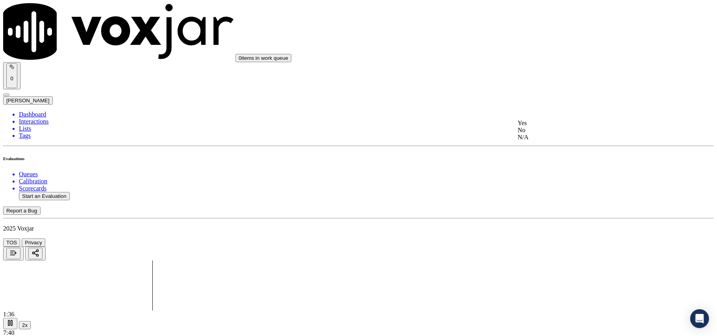
click at [542, 127] on div "Yes" at bounding box center [596, 123] width 156 height 7
click at [540, 146] on div "No" at bounding box center [596, 142] width 156 height 7
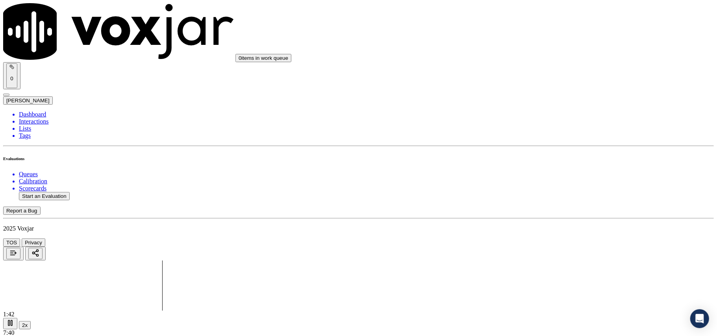
click at [540, 157] on div "No" at bounding box center [596, 153] width 156 height 7
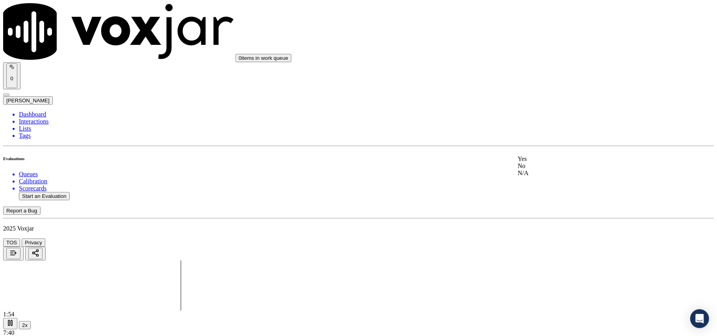
click at [541, 170] on div "No" at bounding box center [596, 166] width 156 height 7
click at [549, 87] on div "Yes" at bounding box center [596, 83] width 156 height 7
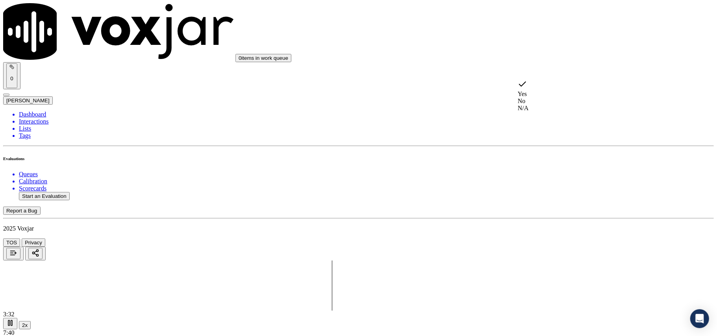
click at [539, 98] on div "No" at bounding box center [596, 101] width 156 height 7
click at [535, 164] on div "No" at bounding box center [596, 160] width 156 height 7
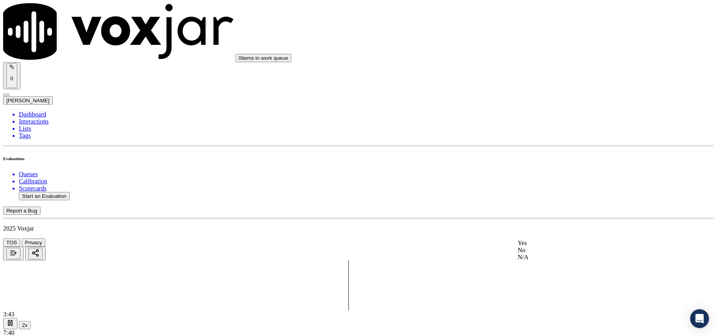
click at [532, 254] on div "No" at bounding box center [596, 250] width 156 height 7
click at [51, 192] on button "Start an Evaluation" at bounding box center [44, 196] width 51 height 8
type input "9373003216-C2.mp3"
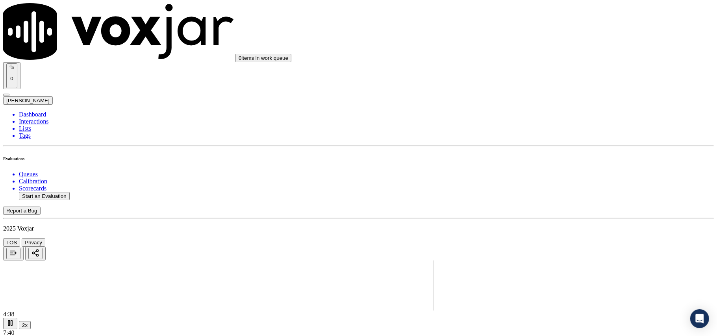
click at [42, 192] on button "Start an Evaluation" at bounding box center [44, 196] width 51 height 8
type input "9373003216-C2.mp3"
type input "2025-08-08T21:12"
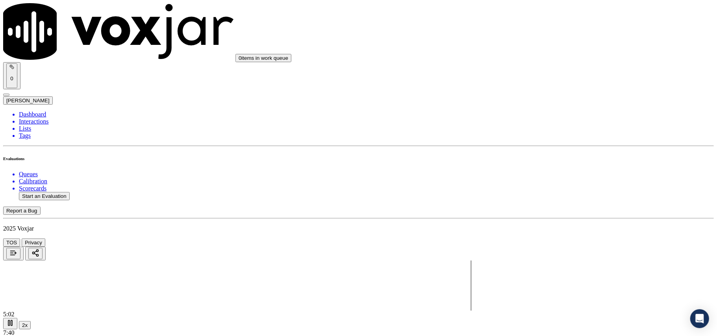
type input "Joh"
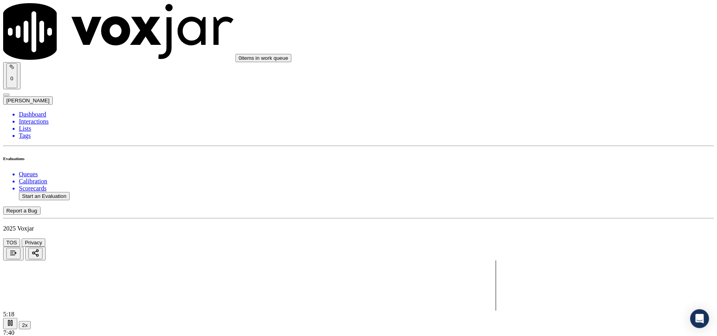
type input "9373003216"
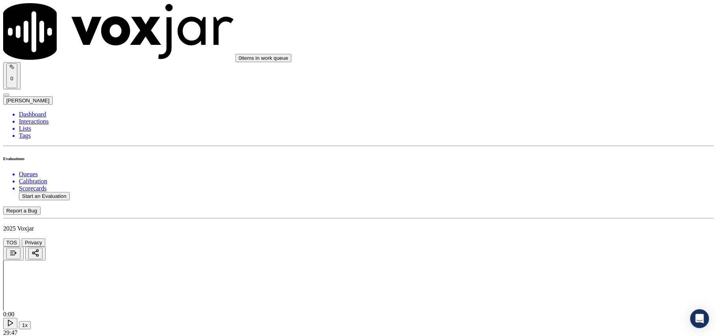
click at [557, 147] on div "Yes" at bounding box center [596, 143] width 156 height 7
click at [13, 320] on polygon at bounding box center [10, 323] width 5 height 6
click at [31, 321] on button "1x" at bounding box center [25, 325] width 12 height 8
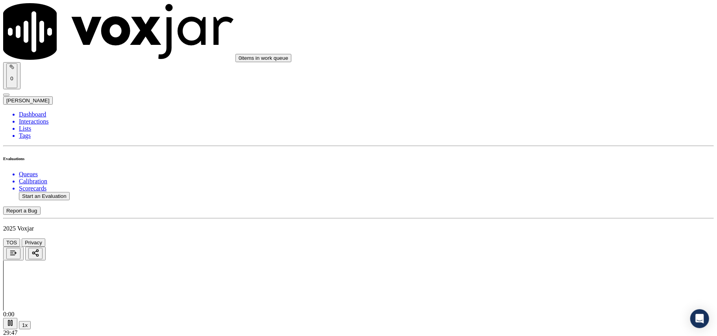
click at [31, 321] on button "1x" at bounding box center [25, 325] width 12 height 8
click at [560, 237] on div "Yes" at bounding box center [596, 233] width 156 height 7
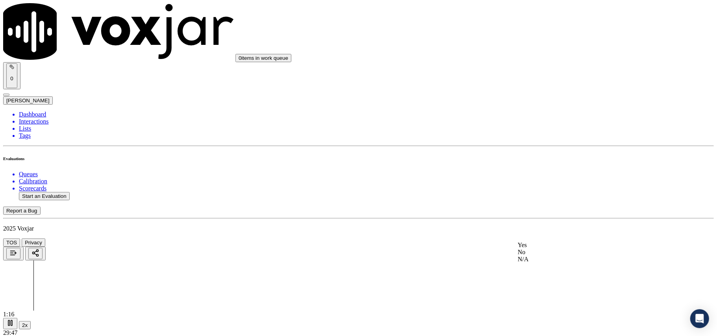
click at [540, 249] on div "Yes" at bounding box center [596, 245] width 156 height 7
click at [537, 261] on div "Yes" at bounding box center [596, 257] width 156 height 7
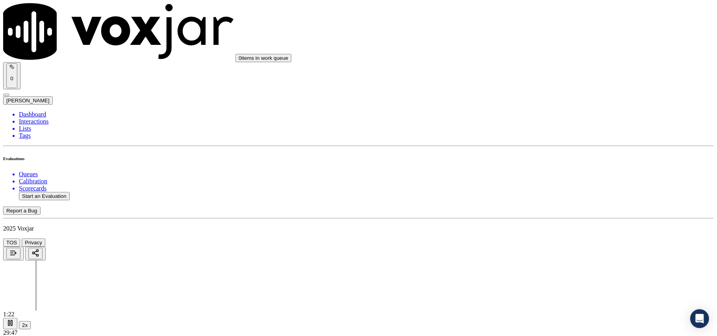
click at [548, 154] on div "N/A" at bounding box center [596, 150] width 156 height 7
click at [541, 159] on div "No" at bounding box center [596, 155] width 156 height 7
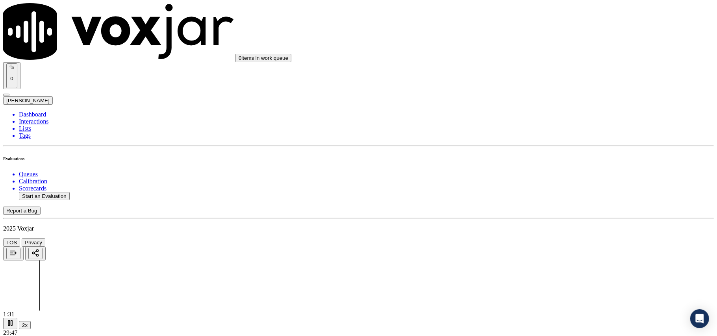
click at [531, 166] on div "No" at bounding box center [596, 161] width 156 height 18
click at [545, 178] on div "N/A" at bounding box center [596, 174] width 156 height 7
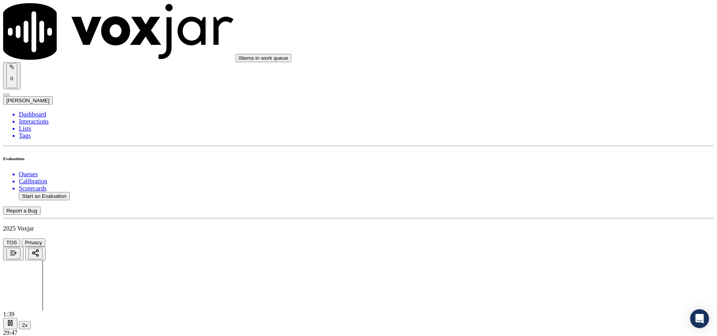
scroll to position [699, 0]
click at [534, 209] on div "N/A" at bounding box center [596, 205] width 156 height 7
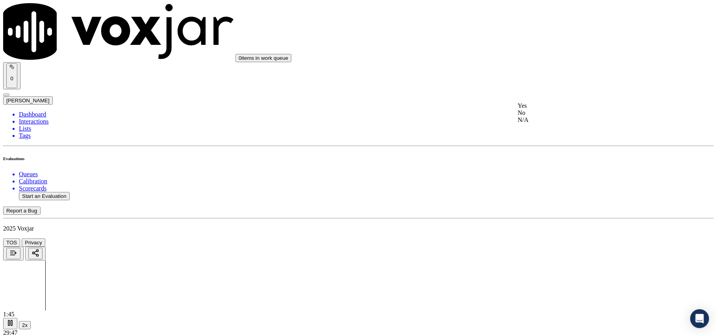
click at [549, 124] on div "N/A" at bounding box center [596, 120] width 156 height 7
drag, startPoint x: 538, startPoint y: 210, endPoint x: 536, endPoint y: 217, distance: 7.3
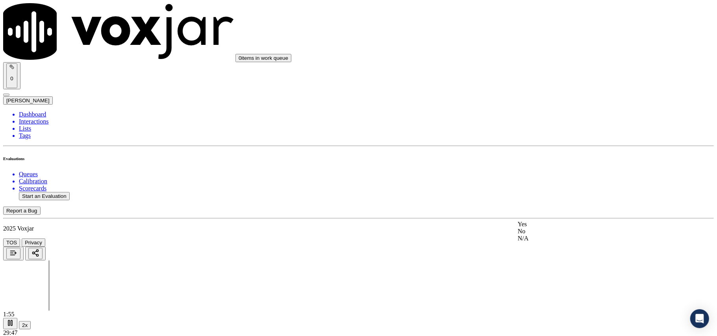
click at [535, 225] on div "Yes" at bounding box center [596, 224] width 156 height 7
click at [535, 160] on div "No" at bounding box center [596, 156] width 156 height 7
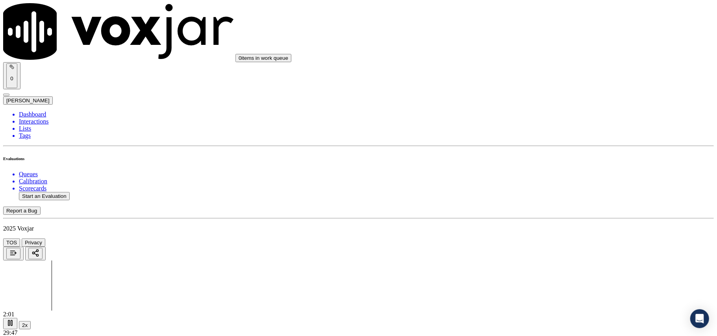
click at [542, 155] on div "Yes" at bounding box center [596, 151] width 156 height 7
click at [545, 166] on div "No" at bounding box center [596, 169] width 156 height 7
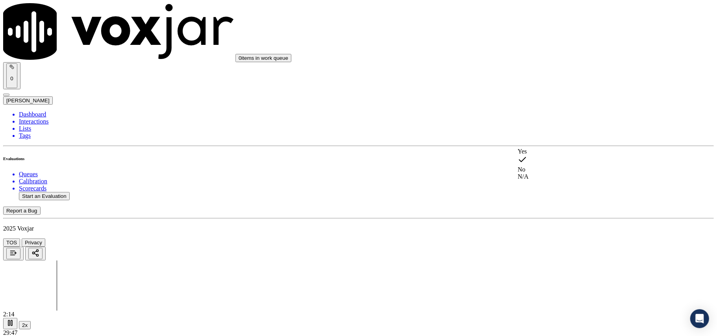
click at [542, 179] on div "N/A" at bounding box center [596, 176] width 156 height 7
click at [544, 157] on div "Yes" at bounding box center [596, 154] width 156 height 7
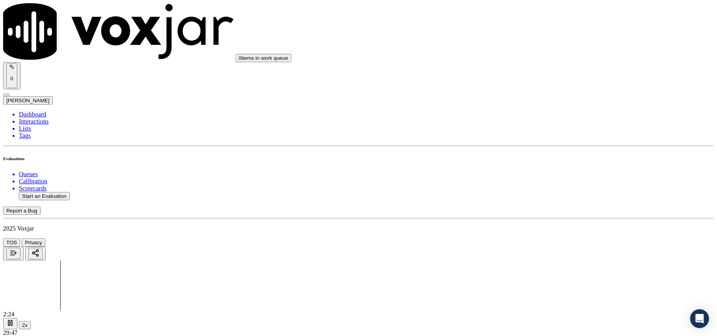
click at [546, 177] on div "No" at bounding box center [596, 173] width 156 height 7
click at [545, 127] on div "Yes" at bounding box center [596, 123] width 156 height 7
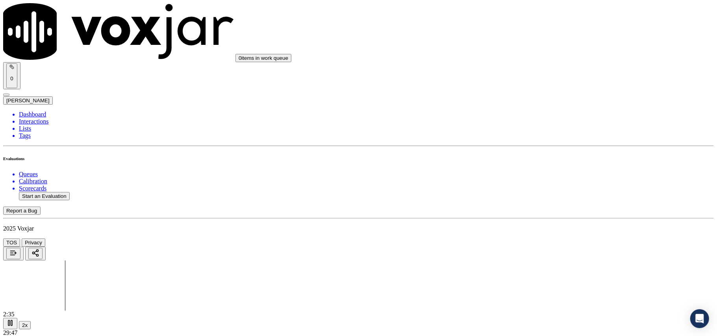
scroll to position [1574, 0]
click at [546, 139] on div "Yes" at bounding box center [596, 134] width 156 height 7
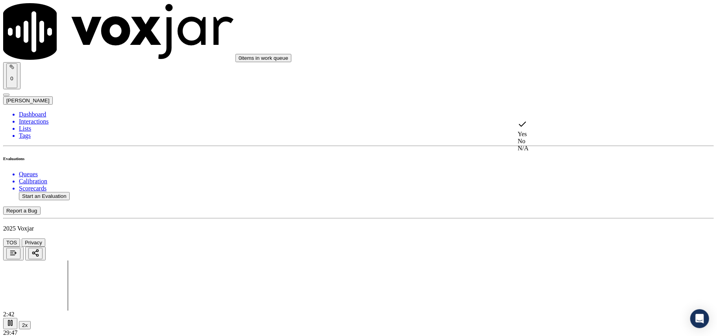
click at [536, 152] on div "N/A" at bounding box center [596, 148] width 156 height 7
click at [539, 152] on div "No" at bounding box center [596, 153] width 156 height 7
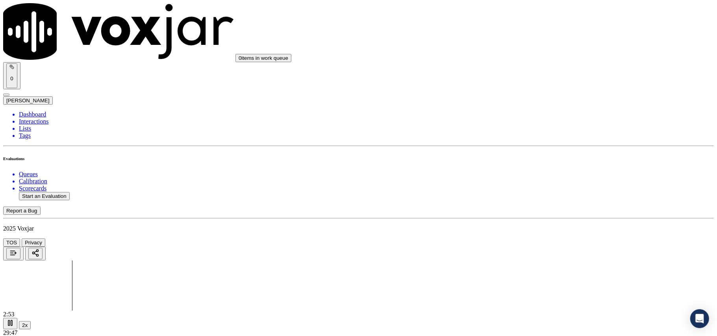
click at [542, 157] on div "No" at bounding box center [596, 153] width 156 height 7
click at [548, 177] on div "N/A" at bounding box center [596, 173] width 156 height 7
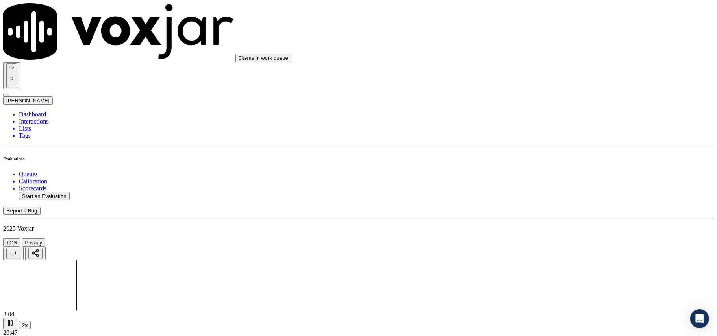
click at [542, 160] on div "Yes" at bounding box center [596, 158] width 156 height 7
click at [544, 181] on div "No" at bounding box center [596, 177] width 156 height 7
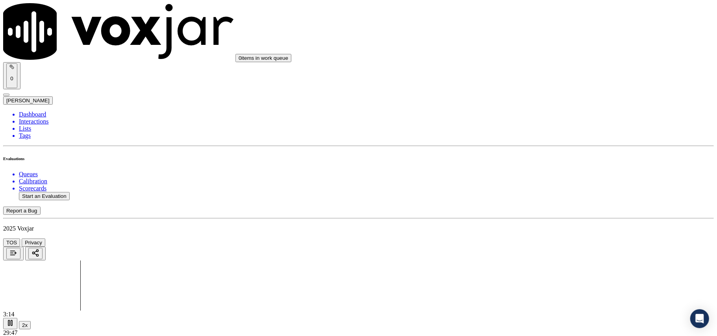
scroll to position [1924, 0]
click at [544, 203] on div "No" at bounding box center [596, 199] width 156 height 7
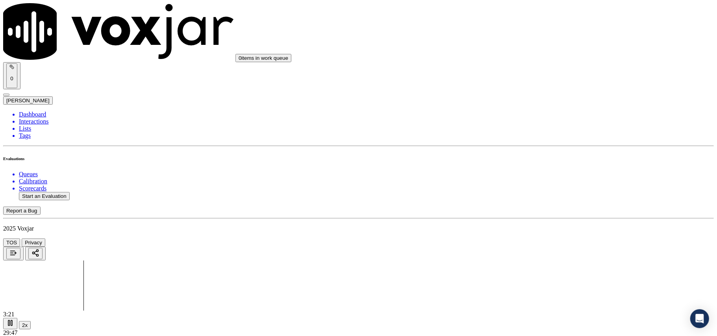
click at [548, 254] on div "No" at bounding box center [596, 250] width 156 height 7
click at [559, 161] on div "N/A" at bounding box center [596, 157] width 156 height 7
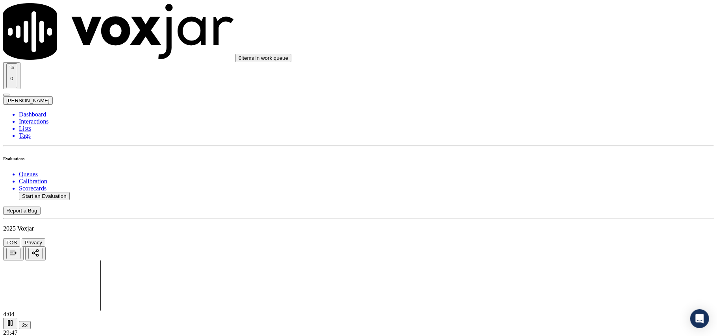
scroll to position [1963, 0]
click at [14, 319] on icon at bounding box center [10, 323] width 8 height 8
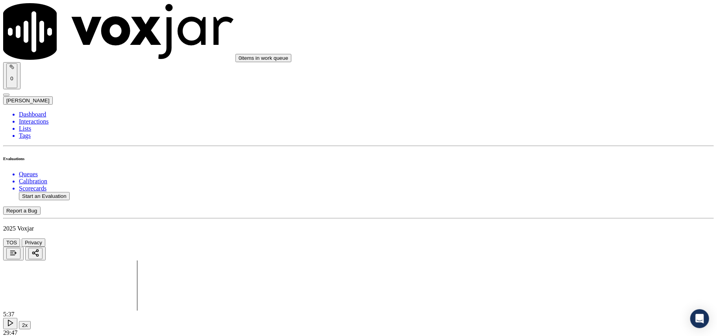
click at [62, 192] on button "Start an Evaluation" at bounding box center [44, 196] width 51 height 8
type input "9082241122-C1.mp3"
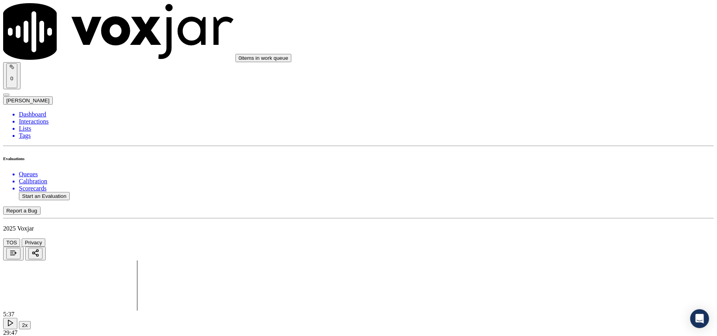
type input "2025-08-08T21:25"
type input "Anthony"
type input "anth"
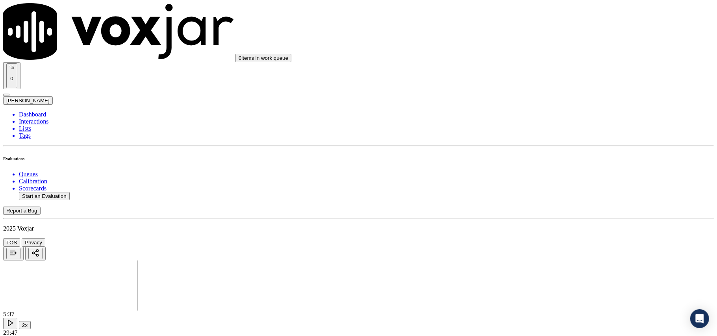
paste input "Vincent"
type input "Vincent"
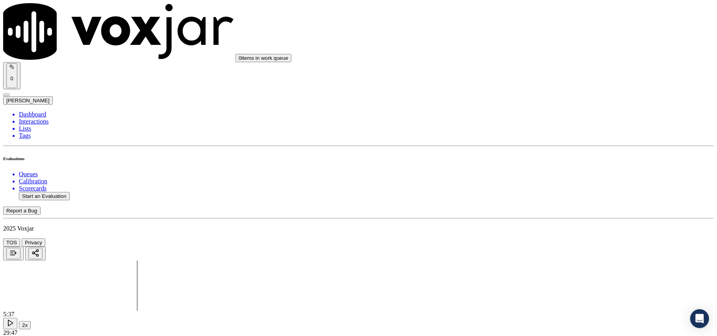
drag, startPoint x: 396, startPoint y: 176, endPoint x: 303, endPoint y: 251, distance: 119.6
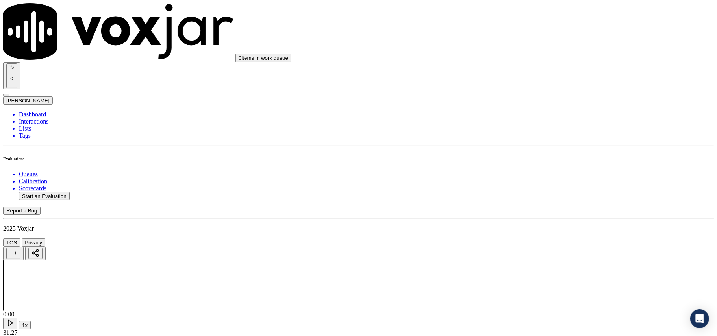
click at [14, 319] on icon at bounding box center [10, 323] width 8 height 8
click at [31, 321] on button "1x" at bounding box center [25, 325] width 12 height 8
click at [19, 321] on button "2x" at bounding box center [25, 325] width 12 height 8
click at [9, 320] on rect at bounding box center [8, 322] width 1 height 5
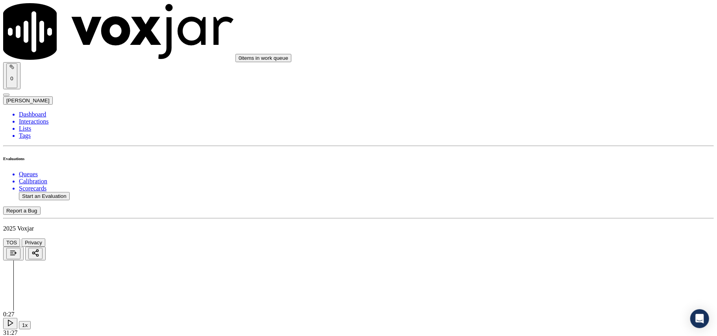
copy p "9082241122"
type input "9082241122"
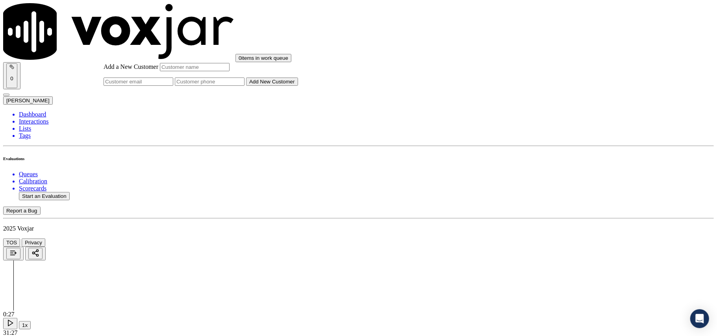
click at [298, 86] on div "Add a New Customer Add New Customer" at bounding box center [201, 74] width 194 height 23
click at [244, 86] on input "Add a New Customer" at bounding box center [210, 82] width 70 height 8
paste input "9082241122"
type input "9082241122"
click at [229, 71] on input "Add a New Customer" at bounding box center [195, 67] width 70 height 8
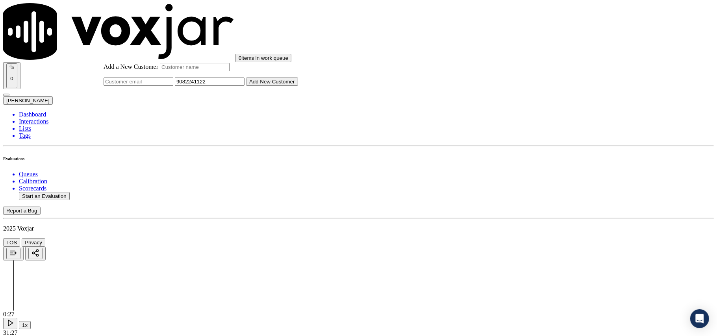
paste input "CHRISTOPHER LOUX"
type input "CHRISTOPHER LOUX"
click at [298, 86] on button "Add New Customer" at bounding box center [272, 82] width 52 height 8
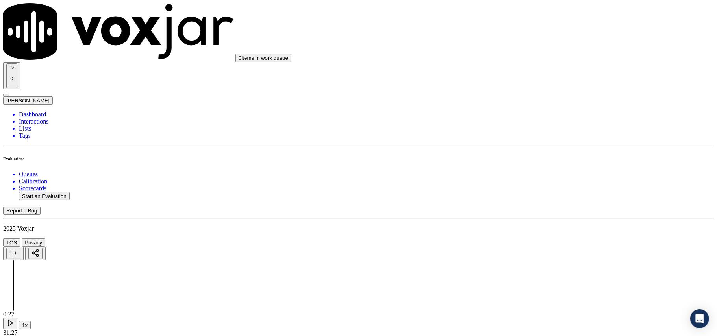
copy p "9082241122"
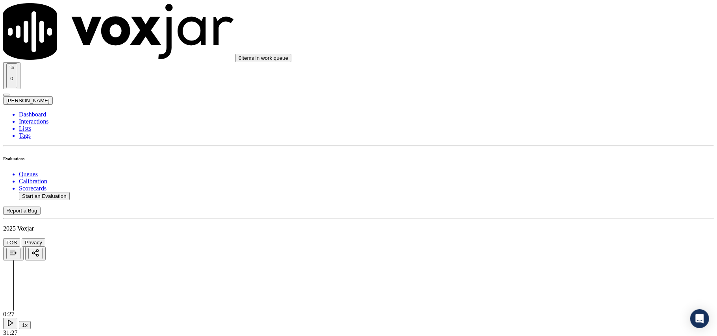
click at [544, 147] on div "Yes" at bounding box center [596, 143] width 156 height 7
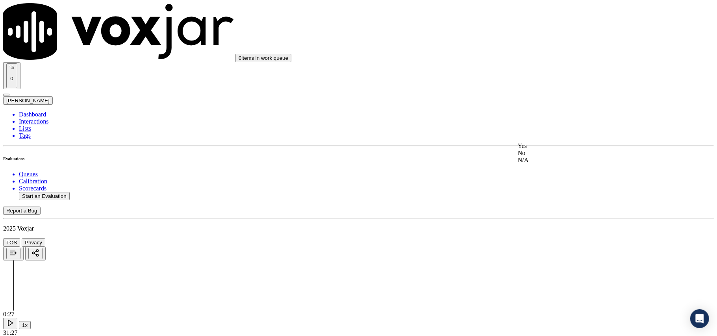
click at [548, 148] on div "Yes" at bounding box center [596, 145] width 156 height 7
click at [537, 249] on div "Yes" at bounding box center [596, 245] width 156 height 7
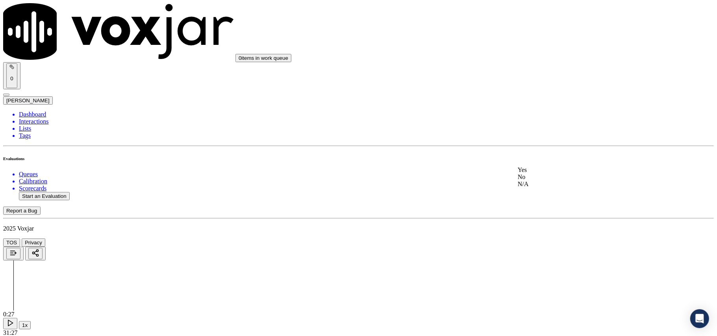
click at [546, 174] on div "Yes" at bounding box center [596, 169] width 156 height 7
click at [548, 227] on div "Yes" at bounding box center [596, 223] width 156 height 7
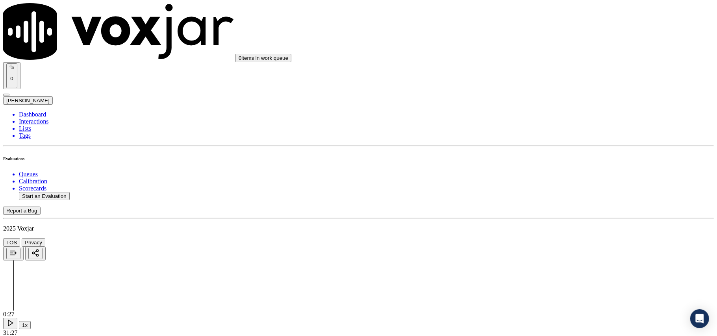
click at [535, 246] on div "No" at bounding box center [596, 242] width 156 height 7
click at [544, 171] on div "No" at bounding box center [596, 167] width 156 height 7
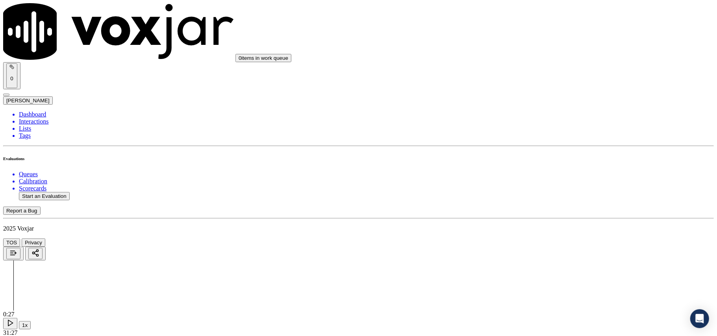
scroll to position [699, 0]
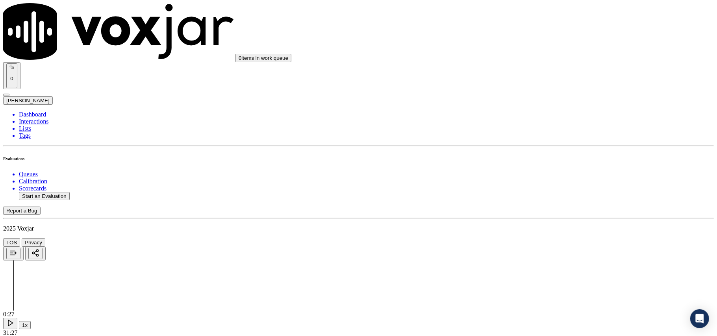
paste textarea "The agent informed the customer of the account details without obtaining permis…"
drag, startPoint x: 673, startPoint y: 127, endPoint x: 684, endPoint y: 231, distance: 105.2
drag, startPoint x: 594, startPoint y: 105, endPoint x: 673, endPoint y: 114, distance: 79.2
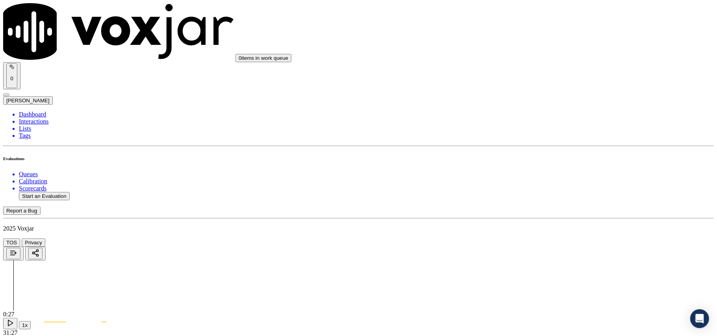
type textarea "The agent informed the customer of the account details without obtaining permis…"
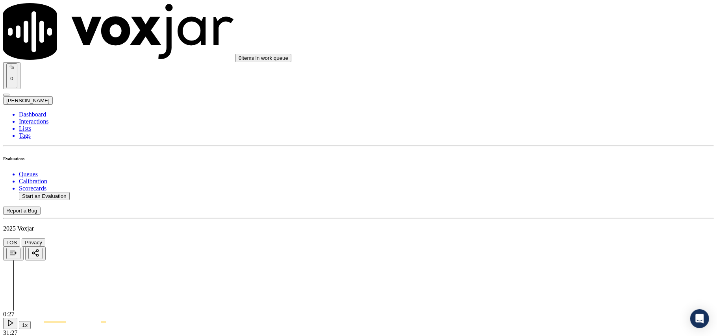
click at [544, 163] on div "Yes" at bounding box center [596, 162] width 156 height 7
click at [558, 176] on div "No" at bounding box center [596, 172] width 156 height 7
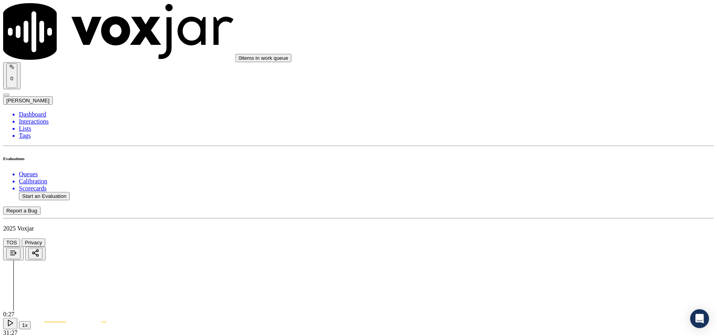
scroll to position [1049, 0]
click at [526, 81] on div "Yes" at bounding box center [596, 77] width 156 height 7
click at [540, 207] on div "No" at bounding box center [596, 203] width 156 height 7
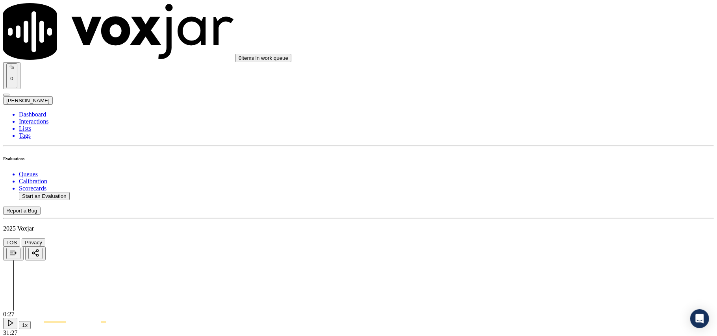
click at [537, 194] on div "Yes" at bounding box center [596, 195] width 156 height 7
click at [534, 218] on div "No" at bounding box center [596, 214] width 156 height 7
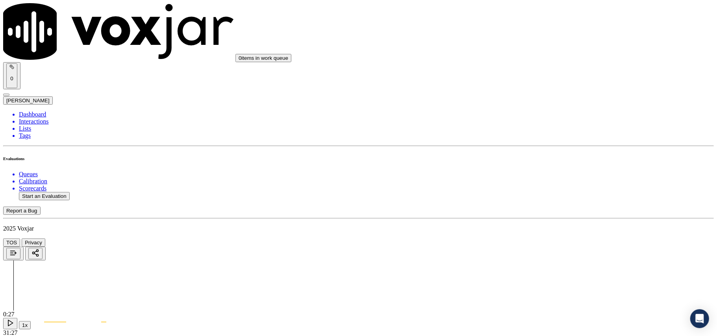
scroll to position [1312, 0]
click at [540, 127] on div "Yes" at bounding box center [596, 123] width 156 height 7
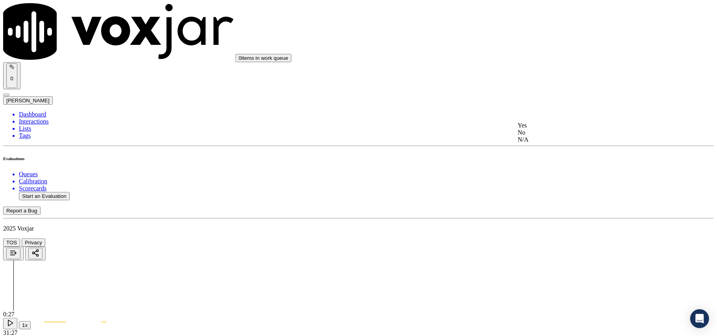
click at [542, 128] on div "Yes" at bounding box center [596, 125] width 156 height 7
click at [541, 148] on div "No" at bounding box center [596, 144] width 156 height 7
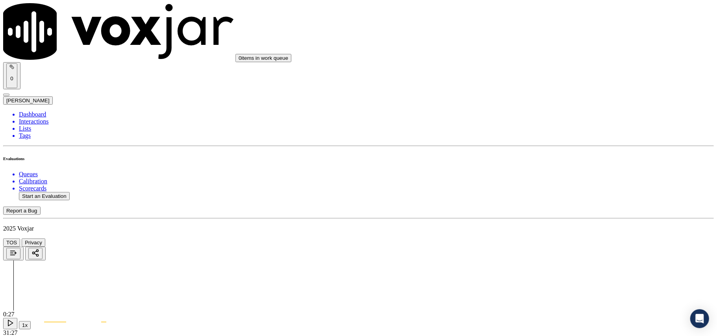
scroll to position [1662, 0]
click at [534, 98] on div "Yes" at bounding box center [596, 94] width 156 height 7
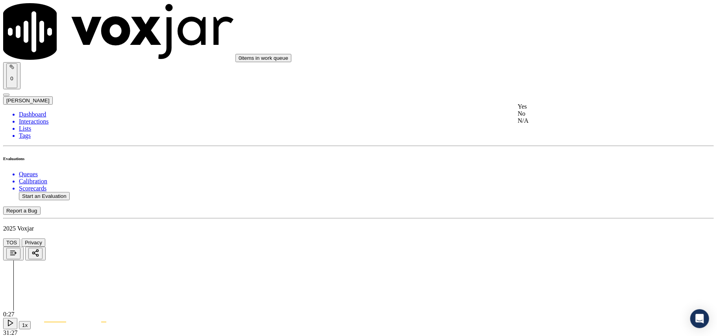
click at [542, 117] on div "No" at bounding box center [596, 113] width 156 height 7
click at [540, 122] on div "Yes" at bounding box center [596, 118] width 156 height 7
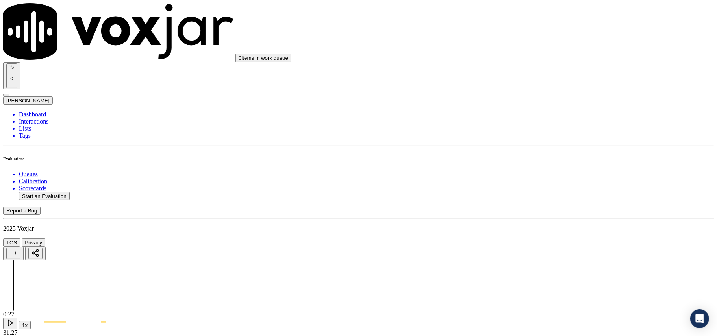
click at [540, 137] on div "No" at bounding box center [596, 136] width 156 height 7
click at [539, 141] on div "No" at bounding box center [596, 137] width 156 height 7
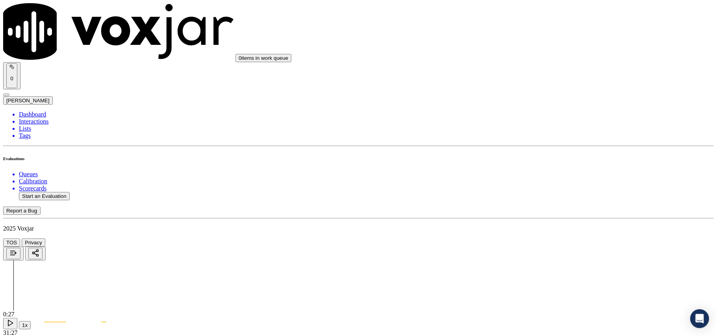
type textarea "Agent"
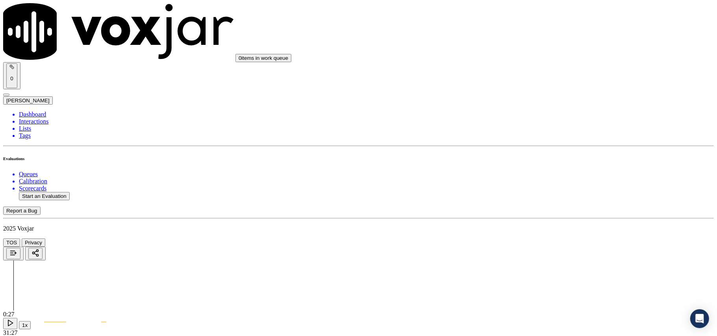
click at [553, 132] on div "Yes" at bounding box center [596, 130] width 156 height 7
click at [538, 195] on div "No" at bounding box center [596, 191] width 156 height 7
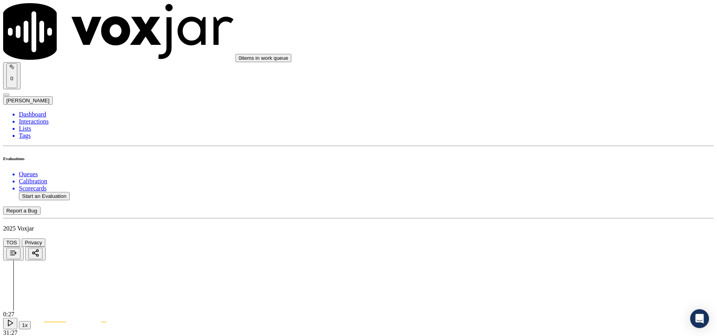
scroll to position [2099, 0]
click at [536, 216] on div "No" at bounding box center [596, 212] width 156 height 7
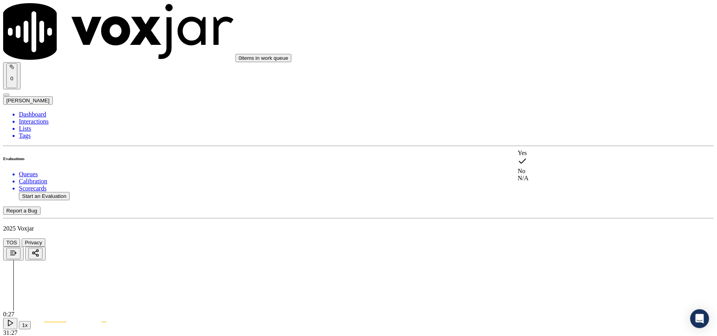
click at [541, 168] on div "No" at bounding box center [596, 166] width 156 height 18
click at [542, 254] on div "No" at bounding box center [596, 250] width 156 height 7
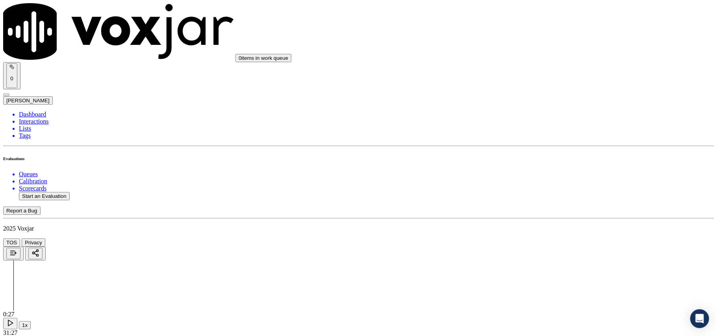
click at [32, 192] on button "Start an Evaluation" at bounding box center [44, 196] width 51 height 8
type input "8562026033_C1.mp3"
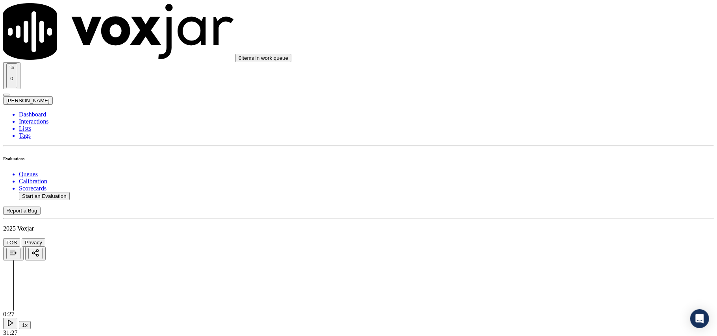
type input "[DATE]T21:33"
type input "Mark"
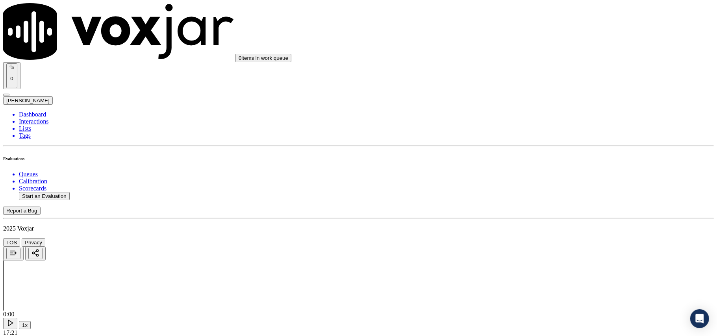
type input "8562026033"
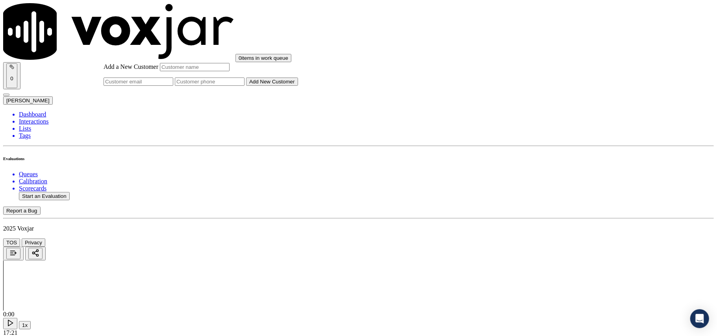
click at [244, 86] on input "Add a New Customer" at bounding box center [210, 82] width 70 height 8
paste input "8562026033_C1"
type input "8562026033"
click at [229, 71] on input "Add a New Customer" at bounding box center [195, 67] width 70 height 8
paste input "[PERSON_NAME]"
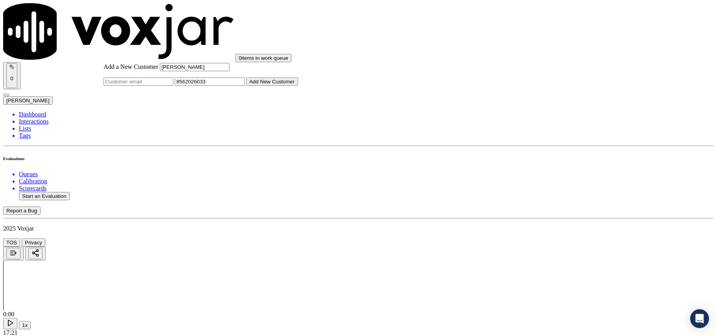
type input "[PERSON_NAME]"
click at [298, 86] on button "Add New Customer" at bounding box center [272, 82] width 52 height 8
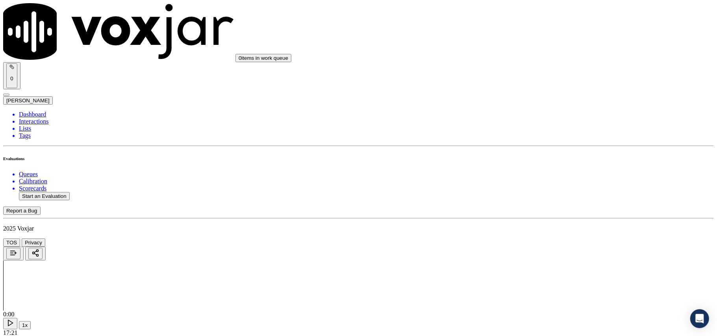
click at [548, 147] on div "Yes" at bounding box center [596, 143] width 156 height 7
click at [540, 237] on div "Yes" at bounding box center [596, 233] width 156 height 7
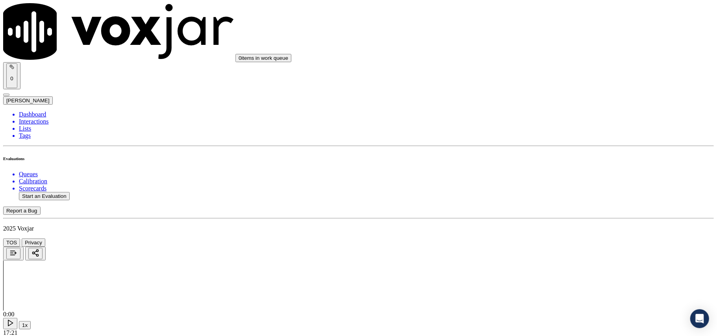
click at [561, 147] on div "Yes" at bounding box center [596, 143] width 156 height 7
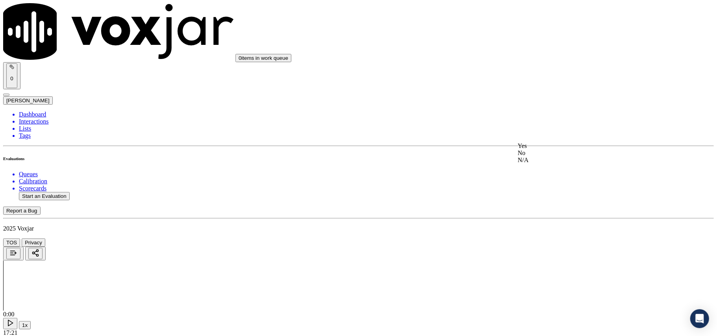
click at [550, 148] on div "Yes" at bounding box center [596, 145] width 156 height 7
click at [548, 159] on div "Yes" at bounding box center [596, 158] width 156 height 7
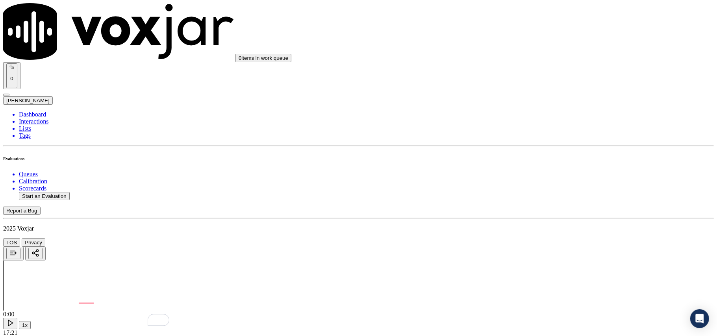
click at [553, 128] on div "Yes" at bounding box center [596, 124] width 156 height 7
click at [558, 102] on div "No" at bounding box center [596, 97] width 156 height 7
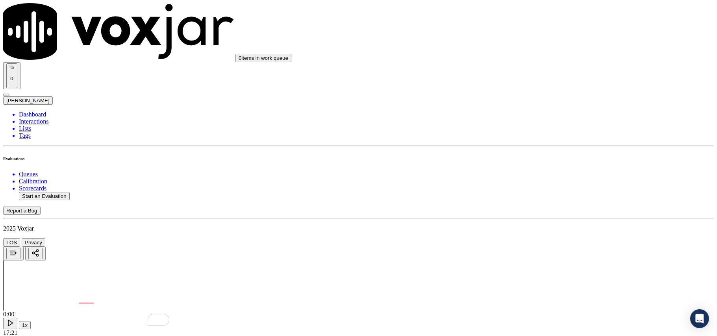
click at [542, 89] on div "Yes No N/A" at bounding box center [596, 103] width 156 height 32
click at [542, 93] on div "Yes" at bounding box center [596, 90] width 156 height 7
drag, startPoint x: 588, startPoint y: 172, endPoint x: 575, endPoint y: 183, distance: 17.6
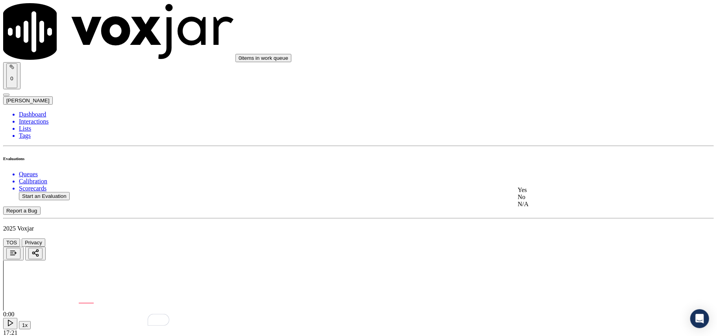
click at [538, 201] on div "No" at bounding box center [596, 197] width 156 height 7
drag, startPoint x: 558, startPoint y: 114, endPoint x: 555, endPoint y: 106, distance: 8.0
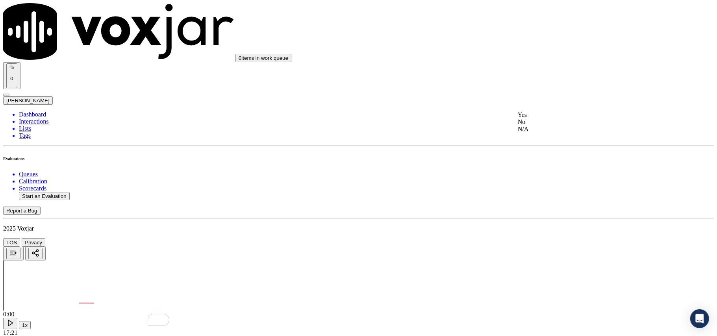
click at [547, 126] on div "No" at bounding box center [596, 121] width 156 height 7
click at [542, 156] on div "No" at bounding box center [596, 152] width 156 height 7
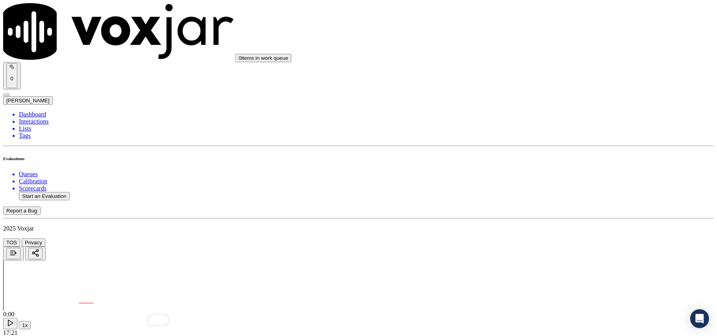
click at [548, 151] on div "Yes" at bounding box center [596, 147] width 156 height 7
click at [542, 183] on div "Yes" at bounding box center [596, 179] width 156 height 7
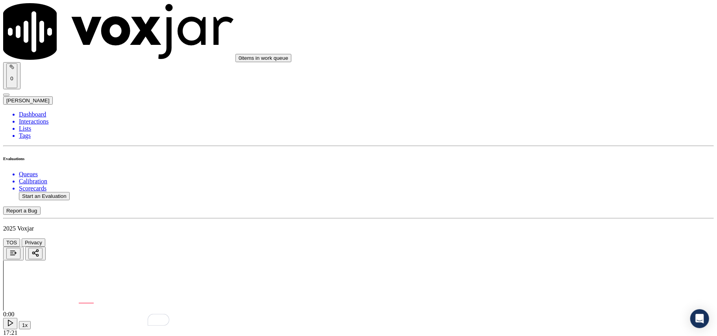
scroll to position [1137, 0]
click at [560, 114] on div "No" at bounding box center [596, 110] width 156 height 7
click at [556, 197] on div "Yes" at bounding box center [596, 193] width 156 height 7
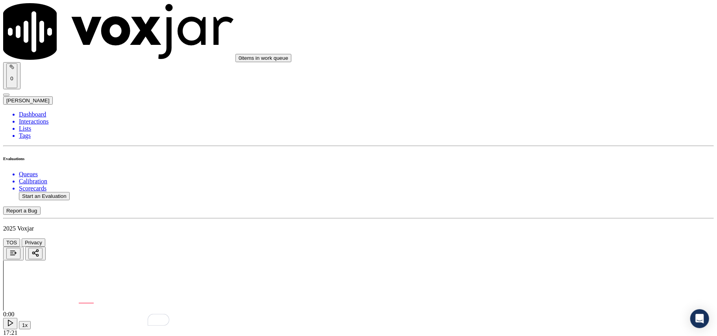
scroll to position [1224, 0]
click at [553, 131] on div "N/A" at bounding box center [596, 131] width 156 height 7
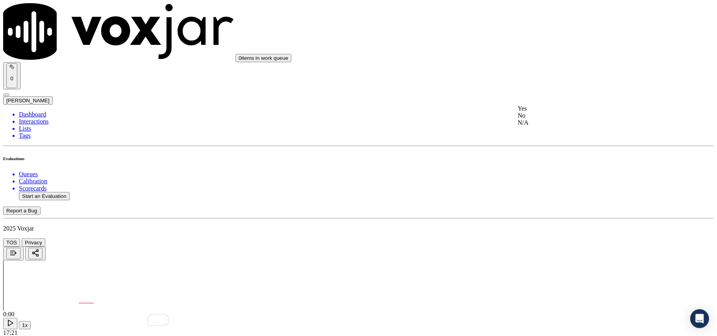
click at [549, 112] on div "Yes" at bounding box center [596, 108] width 156 height 7
click at [543, 131] on div "No" at bounding box center [596, 127] width 156 height 7
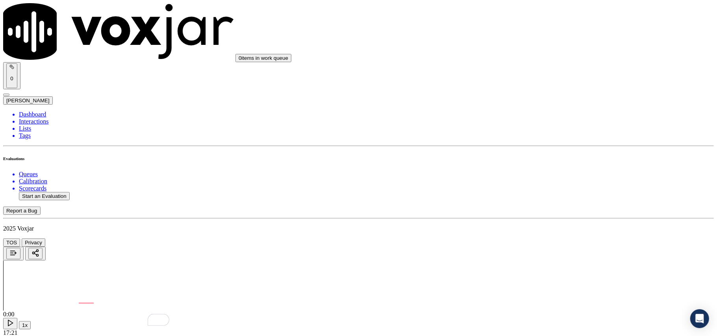
click at [542, 168] on div "Yes" at bounding box center [596, 164] width 156 height 7
click at [544, 187] on div "No" at bounding box center [596, 183] width 156 height 7
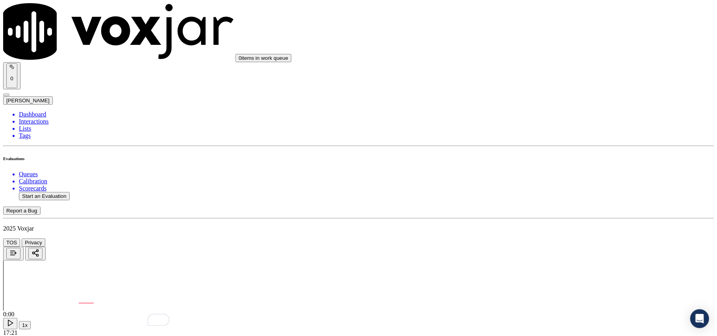
scroll to position [1662, 0]
click at [547, 199] on div "No" at bounding box center [596, 195] width 156 height 7
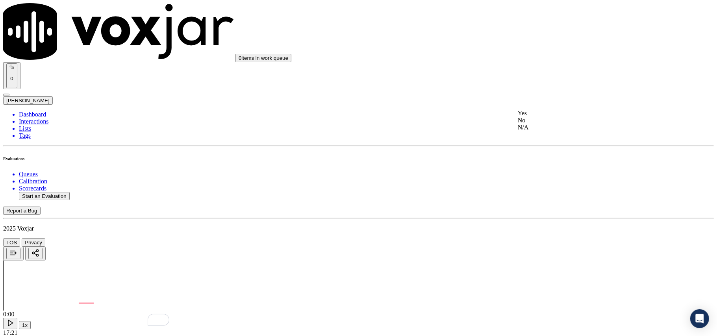
click at [548, 117] on div "Yes" at bounding box center [596, 113] width 156 height 7
click at [548, 136] on div "No" at bounding box center [596, 132] width 156 height 7
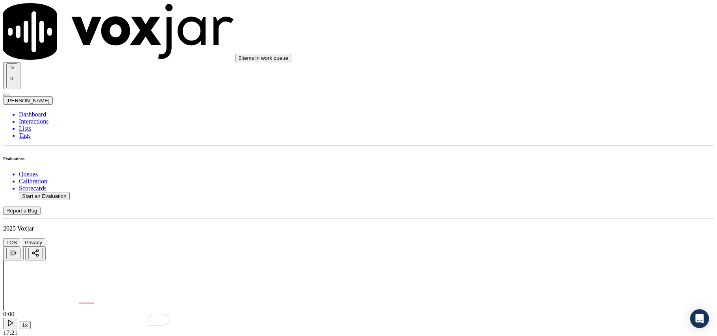
click at [543, 157] on div "Yes" at bounding box center [596, 153] width 156 height 7
click at [535, 168] on div "No" at bounding box center [596, 171] width 156 height 7
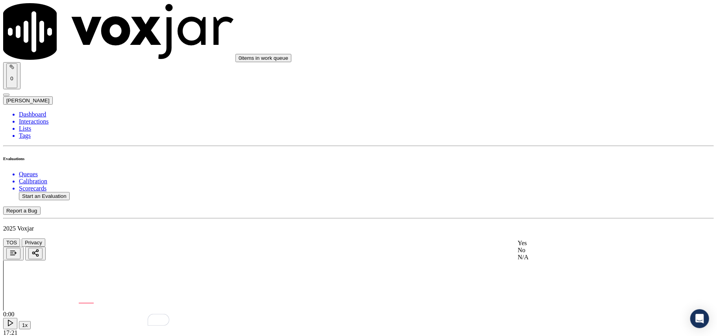
click at [535, 254] on div "No" at bounding box center [596, 250] width 156 height 7
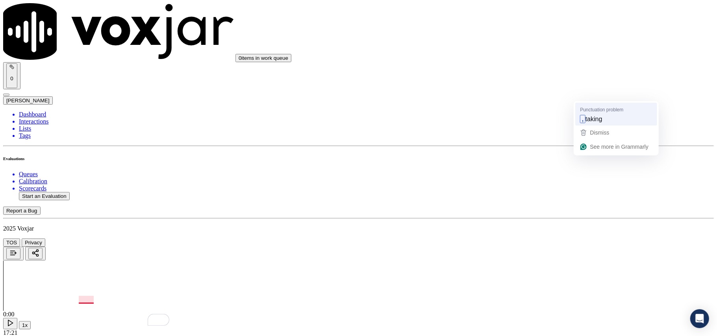
drag, startPoint x: 592, startPoint y: 109, endPoint x: 594, endPoint y: 114, distance: 4.5
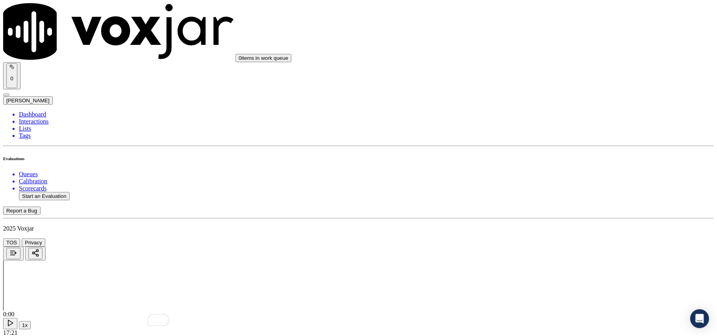
scroll to position [437, 0]
type textarea "Cx called in the Inbound, taking a reference of a previous call made to the CX …"
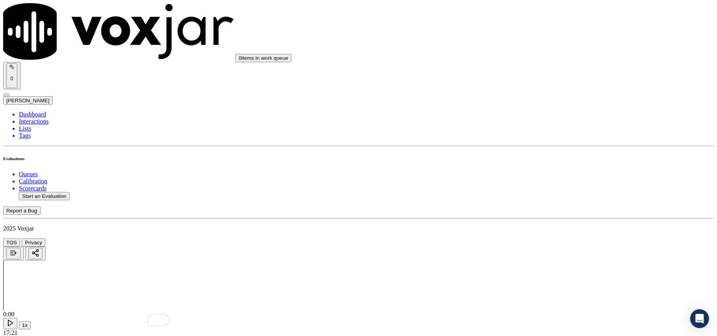
paste textarea "agent took the premission from the CX for accessing the account @07.24. but pre…"
drag, startPoint x: 622, startPoint y: 158, endPoint x: 516, endPoint y: 141, distance: 106.8
paste textarea "The agent obtained permission to access the account at 07:24, but had already c…"
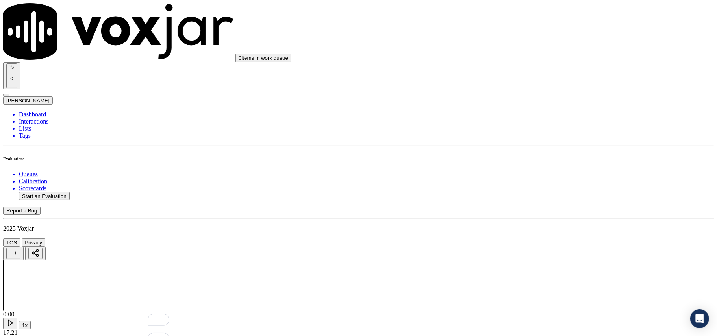
scroll to position [350, 0]
type textarea "The agent obtained permission to access the account at 07:24, but had already c…"
click at [546, 141] on div "No" at bounding box center [596, 142] width 156 height 7
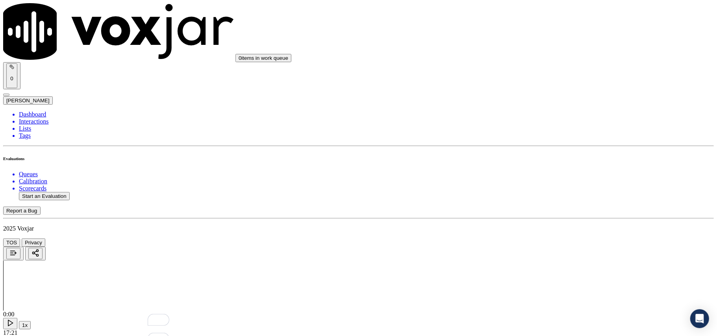
drag, startPoint x: 540, startPoint y: 188, endPoint x: 550, endPoint y: 194, distance: 11.9
click at [540, 189] on div "Yes" at bounding box center [596, 187] width 156 height 7
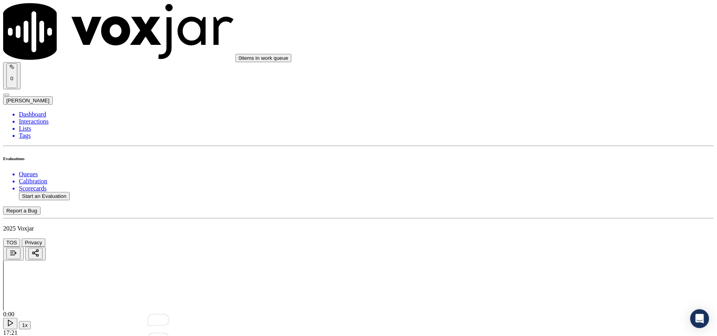
type textarea "Agent"
click at [533, 214] on div "No" at bounding box center [596, 215] width 156 height 7
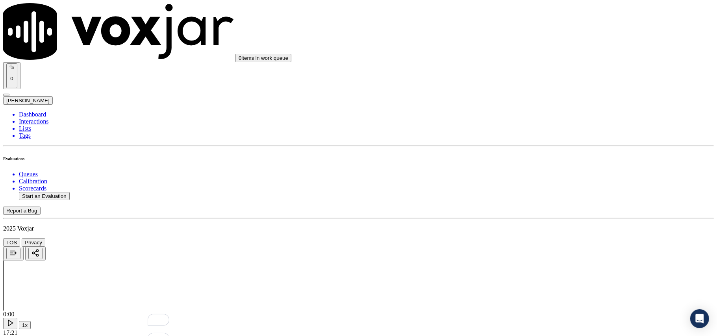
click at [46, 192] on button "Start an Evaluation" at bounding box center [44, 196] width 51 height 8
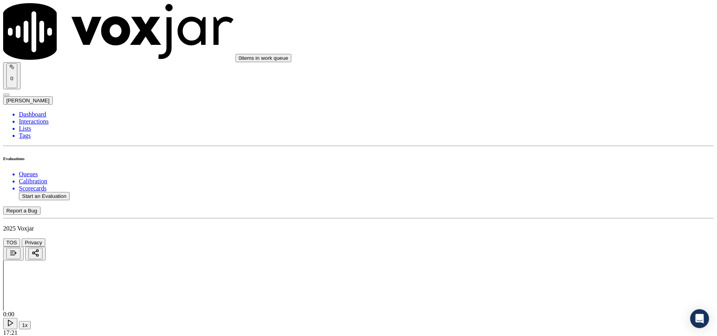
paste input
type input "6095769857-C2"
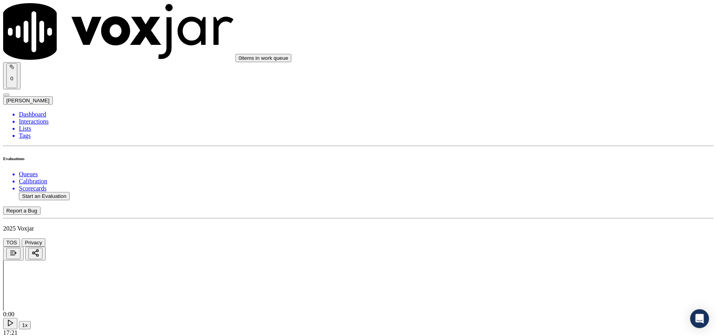
type input "2025-08-08T22:00"
drag, startPoint x: 268, startPoint y: 180, endPoint x: 259, endPoint y: 179, distance: 9.5
type input "Stark"
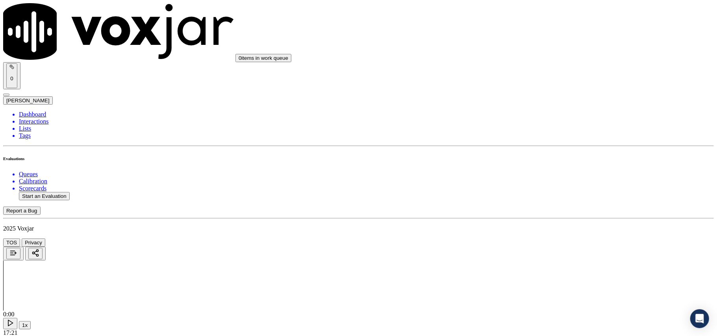
scroll to position [0, 0]
paste input "6095769857-C2"
type input "6095769857"
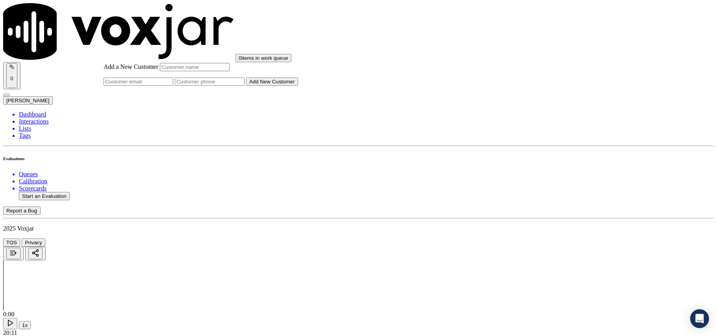
click at [244, 86] on input "Add a New Customer" at bounding box center [210, 82] width 70 height 8
paste input "6095769857"
paste input "8562026033"
type input "6095769857_8562026033"
click at [229, 71] on input "Add a New Customer" at bounding box center [195, 67] width 70 height 8
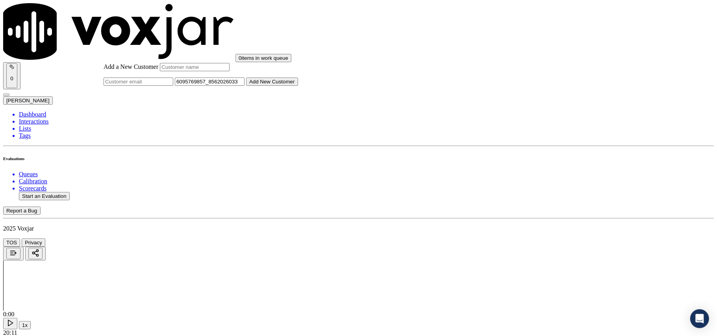
paste input "DAVID WILLIAMS"
type input "DAVID WILLIAMS"
click at [298, 86] on button "Add New Customer" at bounding box center [272, 82] width 52 height 8
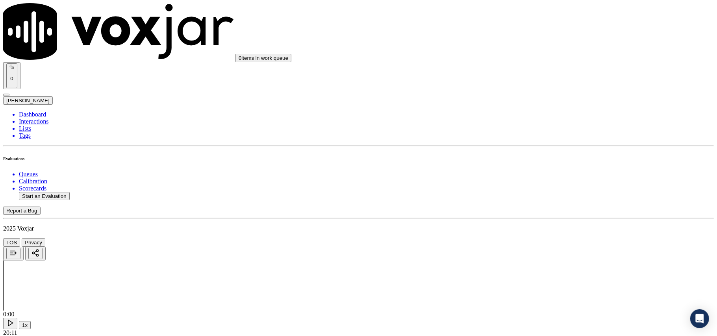
paste input "DAVID WILLIAMS"
type input "DAVID WILLIAMS"
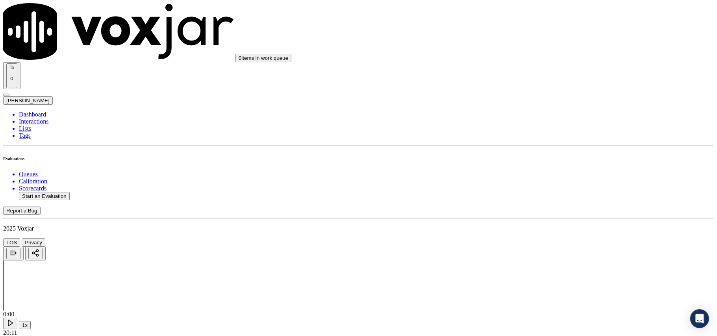
copy p "8562026033"
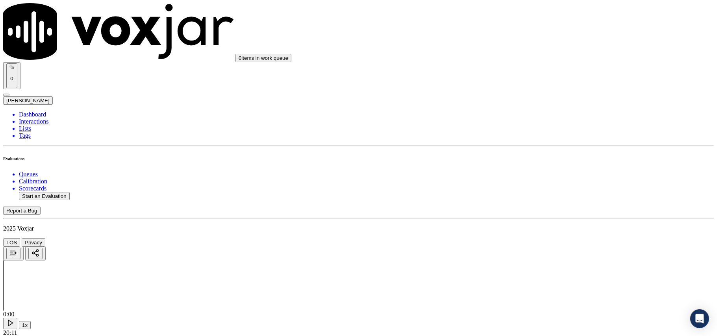
click at [537, 147] on div "Yes" at bounding box center [596, 143] width 156 height 7
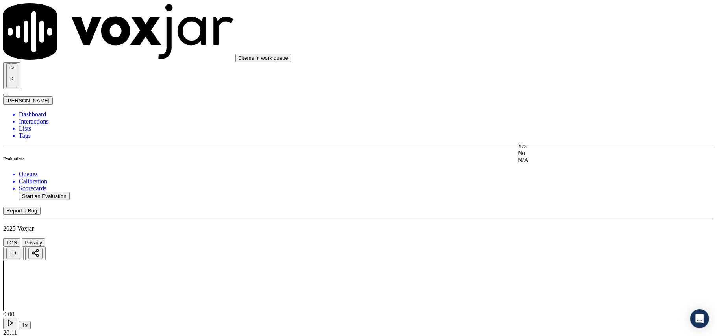
click at [548, 150] on div "Yes" at bounding box center [596, 145] width 156 height 7
click at [546, 147] on div "Yes" at bounding box center [596, 148] width 156 height 7
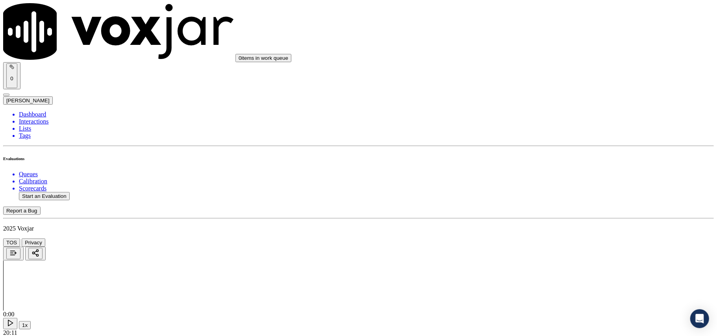
click at [553, 188] on div "N/A" at bounding box center [596, 184] width 156 height 7
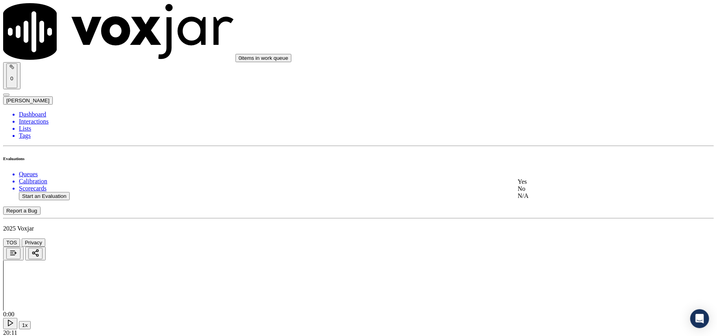
click at [560, 200] on div "N/A" at bounding box center [596, 195] width 156 height 7
click at [554, 166] on div "N/A" at bounding box center [596, 162] width 156 height 7
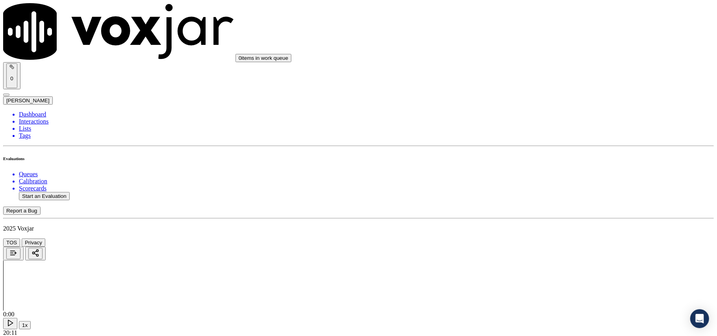
click at [539, 178] on div "N/A" at bounding box center [596, 174] width 156 height 7
click at [550, 176] on div "Yes" at bounding box center [596, 172] width 156 height 7
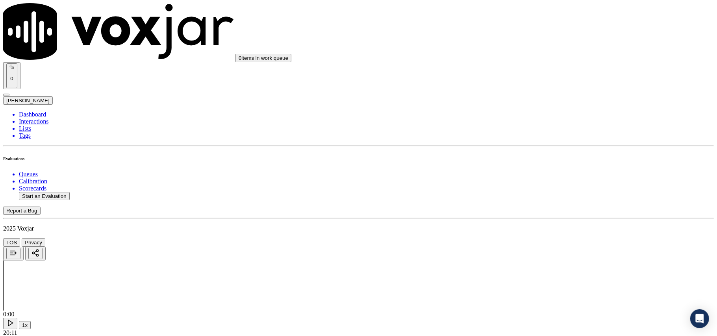
scroll to position [787, 0]
click at [549, 113] on div "N/A" at bounding box center [596, 109] width 156 height 7
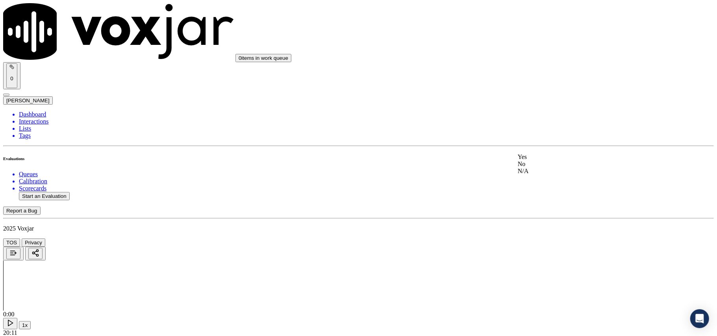
click at [555, 159] on div "Yes" at bounding box center [596, 157] width 156 height 7
click at [550, 173] on div "Yes" at bounding box center [596, 169] width 156 height 7
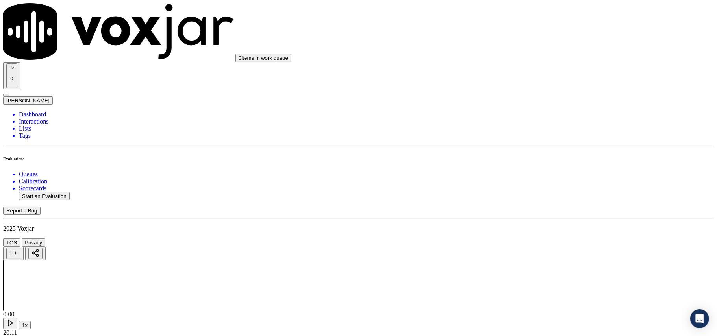
click at [544, 98] on div "No" at bounding box center [596, 99] width 156 height 7
click at [553, 192] on div "No" at bounding box center [596, 188] width 156 height 7
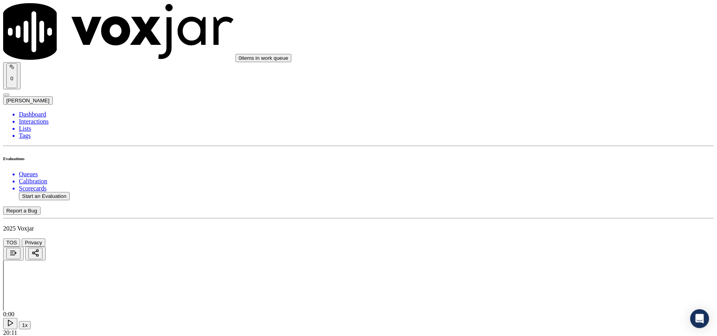
click at [543, 194] on div "No" at bounding box center [596, 190] width 156 height 7
click at [551, 190] on div "Yes" at bounding box center [596, 186] width 156 height 7
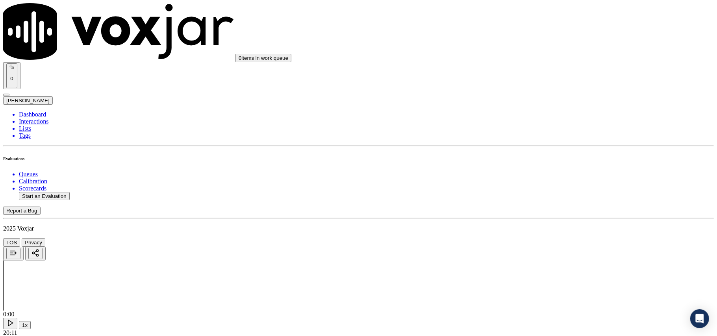
scroll to position [1312, 0]
click at [555, 192] on div "Yes" at bounding box center [596, 188] width 156 height 7
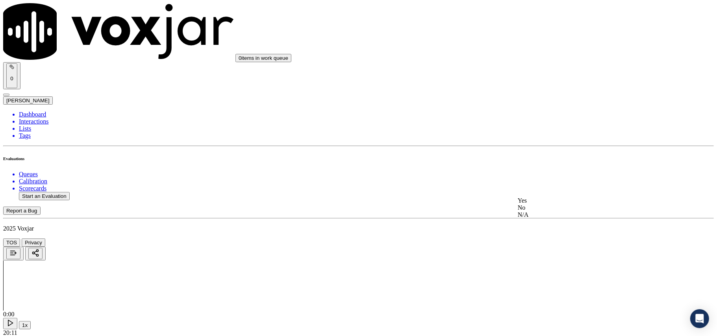
click at [546, 218] on div "N/A" at bounding box center [596, 214] width 156 height 7
click at [545, 249] on div "Yes" at bounding box center [596, 245] width 156 height 7
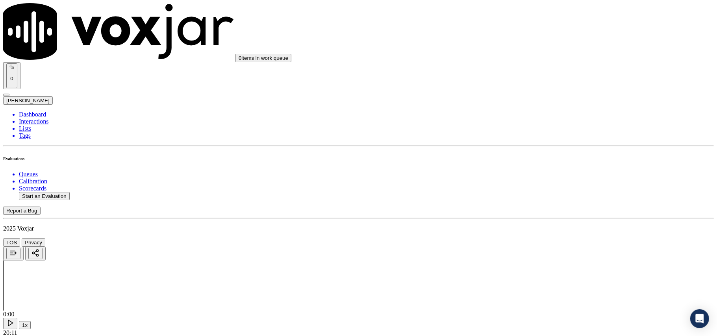
click at [549, 190] on div "No" at bounding box center [596, 186] width 156 height 7
click at [542, 208] on div "N/A" at bounding box center [596, 204] width 156 height 7
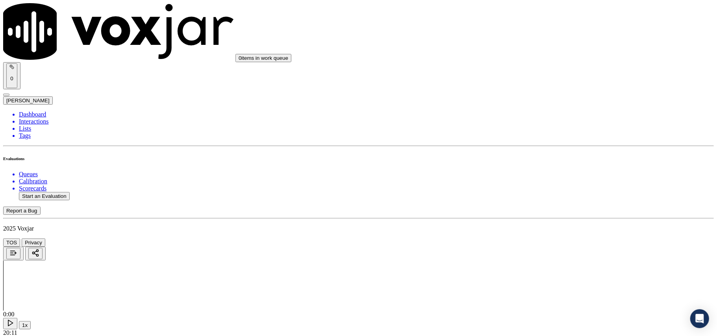
click at [547, 209] on div "N/A" at bounding box center [596, 205] width 156 height 7
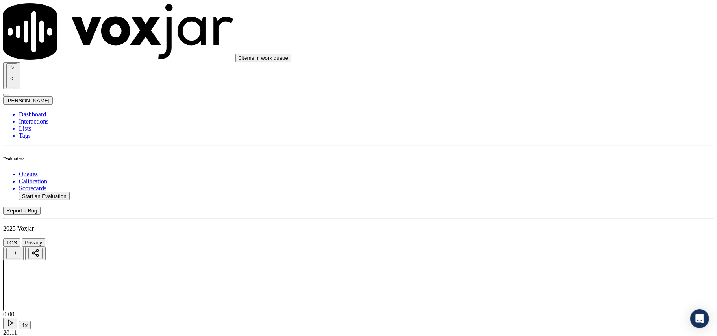
click at [540, 239] on div "N/A" at bounding box center [596, 235] width 156 height 7
click at [549, 157] on div "No" at bounding box center [596, 153] width 156 height 7
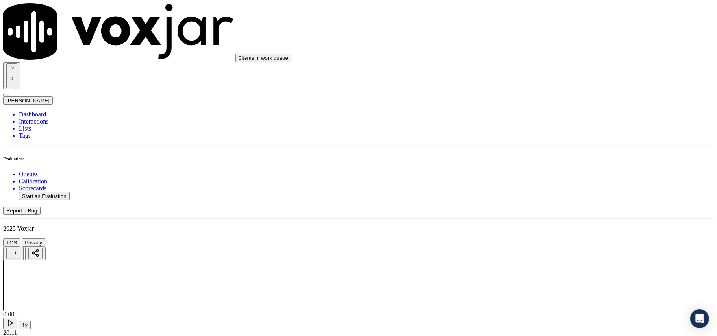
scroll to position [2099, 0]
click at [560, 168] on div "No" at bounding box center [596, 164] width 156 height 7
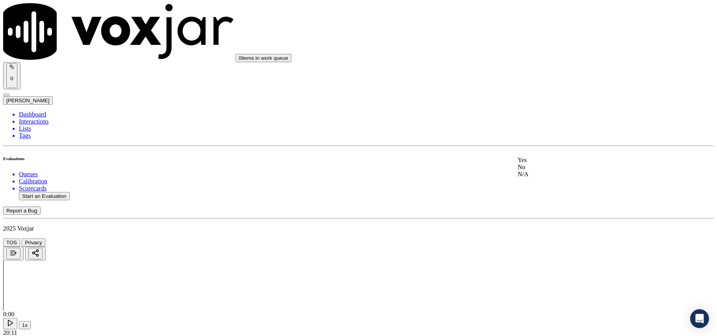
click at [555, 171] on div "No" at bounding box center [596, 167] width 156 height 7
click at [536, 270] on div "No" at bounding box center [596, 266] width 156 height 7
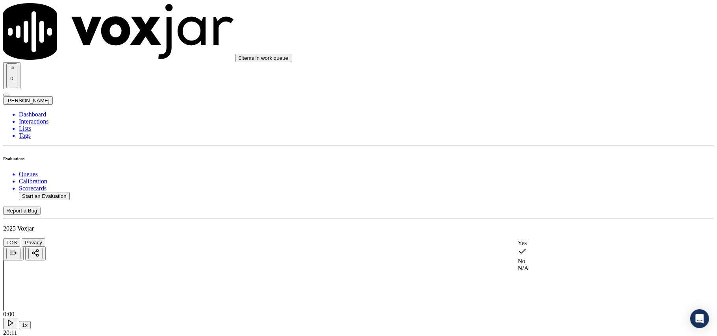
click at [539, 244] on div "Yes" at bounding box center [596, 243] width 156 height 7
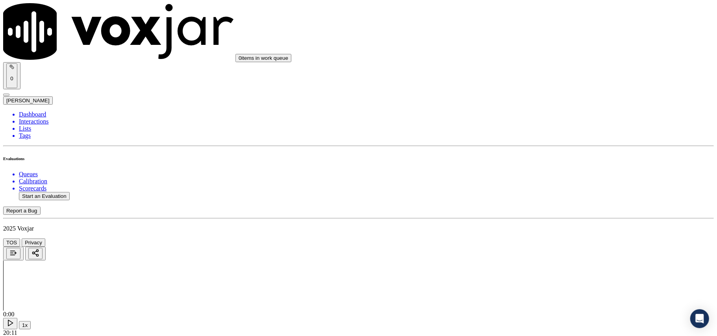
click at [43, 111] on li "Dashboard" at bounding box center [366, 114] width 695 height 7
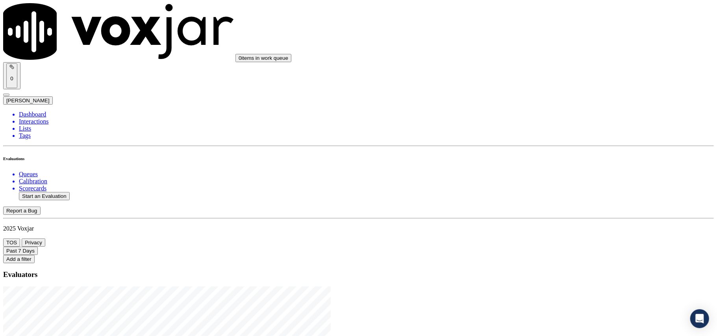
click at [54, 192] on button "Start an Evaluation" at bounding box center [44, 196] width 51 height 8
type input "4848667699_C1.mp3"
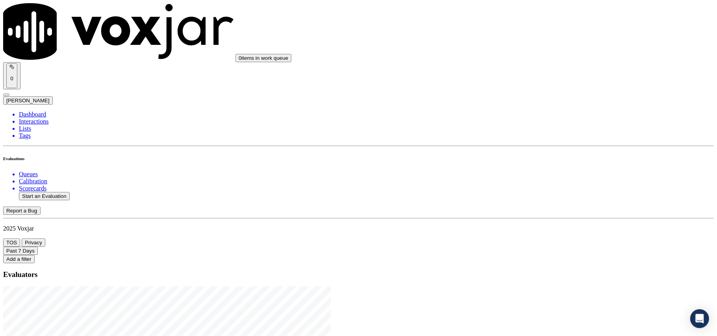
paste input "4848667699_C1"
type input "4848667699_C1"
type input "Alex"
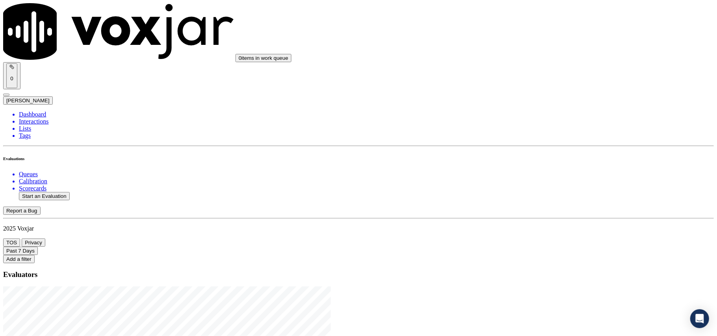
type input "2025-08-08T22:17"
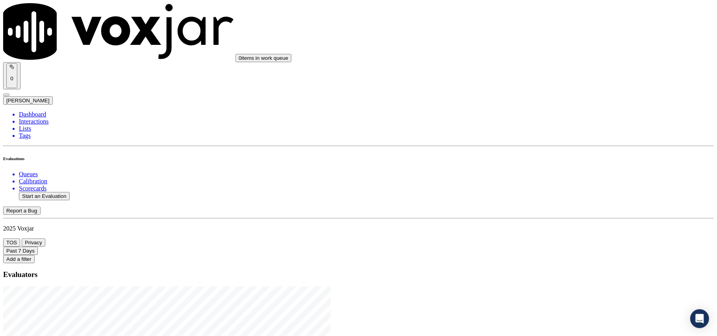
type input "4848667699"
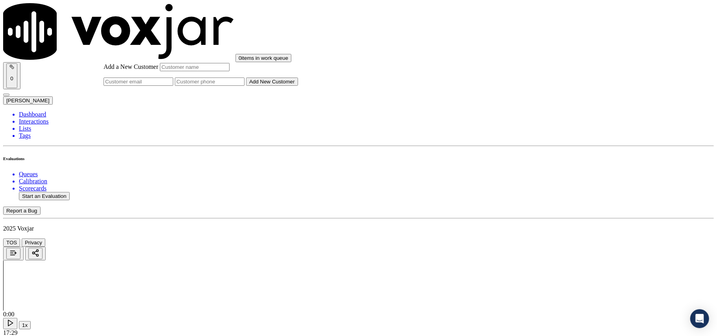
click at [244, 86] on input "Add a New Customer" at bounding box center [210, 82] width 70 height 8
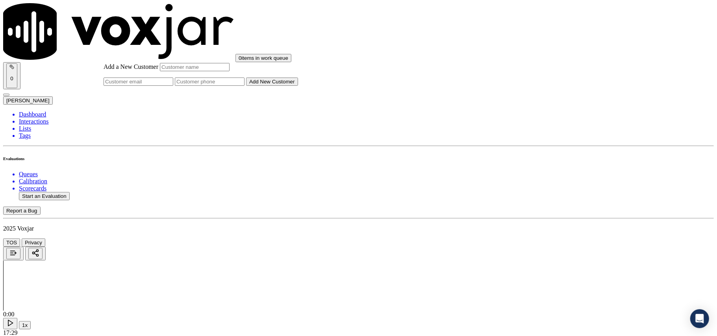
click at [244, 86] on input "Add a New Customer" at bounding box center [210, 82] width 70 height 8
paste input "4848667699"
type input "4848667699"
click at [229, 71] on input "Add a New Customer" at bounding box center [195, 67] width 70 height 8
paste input "[PERSON_NAME]"
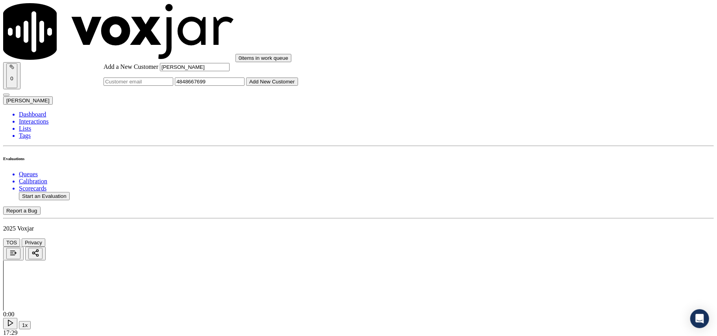
type input "[PERSON_NAME]"
click at [298, 86] on button "Add New Customer" at bounding box center [272, 82] width 52 height 8
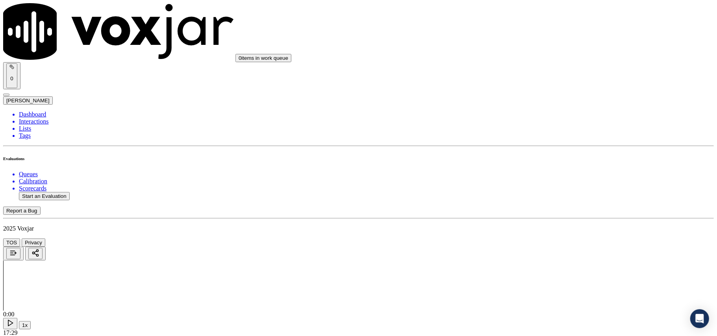
scroll to position [60, 0]
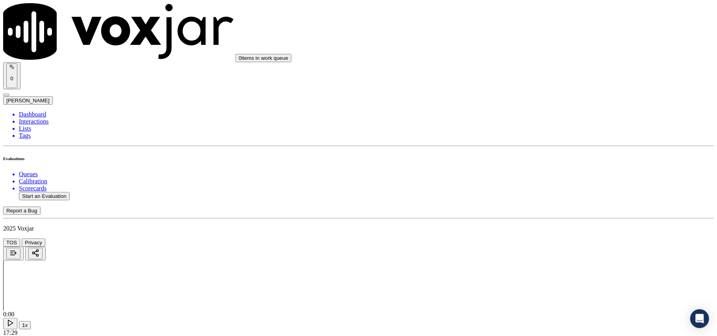
click at [533, 147] on div "Yes" at bounding box center [596, 143] width 156 height 7
click at [538, 150] on div "Yes" at bounding box center [596, 145] width 156 height 7
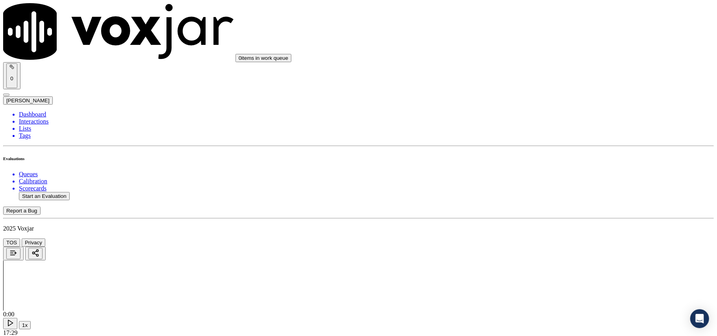
click at [544, 246] on div "Yes" at bounding box center [596, 245] width 156 height 7
click at [540, 268] on div "No" at bounding box center [596, 264] width 156 height 7
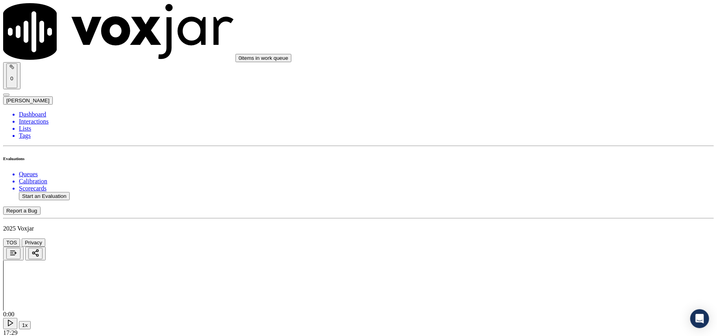
scroll to position [262, 0]
click at [542, 172] on div "Yes" at bounding box center [596, 169] width 156 height 7
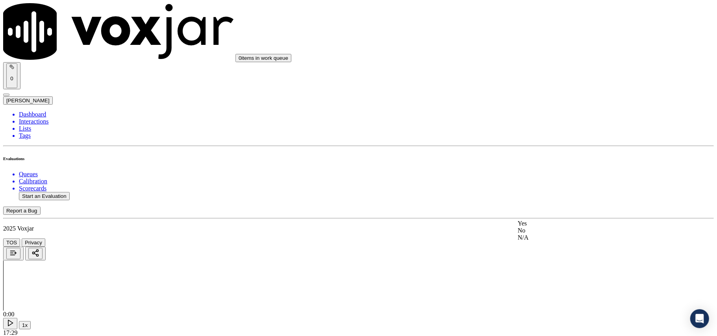
click at [530, 227] on div "Yes" at bounding box center [596, 223] width 156 height 7
copy p "4848667699"
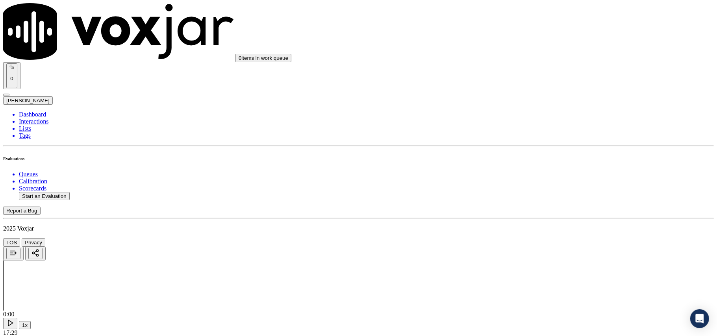
scroll to position [437, 0]
click at [537, 239] on div "Yes" at bounding box center [596, 235] width 156 height 7
click at [537, 251] on div "No" at bounding box center [596, 253] width 156 height 7
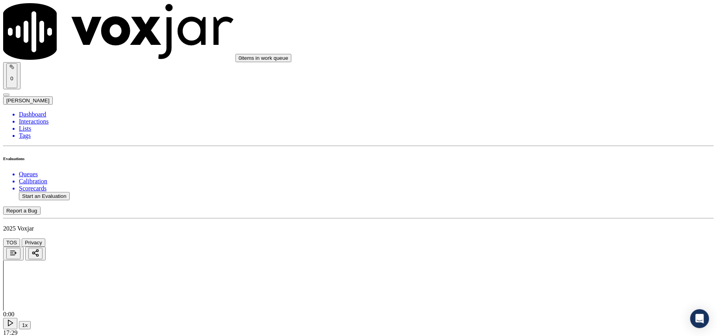
scroll to position [525, 0]
click at [536, 258] on div "No" at bounding box center [596, 254] width 156 height 7
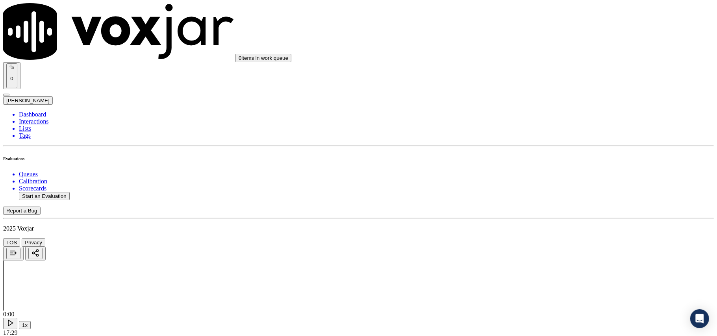
paste textarea "The agent informed the customer of the account details at 03:59 without obtaini…"
type textarea "The agent informed the customer of the account details at 03:59 without obtaini…"
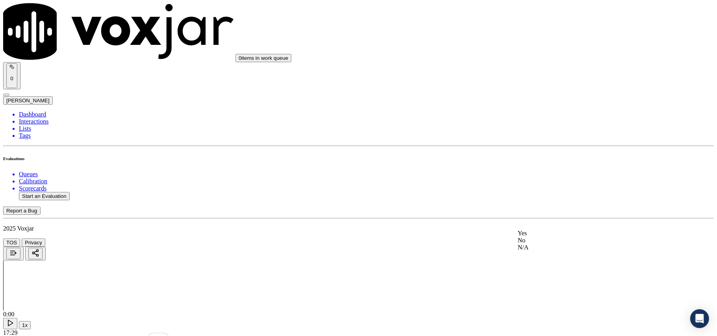
click at [546, 244] on div "No" at bounding box center [596, 240] width 156 height 7
click at [541, 236] on div "Yes" at bounding box center [596, 233] width 156 height 7
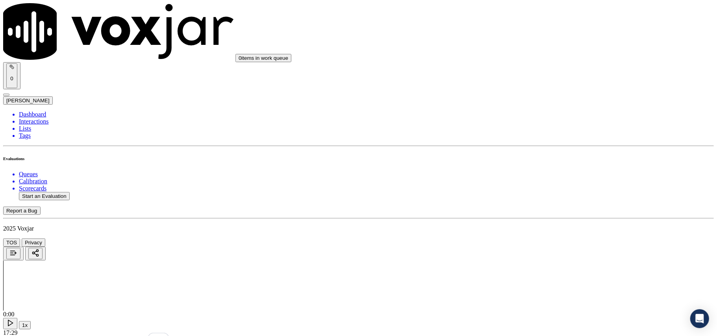
click at [540, 172] on div "N/A" at bounding box center [596, 170] width 156 height 7
type textarea "Agent reconfirmed the CX details instead of aski"
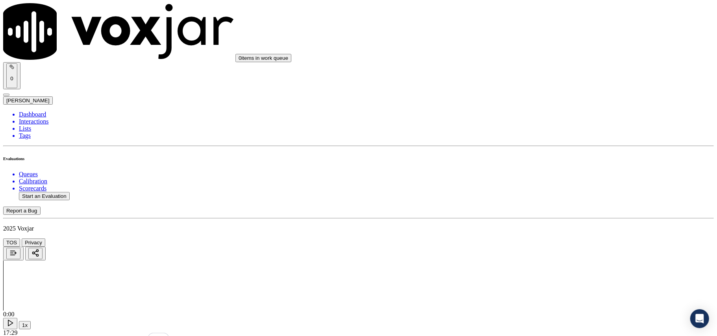
click at [542, 194] on div "Yes" at bounding box center [596, 190] width 156 height 7
click at [557, 137] on div "Yes" at bounding box center [596, 133] width 156 height 7
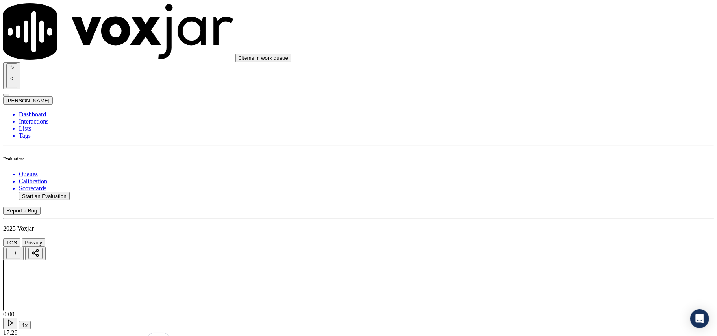
scroll to position [1137, 0]
click at [546, 156] on div "No" at bounding box center [596, 152] width 156 height 7
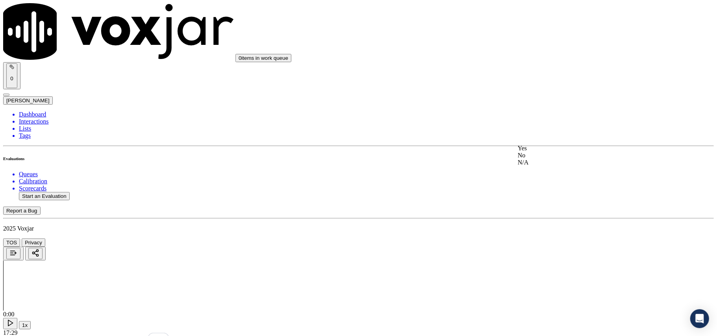
click at [547, 152] on div "Yes" at bounding box center [596, 148] width 156 height 7
click at [548, 152] on div "Yes" at bounding box center [596, 150] width 156 height 7
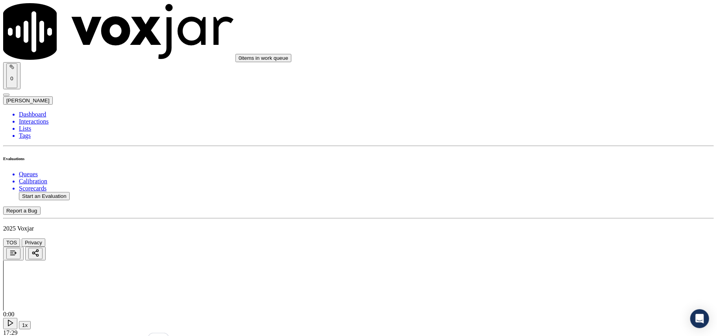
click at [545, 173] on div "No" at bounding box center [596, 169] width 156 height 7
click at [553, 123] on div "Yes" at bounding box center [596, 119] width 156 height 7
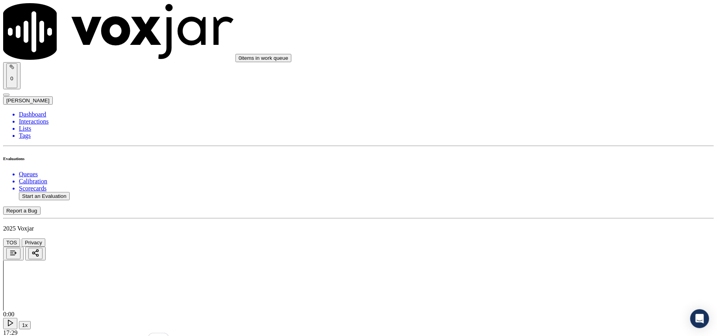
scroll to position [1662, 0]
click at [548, 142] on div "No" at bounding box center [596, 138] width 156 height 7
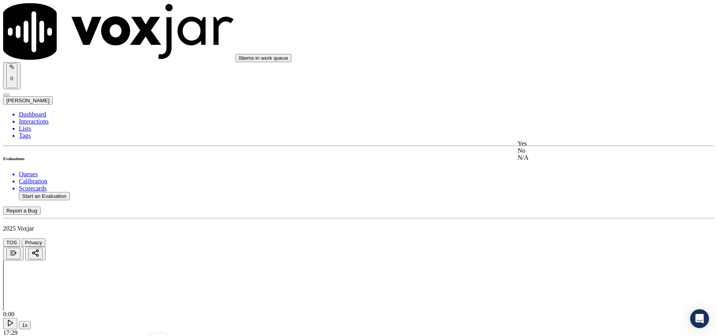
click at [553, 154] on div "No" at bounding box center [596, 150] width 156 height 7
click at [551, 166] on div "No" at bounding box center [596, 162] width 156 height 7
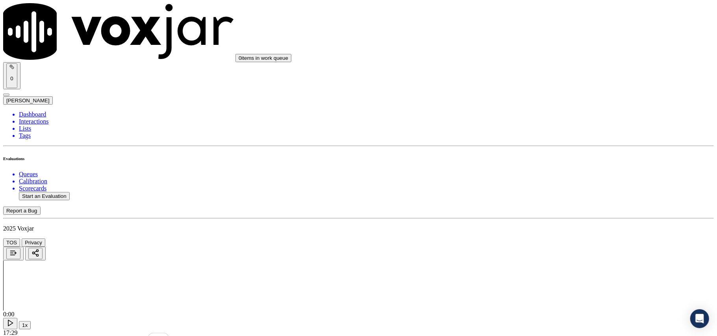
click at [555, 71] on div "Yes" at bounding box center [596, 67] width 156 height 7
click at [559, 178] on div "No" at bounding box center [596, 174] width 156 height 7
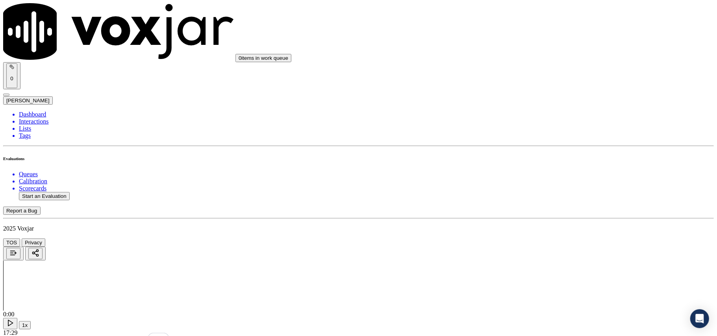
click at [553, 200] on div "No" at bounding box center [596, 195] width 156 height 7
click at [542, 247] on div "Yes" at bounding box center [596, 243] width 156 height 7
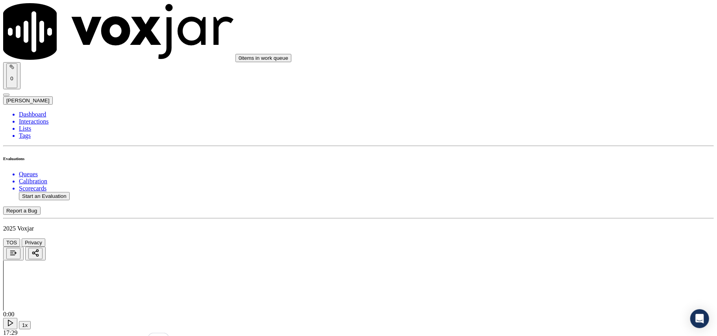
click at [543, 258] on div "No" at bounding box center [596, 261] width 156 height 7
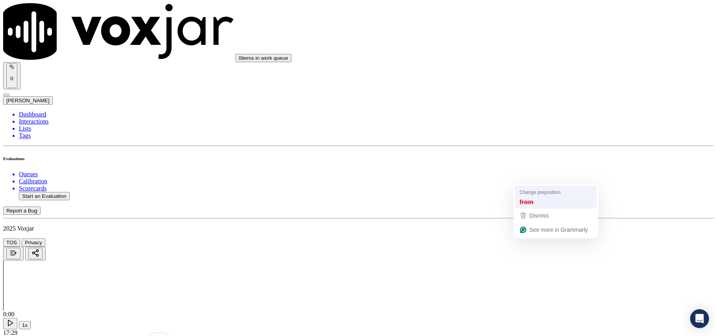
type textarea "Agent reconfirmed the CX details by himself instead of asking from the CX"
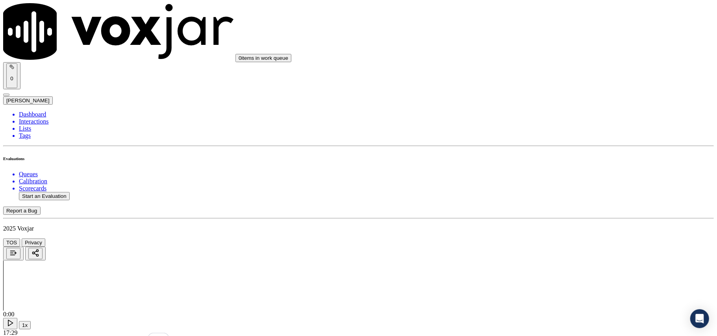
scroll to position [2047, 0]
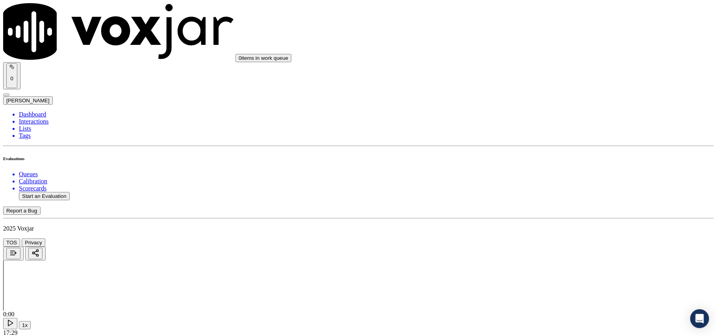
drag, startPoint x: 654, startPoint y: 146, endPoint x: 649, endPoint y: 151, distance: 7.8
click at [603, 157] on div "Yes" at bounding box center [596, 158] width 156 height 7
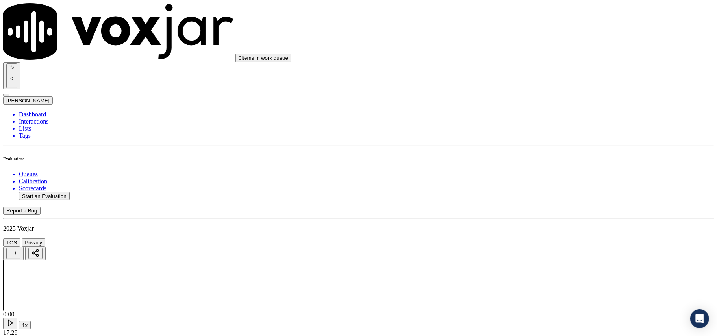
scroll to position [2011, 0]
click at [38, 192] on button "Start an Evaluation" at bounding box center [44, 196] width 51 height 8
type input "7814846363-C1.mp3"
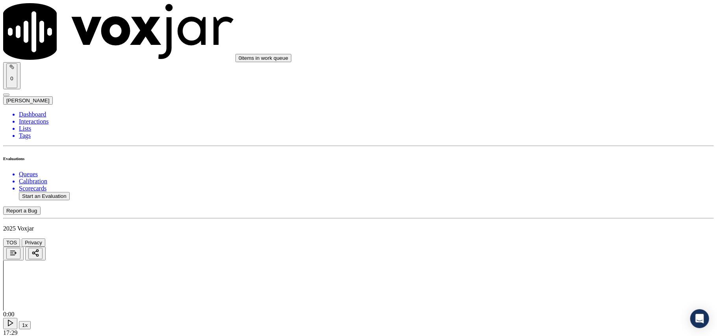
type input "[DATE]T22:27"
drag, startPoint x: 292, startPoint y: 177, endPoint x: 288, endPoint y: 178, distance: 4.0
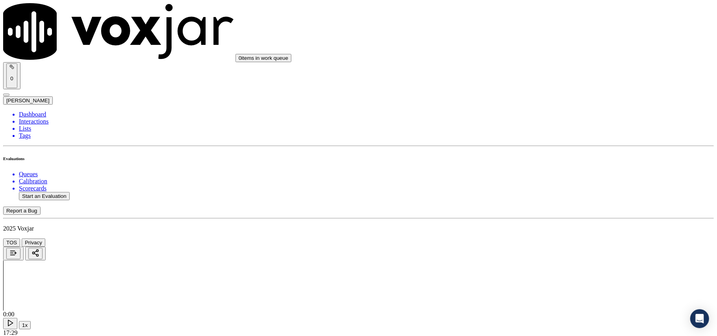
type input "kelvi"
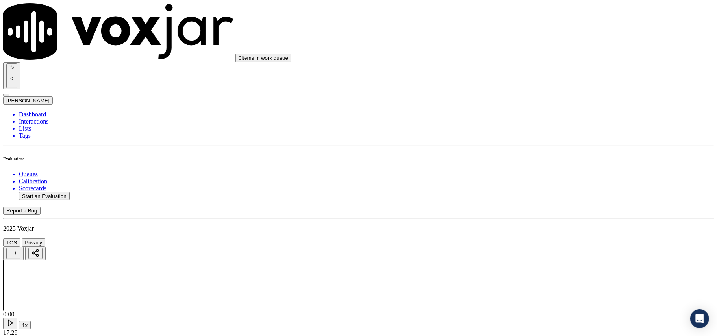
drag, startPoint x: 364, startPoint y: 294, endPoint x: 327, endPoint y: 291, distance: 37.9
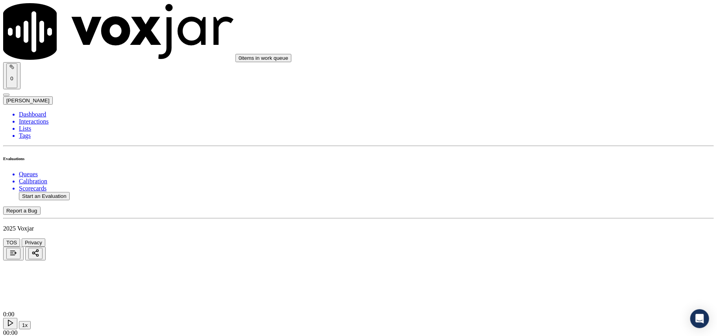
type input "7814846363"
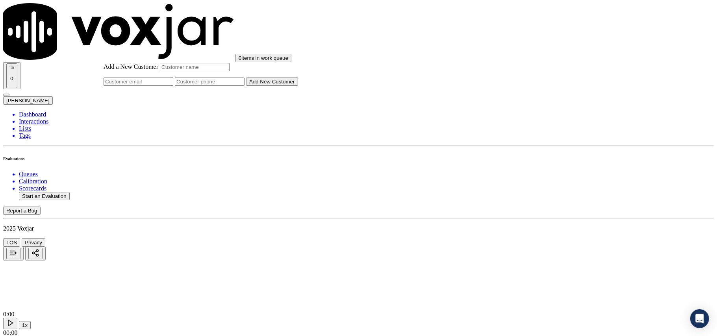
click at [244, 86] on input "Add a New Customer" at bounding box center [210, 82] width 70 height 8
paste input "7814846363"
type input "7814846363"
click at [298, 86] on div "Add a New Customer 7814846363 Add New Customer" at bounding box center [201, 74] width 194 height 23
click at [229, 71] on input "Add a New Customer" at bounding box center [195, 67] width 70 height 8
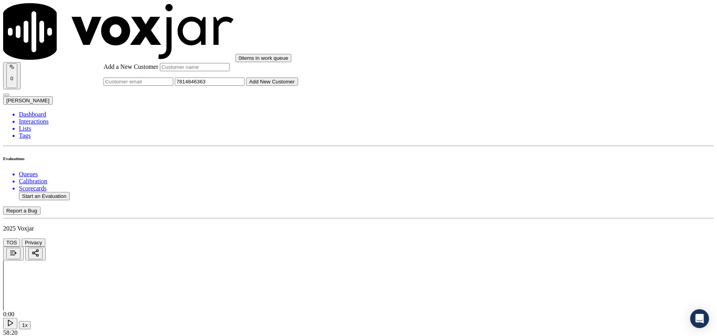
paste input "[PERSON_NAME]"
type input "[PERSON_NAME]"
click at [298, 86] on button "Add New Customer" at bounding box center [272, 82] width 52 height 8
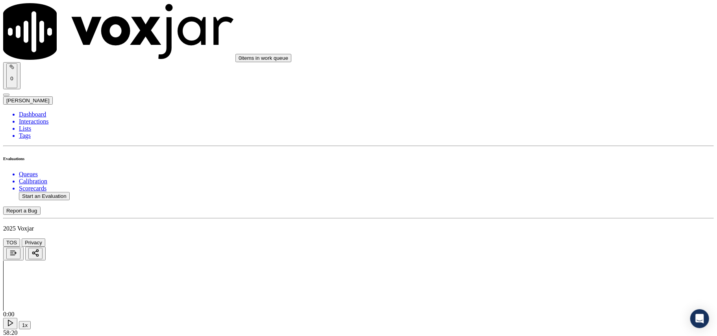
click at [549, 147] on div "Yes" at bounding box center [596, 143] width 156 height 7
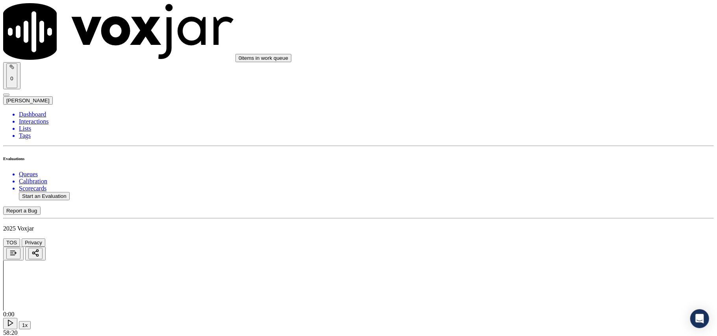
scroll to position [87, 0]
click at [539, 147] on div "Yes" at bounding box center [596, 145] width 156 height 7
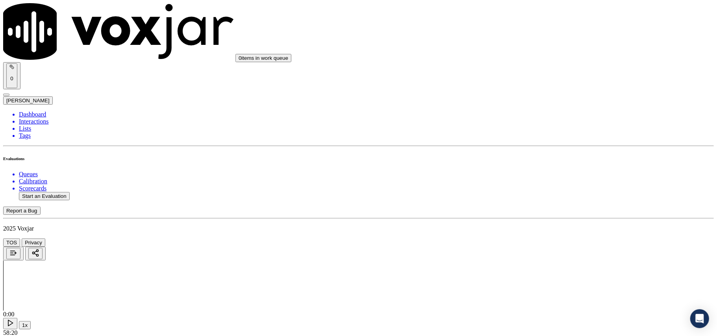
click at [544, 152] on div "Yes" at bounding box center [596, 148] width 156 height 7
click at [542, 181] on div "No" at bounding box center [596, 177] width 156 height 7
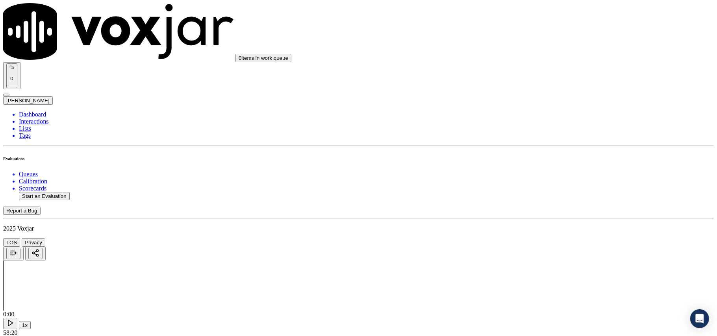
click at [541, 171] on div "Yes" at bounding box center [596, 169] width 156 height 7
click at [568, 98] on div "Yes" at bounding box center [596, 94] width 156 height 7
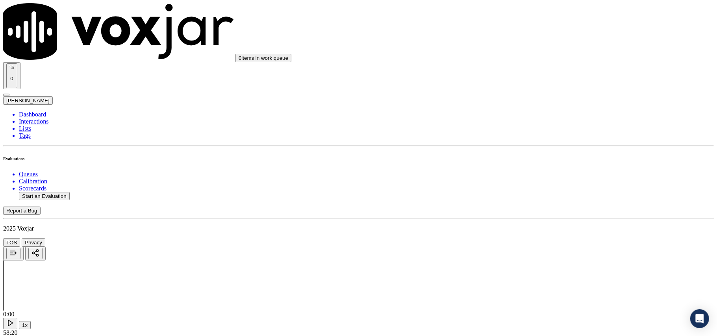
click at [542, 110] on div "No" at bounding box center [596, 112] width 156 height 7
click at [551, 152] on div "Yes" at bounding box center [596, 148] width 156 height 7
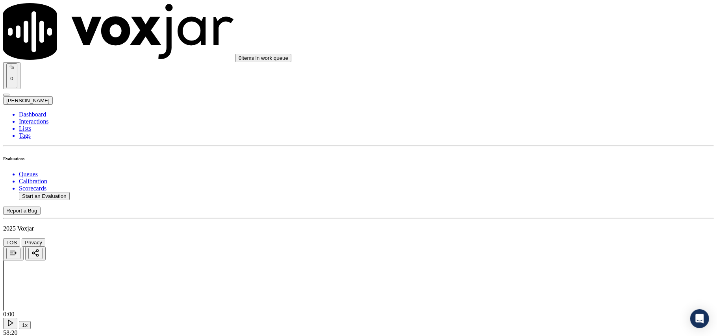
scroll to position [612, 0]
click at [538, 164] on div "Yes" at bounding box center [596, 160] width 156 height 7
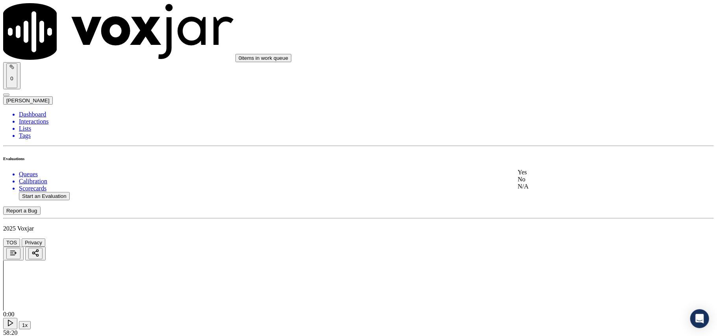
click at [543, 190] on div "N/A" at bounding box center [596, 186] width 156 height 7
click at [549, 157] on div "Yes" at bounding box center [596, 157] width 156 height 7
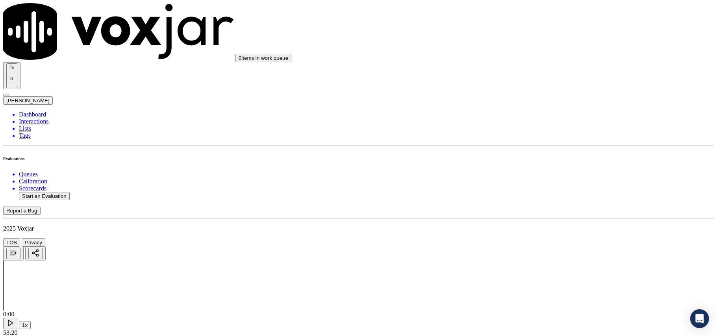
click at [540, 180] on div "No" at bounding box center [596, 176] width 156 height 7
click at [539, 192] on div "No" at bounding box center [596, 188] width 156 height 7
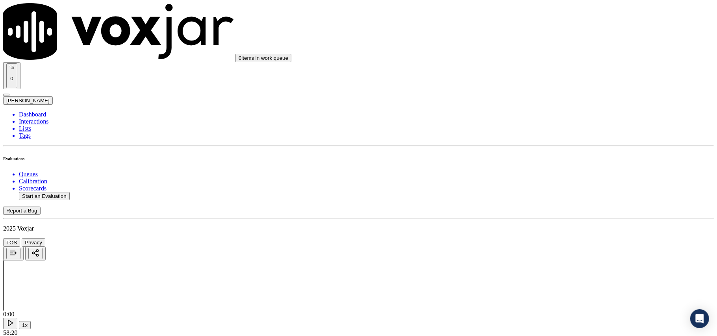
scroll to position [1137, 0]
click at [540, 194] on div "No" at bounding box center [596, 190] width 156 height 7
click at [529, 187] on div "Yes" at bounding box center [596, 183] width 156 height 7
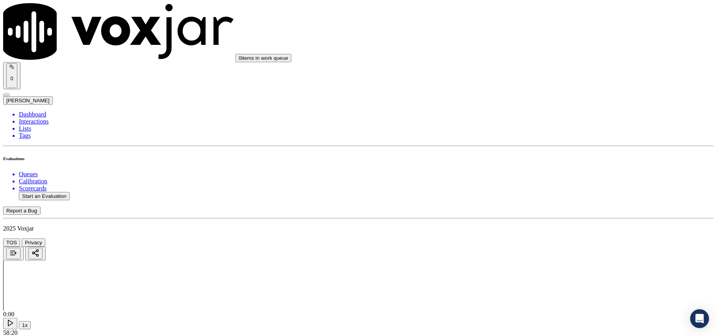
scroll to position [1224, 0]
click at [542, 190] on div "Yes" at bounding box center [596, 186] width 156 height 7
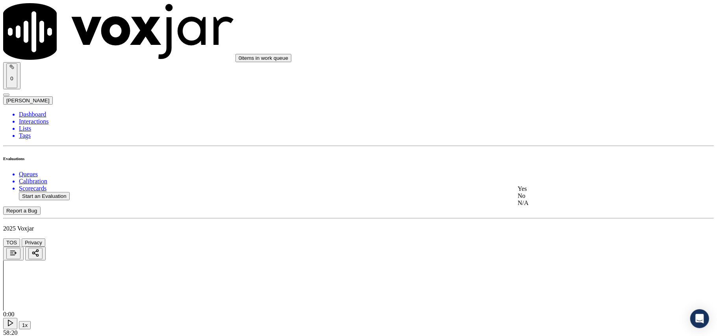
click at [540, 192] on div "Yes" at bounding box center [596, 188] width 156 height 7
click at [540, 124] on div "No" at bounding box center [596, 120] width 156 height 7
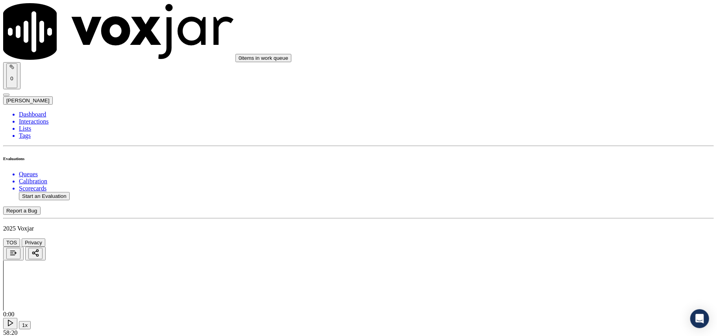
paste textarea "@30.54 agent asked "do I have you permission to give you all the necessary info…"
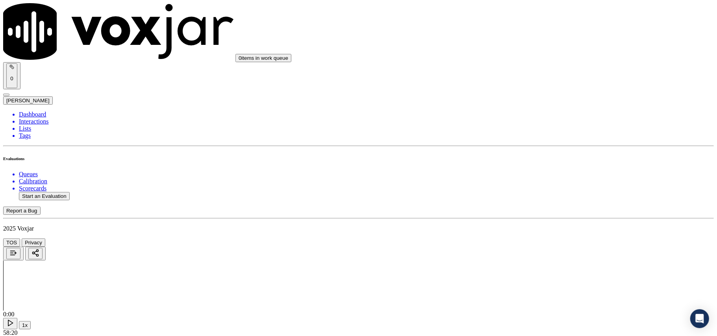
type textarea "@30.54 agent asked "do I have your permission to give you all the necessary inf…"
click at [545, 203] on div "Yes" at bounding box center [596, 199] width 156 height 7
drag, startPoint x: 561, startPoint y: 120, endPoint x: 559, endPoint y: 127, distance: 6.6
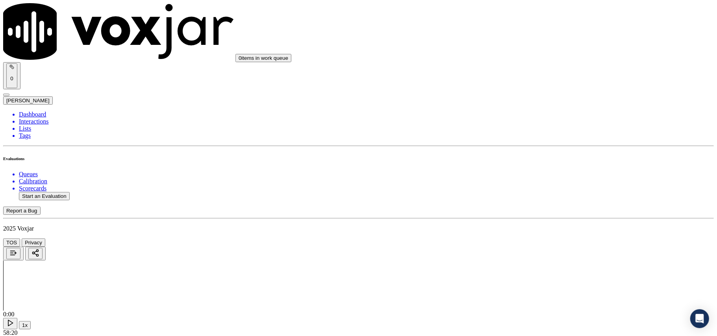
click at [553, 144] on div "No" at bounding box center [596, 140] width 156 height 7
click at [542, 137] on div "Yes" at bounding box center [596, 133] width 156 height 7
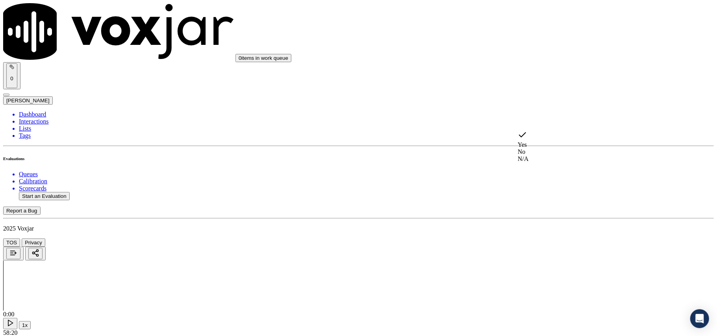
click at [538, 163] on div "N/A" at bounding box center [596, 158] width 156 height 7
click at [531, 148] on div "Yes" at bounding box center [596, 145] width 156 height 7
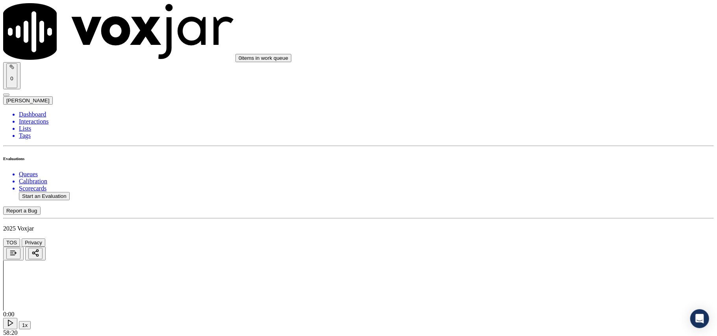
scroll to position [1924, 0]
click at [537, 186] on div "No" at bounding box center [596, 182] width 156 height 7
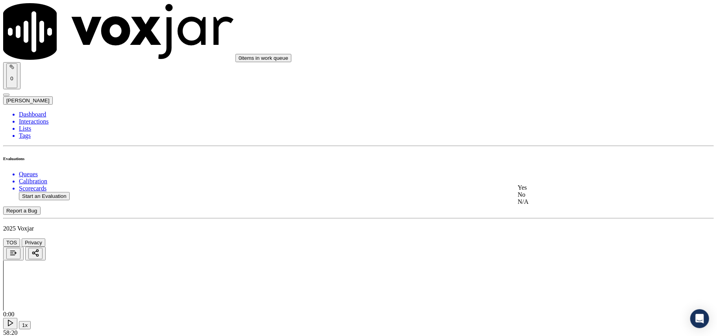
click at [549, 191] on div "Yes" at bounding box center [596, 187] width 156 height 7
click at [534, 207] on div "No" at bounding box center [596, 205] width 156 height 7
drag, startPoint x: 542, startPoint y: 176, endPoint x: 538, endPoint y: 211, distance: 35.6
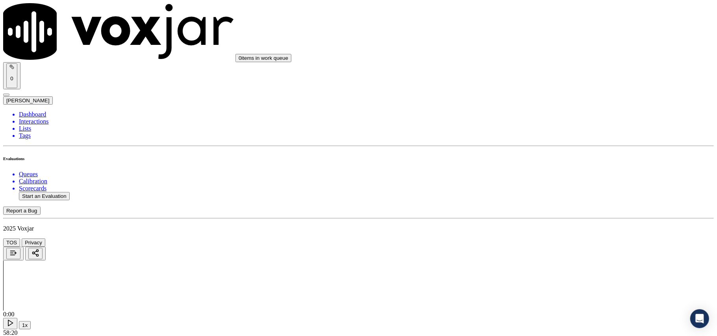
click at [548, 210] on div "No" at bounding box center [596, 206] width 156 height 7
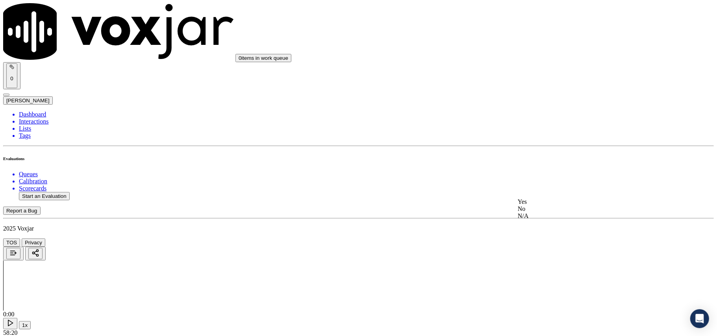
click at [545, 213] on div "No" at bounding box center [596, 208] width 156 height 7
click at [547, 247] on div "Yes" at bounding box center [596, 243] width 156 height 7
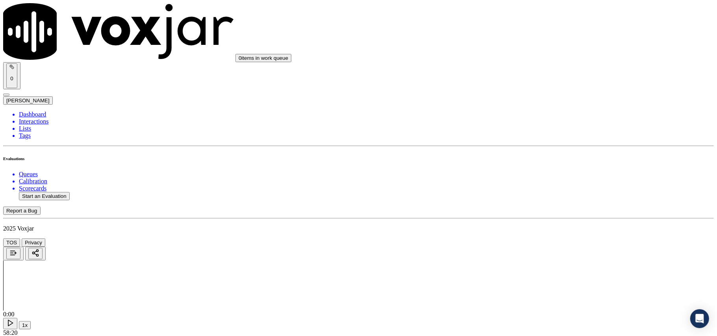
click at [541, 268] on div "N/A" at bounding box center [596, 268] width 156 height 7
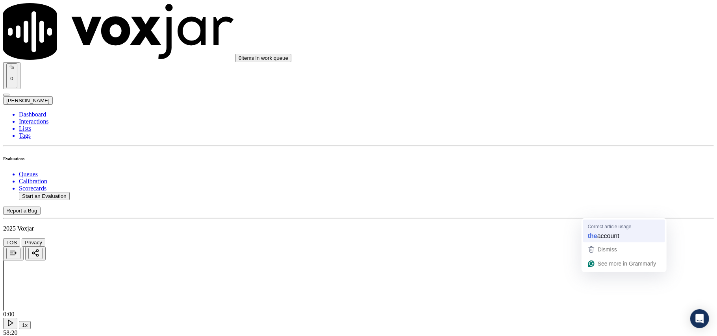
type textarea "After the CX was transferred to the Utility , Utility Informed that for the acc…"
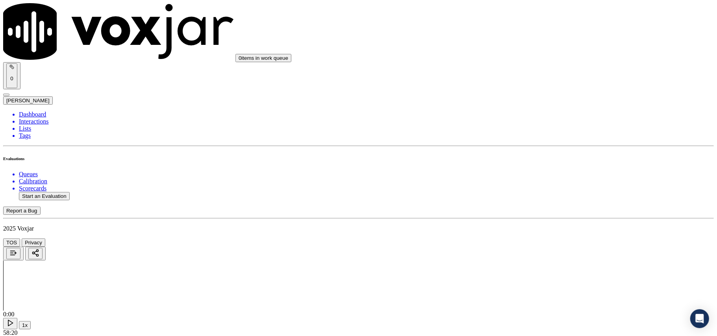
scroll to position [2287, 0]
copy p "7814846363"
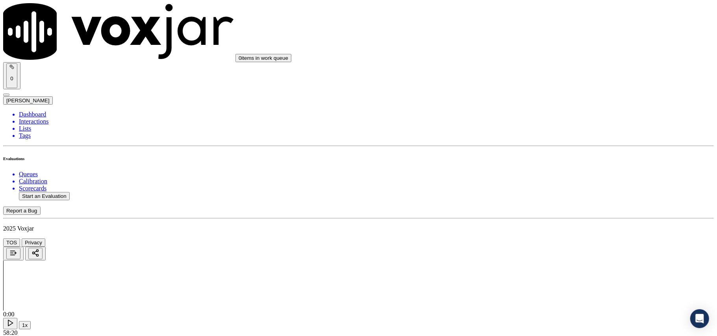
click at [53, 192] on button "Start an Evaluation" at bounding box center [44, 196] width 51 height 8
type input "7814846363-C2.mp3"
type input "[PERSON_NAME]"
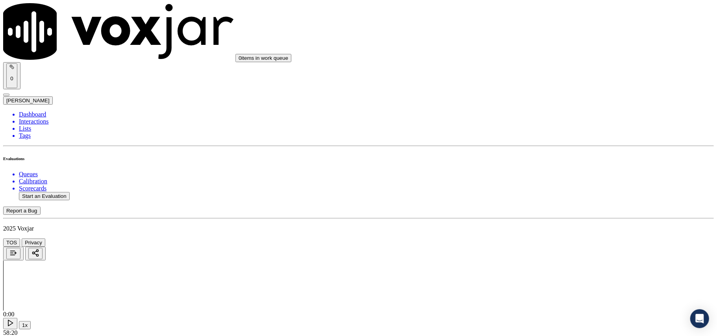
type input "[DATE]T22:58"
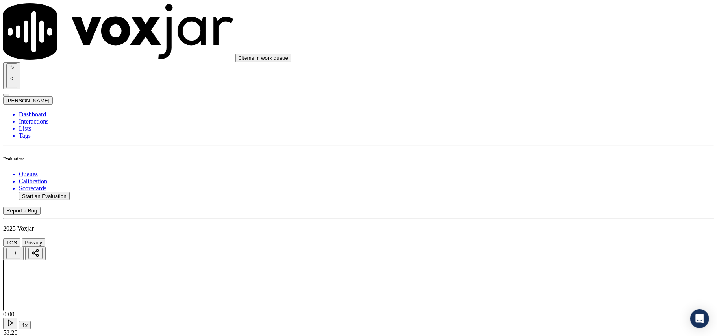
scroll to position [0, 0]
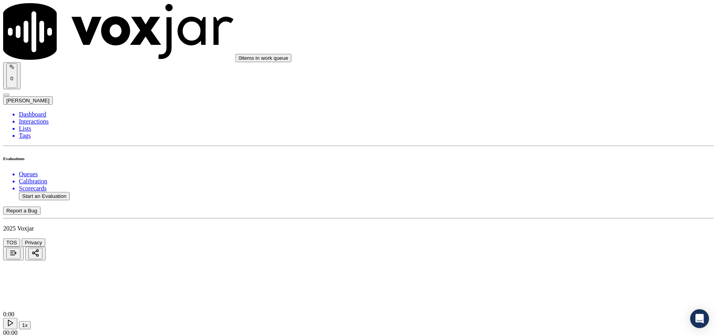
type input "7814846363"
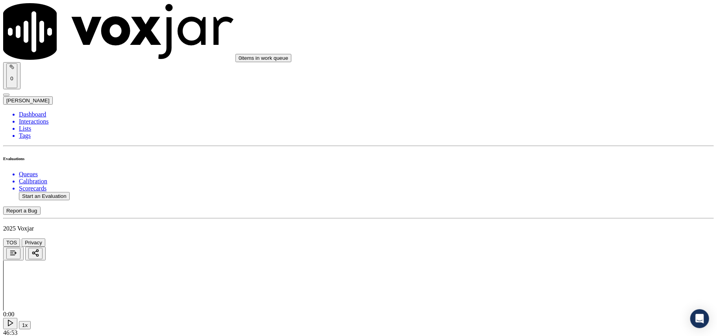
drag, startPoint x: 549, startPoint y: 142, endPoint x: 543, endPoint y: 151, distance: 11.0
click at [549, 143] on div "Yes" at bounding box center [596, 143] width 156 height 7
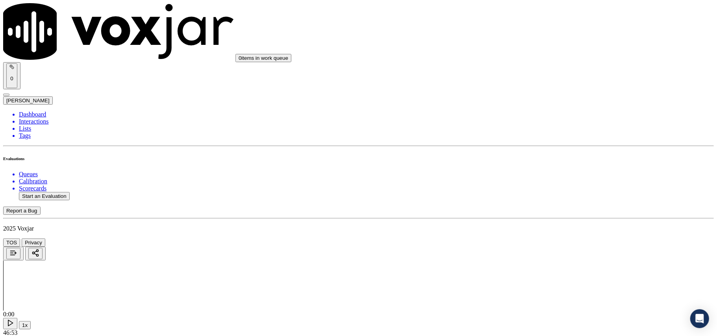
drag, startPoint x: 525, startPoint y: 219, endPoint x: 526, endPoint y: 224, distance: 5.2
drag, startPoint x: 526, startPoint y: 224, endPoint x: 527, endPoint y: 234, distance: 9.6
click at [527, 233] on div "Yes" at bounding box center [596, 233] width 156 height 7
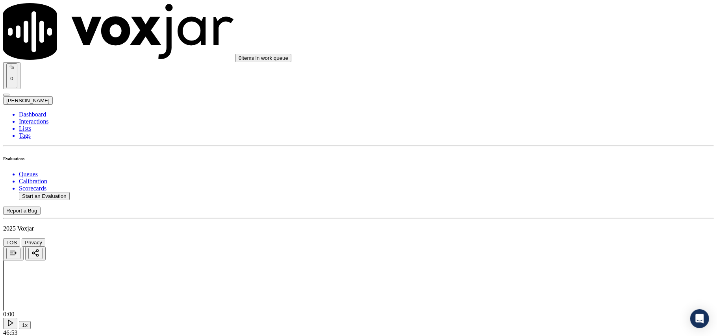
click at [540, 152] on div "Yes" at bounding box center [596, 148] width 156 height 7
click at [543, 188] on div "N/A" at bounding box center [596, 184] width 156 height 7
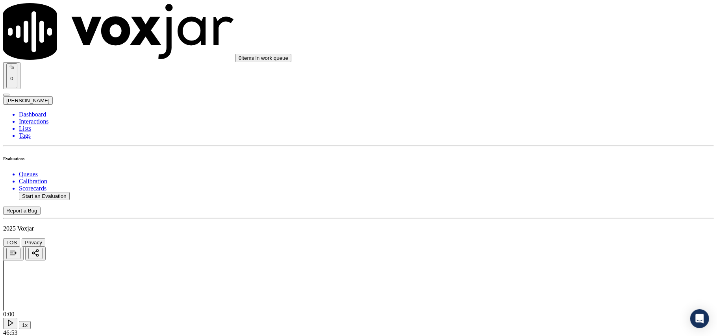
scroll to position [350, 0]
click at [549, 200] on div "N/A" at bounding box center [596, 195] width 156 height 7
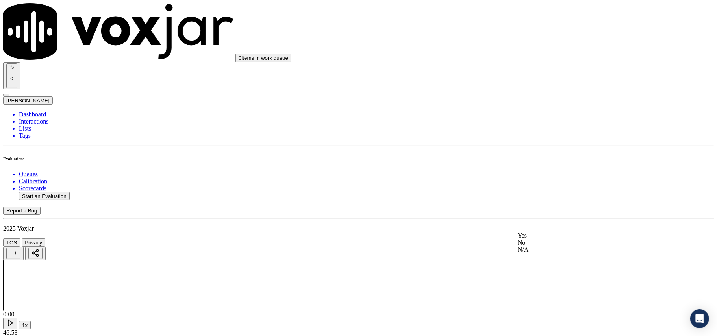
click at [539, 239] on div "Yes" at bounding box center [596, 235] width 156 height 7
drag, startPoint x: 562, startPoint y: 221, endPoint x: 556, endPoint y: 230, distance: 10.8
click at [537, 264] on div "N/A" at bounding box center [596, 260] width 156 height 7
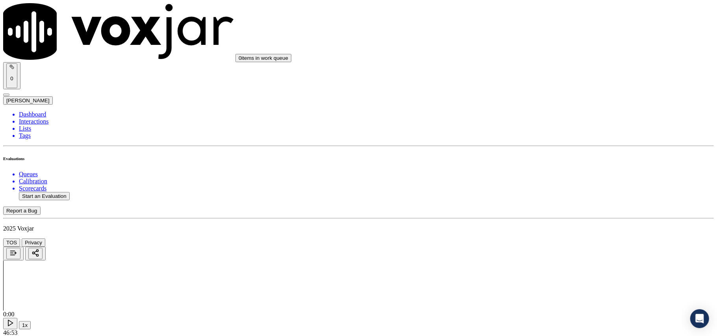
click at [561, 164] on div "Yes" at bounding box center [596, 160] width 156 height 7
click at [545, 189] on div "N/A" at bounding box center [596, 185] width 156 height 7
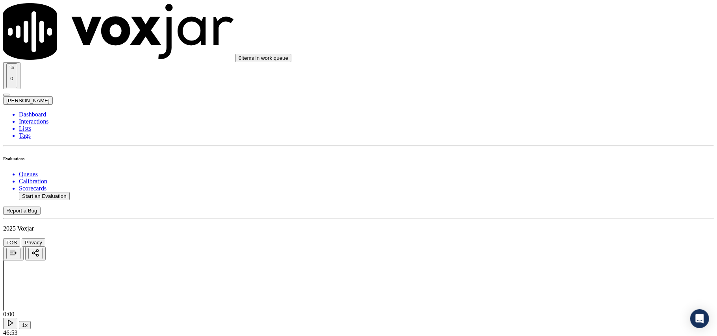
click at [535, 190] on div "N/A" at bounding box center [596, 186] width 156 height 7
click at [553, 158] on div "Yes" at bounding box center [596, 157] width 156 height 7
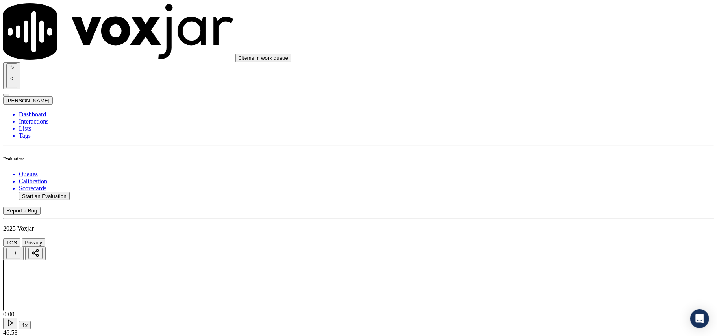
scroll to position [962, 0]
click at [546, 180] on div "No" at bounding box center [596, 176] width 156 height 7
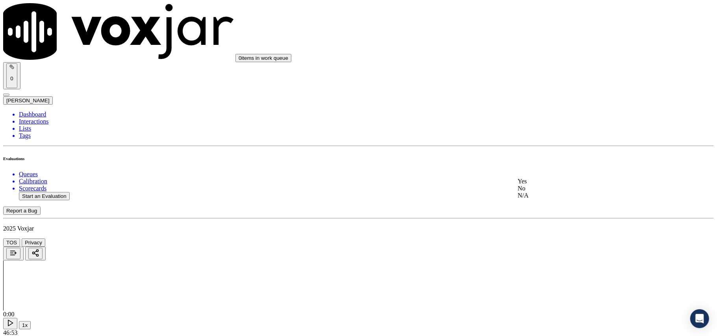
click at [548, 192] on div "No" at bounding box center [596, 188] width 156 height 7
click at [543, 202] on div "N/A" at bounding box center [596, 197] width 156 height 7
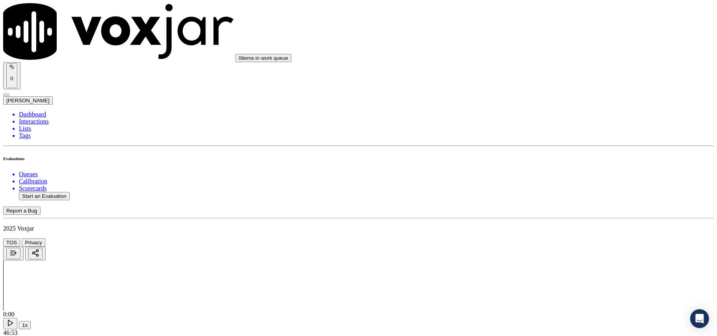
click at [545, 107] on div "No" at bounding box center [596, 103] width 156 height 7
click at [537, 102] on div "Yes" at bounding box center [596, 98] width 156 height 7
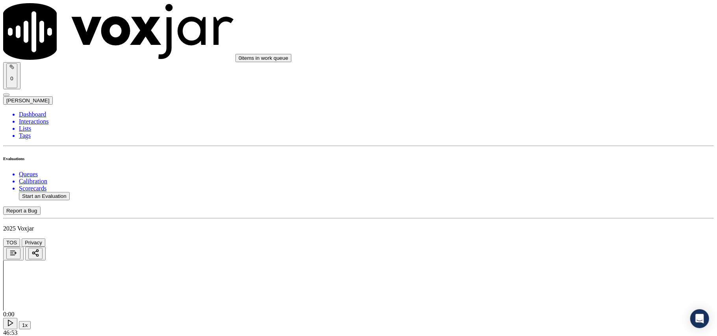
scroll to position [1400, 0]
click at [548, 105] on div "Yes" at bounding box center [596, 101] width 156 height 7
drag, startPoint x: 590, startPoint y: 178, endPoint x: 587, endPoint y: 183, distance: 6.0
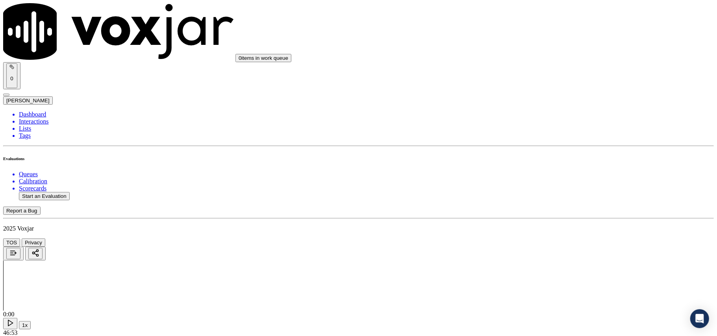
click at [540, 218] on div "N/A" at bounding box center [596, 214] width 156 height 7
click at [567, 160] on div "Yes" at bounding box center [596, 157] width 156 height 7
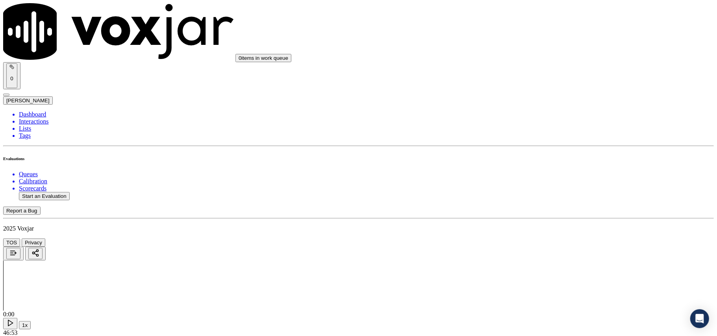
scroll to position [1662, 0]
click at [559, 190] on div "No" at bounding box center [596, 186] width 156 height 7
click at [546, 207] on div "N/A" at bounding box center [596, 204] width 156 height 7
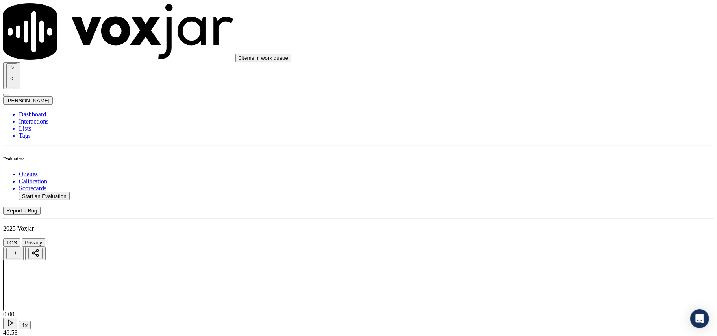
scroll to position [1749, 0]
click at [539, 202] on div "No" at bounding box center [596, 198] width 156 height 7
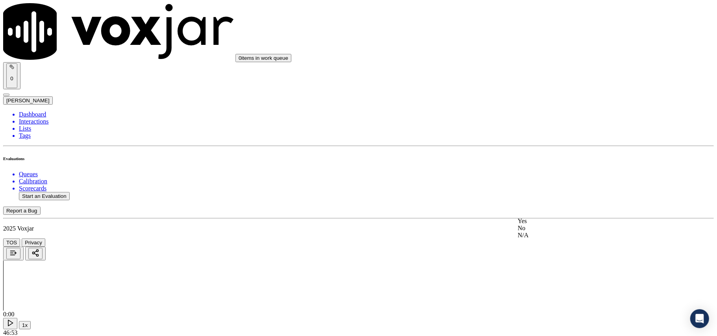
click at [539, 225] on div "Yes" at bounding box center [596, 221] width 156 height 7
click at [548, 132] on div "N/A" at bounding box center [596, 128] width 156 height 7
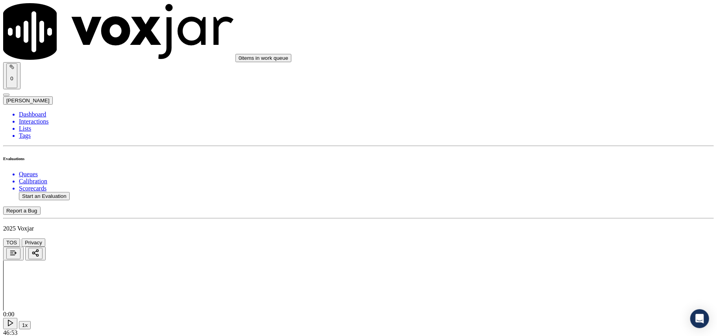
click at [547, 157] on div "No" at bounding box center [596, 153] width 156 height 7
click at [542, 157] on div "Yes" at bounding box center [596, 157] width 156 height 7
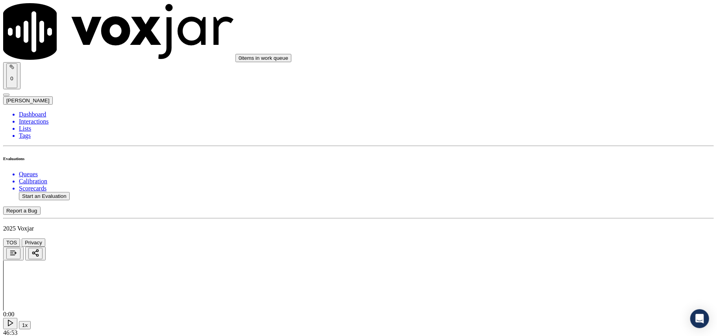
click at [534, 176] on div "No" at bounding box center [596, 175] width 156 height 7
click at [549, 171] on div "No" at bounding box center [596, 167] width 156 height 7
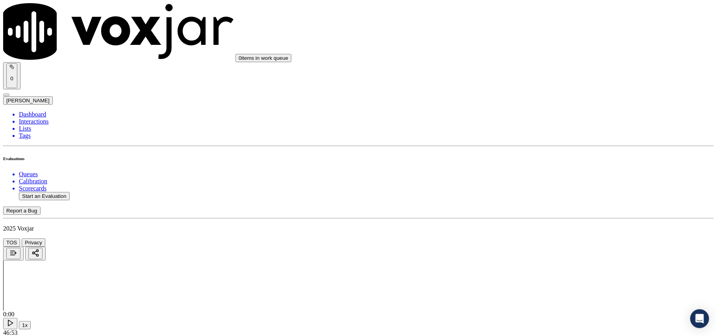
scroll to position [2203, 0]
click at [537, 254] on div "No" at bounding box center [596, 250] width 156 height 7
click at [532, 247] on div "Yes" at bounding box center [596, 243] width 156 height 7
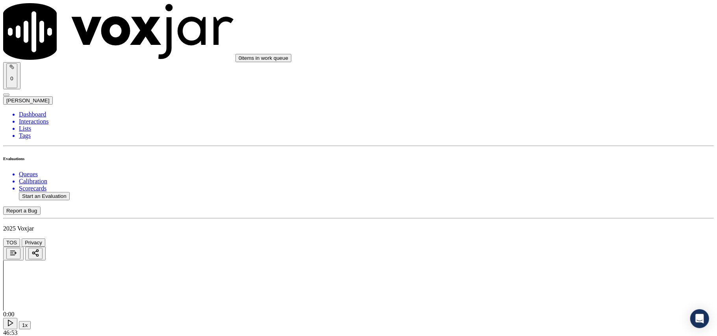
click at [530, 272] on div "N/A" at bounding box center [596, 268] width 156 height 7
click at [70, 192] on button "Start an Evaluation" at bounding box center [44, 196] width 51 height 8
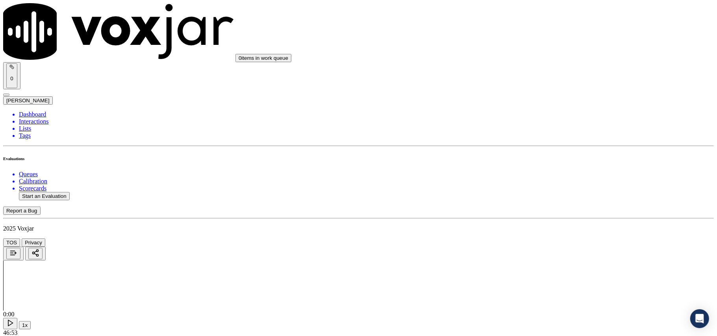
type input "2074585968_C1.mp3"
type input "[DATE]T23:21"
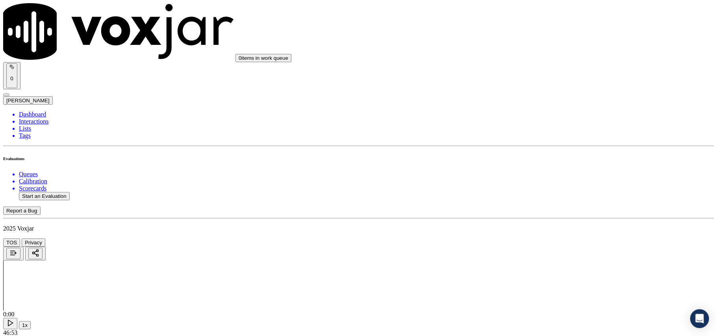
type input "[PERSON_NAME]"
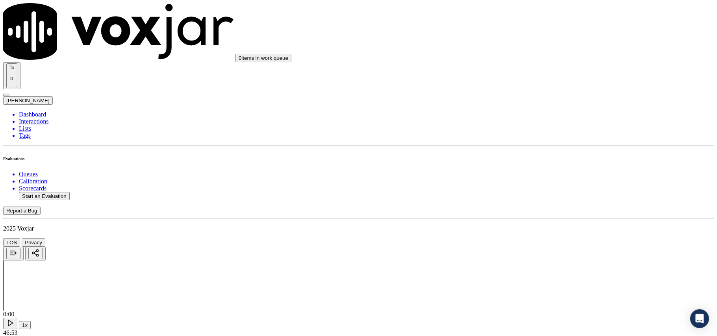
scroll to position [68, 0]
type input "2074585968"
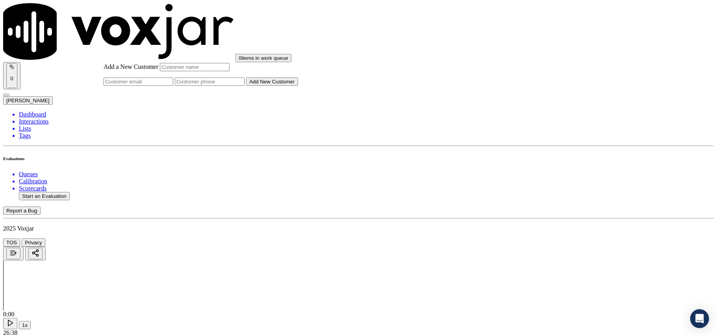
click at [244, 86] on input "Add a New Customer" at bounding box center [210, 82] width 70 height 8
paste input "2074585968"
type input "2074585968"
click at [229, 71] on input "Add a New Customer" at bounding box center [195, 67] width 70 height 8
paste input "[PERSON_NAME]"
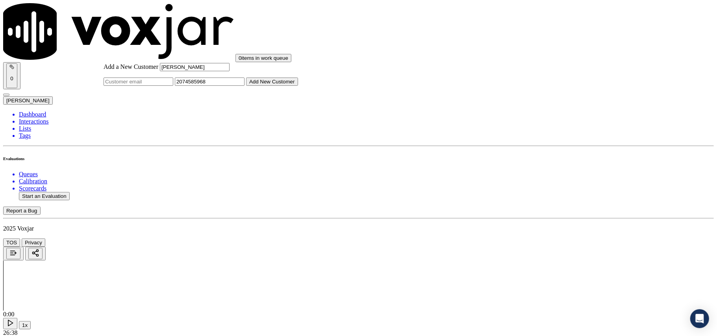
type input "[PERSON_NAME]"
click at [298, 86] on button "Add New Customer" at bounding box center [272, 82] width 52 height 8
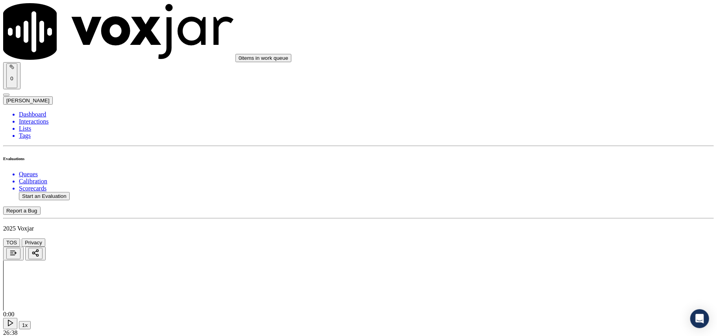
click at [546, 144] on div "Yes" at bounding box center [596, 143] width 156 height 7
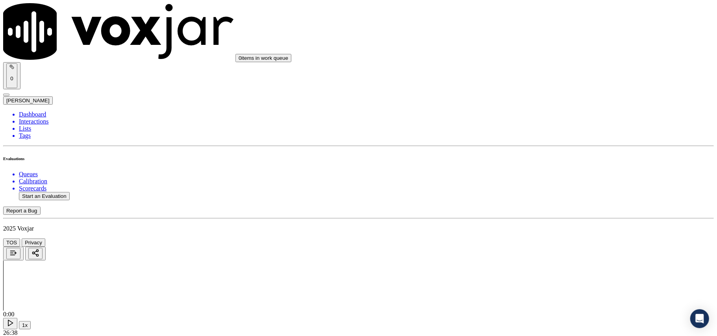
scroll to position [87, 0]
click at [543, 145] on div "Yes" at bounding box center [596, 145] width 156 height 7
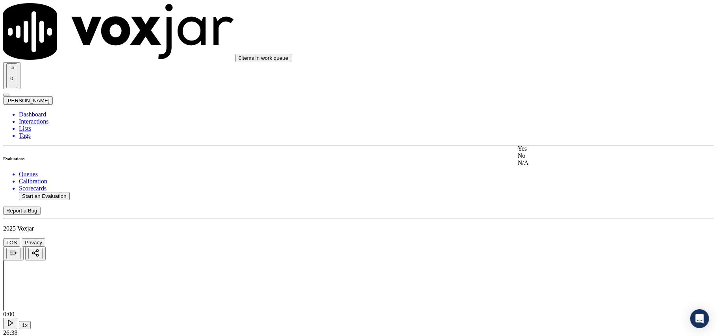
click at [547, 152] on div "Yes" at bounding box center [596, 148] width 156 height 7
click at [543, 181] on div "No" at bounding box center [596, 177] width 156 height 7
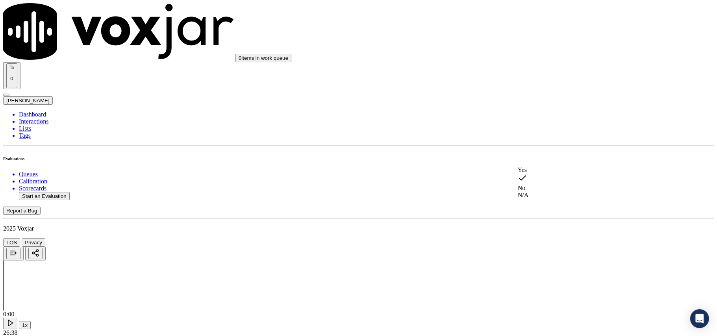
click at [547, 171] on div "Yes" at bounding box center [596, 169] width 156 height 7
click at [559, 95] on div "Yes" at bounding box center [596, 94] width 156 height 7
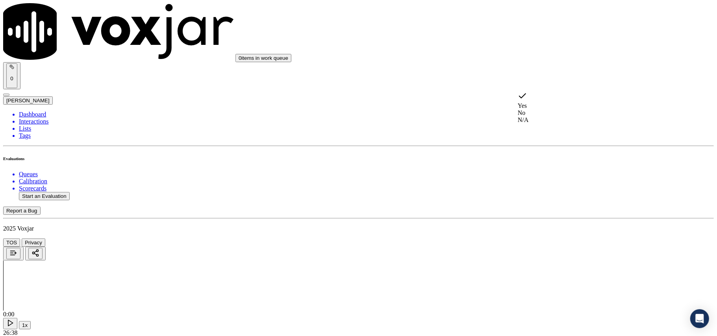
click at [535, 109] on div "No" at bounding box center [596, 112] width 156 height 7
click at [540, 152] on div "Yes" at bounding box center [596, 148] width 156 height 7
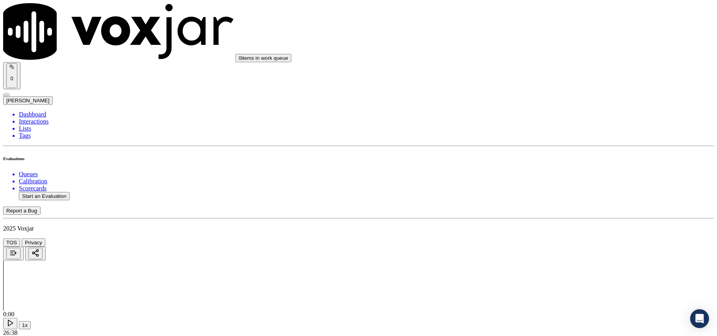
click at [539, 164] on div "Yes" at bounding box center [596, 160] width 156 height 7
click at [537, 175] on div "Yes" at bounding box center [596, 172] width 156 height 7
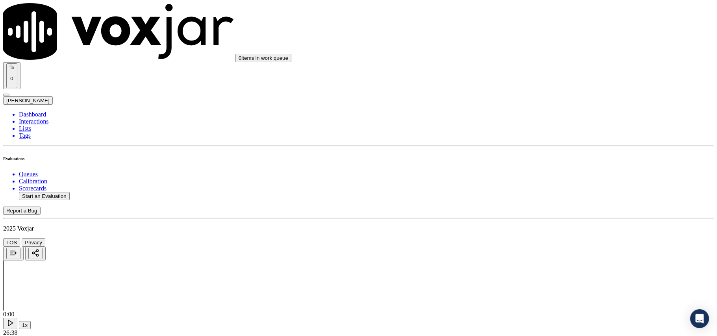
scroll to position [875, 0]
click at [547, 158] on div "Yes" at bounding box center [596, 157] width 156 height 7
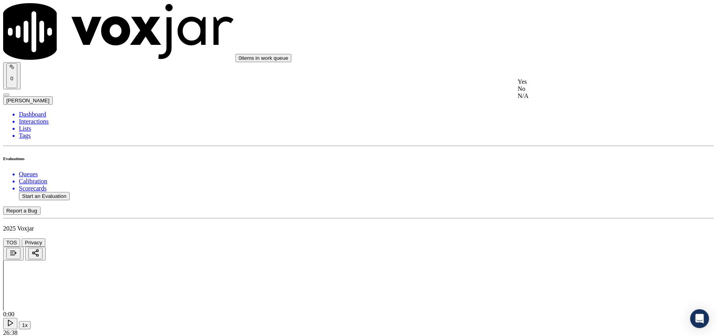
click at [549, 92] on div "No" at bounding box center [596, 88] width 156 height 7
click at [547, 104] on div "No" at bounding box center [596, 100] width 156 height 7
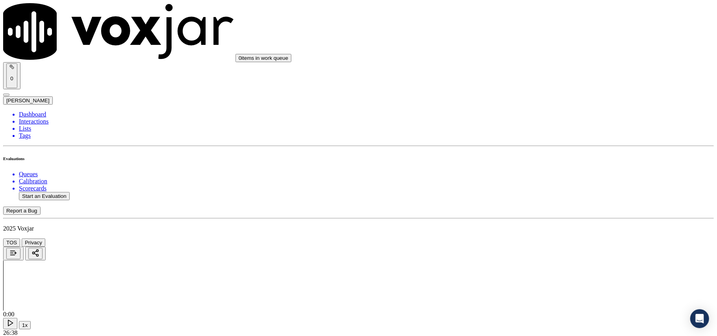
click at [536, 100] on div "Yes" at bounding box center [596, 96] width 156 height 7
click at [537, 102] on div "Yes" at bounding box center [596, 98] width 156 height 7
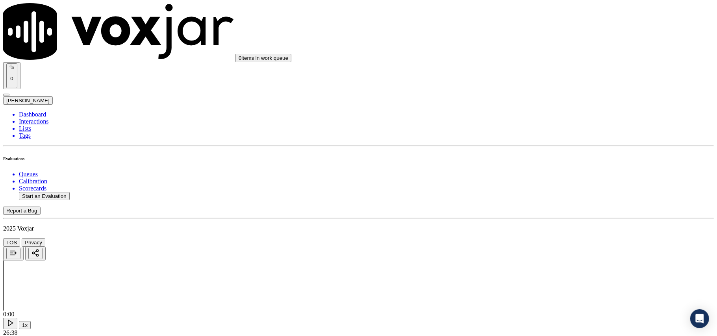
scroll to position [1400, 0]
click at [541, 105] on div "Yes" at bounding box center [596, 101] width 156 height 7
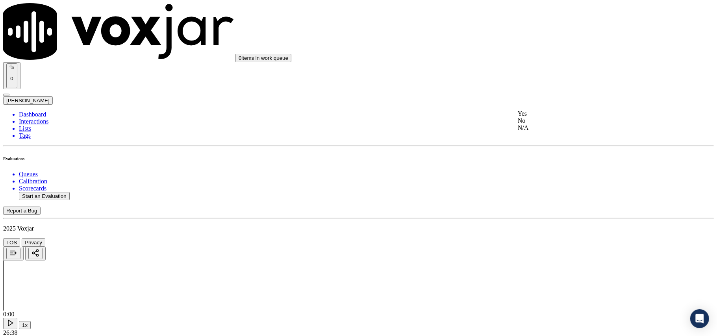
click at [547, 124] on div "No" at bounding box center [596, 120] width 156 height 7
click at [548, 72] on div "Yes" at bounding box center [596, 70] width 156 height 7
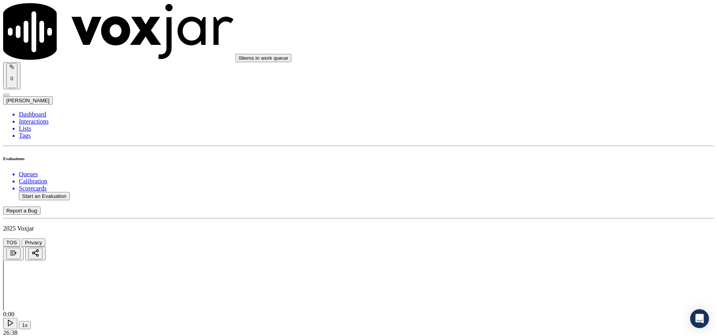
drag, startPoint x: 537, startPoint y: 79, endPoint x: 533, endPoint y: 90, distance: 11.3
click at [546, 116] on div "No" at bounding box center [596, 119] width 156 height 7
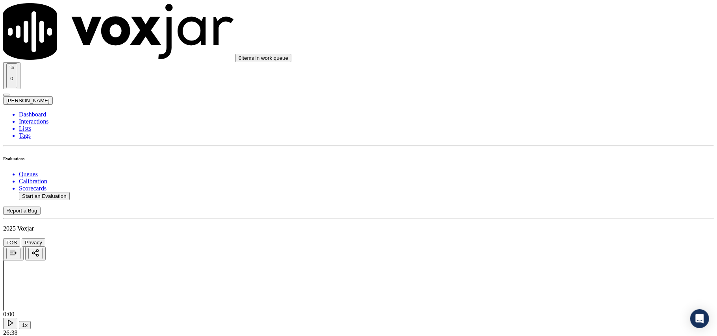
paste textarea "@14.31 call was transferred to Allen without informing to the CX"
type textarea "@14.31 call was transferred to Allen without informing to the CX"
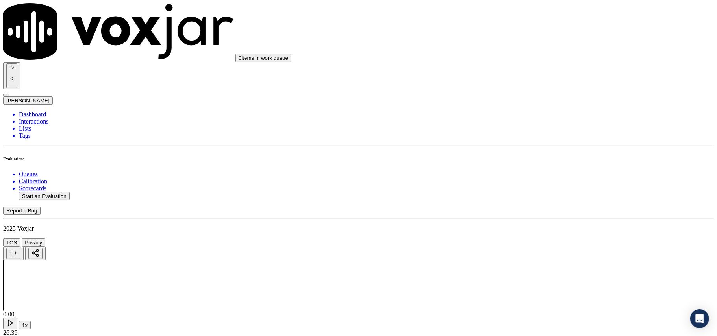
click at [547, 144] on div "No" at bounding box center [596, 140] width 156 height 7
click at [545, 149] on div "Yes" at bounding box center [596, 145] width 156 height 7
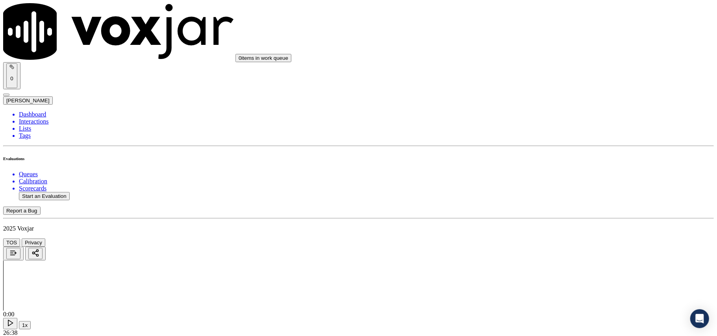
scroll to position [1924, 0]
click at [541, 186] on div "No" at bounding box center [596, 182] width 156 height 7
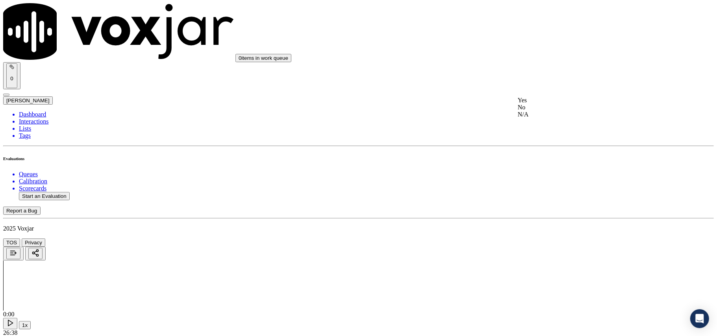
click at [554, 111] on div "No" at bounding box center [596, 107] width 156 height 7
paste textarea "@19.15 allen Informed that has not coosen a supplier yet which is one of the re…"
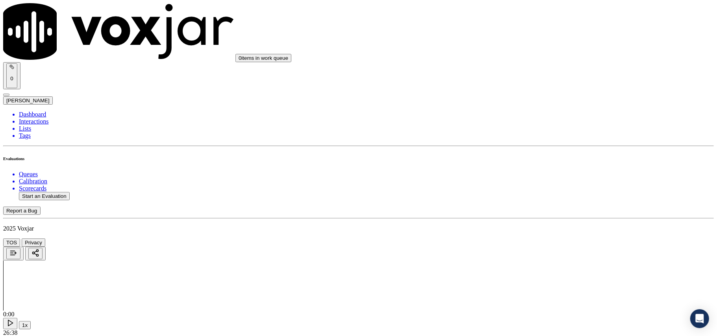
type textarea "@19.15 allen Informed that has not coosen a supplier yet which is one of the re…"
click at [543, 165] on div "No" at bounding box center [596, 160] width 156 height 7
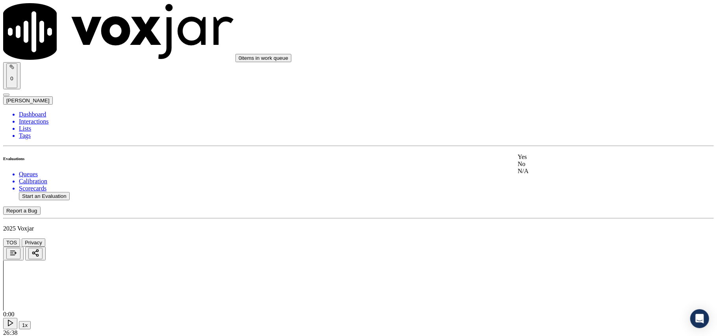
click at [550, 168] on div "No" at bounding box center [596, 164] width 156 height 7
click at [537, 246] on div "Yes" at bounding box center [596, 243] width 156 height 7
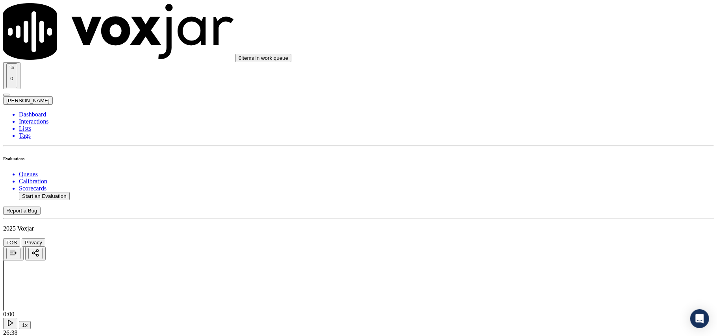
click at [546, 205] on div "N/A" at bounding box center [596, 201] width 156 height 7
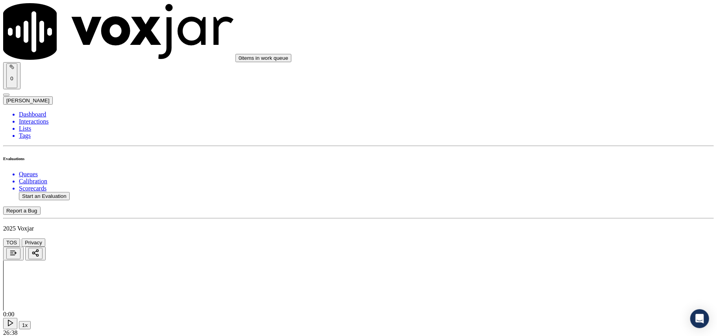
click at [53, 192] on button "Start an Evaluation" at bounding box center [44, 196] width 51 height 8
type input "2074585968-C2.mp3"
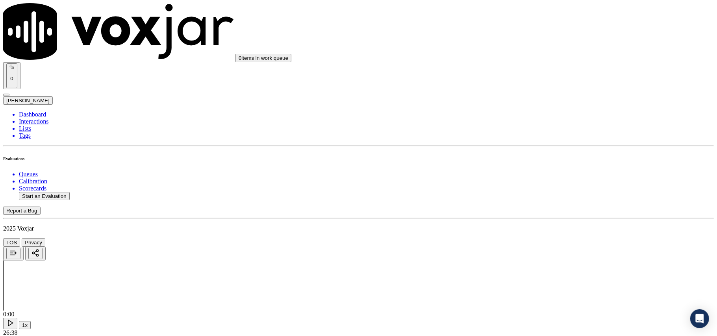
drag, startPoint x: 258, startPoint y: 142, endPoint x: 214, endPoint y: 146, distance: 44.3
drag, startPoint x: 259, startPoint y: 142, endPoint x: 216, endPoint y: 139, distance: 43.1
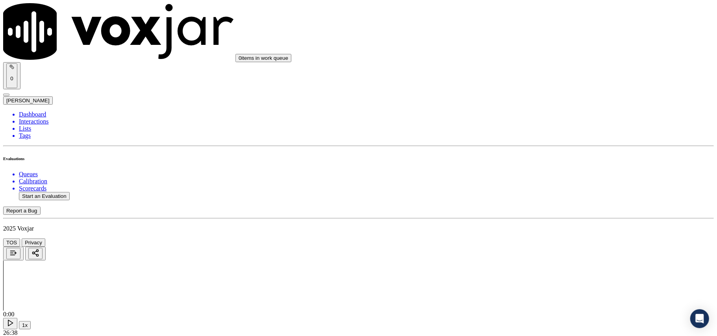
type input "2025-08-08T23:26"
type input "James"
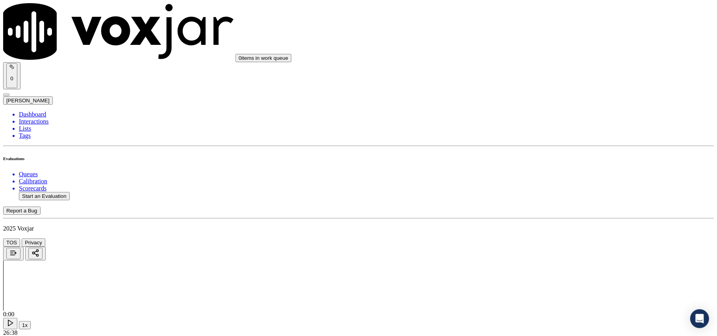
scroll to position [0, 0]
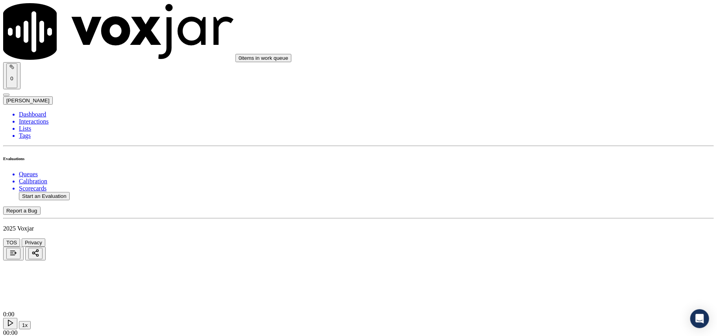
type input "2074585968"
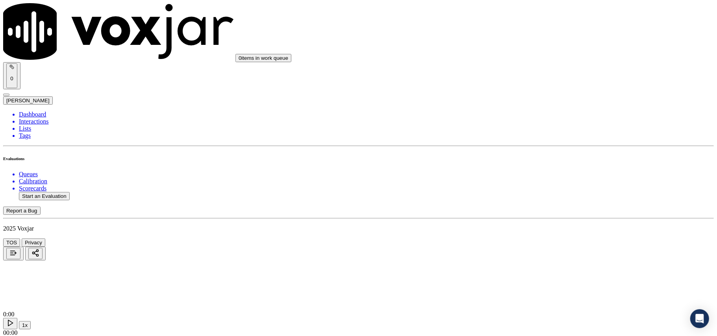
scroll to position [60, 0]
click at [555, 147] on div "Yes" at bounding box center [596, 143] width 156 height 7
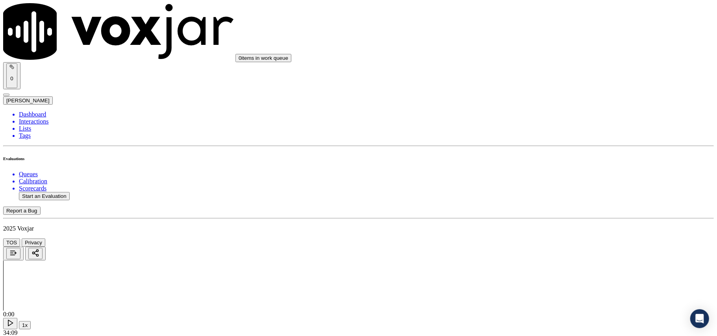
drag, startPoint x: 548, startPoint y: 124, endPoint x: 538, endPoint y: 145, distance: 23.8
drag, startPoint x: 674, startPoint y: 35, endPoint x: 674, endPoint y: 44, distance: 9.1
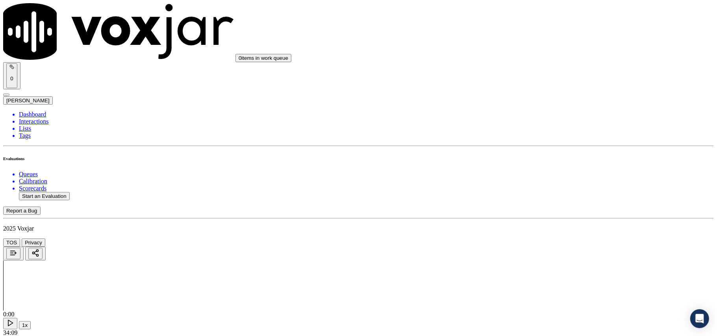
click at [544, 146] on div "Yes" at bounding box center [596, 143] width 156 height 7
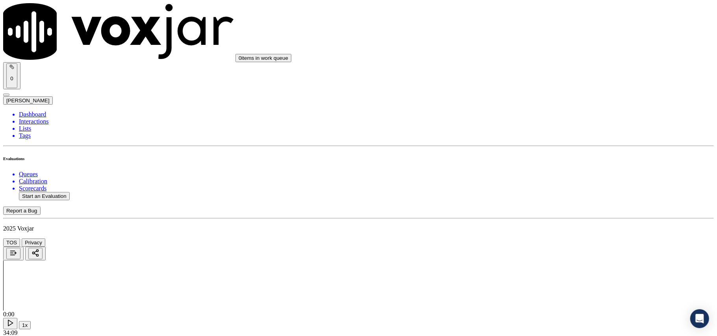
scroll to position [87, 0]
click at [541, 142] on div "Yes No N/A" at bounding box center [596, 152] width 156 height 21
click at [540, 150] on div "Yes" at bounding box center [596, 145] width 156 height 7
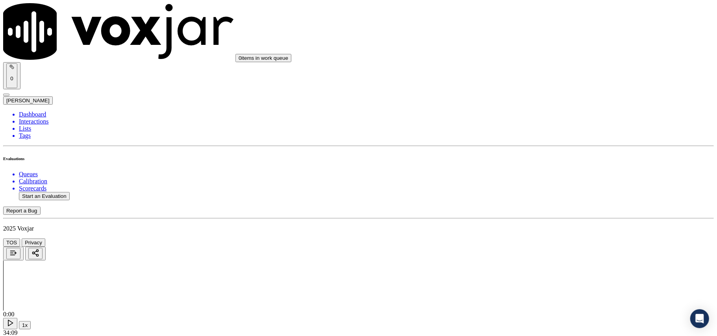
drag, startPoint x: 554, startPoint y: 54, endPoint x: 553, endPoint y: 61, distance: 7.1
click at [548, 67] on div "Yes No N/A" at bounding box center [596, 77] width 156 height 21
click at [548, 88] on div "N/A" at bounding box center [596, 84] width 156 height 7
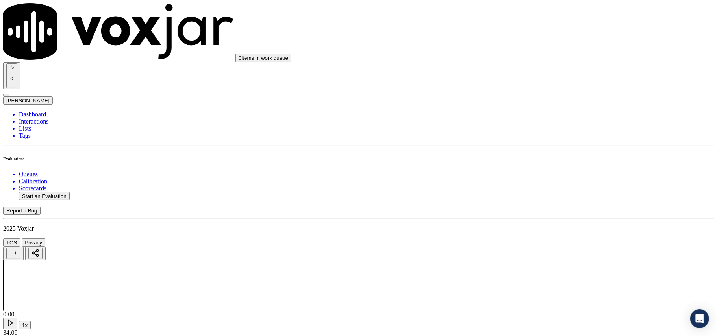
click at [553, 100] on div "N/A" at bounding box center [596, 96] width 156 height 7
click at [543, 147] on div "No" at bounding box center [596, 143] width 156 height 7
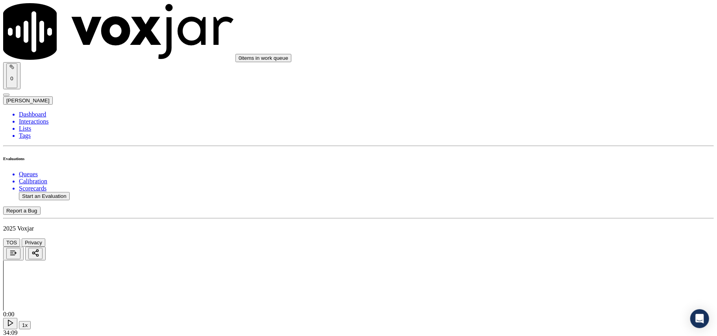
drag, startPoint x: 548, startPoint y: 122, endPoint x: 548, endPoint y: 126, distance: 4.7
click at [545, 165] on div "N/A" at bounding box center [596, 161] width 156 height 7
drag, startPoint x: 558, startPoint y: 143, endPoint x: 553, endPoint y: 161, distance: 18.7
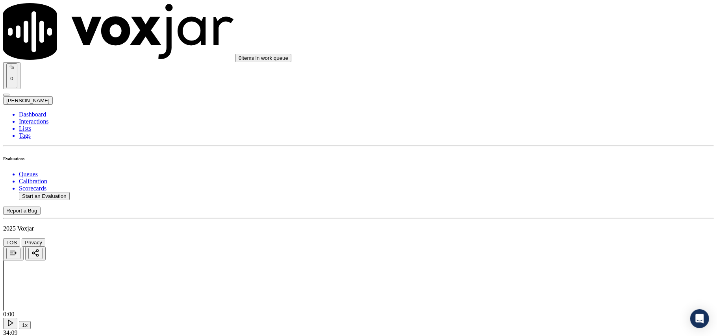
click at [552, 159] on div "No" at bounding box center [596, 155] width 156 height 7
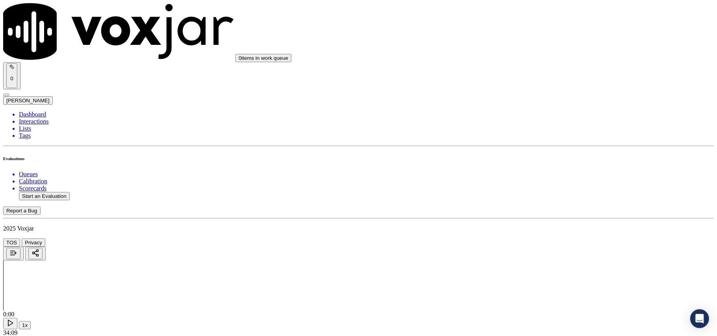
click at [542, 178] on div "N/A" at bounding box center [596, 174] width 156 height 7
click at [539, 209] on div "N/A" at bounding box center [596, 205] width 156 height 7
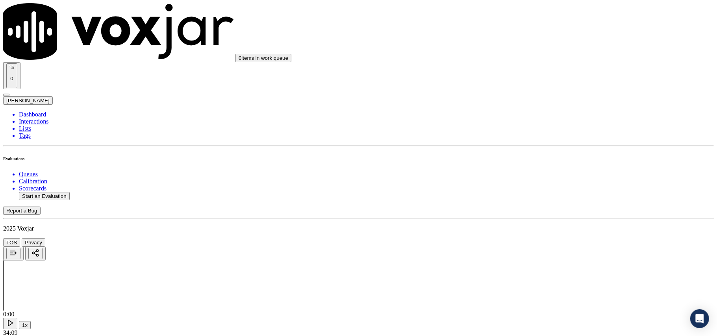
scroll to position [875, 0]
click at [542, 124] on div "N/A" at bounding box center [596, 120] width 156 height 7
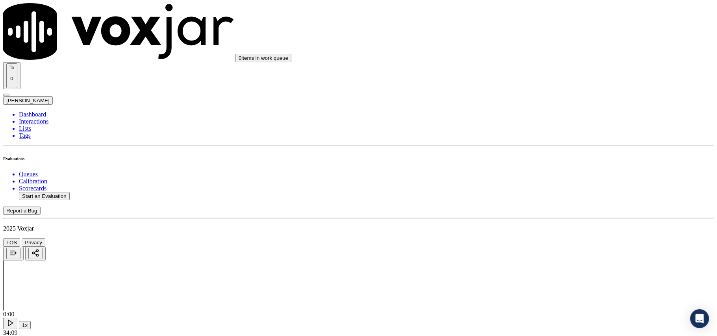
click at [542, 141] on div "Yes" at bounding box center [596, 137] width 156 height 7
click at [548, 160] on div "No" at bounding box center [596, 156] width 156 height 7
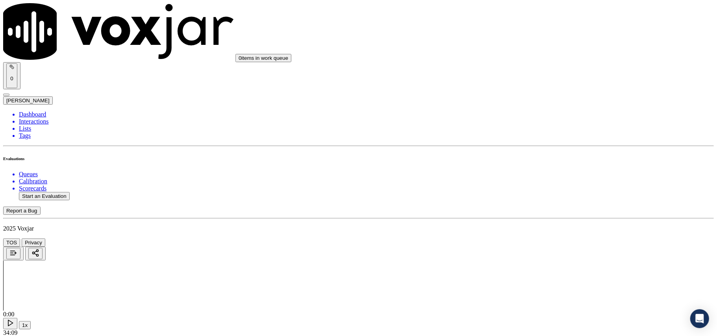
scroll to position [1137, 0]
click at [549, 155] on div "Yes" at bounding box center [596, 151] width 156 height 7
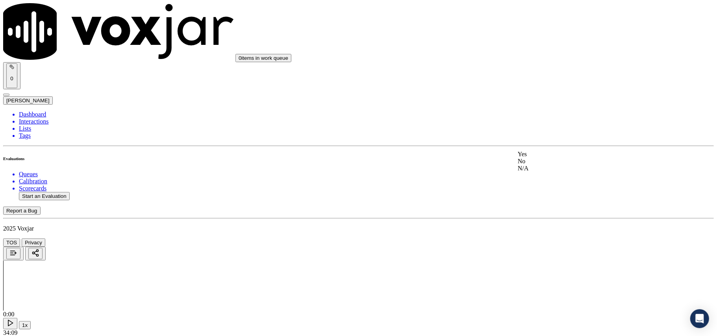
click at [549, 154] on div "Yes" at bounding box center [596, 154] width 156 height 7
click at [538, 177] on div "No" at bounding box center [596, 173] width 156 height 7
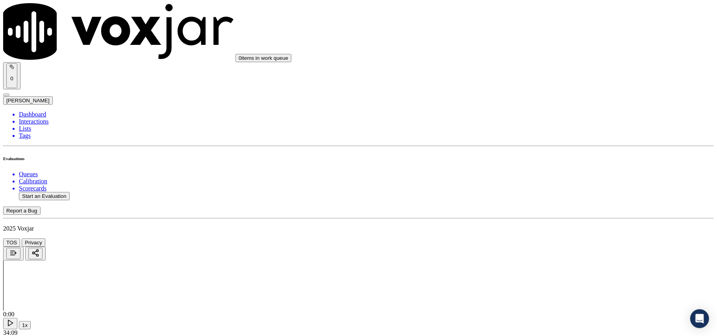
click at [547, 221] on div "No" at bounding box center [596, 217] width 156 height 7
click at [545, 238] on div "N/A" at bounding box center [596, 235] width 156 height 7
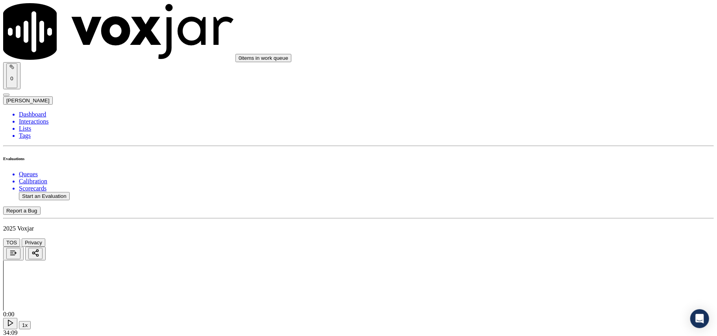
click at [542, 153] on div "Yes No N/A" at bounding box center [596, 141] width 156 height 21
click at [543, 153] on div "N/A" at bounding box center [596, 149] width 156 height 7
drag, startPoint x: 542, startPoint y: 216, endPoint x: 542, endPoint y: 221, distance: 5.1
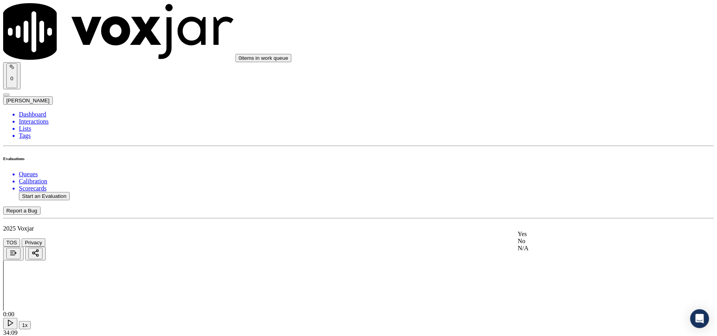
click at [531, 252] on div "N/A" at bounding box center [596, 248] width 156 height 7
click at [537, 264] on div "N/A" at bounding box center [596, 260] width 156 height 7
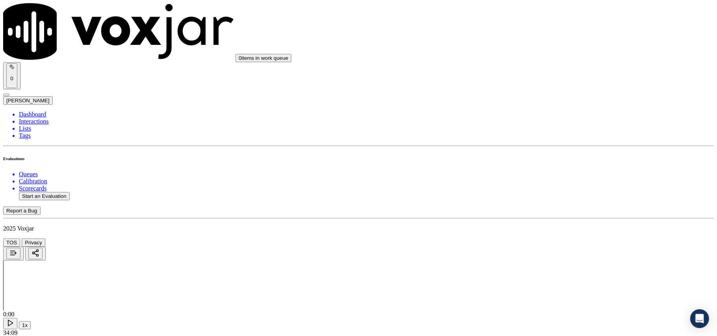
click at [546, 189] on div "N/A" at bounding box center [596, 184] width 156 height 7
click at [541, 210] on div "N/A" at bounding box center [596, 206] width 156 height 7
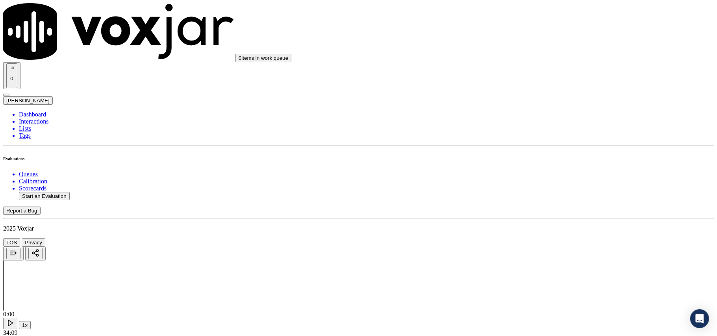
scroll to position [1963, 0]
click at [536, 254] on div "No" at bounding box center [596, 250] width 156 height 7
click at [54, 192] on button "Start an Evaluation" at bounding box center [44, 196] width 51 height 8
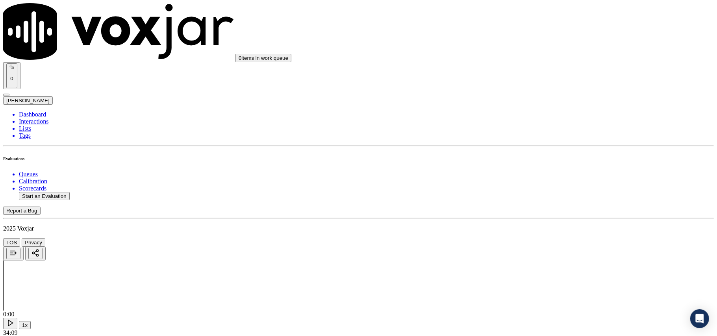
paste input
type input "3476129674-C1"
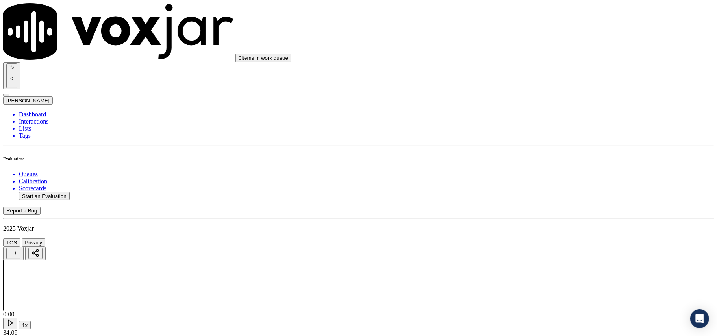
type input "2025-08-08T23:40"
type input "Janet"
drag, startPoint x: 276, startPoint y: 192, endPoint x: 303, endPoint y: 200, distance: 27.8
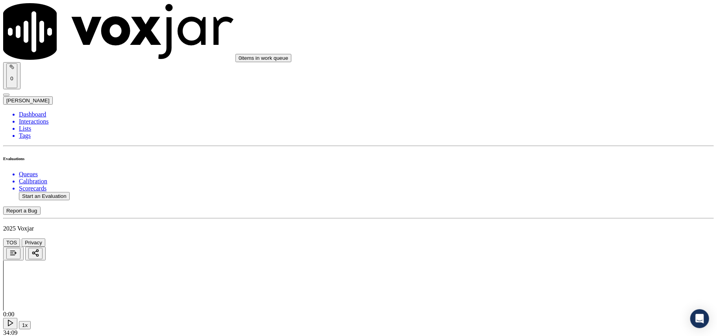
type input "3476129674"
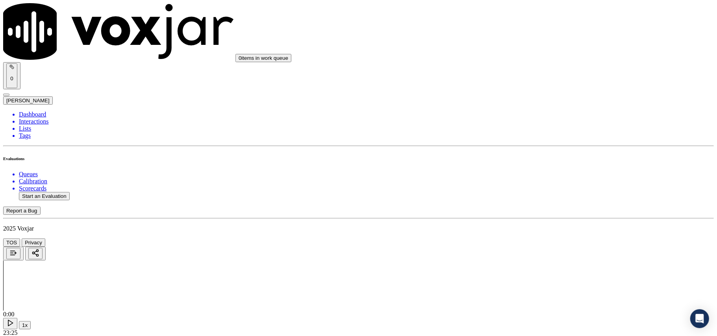
drag, startPoint x: 396, startPoint y: 278, endPoint x: 676, endPoint y: 179, distance: 296.9
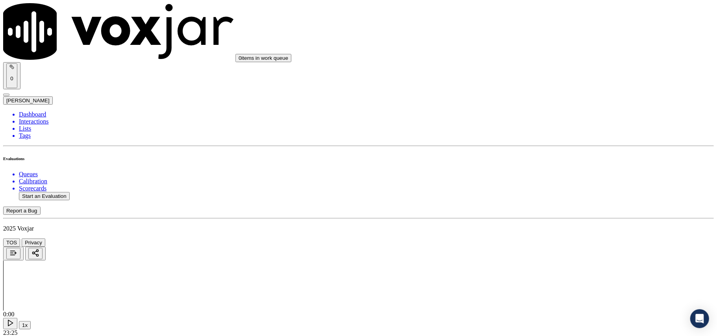
click at [540, 146] on div "Yes" at bounding box center [596, 143] width 156 height 7
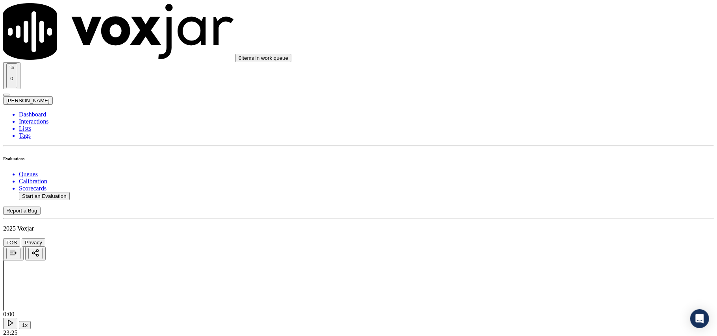
drag, startPoint x: 539, startPoint y: 60, endPoint x: 535, endPoint y: 72, distance: 12.9
click at [539, 61] on div "Yes" at bounding box center [596, 58] width 156 height 7
click at [536, 162] on div "Yes" at bounding box center [596, 158] width 156 height 7
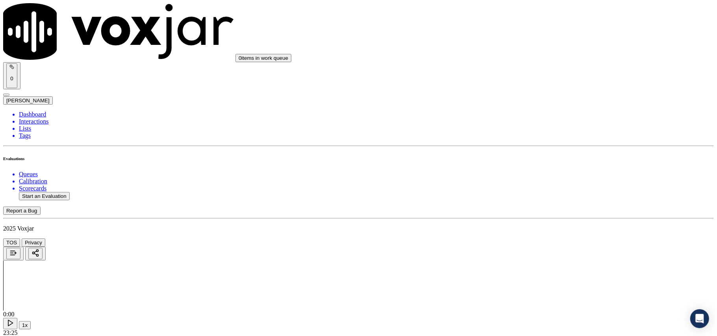
scroll to position [262, 0]
drag, startPoint x: 545, startPoint y: 150, endPoint x: 545, endPoint y: 165, distance: 14.6
click at [544, 172] on div "Yes" at bounding box center [596, 169] width 156 height 7
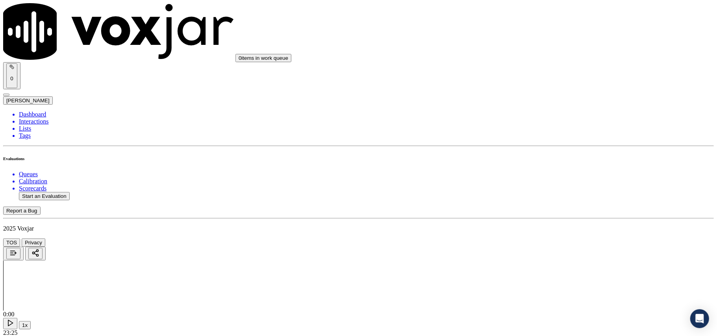
click at [540, 111] on div "N/A" at bounding box center [596, 107] width 156 height 7
drag, startPoint x: 546, startPoint y: 131, endPoint x: 549, endPoint y: 122, distance: 9.4
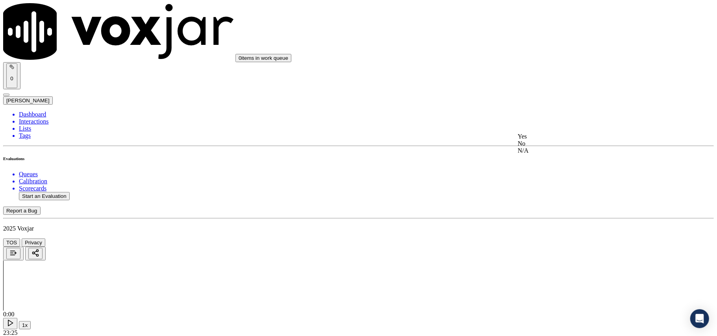
click at [542, 140] on div "Yes" at bounding box center [596, 136] width 156 height 7
click at [540, 159] on div "No" at bounding box center [596, 155] width 156 height 7
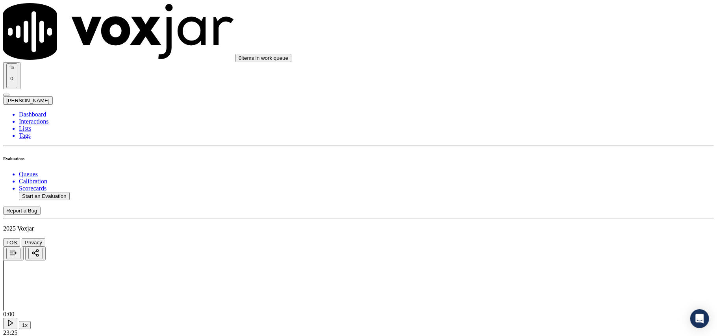
click at [539, 83] on div "No" at bounding box center [596, 79] width 156 height 7
click at [541, 107] on div "Yes" at bounding box center [596, 103] width 156 height 7
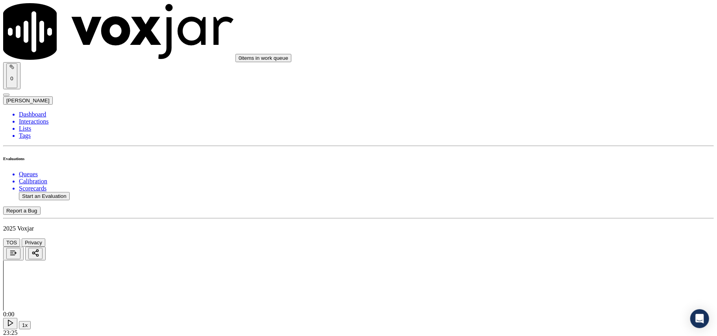
click at [554, 151] on div "Yes" at bounding box center [596, 147] width 156 height 7
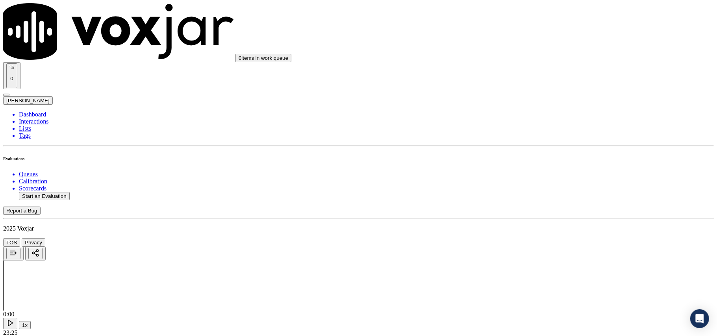
click at [544, 222] on div "Yes" at bounding box center [596, 221] width 156 height 7
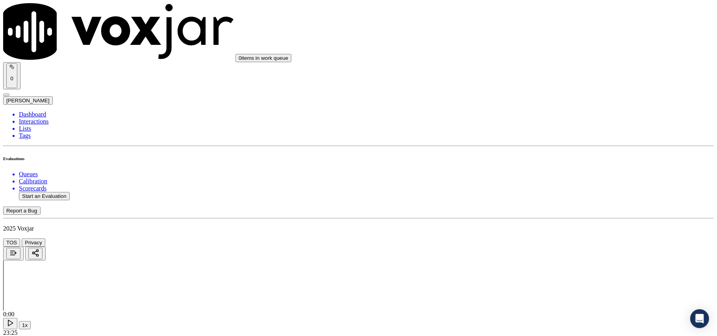
scroll to position [1049, 0]
click at [550, 244] on div "No" at bounding box center [596, 240] width 156 height 7
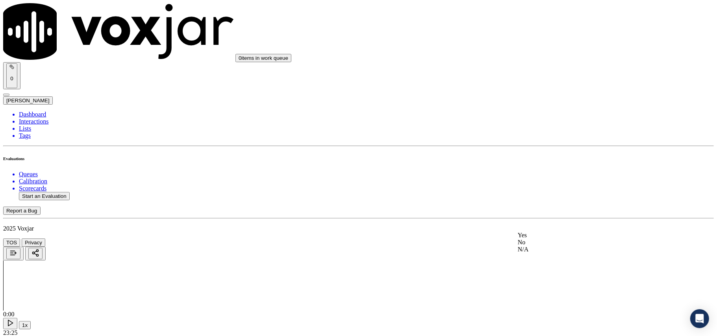
click at [544, 246] on div "No" at bounding box center [596, 242] width 156 height 7
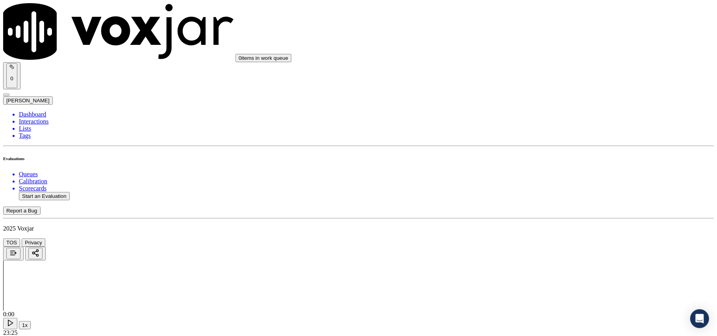
click at [538, 237] on div "Yes" at bounding box center [596, 238] width 156 height 7
click at [548, 173] on div "No" at bounding box center [596, 169] width 156 height 7
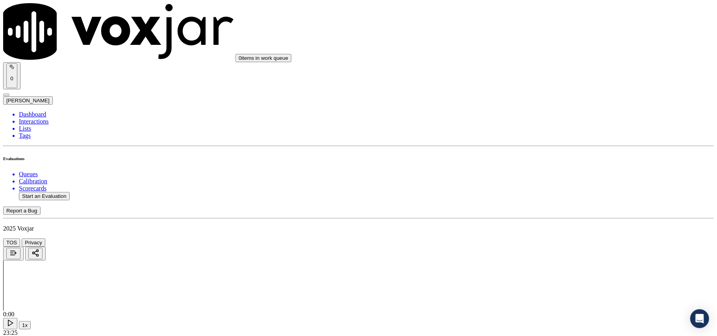
scroll to position [1574, 0]
click at [537, 123] on div "Yes" at bounding box center [596, 119] width 156 height 7
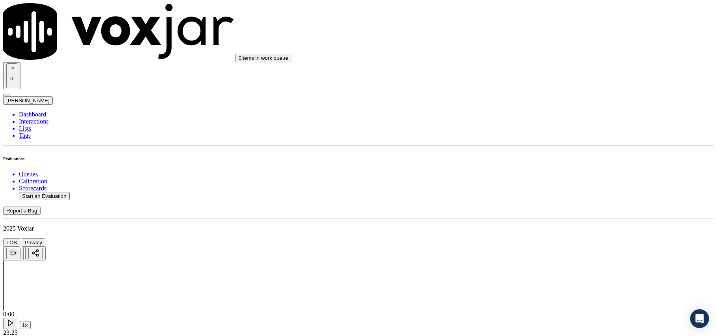
click at [540, 142] on div "No" at bounding box center [596, 138] width 156 height 7
click at [542, 154] on div "No" at bounding box center [596, 150] width 156 height 7
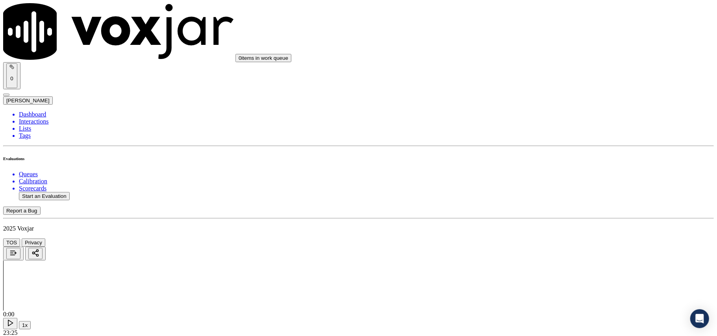
scroll to position [1837, 0]
click at [539, 166] on div "No" at bounding box center [596, 162] width 156 height 7
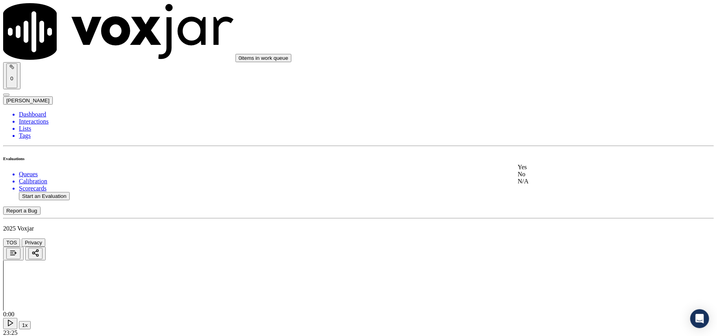
click at [547, 178] on div "No" at bounding box center [596, 174] width 156 height 7
click at [534, 200] on div "No" at bounding box center [596, 195] width 156 height 7
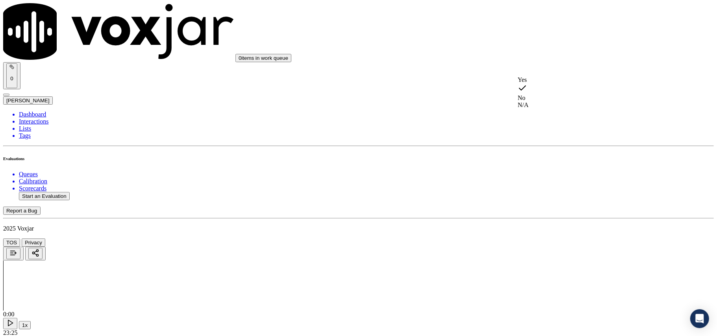
click at [540, 82] on div "Yes" at bounding box center [596, 79] width 156 height 7
drag, startPoint x: 525, startPoint y: 233, endPoint x: 537, endPoint y: 228, distance: 13.4
click at [546, 254] on div "No" at bounding box center [596, 250] width 156 height 7
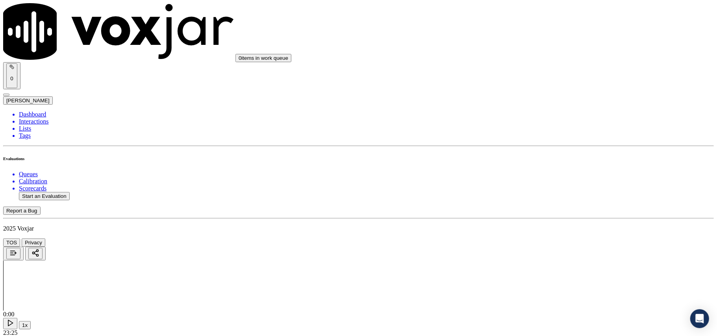
scroll to position [1959, 0]
click at [537, 146] on div "No" at bounding box center [596, 149] width 156 height 7
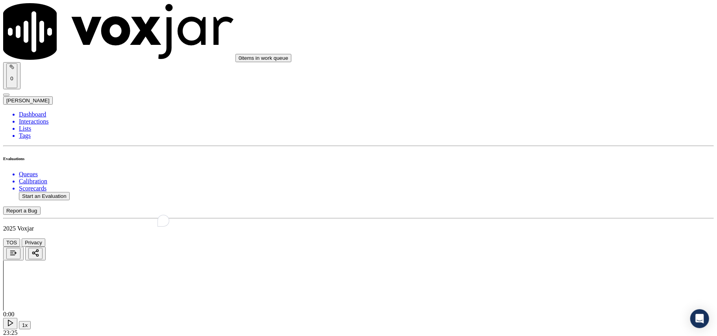
paste textarea "3476129674-C1"
type textarea "3476129674-C1"
paste textarea "CX was signed up for electricity on 07.08.2025 Janet called back the CX and inf…"
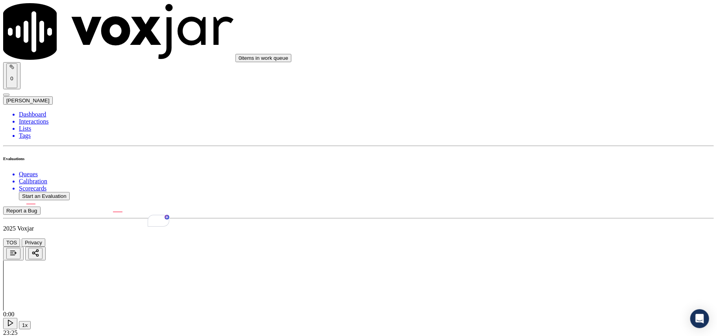
type textarea "CX was signed up for electricity on 07.08.2025 Janet called back the CX and inf…"
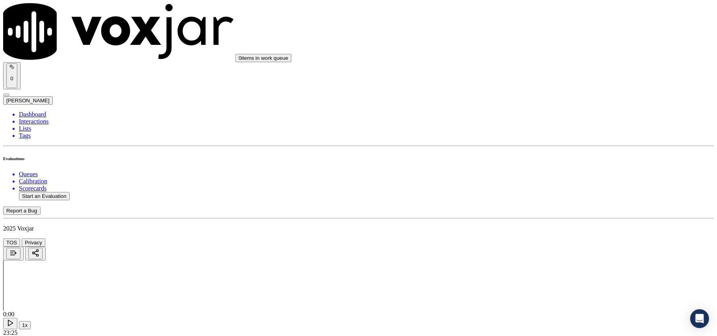
scroll to position [699, 0]
click at [43, 192] on button "Start an Evaluation" at bounding box center [44, 196] width 51 height 8
type input "4123031742-C1.mp3"
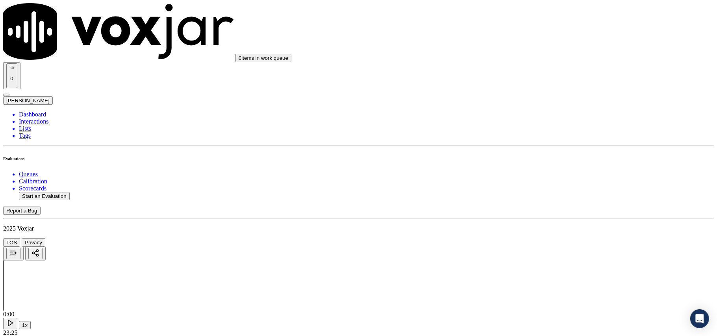
type input "2025-08-08T00:02"
type input "George"
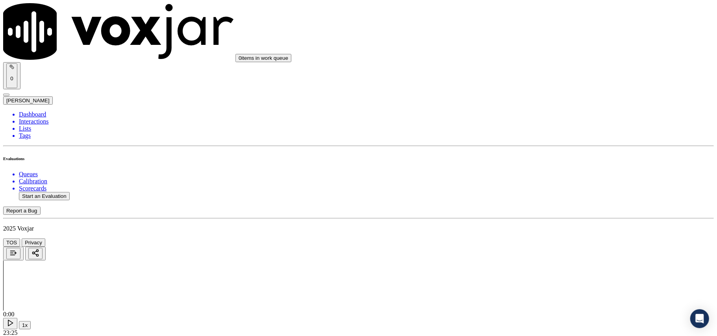
drag, startPoint x: 124, startPoint y: 183, endPoint x: 104, endPoint y: 184, distance: 20.5
drag, startPoint x: 125, startPoint y: 181, endPoint x: 94, endPoint y: 181, distance: 30.3
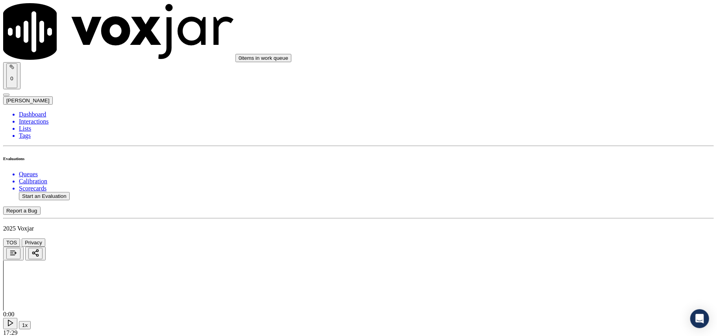
copy p "4123031742"
type input "4123031742"
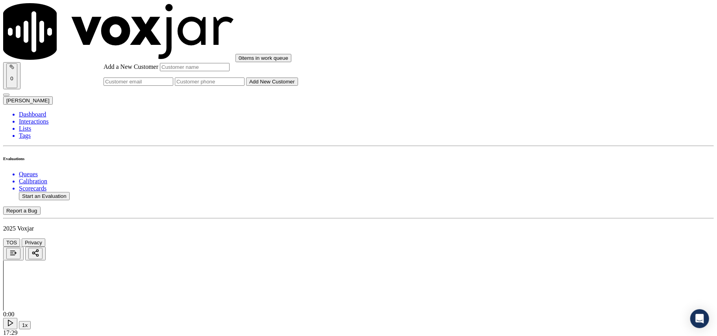
click at [244, 86] on input "Add a New Customer" at bounding box center [210, 82] width 70 height 8
paste input "4123031742"
type input "4123031742"
click at [229, 71] on input "Add a New Customer" at bounding box center [195, 67] width 70 height 8
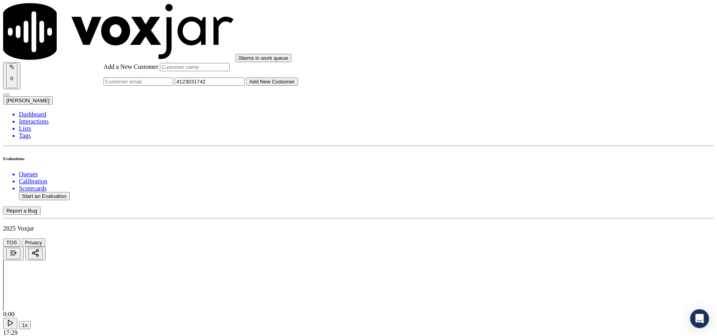
paste input "[PERSON_NAME]"
type input "[PERSON_NAME]"
click at [298, 86] on button "Add New Customer" at bounding box center [272, 82] width 52 height 8
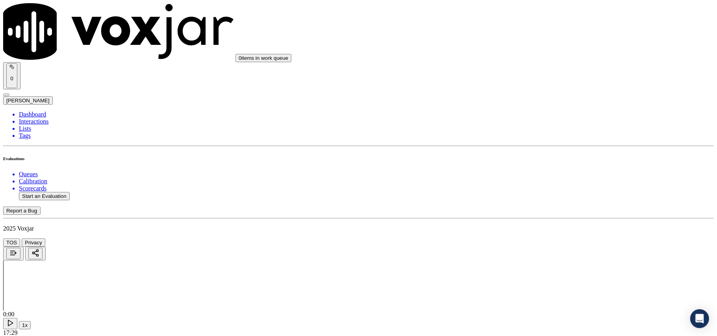
click at [545, 147] on div "Yes" at bounding box center [596, 143] width 156 height 7
click at [540, 150] on div "Yes" at bounding box center [596, 145] width 156 height 7
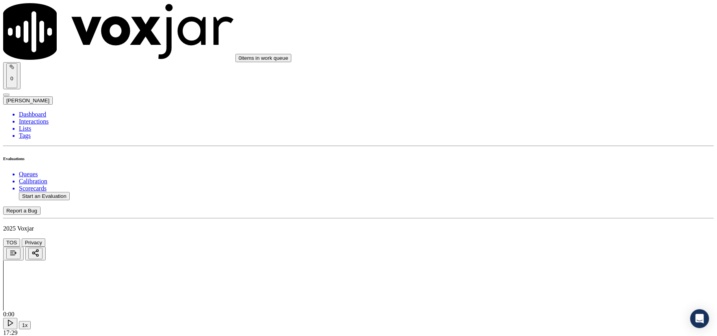
scroll to position [262, 0]
click at [549, 62] on div "Yes" at bounding box center [596, 60] width 156 height 7
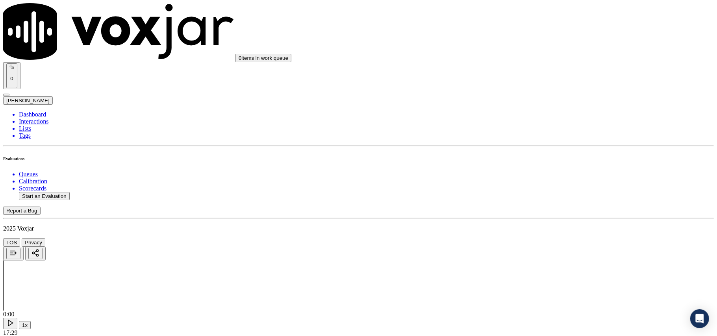
click at [537, 83] on div "Yes" at bounding box center [596, 82] width 156 height 7
click at [544, 105] on div "No" at bounding box center [596, 101] width 156 height 7
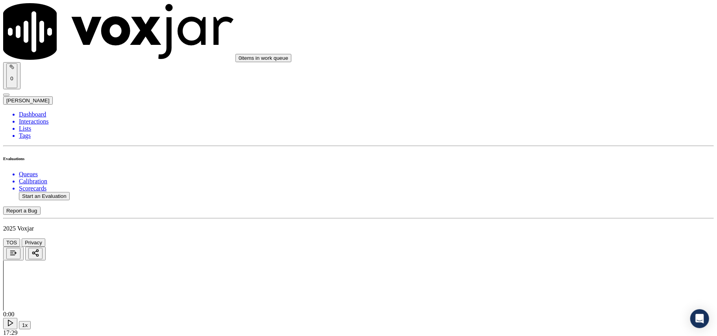
click at [544, 113] on div "No" at bounding box center [596, 107] width 156 height 18
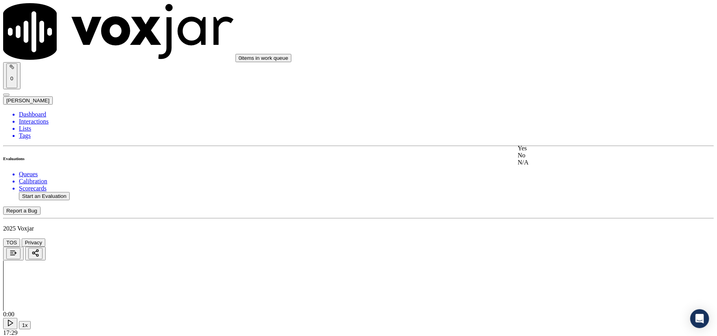
click at [545, 150] on div "Yes" at bounding box center [596, 148] width 156 height 7
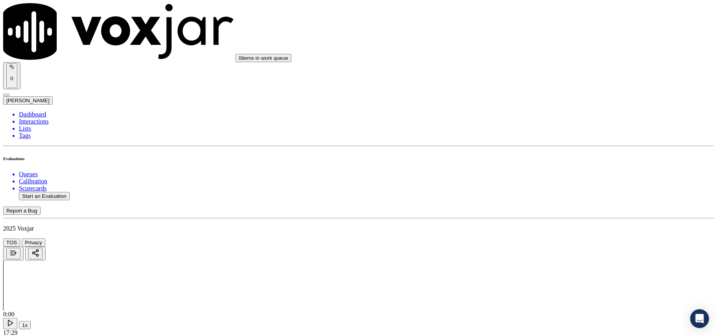
click at [538, 178] on div "N/A" at bounding box center [596, 174] width 156 height 7
click at [548, 190] on div "N/A" at bounding box center [596, 186] width 156 height 7
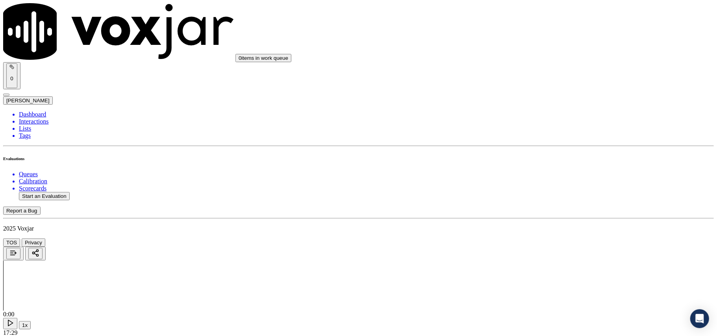
scroll to position [875, 0]
click at [549, 161] on div "Yes" at bounding box center [596, 157] width 156 height 7
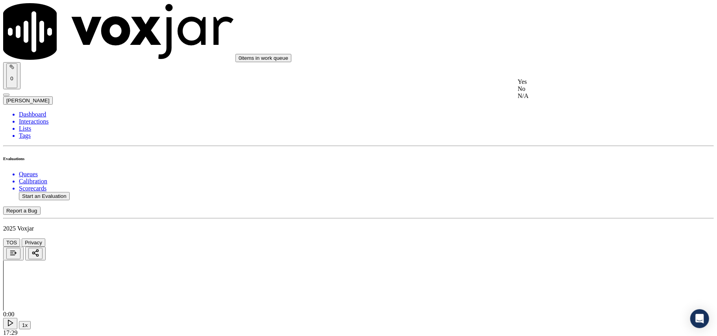
click at [542, 92] on div "No" at bounding box center [596, 88] width 156 height 7
click at [543, 104] on div "No" at bounding box center [596, 100] width 156 height 7
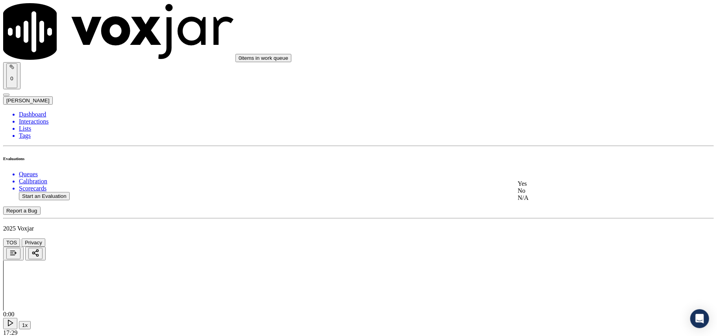
click at [555, 182] on div "Yes" at bounding box center [596, 183] width 156 height 7
click at [548, 183] on div "Yes No N/A" at bounding box center [596, 193] width 156 height 21
click at [547, 183] on div "Yes No N/A" at bounding box center [596, 193] width 156 height 21
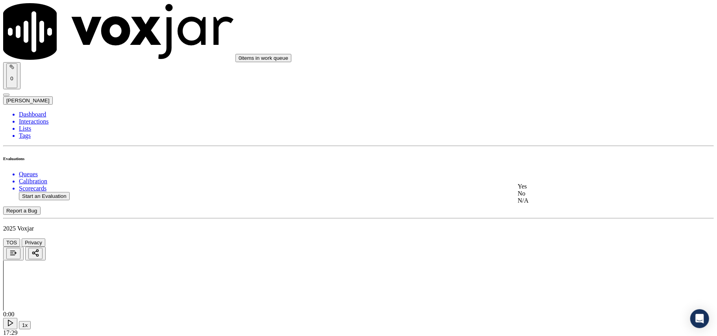
click at [551, 189] on div "Yes" at bounding box center [596, 186] width 156 height 7
click at [548, 105] on div "Yes" at bounding box center [596, 101] width 156 height 7
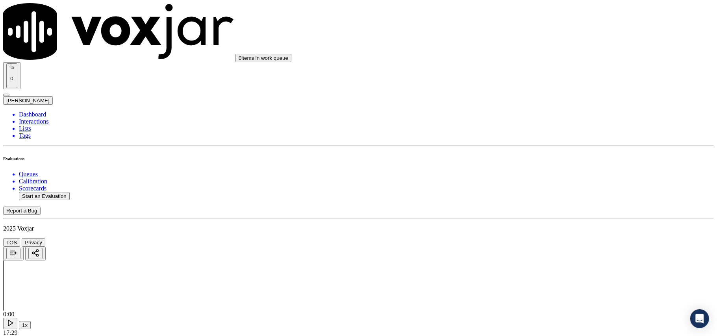
drag, startPoint x: 549, startPoint y: 81, endPoint x: 548, endPoint y: 98, distance: 17.3
click at [544, 117] on div "Yes" at bounding box center [596, 113] width 156 height 7
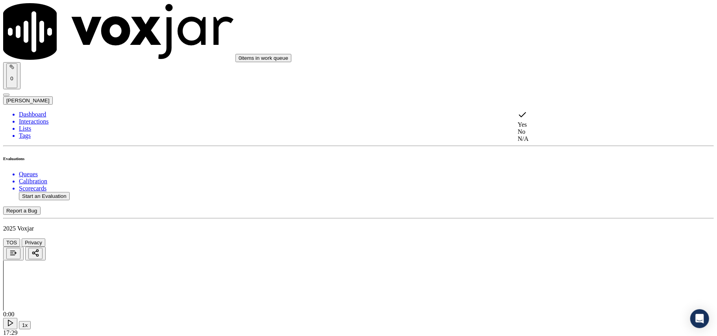
click at [552, 142] on div "N/A" at bounding box center [596, 138] width 156 height 7
click at [555, 88] on div "N/A" at bounding box center [596, 84] width 156 height 7
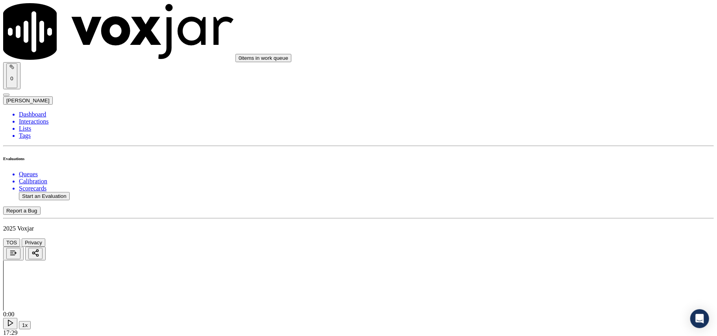
click at [546, 102] on div "No" at bounding box center [596, 98] width 156 height 7
click at [534, 208] on div "N/A" at bounding box center [596, 204] width 156 height 7
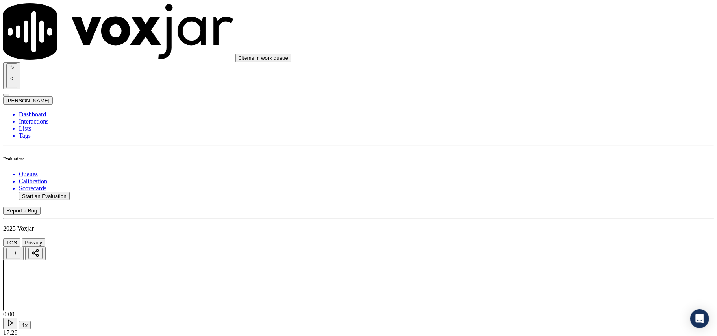
scroll to position [1749, 0]
click at [555, 192] on div "Yes" at bounding box center [596, 191] width 156 height 7
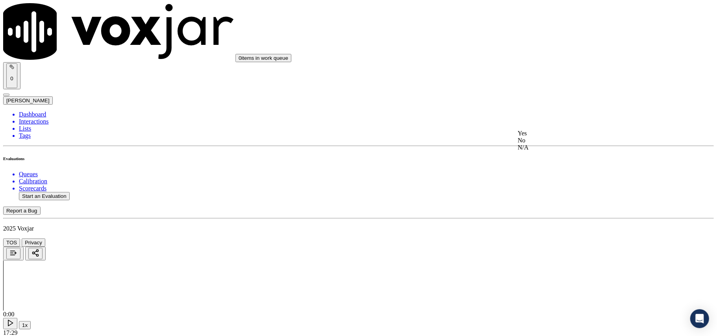
click at [540, 144] on div "No" at bounding box center [596, 140] width 156 height 7
click at [545, 157] on div "No" at bounding box center [596, 153] width 156 height 7
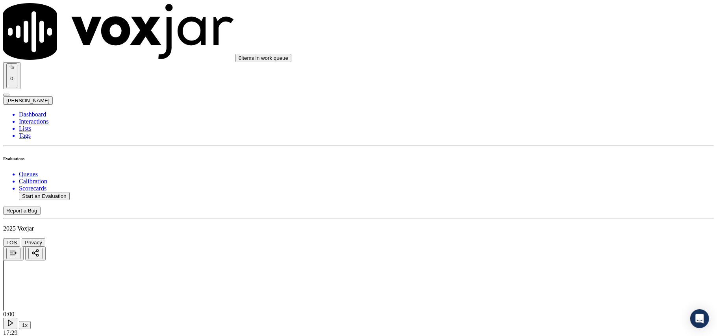
click at [535, 168] on div "No" at bounding box center [596, 164] width 156 height 7
click at [542, 171] on div "No" at bounding box center [596, 167] width 156 height 7
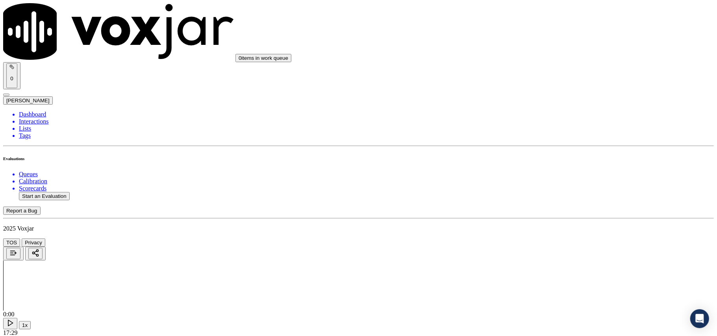
scroll to position [2203, 0]
click at [547, 247] on div "Yes" at bounding box center [596, 243] width 156 height 7
click at [48, 192] on button "Start an Evaluation" at bounding box center [44, 196] width 51 height 8
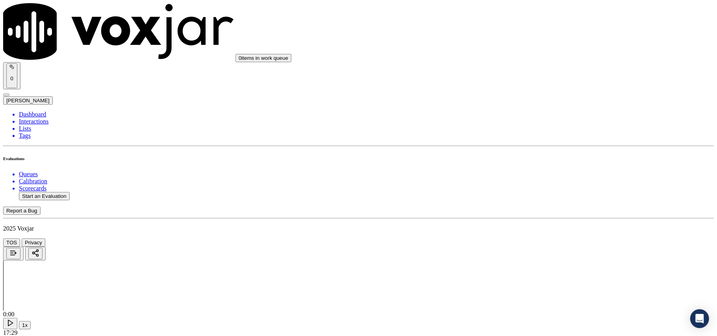
type input "4123031742-C2.mp3"
type input "2025-08-08T00:13"
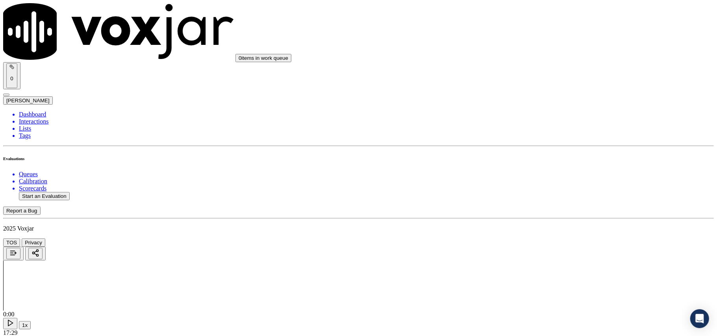
type input "Geor"
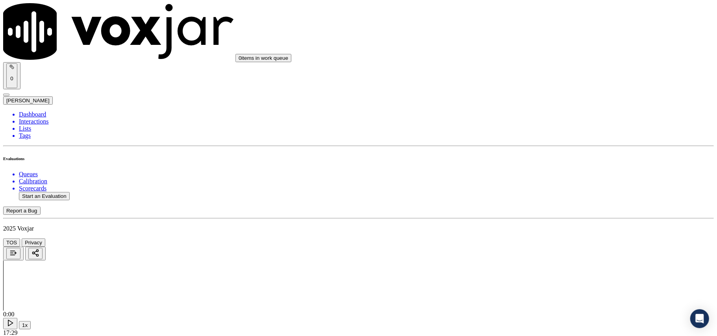
scroll to position [0, 0]
drag, startPoint x: 258, startPoint y: 145, endPoint x: 210, endPoint y: 145, distance: 48.4
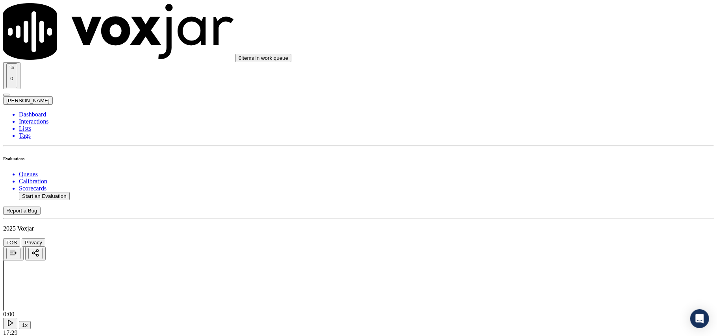
drag, startPoint x: 290, startPoint y: 136, endPoint x: 244, endPoint y: 142, distance: 46.5
drag, startPoint x: 259, startPoint y: 142, endPoint x: 208, endPoint y: 142, distance: 50.8
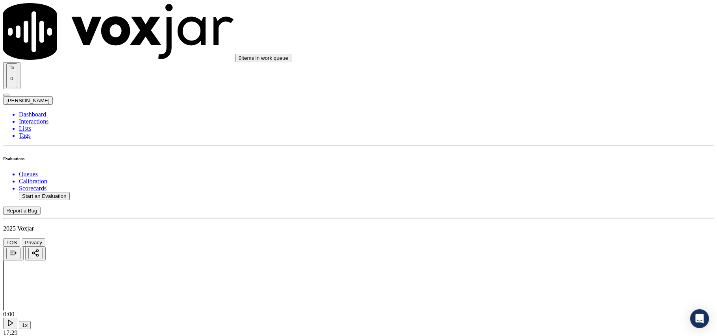
paste input "-C2"
type input "4123031742-C2.mp3"
type input "4123031742"
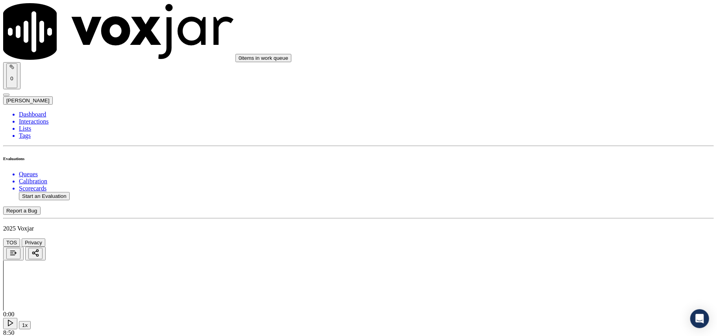
drag, startPoint x: 300, startPoint y: 87, endPoint x: 223, endPoint y: 85, distance: 77.2
drag, startPoint x: 625, startPoint y: 142, endPoint x: 625, endPoint y: 128, distance: 14.2
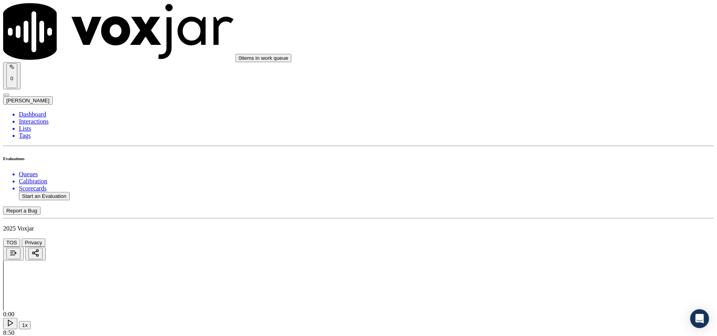
scroll to position [60, 0]
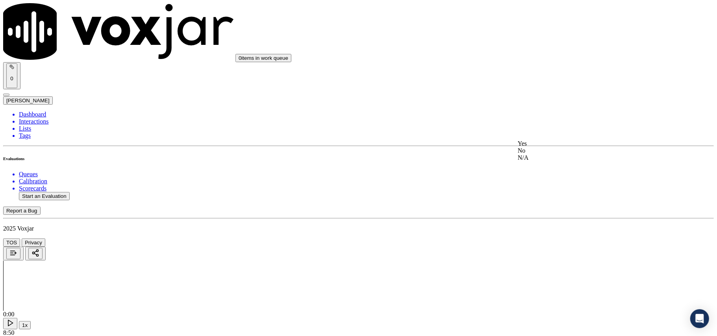
click at [542, 147] on div "Yes" at bounding box center [596, 143] width 156 height 7
drag, startPoint x: 536, startPoint y: 123, endPoint x: 537, endPoint y: 134, distance: 11.0
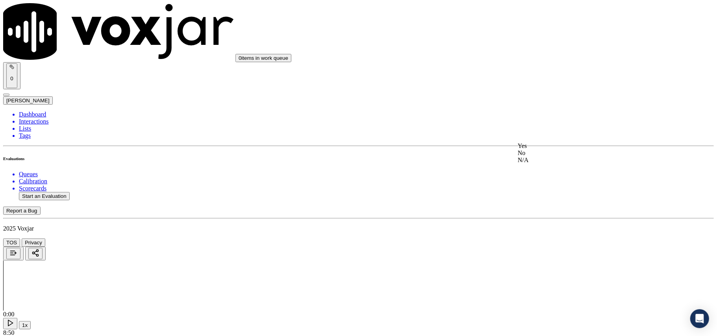
click at [545, 150] on div "Yes" at bounding box center [596, 145] width 156 height 7
click at [545, 161] on div "Yes" at bounding box center [596, 158] width 156 height 7
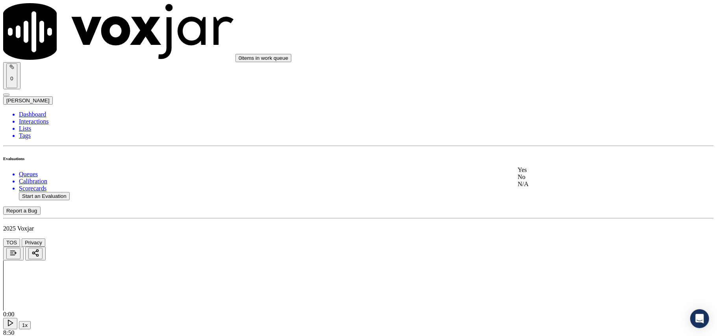
click at [547, 172] on div "Yes" at bounding box center [596, 169] width 156 height 7
click at [538, 224] on div "Yes" at bounding box center [596, 223] width 156 height 7
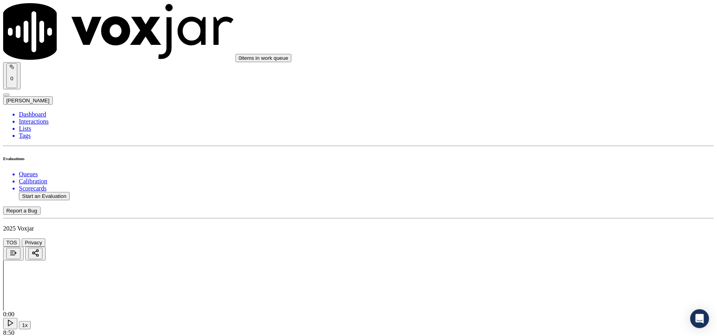
click at [553, 159] on div "No" at bounding box center [596, 155] width 156 height 7
click at [540, 164] on div "Yes" at bounding box center [596, 160] width 156 height 7
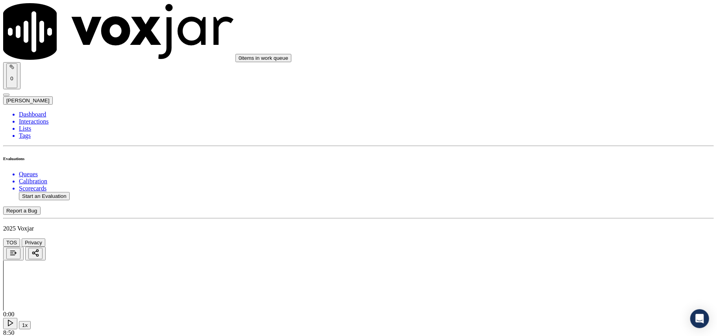
scroll to position [699, 0]
click at [532, 209] on div "N/A" at bounding box center [596, 205] width 156 height 7
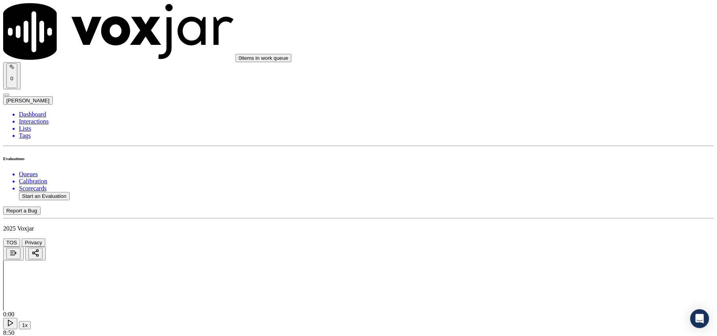
click at [559, 197] on div "Yes" at bounding box center [596, 193] width 156 height 7
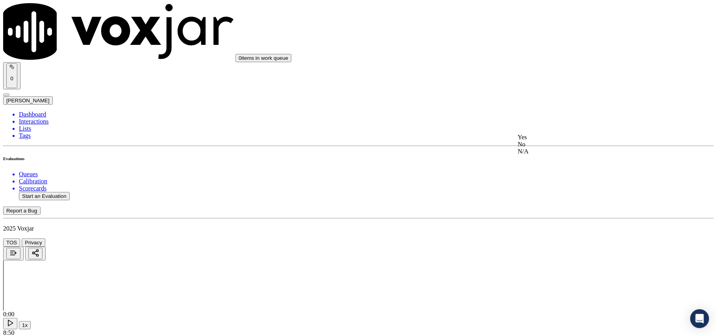
click at [543, 141] on div "Yes" at bounding box center [596, 137] width 156 height 7
click at [549, 160] on div "No" at bounding box center [596, 156] width 156 height 7
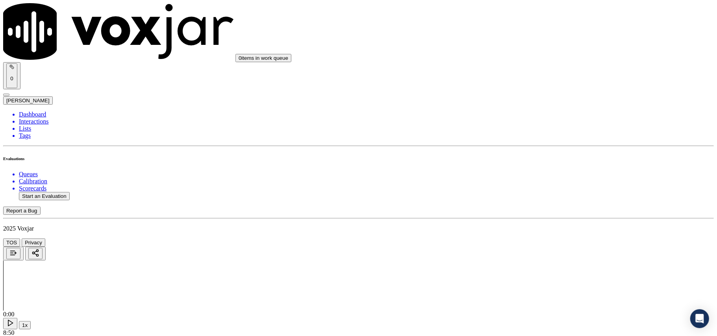
scroll to position [1137, 0]
click at [553, 155] on div "Yes" at bounding box center [596, 151] width 156 height 7
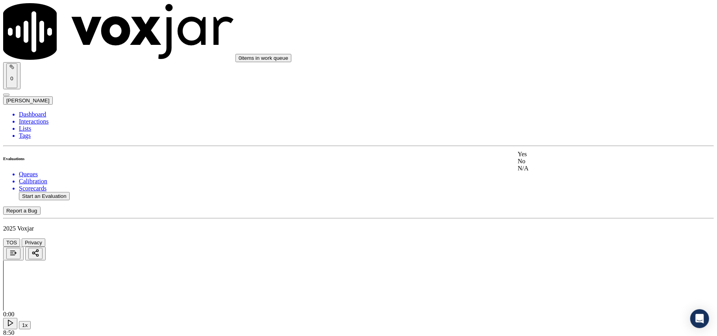
click at [537, 165] on div "No" at bounding box center [596, 161] width 156 height 7
click at [549, 153] on div "Yes" at bounding box center [596, 154] width 156 height 7
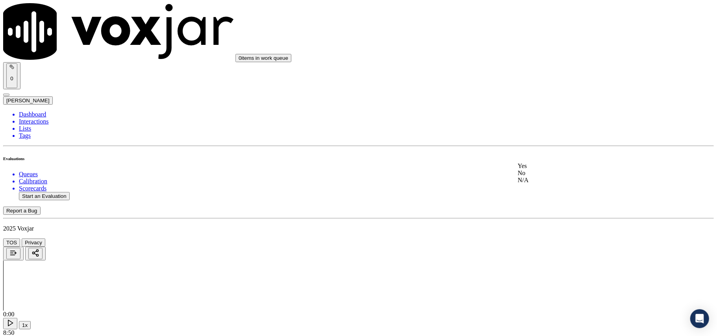
click at [545, 177] on div "No" at bounding box center [596, 173] width 156 height 7
click at [547, 125] on div "Yes" at bounding box center [596, 123] width 156 height 7
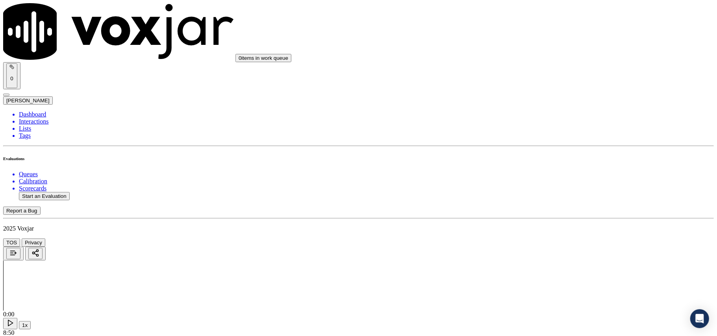
click at [545, 146] on div "No" at bounding box center [596, 142] width 156 height 7
click at [559, 157] on div "No" at bounding box center [596, 153] width 156 height 7
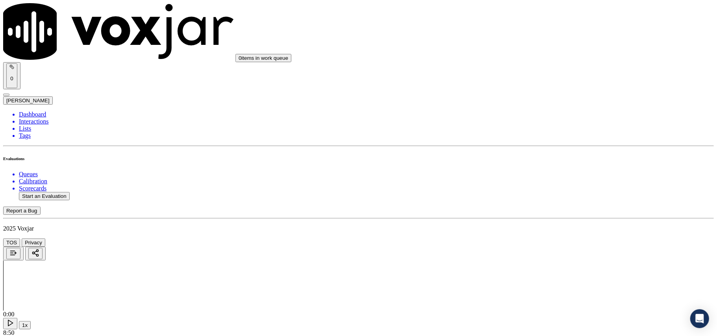
scroll to position [1749, 0]
click at [547, 177] on div "N/A" at bounding box center [596, 173] width 156 height 7
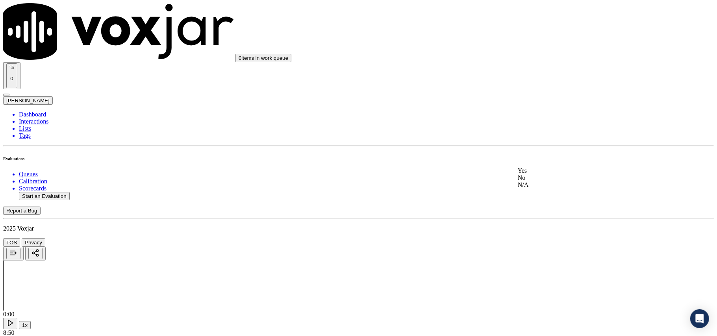
click at [560, 181] on div "No" at bounding box center [596, 177] width 156 height 7
click at [543, 196] on div "Yes" at bounding box center [596, 192] width 156 height 7
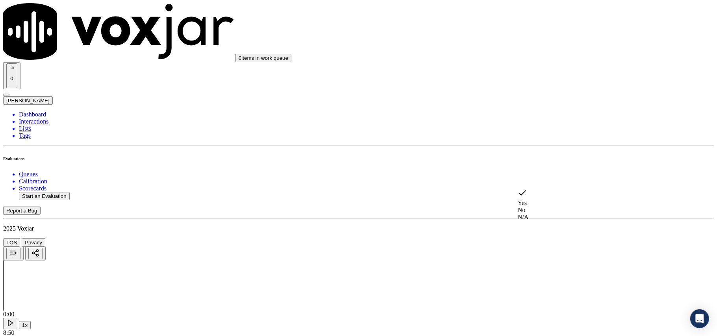
click at [535, 221] on div "N/A" at bounding box center [596, 217] width 156 height 7
click at [544, 254] on div "No" at bounding box center [596, 250] width 156 height 7
